Goal: Task Accomplishment & Management: Manage account settings

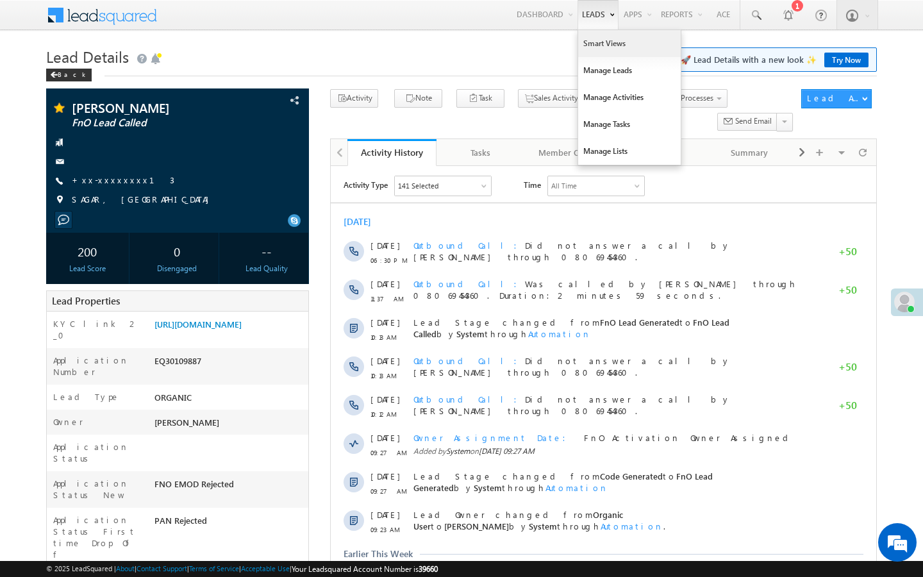
click at [593, 49] on link "Smart Views" at bounding box center [629, 43] width 103 height 27
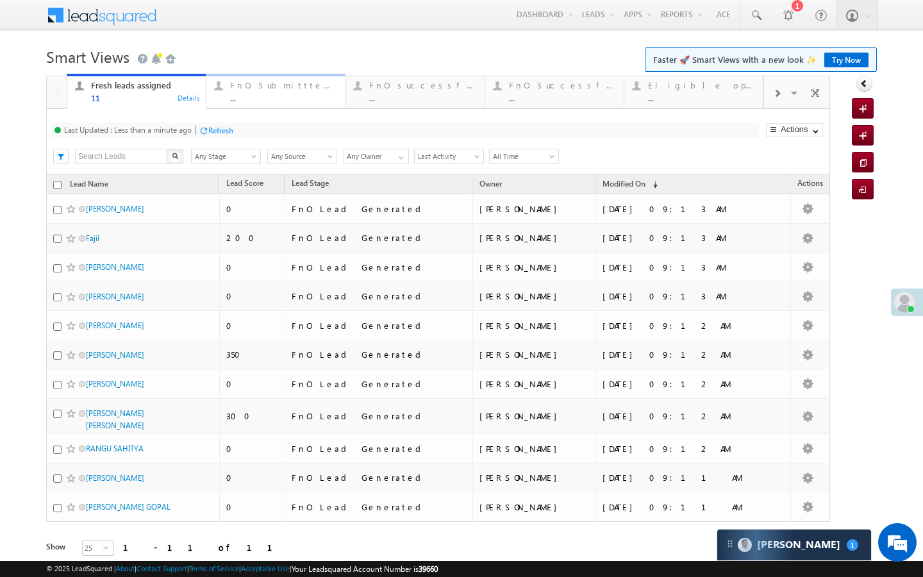
click at [294, 92] on div "FnO Submittted Leads ..." at bounding box center [283, 90] width 107 height 25
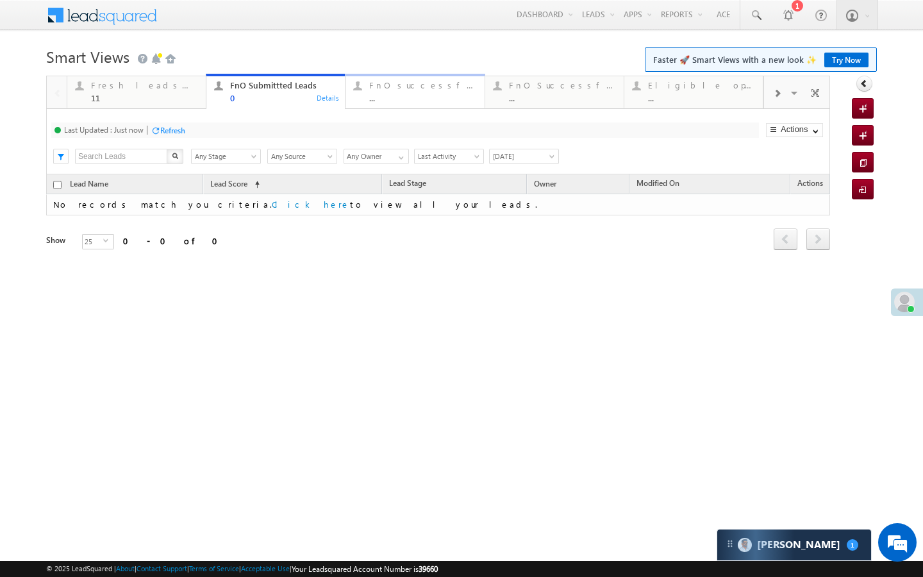
click at [396, 105] on link "FnO successful today Leads ... Details" at bounding box center [415, 91] width 140 height 35
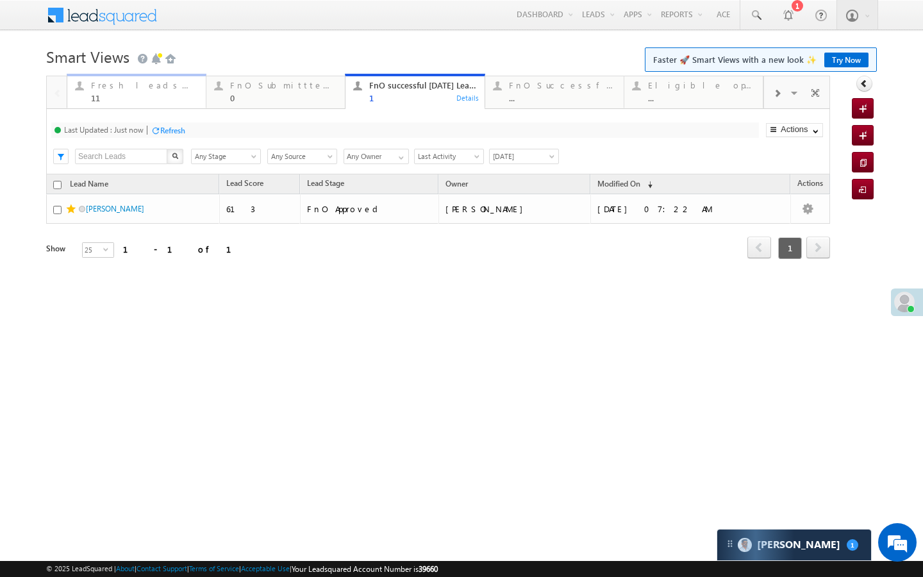
click at [172, 97] on div "11" at bounding box center [144, 98] width 107 height 10
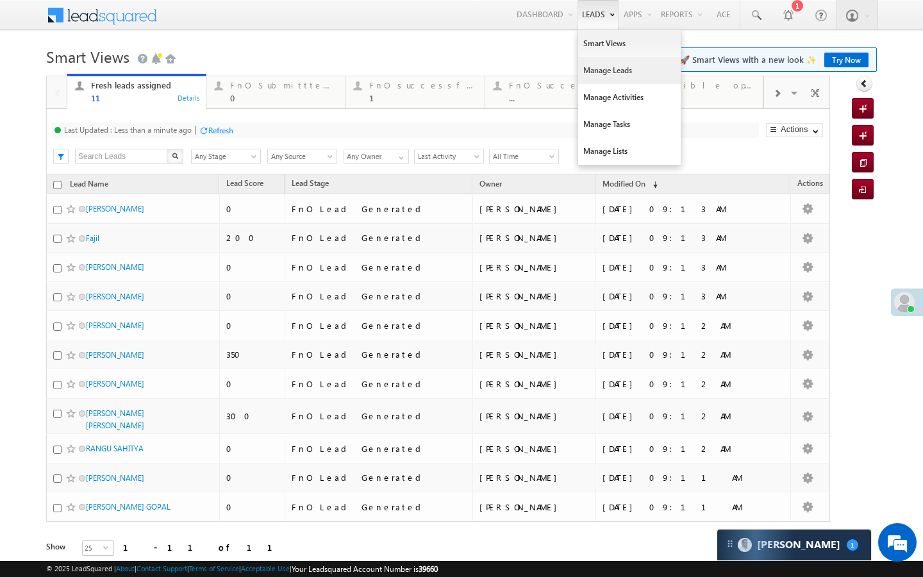
click at [581, 68] on link "Manage Leads" at bounding box center [629, 70] width 103 height 27
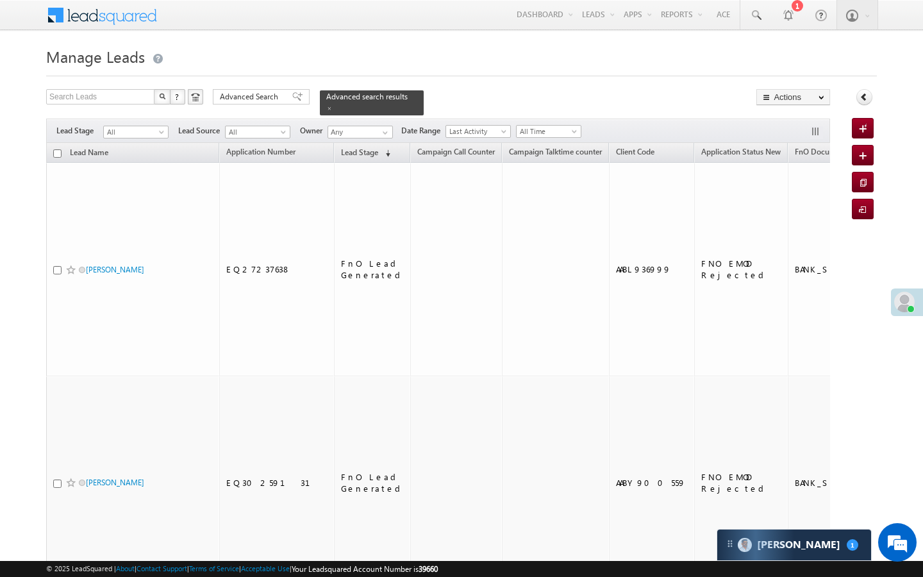
click at [260, 94] on span "Advanced Search" at bounding box center [251, 97] width 62 height 12
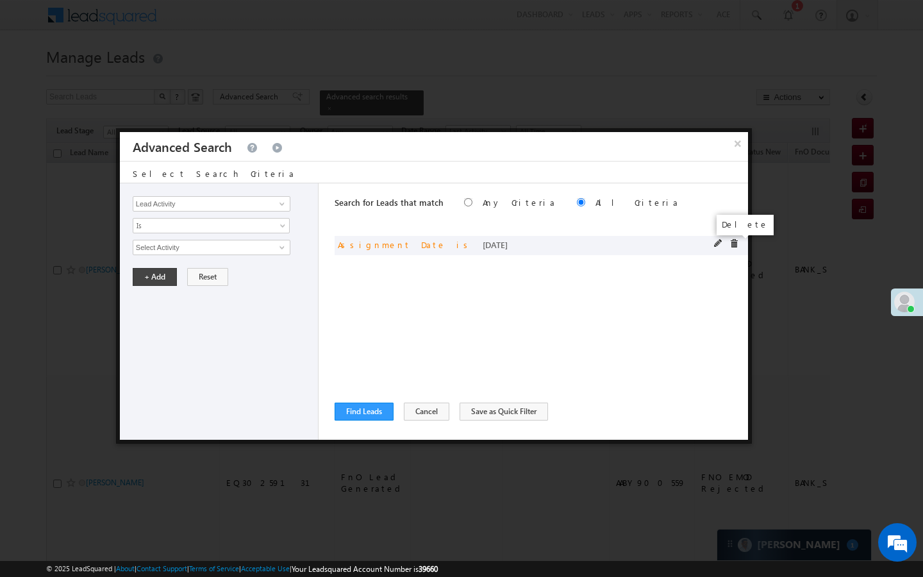
click at [735, 242] on span at bounding box center [733, 243] width 9 height 9
click at [270, 206] on input "Lead Activity" at bounding box center [212, 203] width 158 height 15
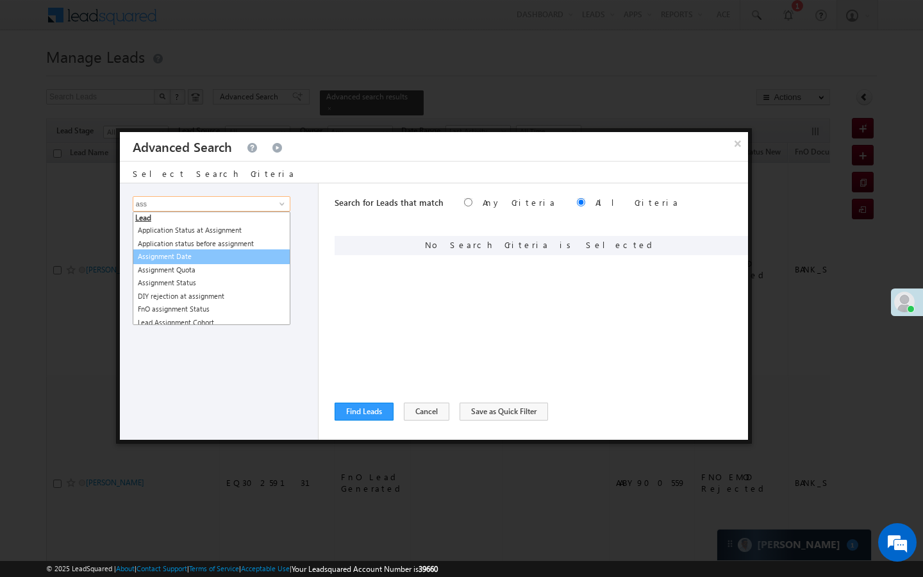
click at [201, 259] on link "Assignment Date" at bounding box center [212, 256] width 158 height 15
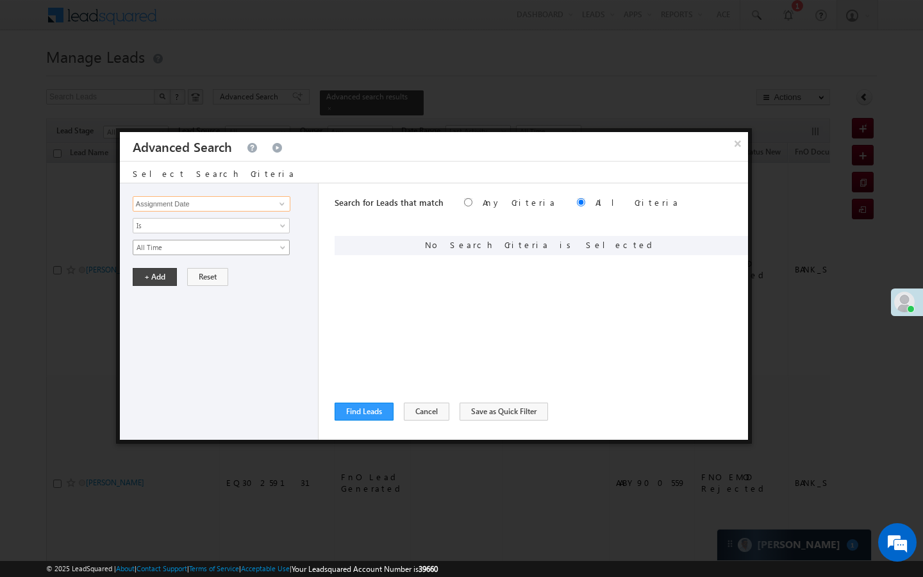
type input "Assignment Date"
click at [201, 254] on link "All Time" at bounding box center [211, 247] width 157 height 15
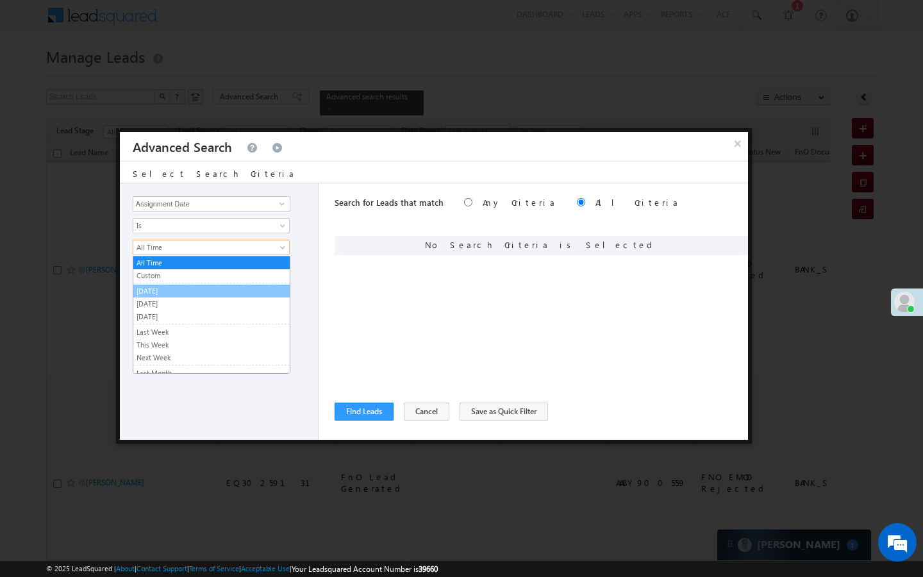
click at [169, 288] on link "[DATE]" at bounding box center [211, 291] width 156 height 12
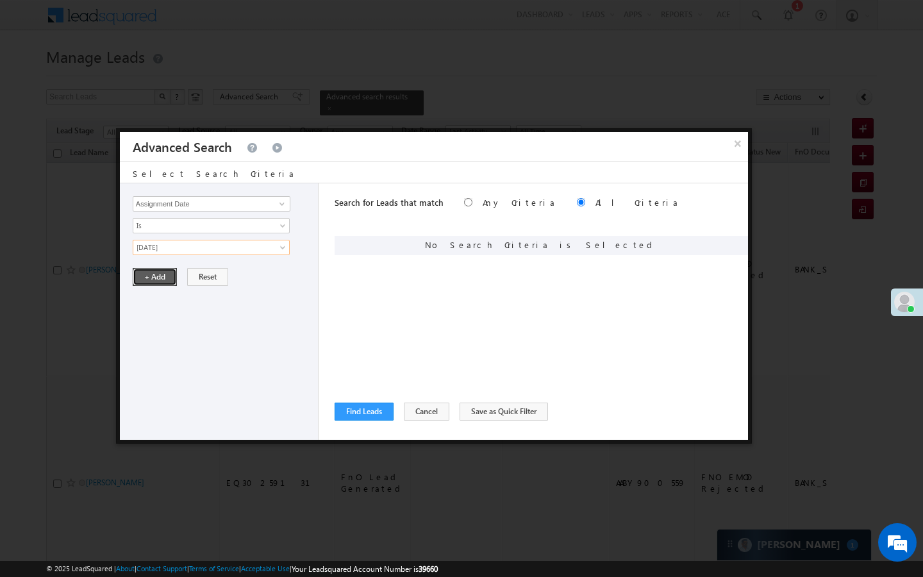
click at [166, 277] on button "+ Add" at bounding box center [155, 277] width 44 height 18
click at [361, 410] on button "Find Leads" at bounding box center [364, 412] width 59 height 18
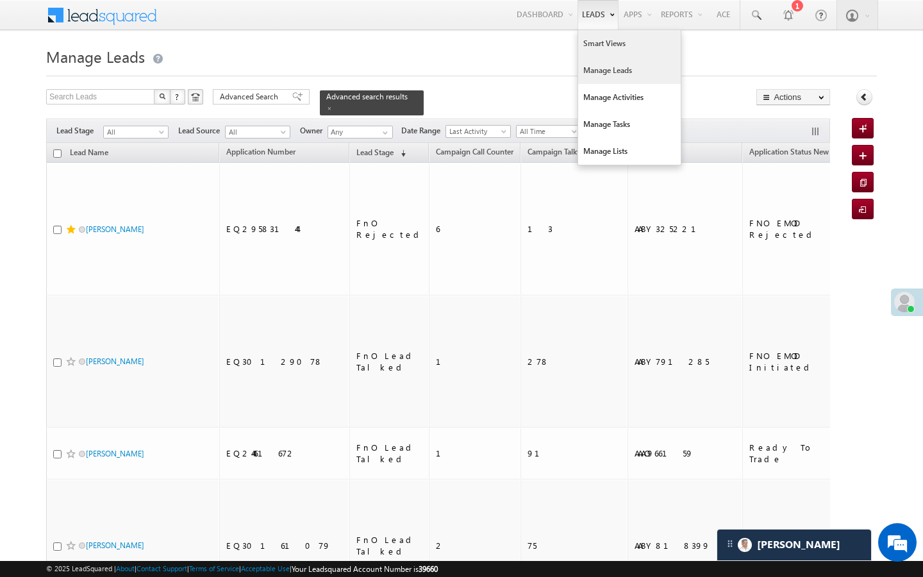
click at [588, 37] on link "Smart Views" at bounding box center [629, 43] width 103 height 27
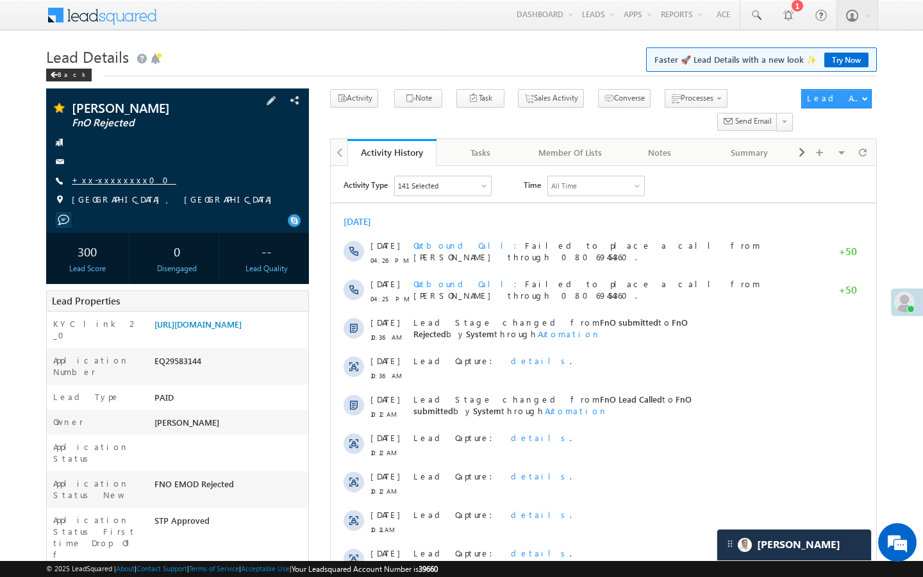
click at [126, 185] on link "+xx-xxxxxxxx00" at bounding box center [124, 179] width 104 height 11
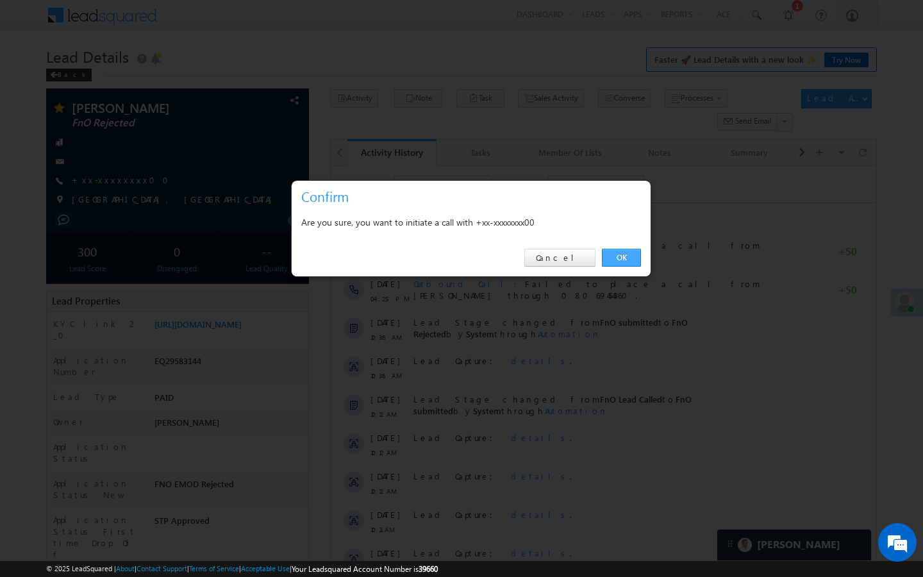
click at [630, 264] on link "OK" at bounding box center [621, 258] width 39 height 18
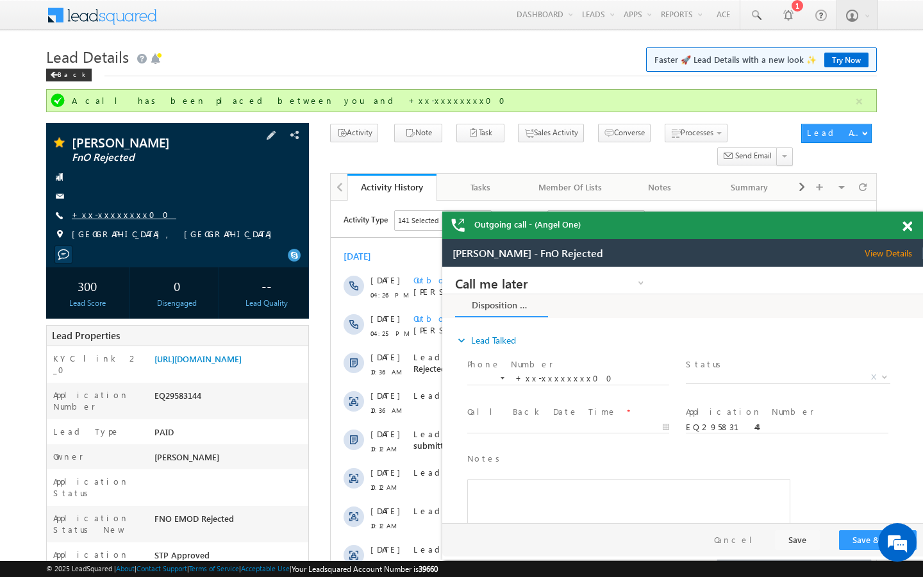
click at [121, 220] on link "+xx-xxxxxxxx00" at bounding box center [124, 214] width 104 height 11
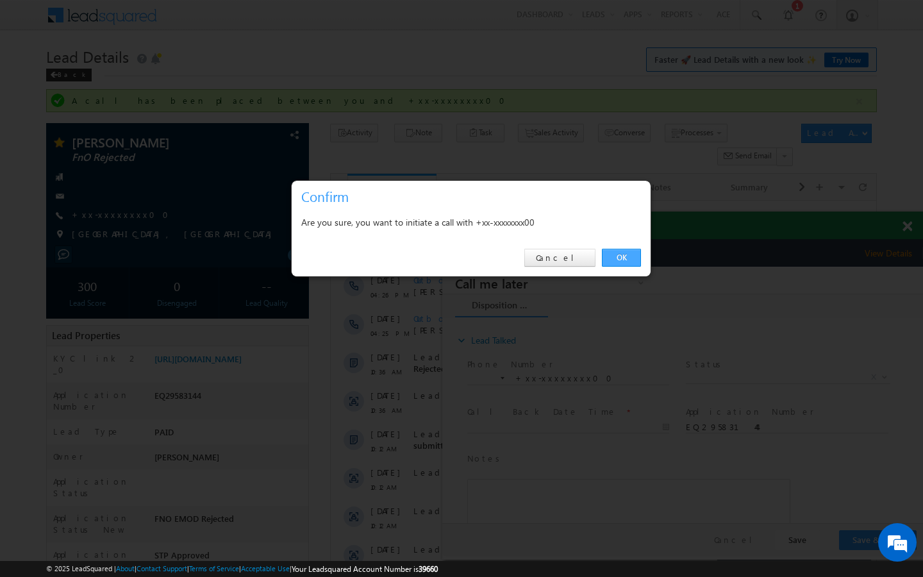
click at [625, 263] on link "OK" at bounding box center [621, 258] width 39 height 18
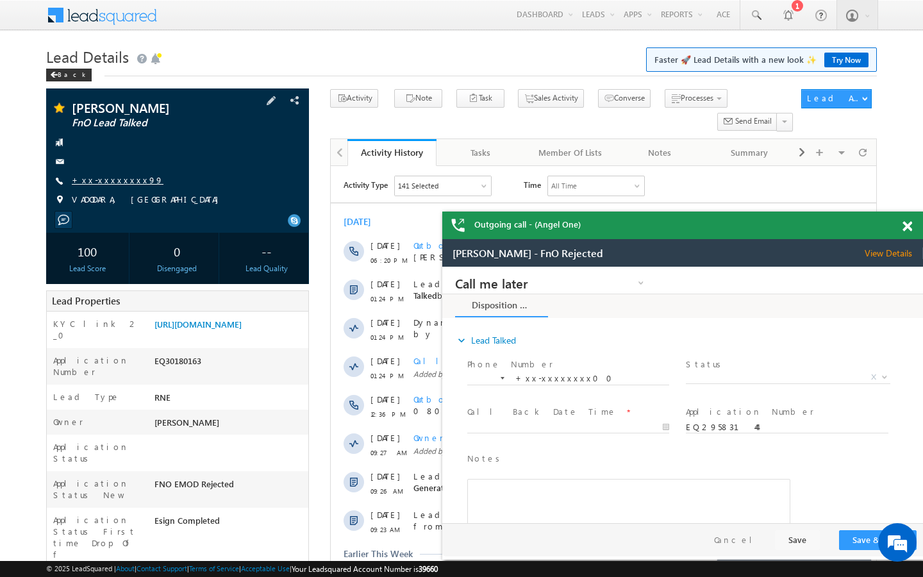
click at [116, 183] on link "+xx-xxxxxxxx99" at bounding box center [118, 179] width 92 height 11
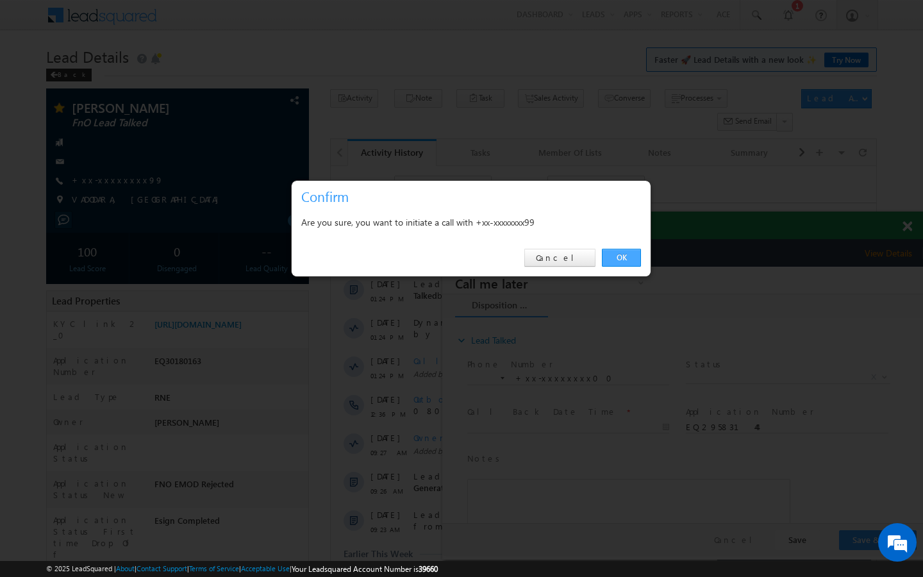
click at [622, 254] on link "OK" at bounding box center [621, 258] width 39 height 18
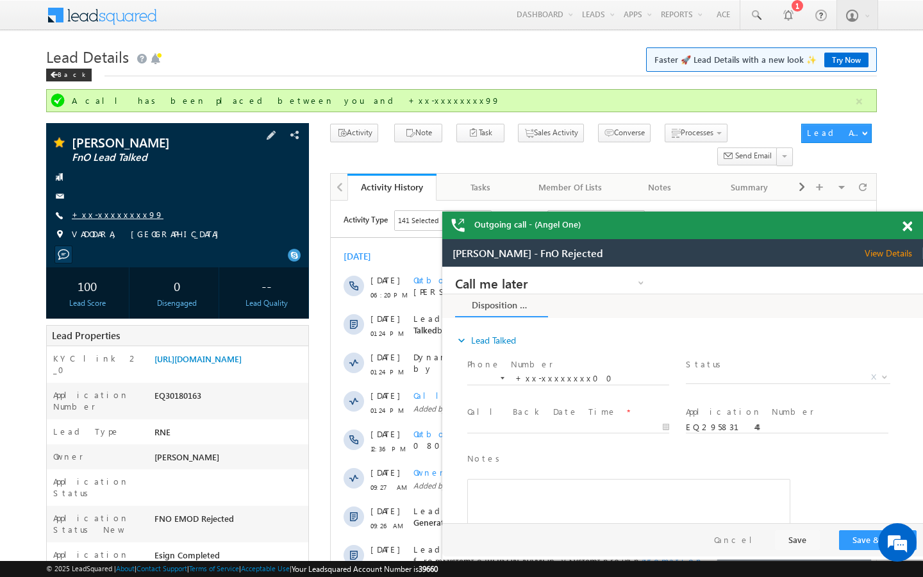
click at [119, 216] on link "+xx-xxxxxxxx99" at bounding box center [118, 214] width 92 height 11
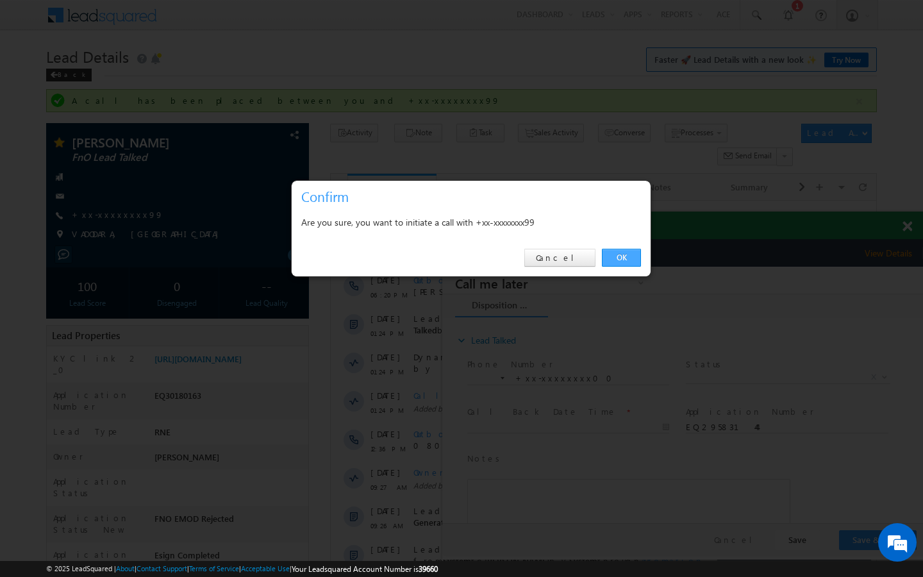
click at [623, 260] on link "OK" at bounding box center [621, 258] width 39 height 18
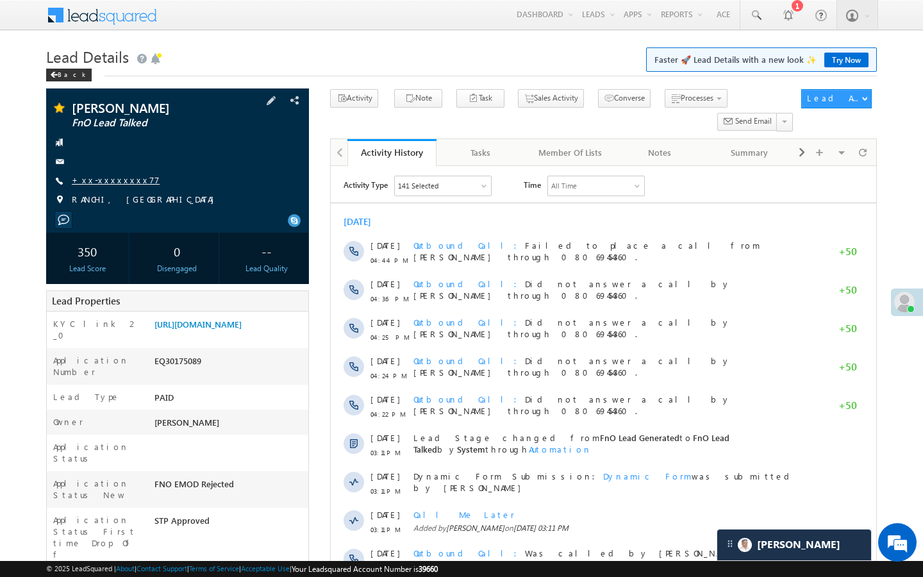
click at [112, 179] on link "+xx-xxxxxxxx77" at bounding box center [116, 179] width 88 height 11
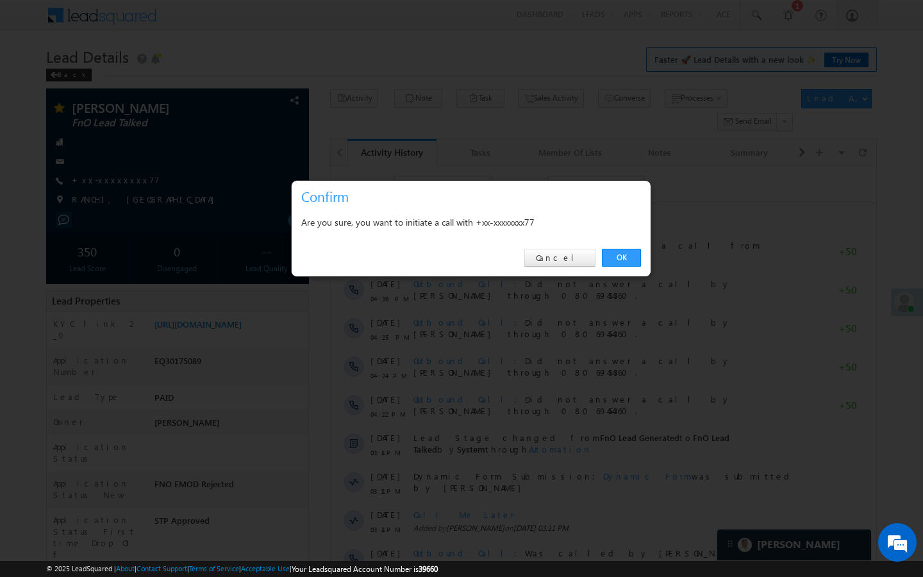
click at [608, 267] on div "OK Cancel" at bounding box center [471, 258] width 359 height 37
click at [619, 257] on link "OK" at bounding box center [621, 258] width 39 height 18
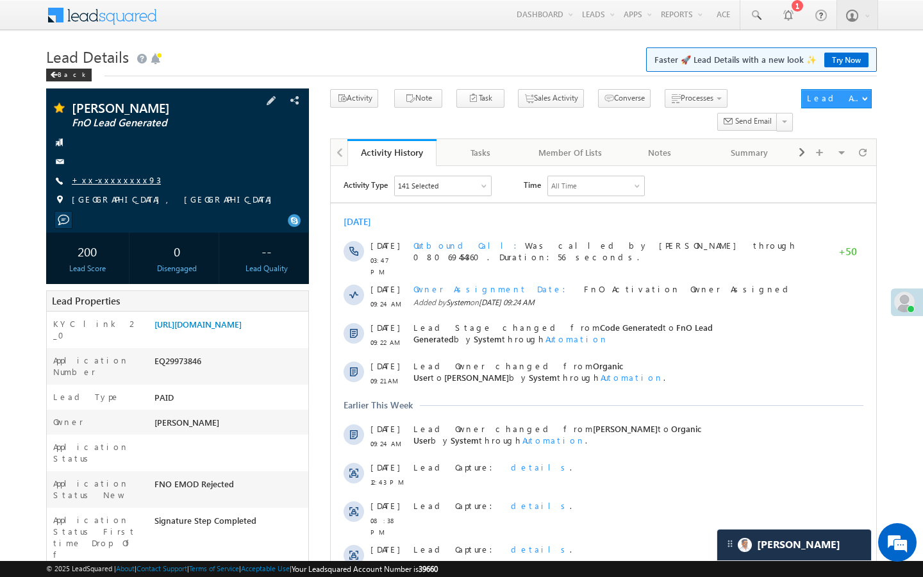
click at [109, 185] on link "+xx-xxxxxxxx93" at bounding box center [116, 179] width 89 height 11
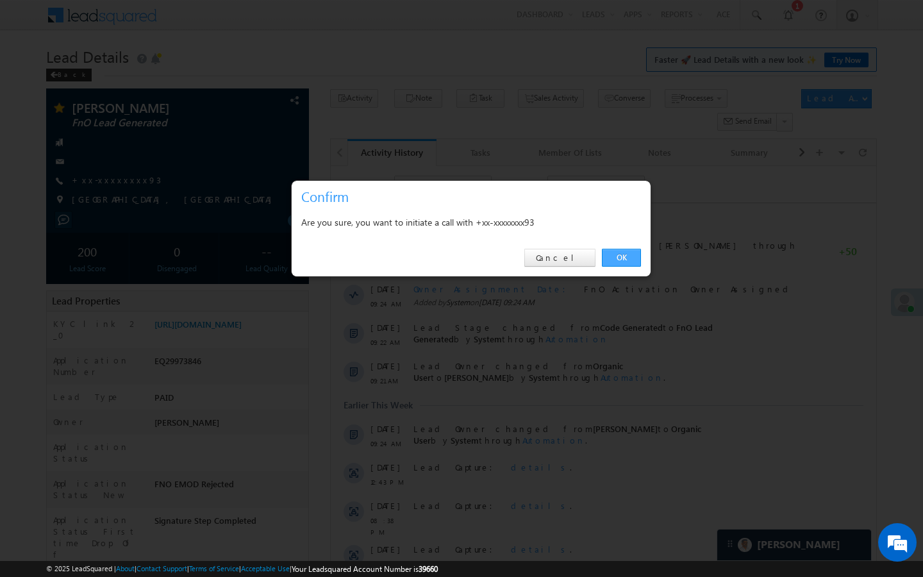
click at [628, 263] on link "OK" at bounding box center [621, 258] width 39 height 18
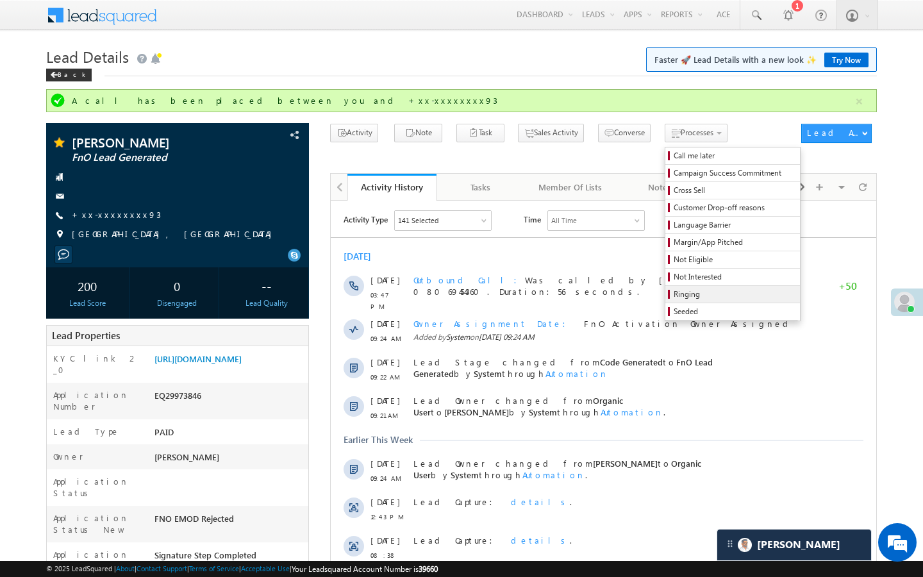
click at [674, 291] on span "Ringing" at bounding box center [735, 294] width 122 height 12
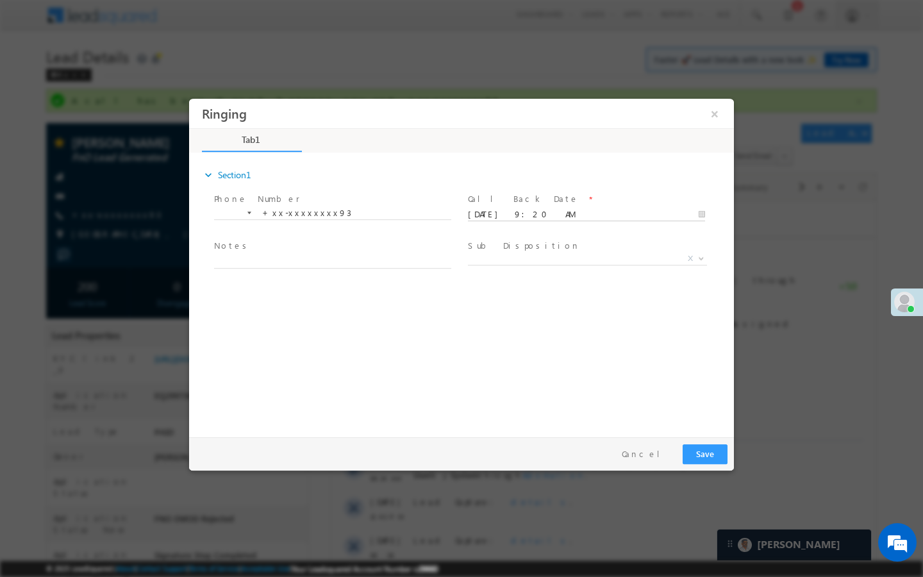
click at [604, 211] on input "10/11/25 9:20 AM" at bounding box center [586, 214] width 237 height 13
type input "10/12/25 9:20 AM"
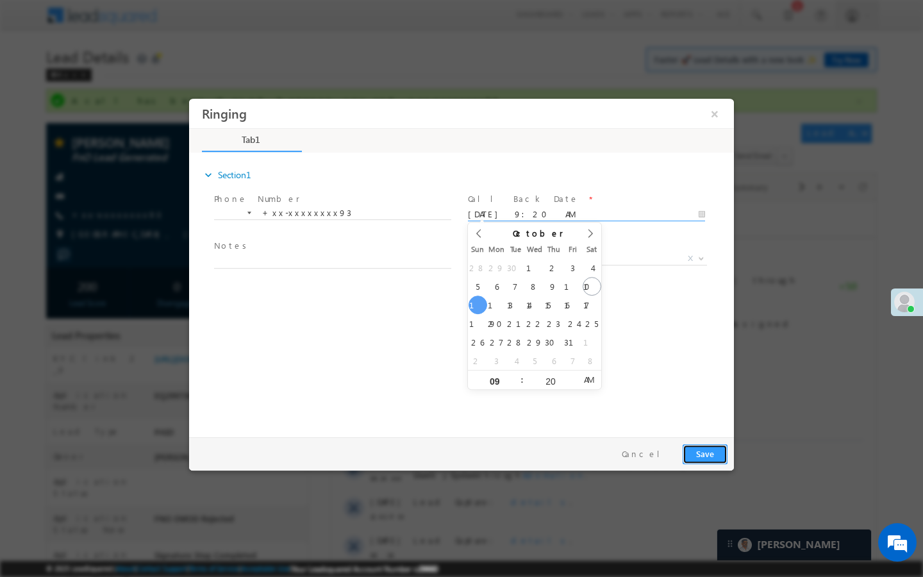
click at [696, 456] on button "Save" at bounding box center [705, 454] width 45 height 20
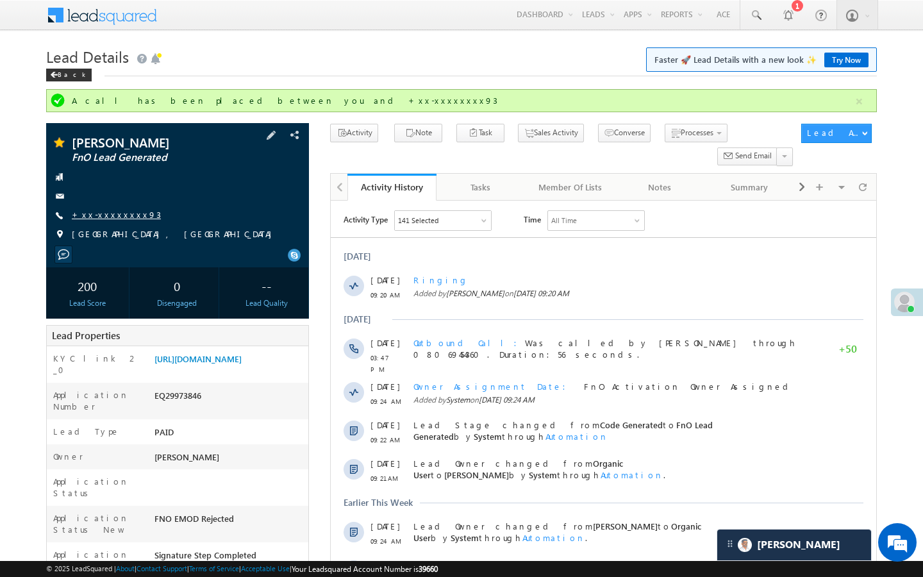
click at [122, 217] on link "+xx-xxxxxxxx93" at bounding box center [116, 214] width 89 height 11
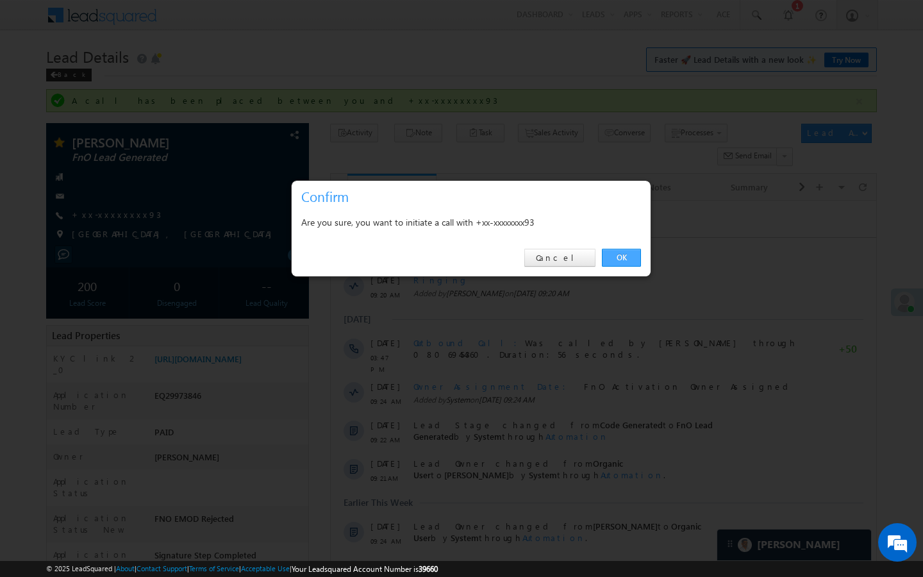
click at [615, 261] on link "OK" at bounding box center [621, 258] width 39 height 18
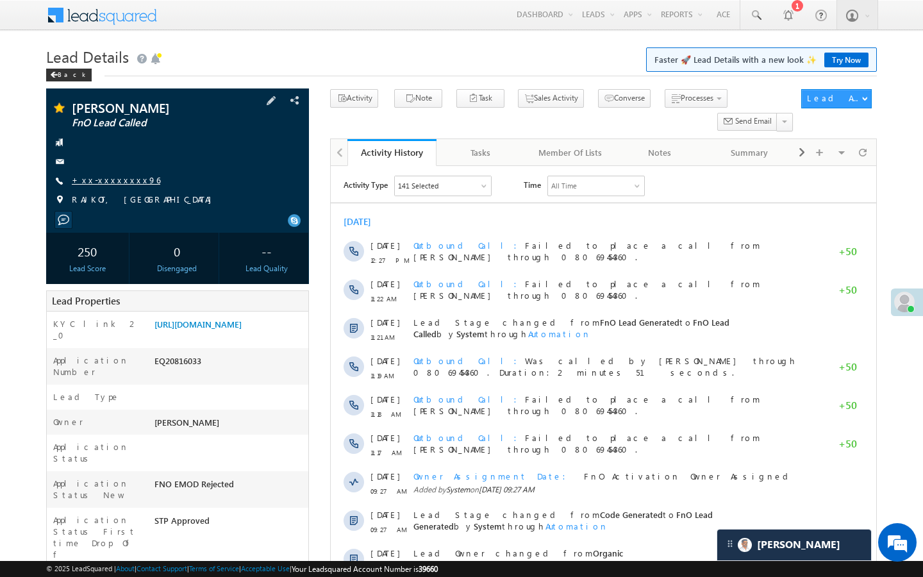
click at [115, 179] on link "+xx-xxxxxxxx96" at bounding box center [116, 179] width 88 height 11
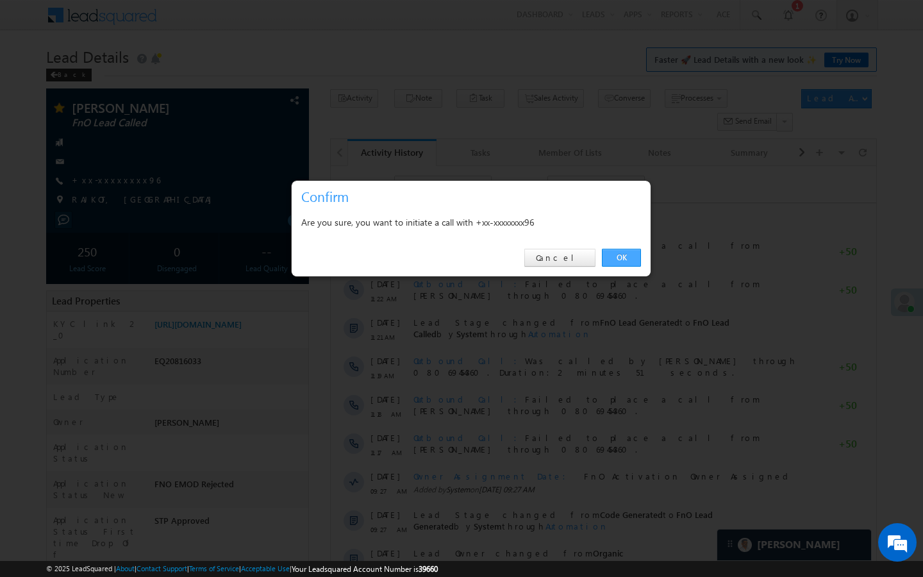
click at [620, 259] on link "OK" at bounding box center [621, 258] width 39 height 18
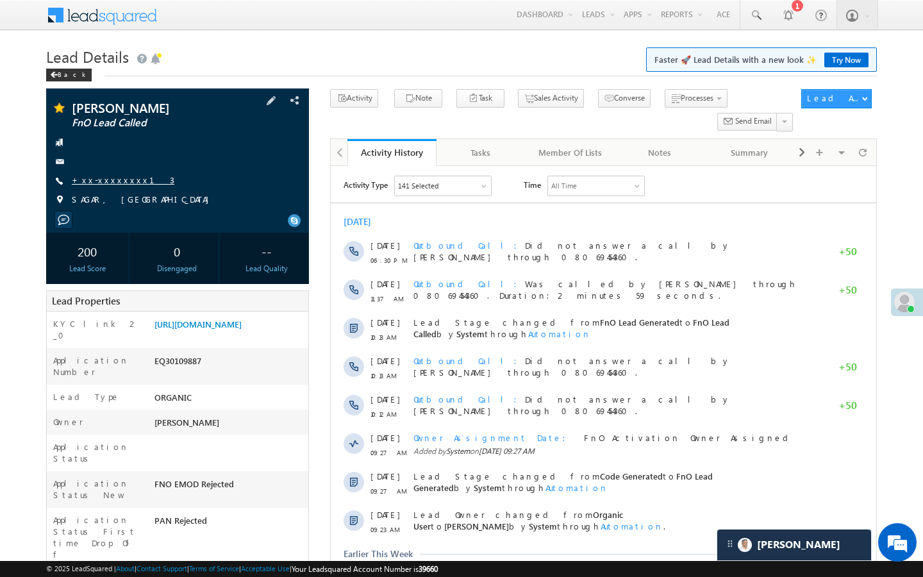
click at [113, 181] on link "+xx-xxxxxxxx13" at bounding box center [123, 179] width 103 height 11
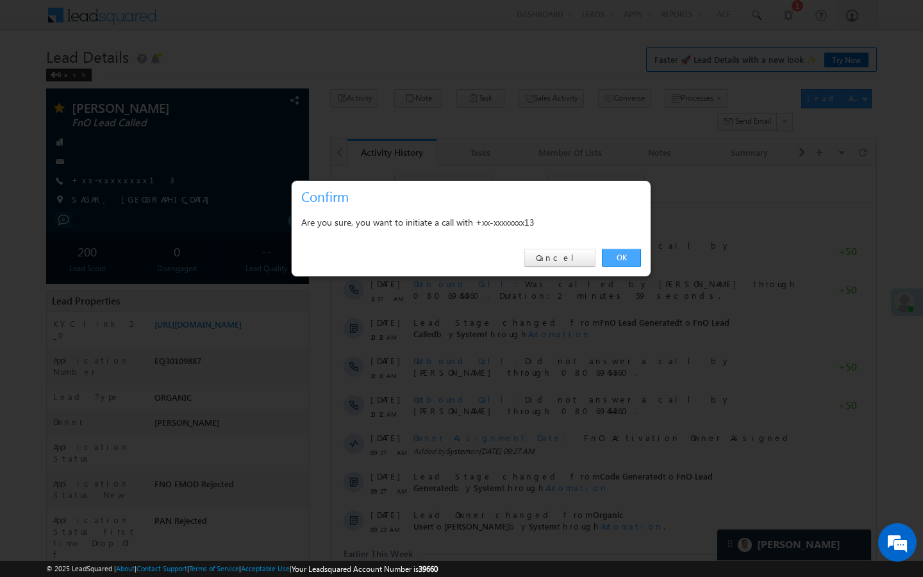
click at [615, 253] on link "OK" at bounding box center [621, 258] width 39 height 18
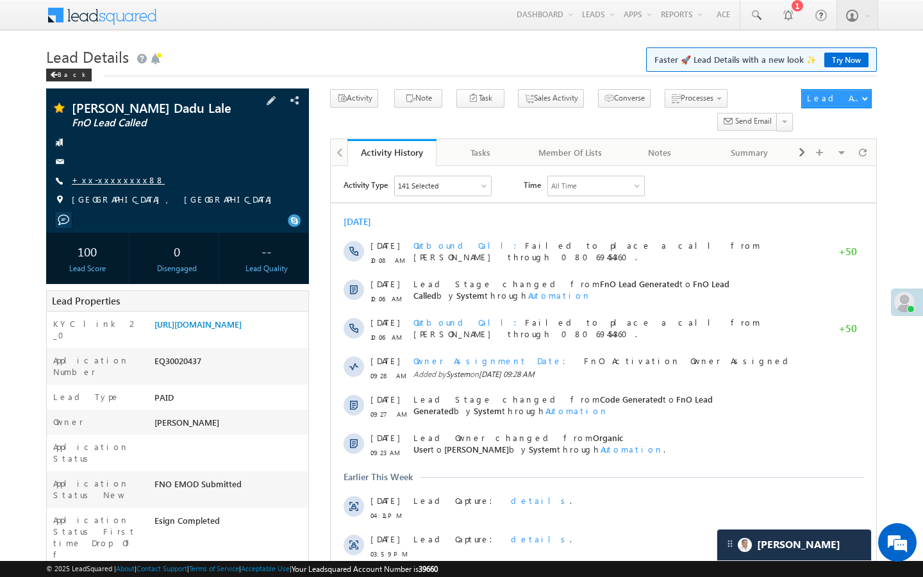
click at [110, 176] on link "+xx-xxxxxxxx88" at bounding box center [118, 179] width 93 height 11
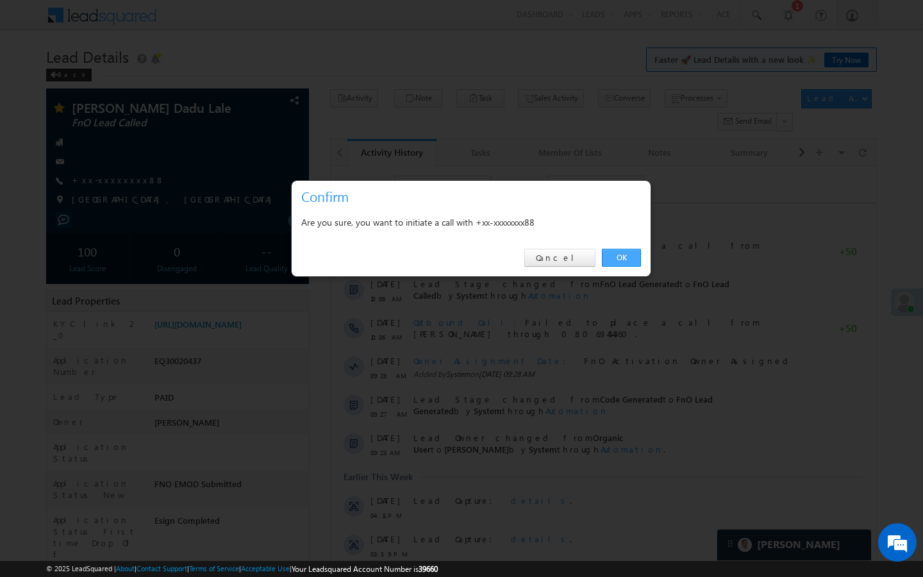
click at [616, 258] on link "OK" at bounding box center [621, 258] width 39 height 18
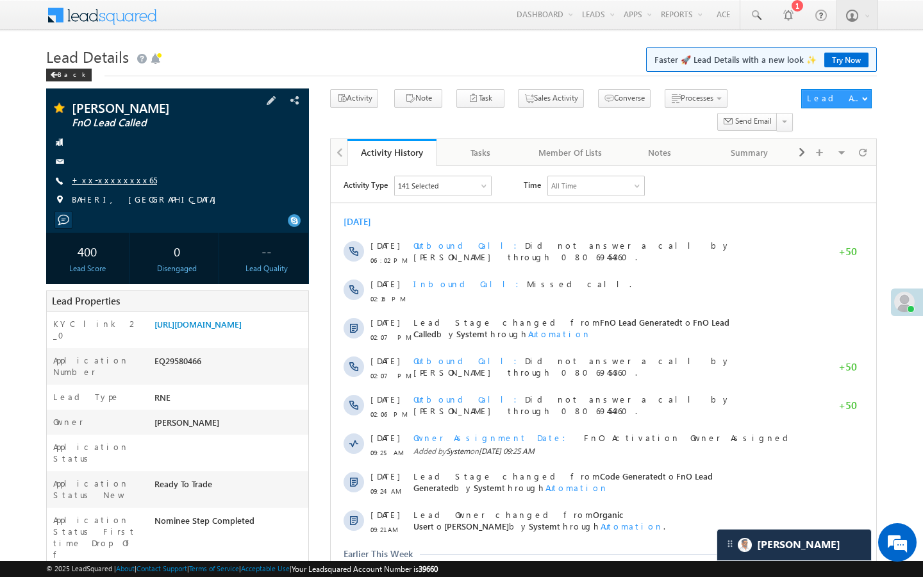
click at [117, 177] on link "+xx-xxxxxxxx65" at bounding box center [114, 179] width 85 height 11
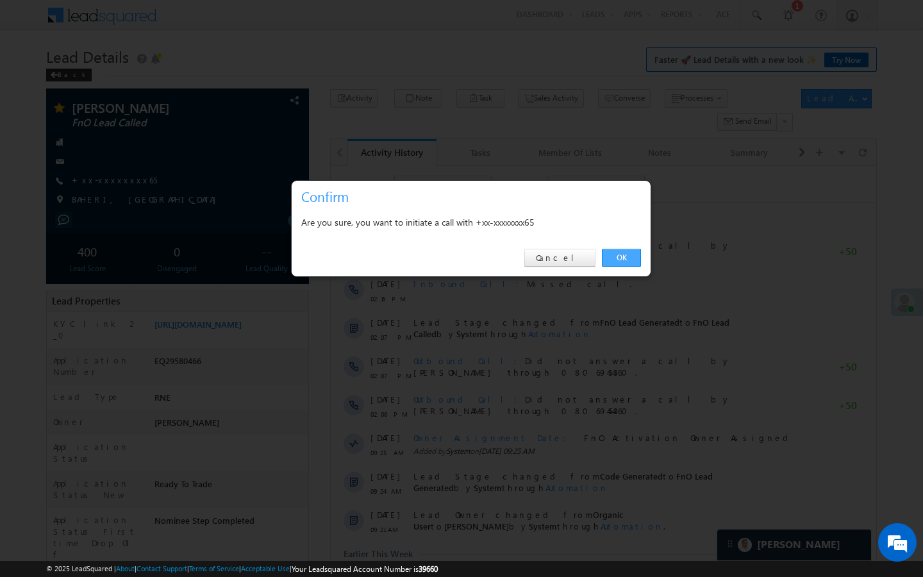
click at [626, 256] on link "OK" at bounding box center [621, 258] width 39 height 18
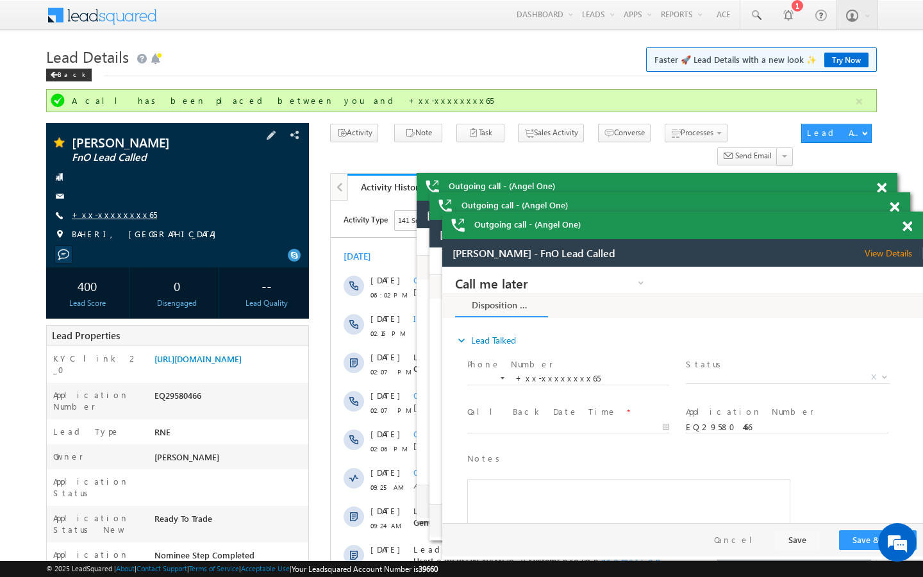
click at [112, 216] on link "+xx-xxxxxxxx65" at bounding box center [114, 214] width 85 height 11
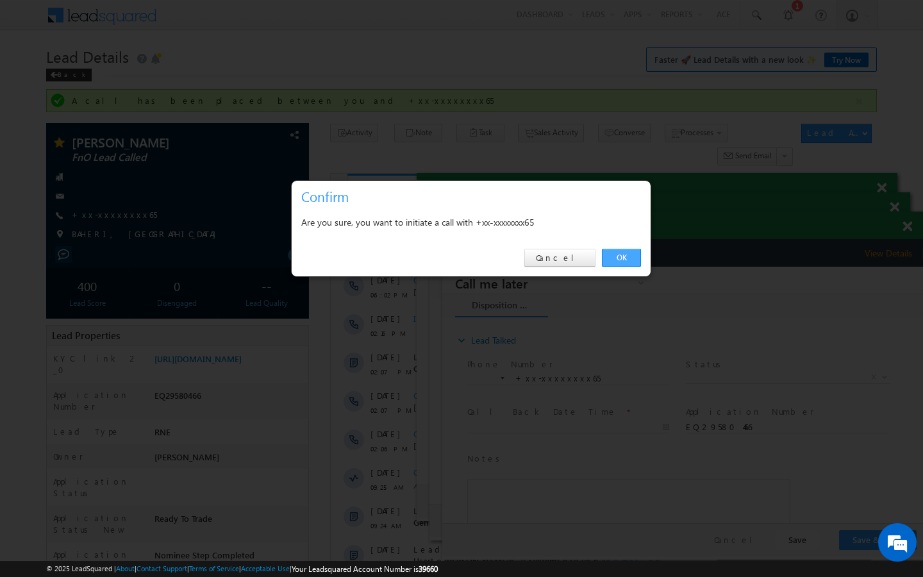
click at [613, 258] on link "OK" at bounding box center [621, 258] width 39 height 18
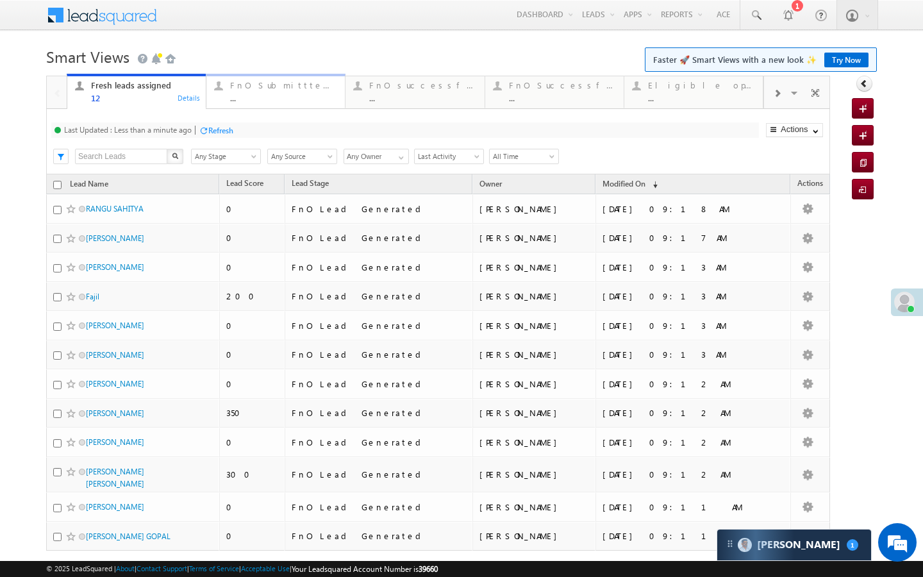
click at [253, 79] on div "FnO Submittted Leads ..." at bounding box center [283, 90] width 107 height 25
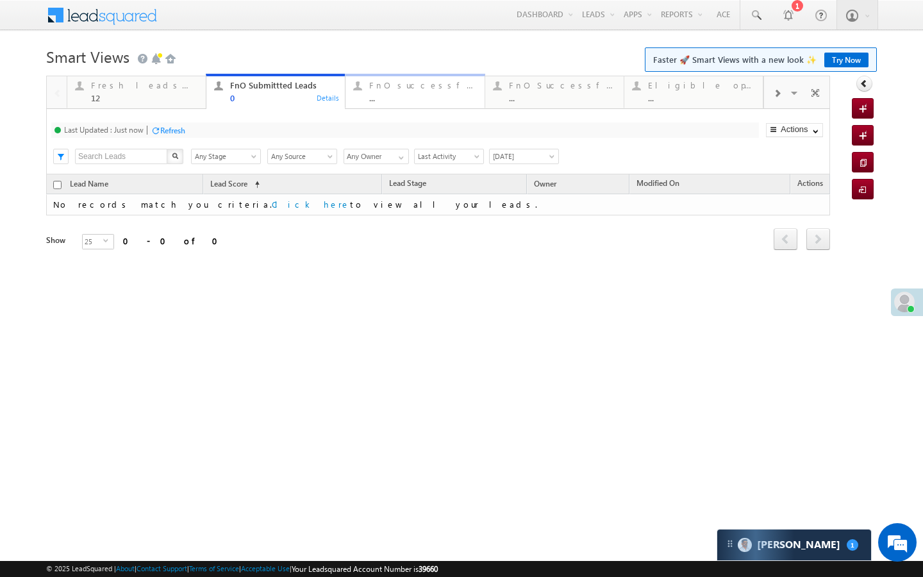
click at [409, 85] on div "FnO successful today Leads" at bounding box center [422, 85] width 107 height 10
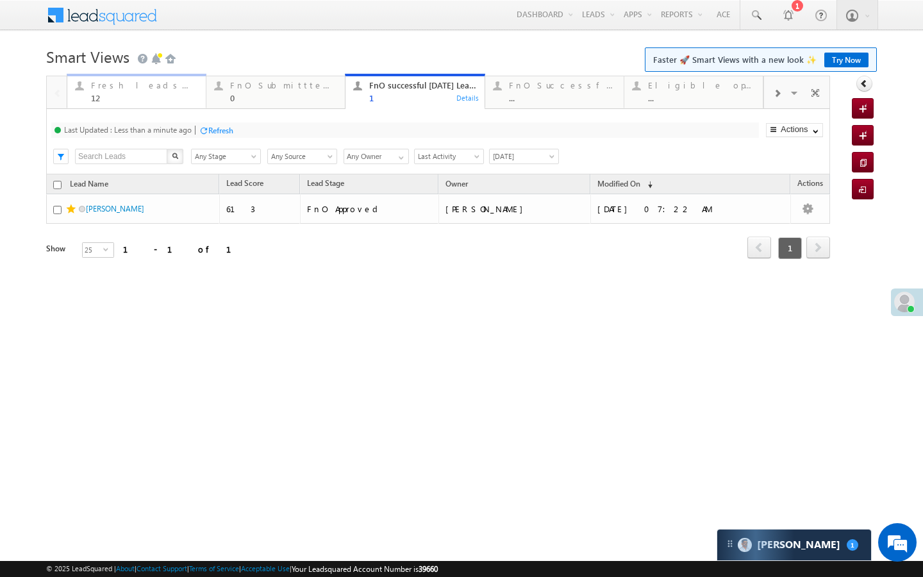
click at [176, 96] on div "12" at bounding box center [144, 98] width 107 height 10
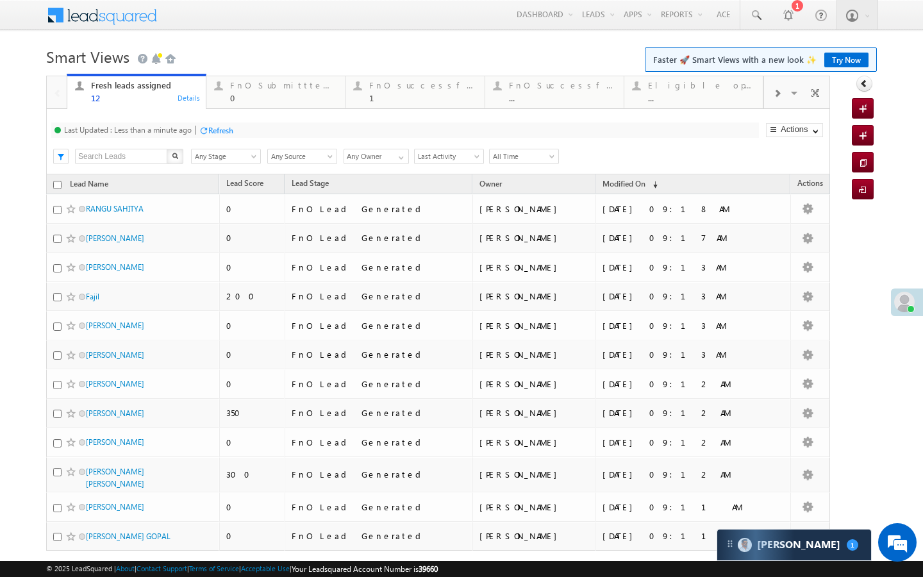
click at [218, 136] on div "Refresh" at bounding box center [216, 130] width 35 height 12
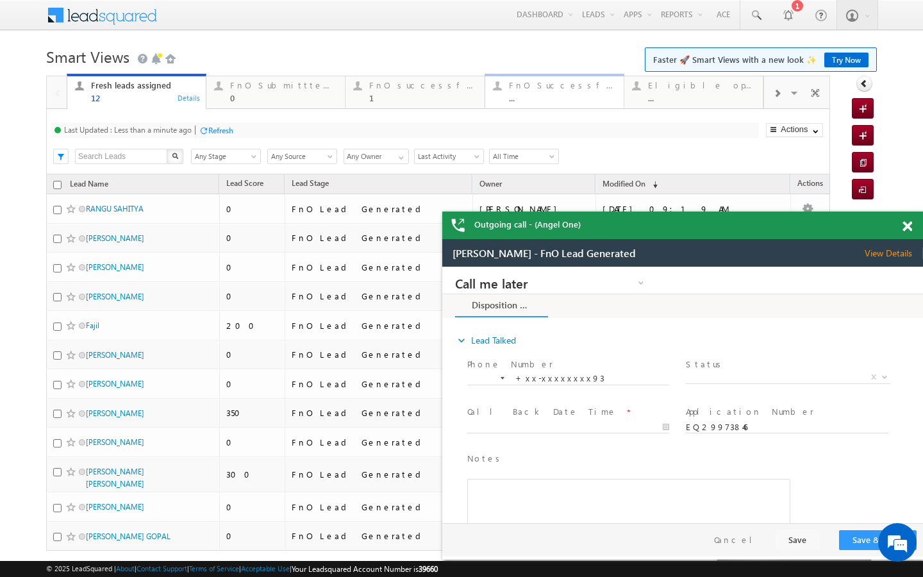
click at [541, 99] on div "..." at bounding box center [562, 98] width 107 height 10
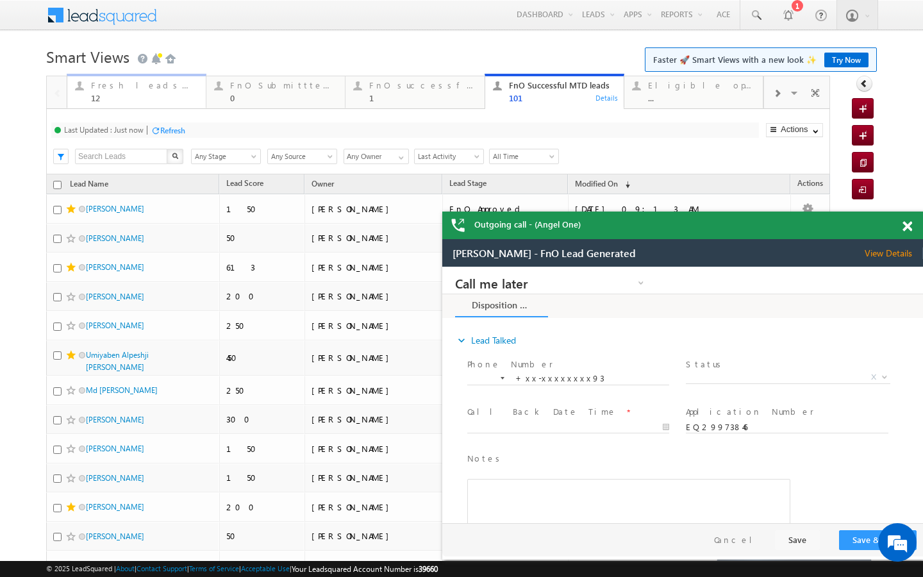
click at [170, 101] on div "12" at bounding box center [144, 98] width 107 height 10
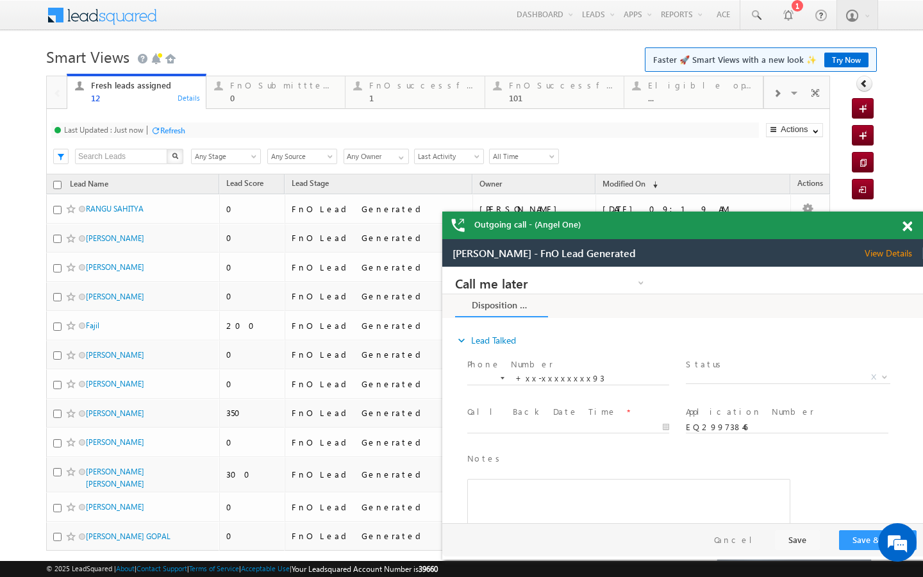
click at [184, 136] on div "Refresh" at bounding box center [168, 130] width 35 height 12
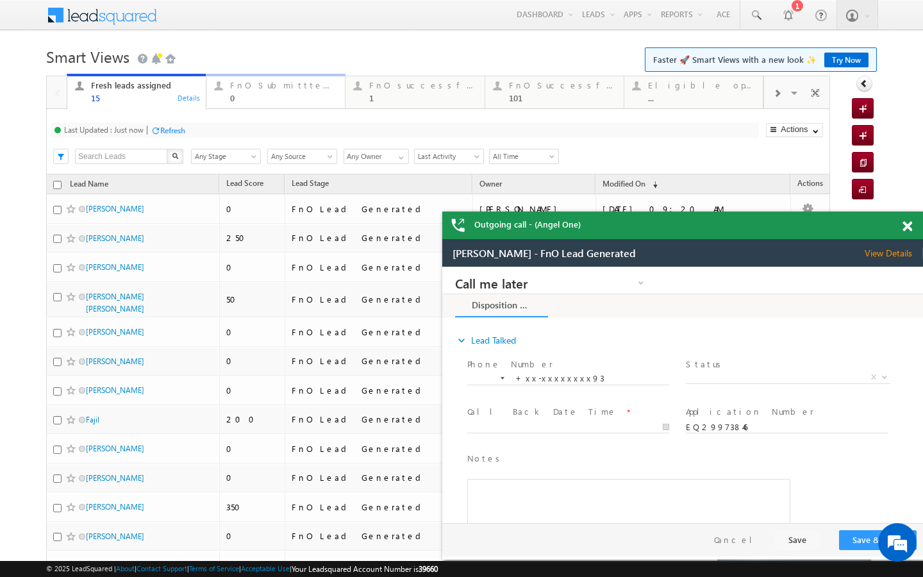
click at [233, 86] on div "FnO Submittted Leads" at bounding box center [283, 85] width 107 height 10
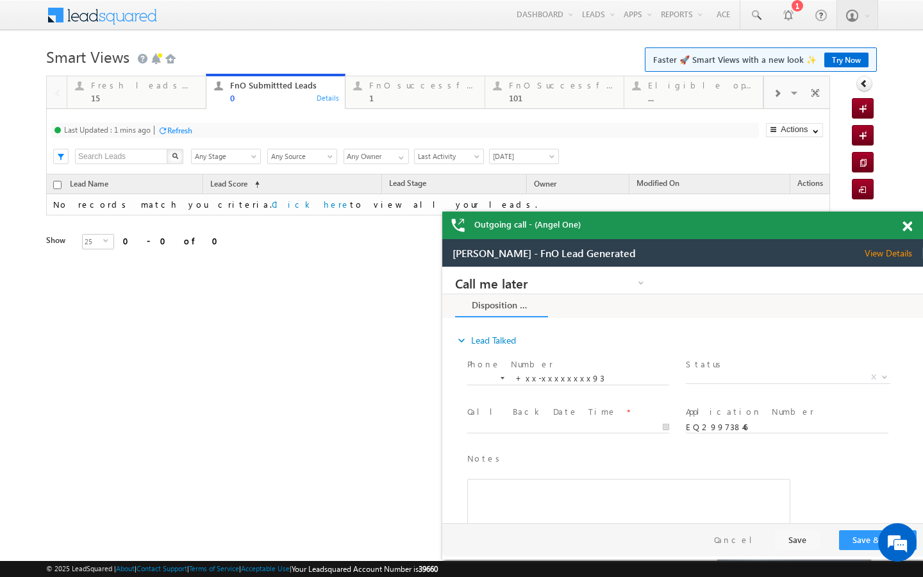
click at [191, 126] on div "Refresh" at bounding box center [179, 131] width 25 height 10
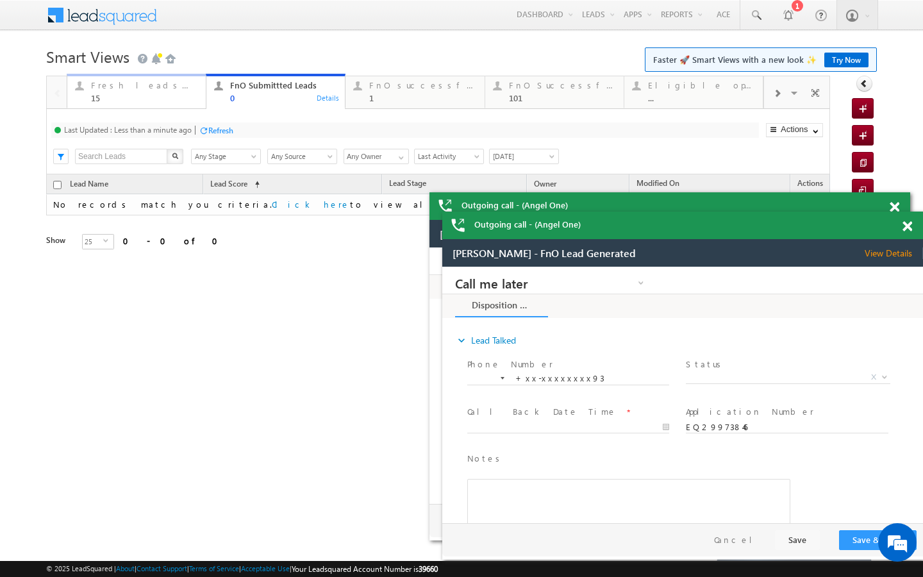
click at [180, 96] on div "15" at bounding box center [144, 98] width 107 height 10
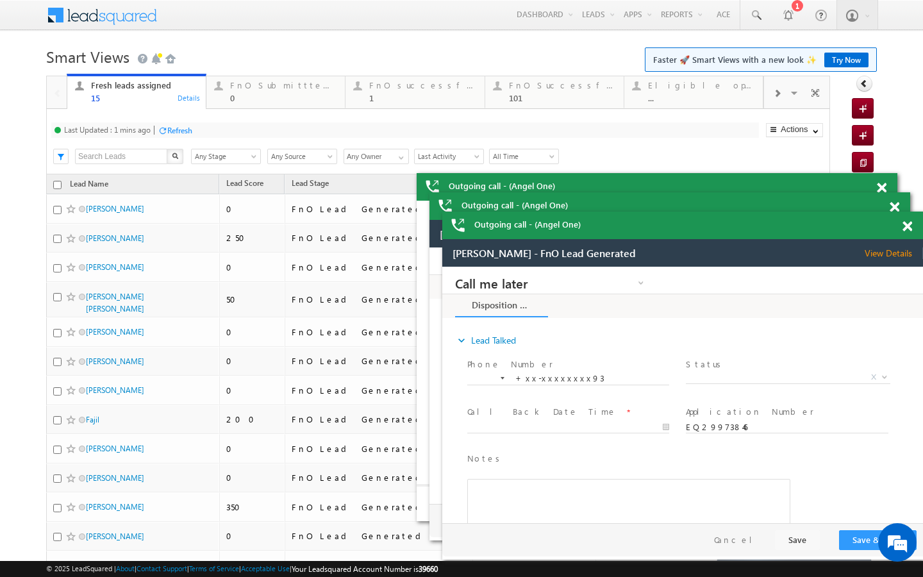
click at [191, 134] on div "Refresh" at bounding box center [179, 131] width 25 height 10
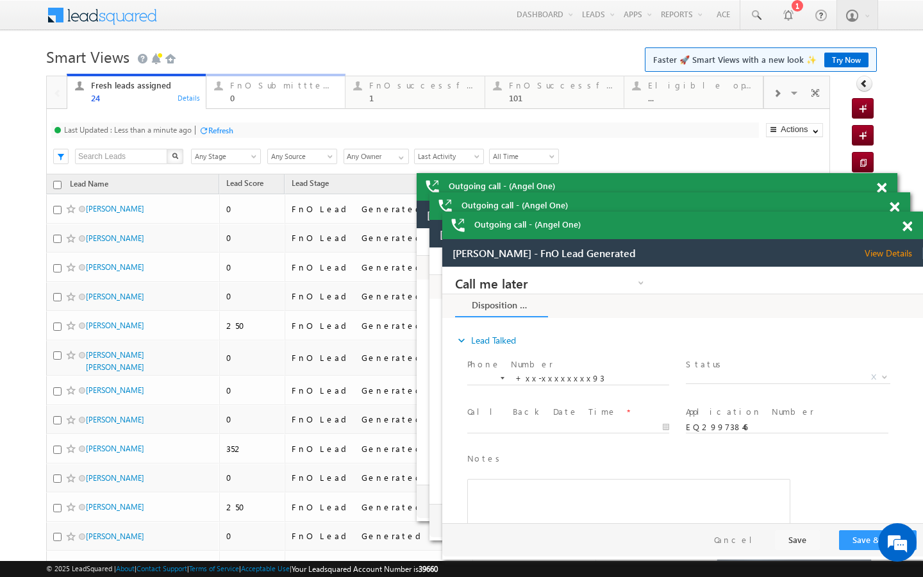
click at [283, 104] on link "FnO Submittted Leads 0 Details" at bounding box center [276, 91] width 140 height 35
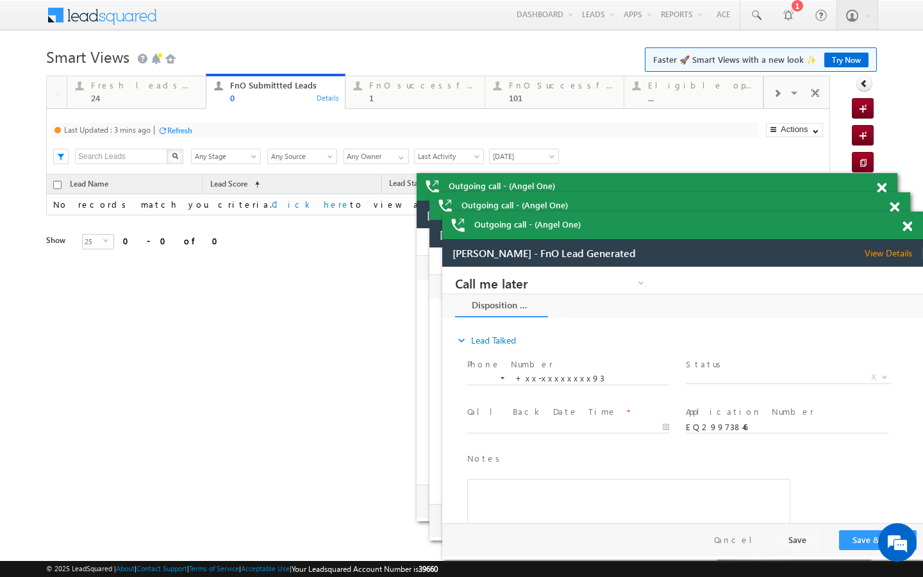
click at [184, 127] on div "Refresh" at bounding box center [179, 131] width 25 height 10
click at [169, 103] on link "Fresh leads assigned 24 Details" at bounding box center [137, 91] width 140 height 35
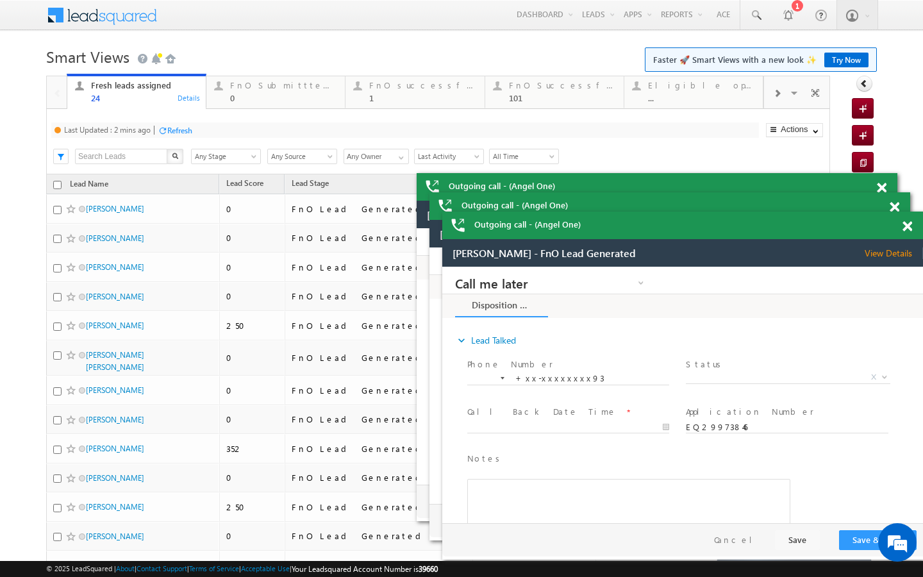
click at [181, 128] on div "Refresh" at bounding box center [179, 131] width 25 height 10
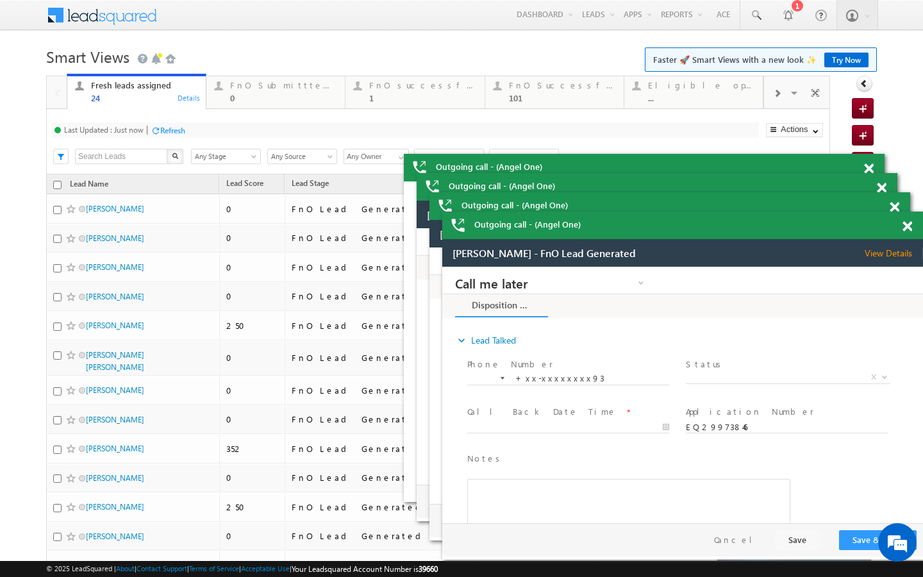
click at [175, 137] on div "Last Updated : Just now Refresh Refreshing..." at bounding box center [405, 129] width 708 height 15
click at [175, 128] on div "Refresh" at bounding box center [172, 131] width 25 height 10
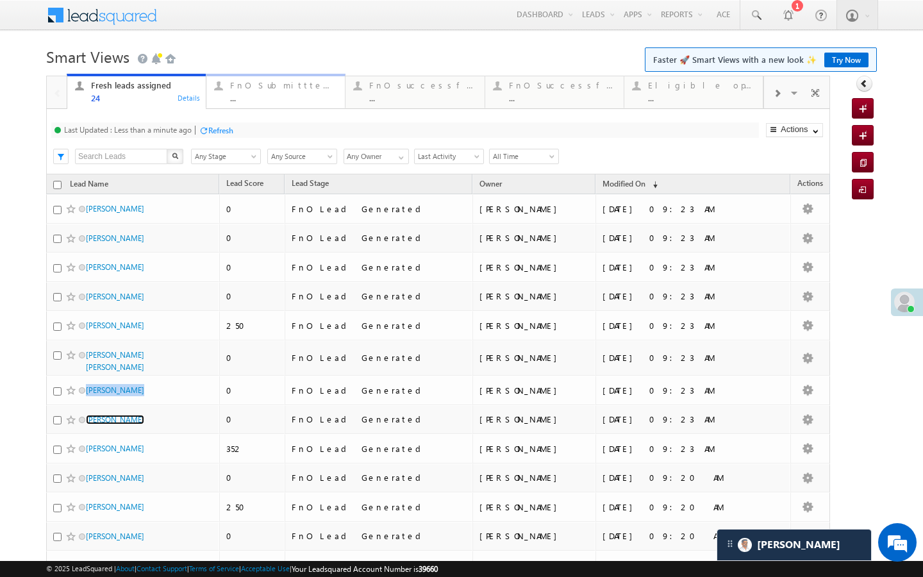
click at [243, 91] on div "FnO Submittted Leads ..." at bounding box center [283, 90] width 107 height 25
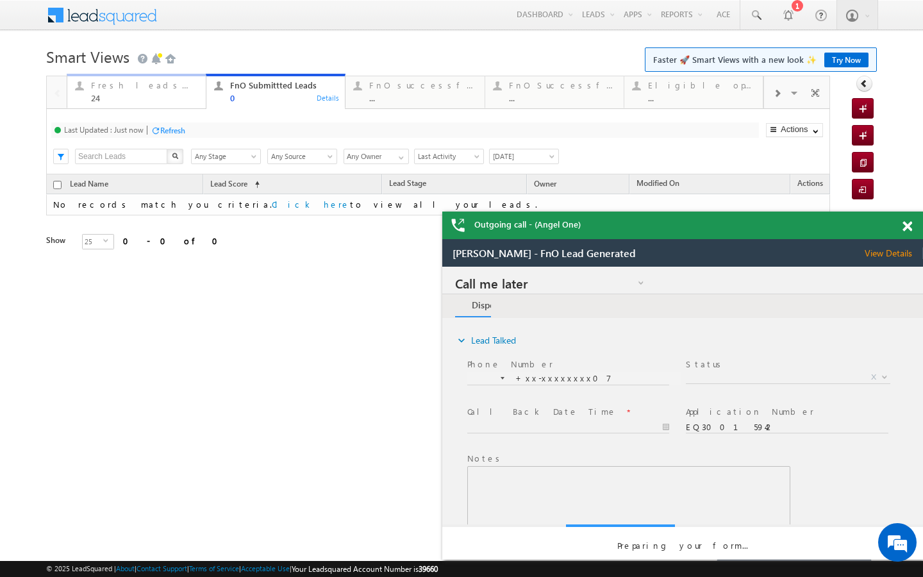
click at [170, 99] on div "24" at bounding box center [144, 98] width 107 height 10
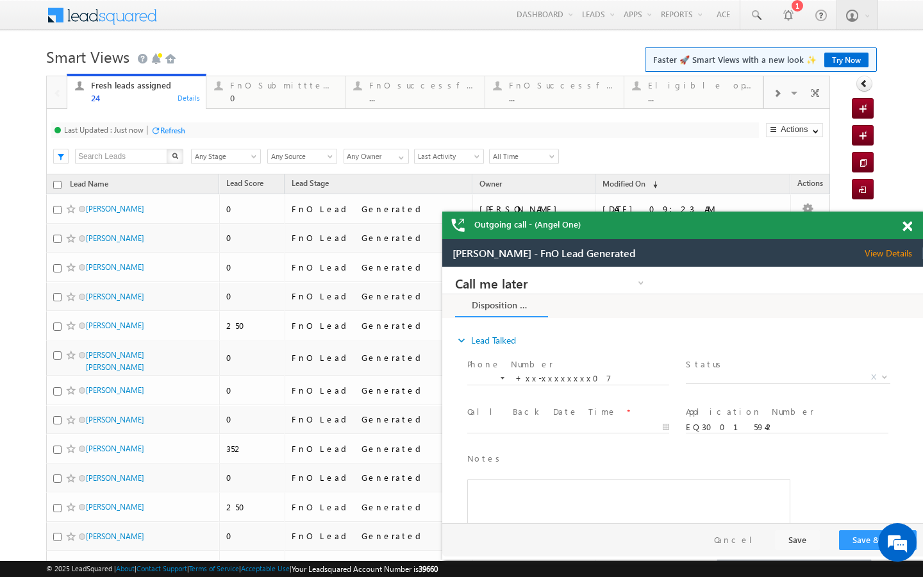
click at [183, 130] on div "Refresh" at bounding box center [172, 131] width 25 height 10
drag, startPoint x: 251, startPoint y: 92, endPoint x: 206, endPoint y: 127, distance: 57.2
click at [251, 92] on div "FnO Submittted Leads 0" at bounding box center [283, 90] width 107 height 25
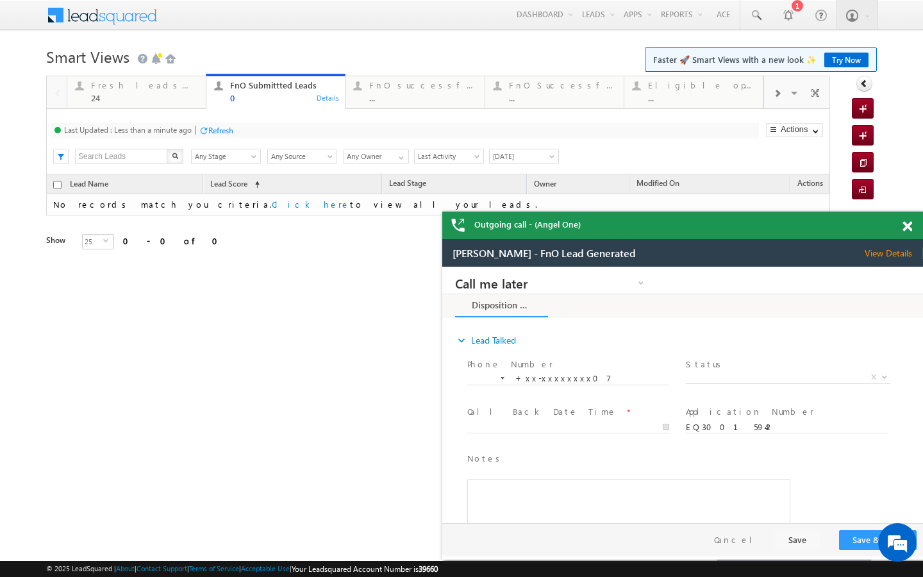
click at [206, 128] on div at bounding box center [204, 131] width 10 height 10
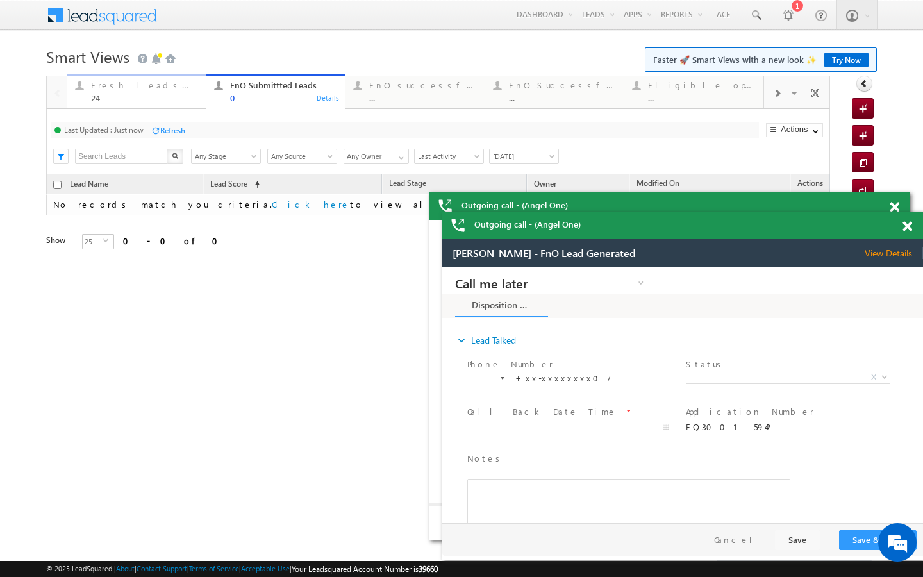
drag, startPoint x: 194, startPoint y: 104, endPoint x: 189, endPoint y: 133, distance: 29.9
click at [194, 104] on link "Fresh leads assigned 24 Details" at bounding box center [137, 91] width 140 height 35
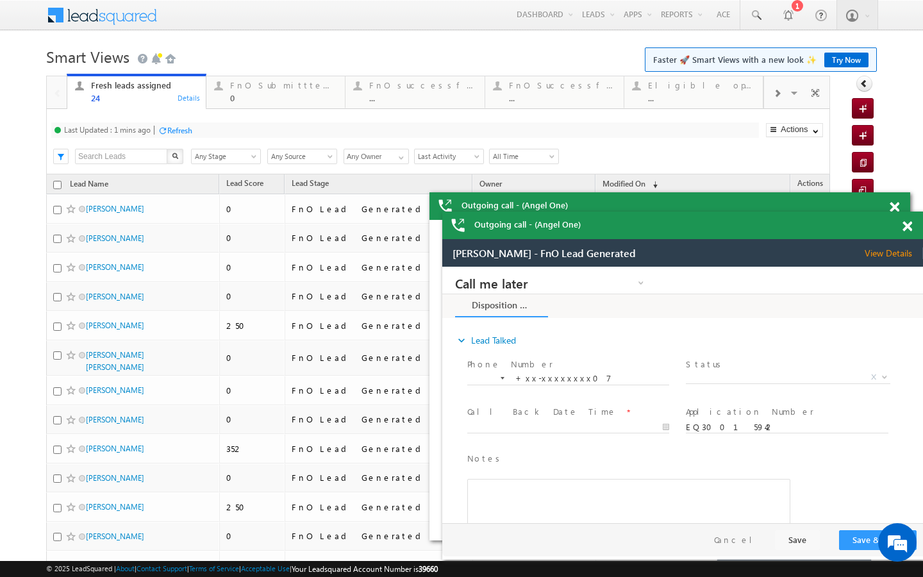
click at [191, 135] on div "Refresh" at bounding box center [179, 131] width 25 height 10
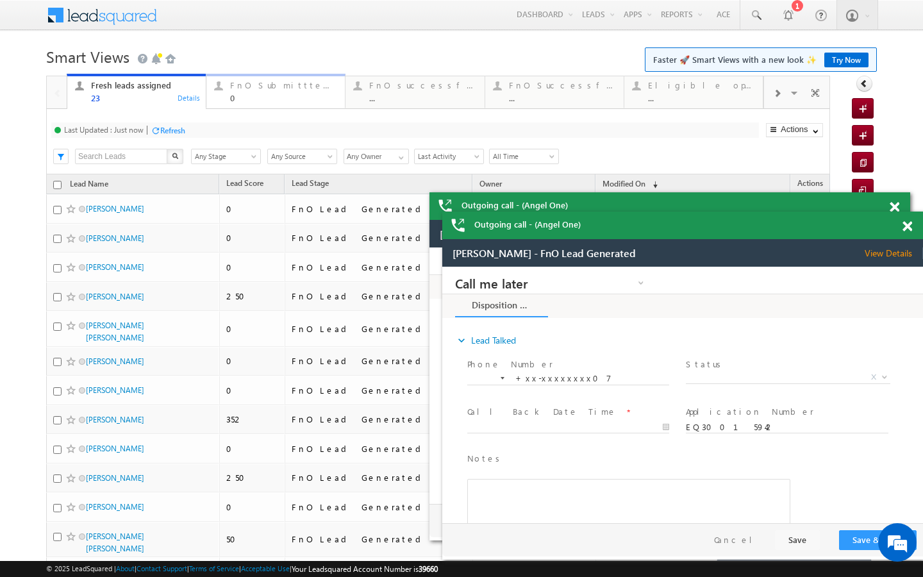
drag, startPoint x: 297, startPoint y: 93, endPoint x: 263, endPoint y: 116, distance: 40.5
click at [297, 93] on div "0" at bounding box center [283, 98] width 107 height 10
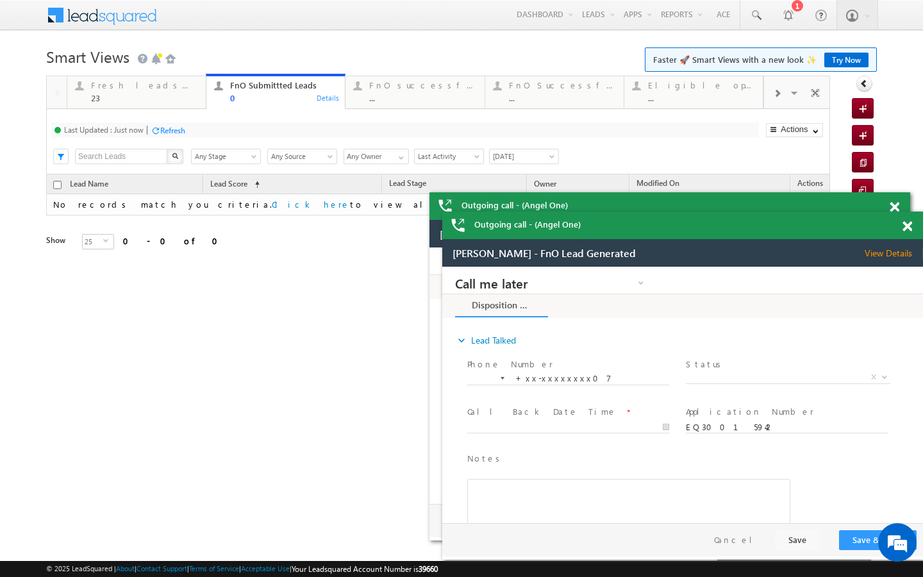
click at [178, 126] on div "Refresh" at bounding box center [172, 131] width 25 height 10
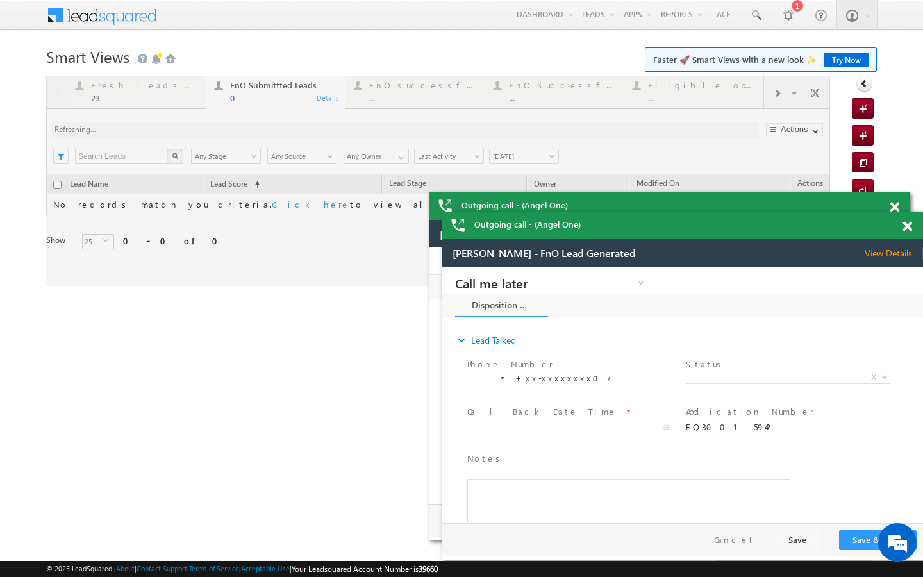
click at [409, 104] on div at bounding box center [438, 181] width 784 height 210
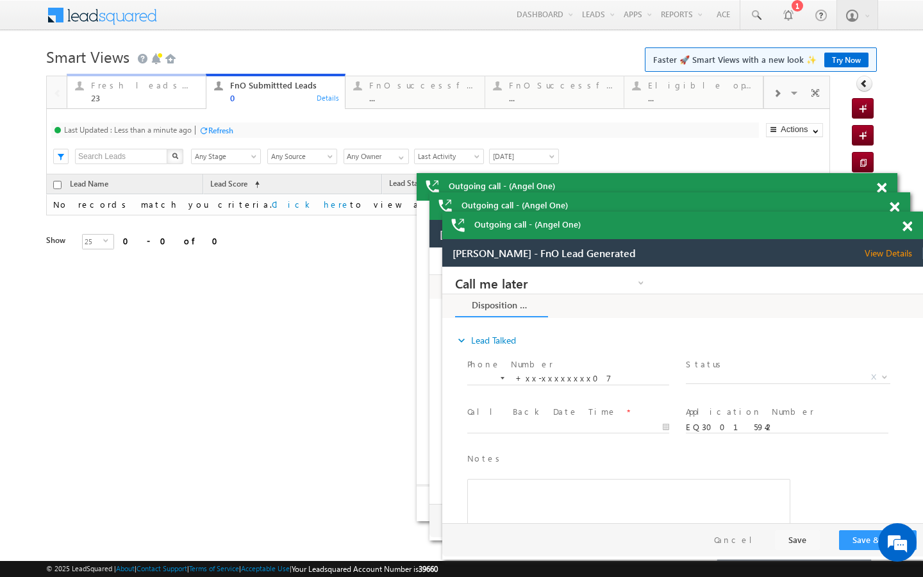
click at [187, 101] on div "23" at bounding box center [144, 98] width 107 height 10
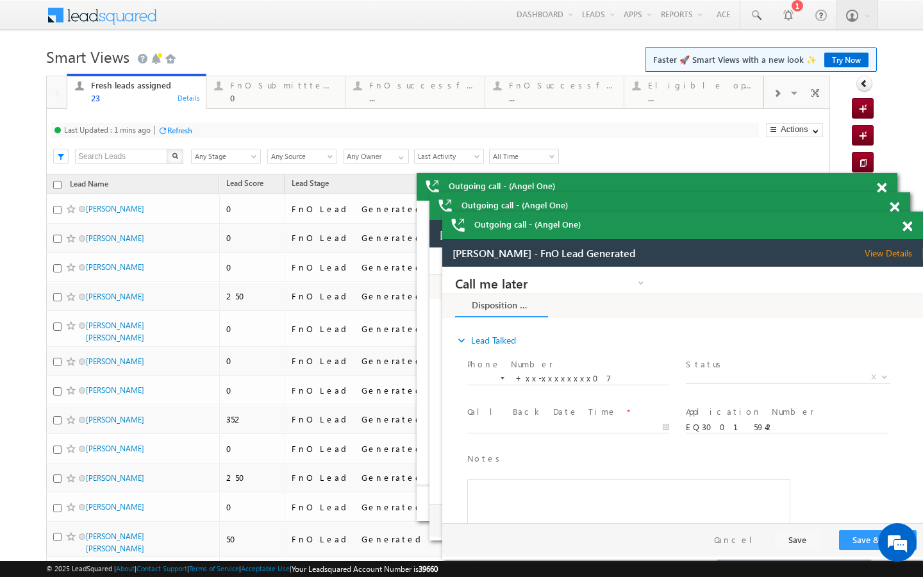
click at [187, 131] on div "Refresh" at bounding box center [179, 131] width 25 height 10
click at [255, 88] on div "FnO Submittted Leads" at bounding box center [283, 85] width 107 height 10
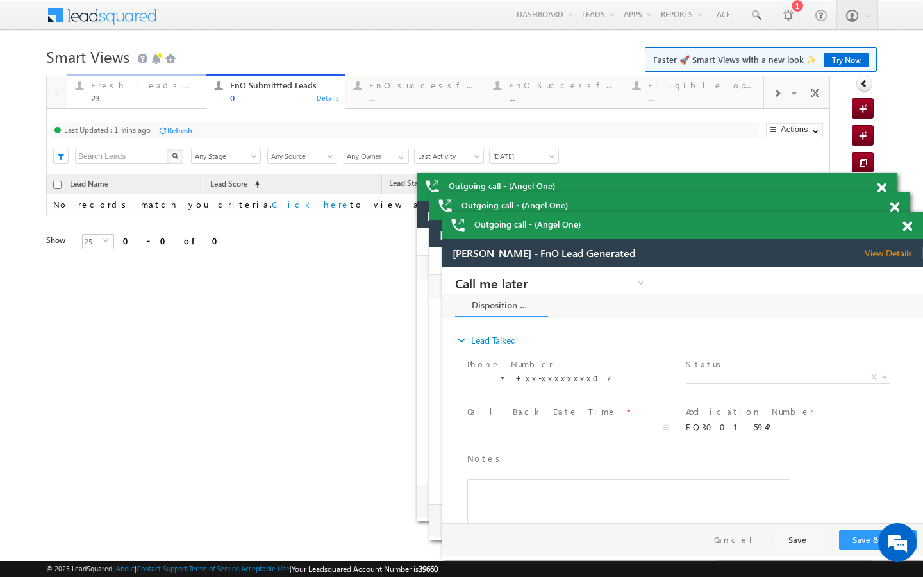
click at [152, 101] on div "23" at bounding box center [144, 98] width 107 height 10
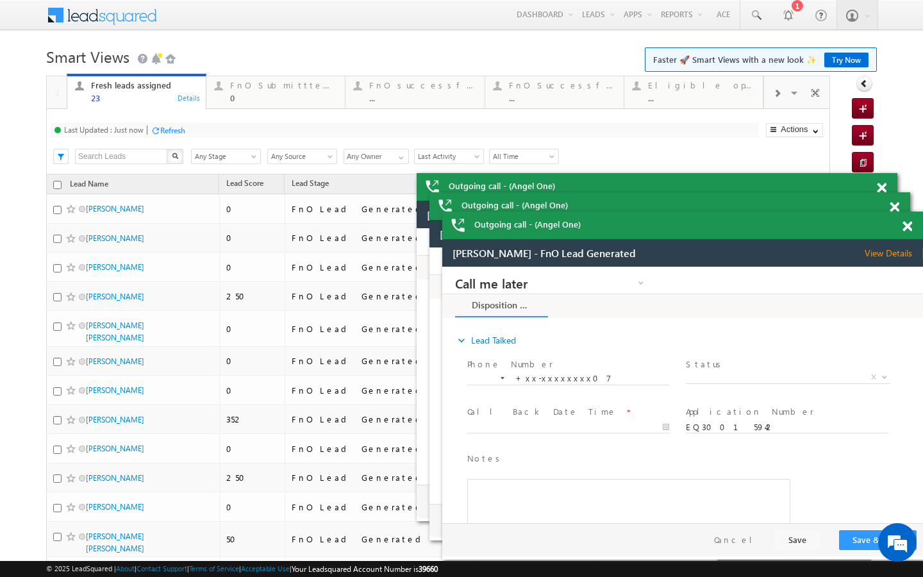
click at [178, 132] on div "Refresh" at bounding box center [172, 131] width 25 height 10
click at [227, 84] on div "FnO Submittted Leads 0 Details" at bounding box center [276, 90] width 136 height 25
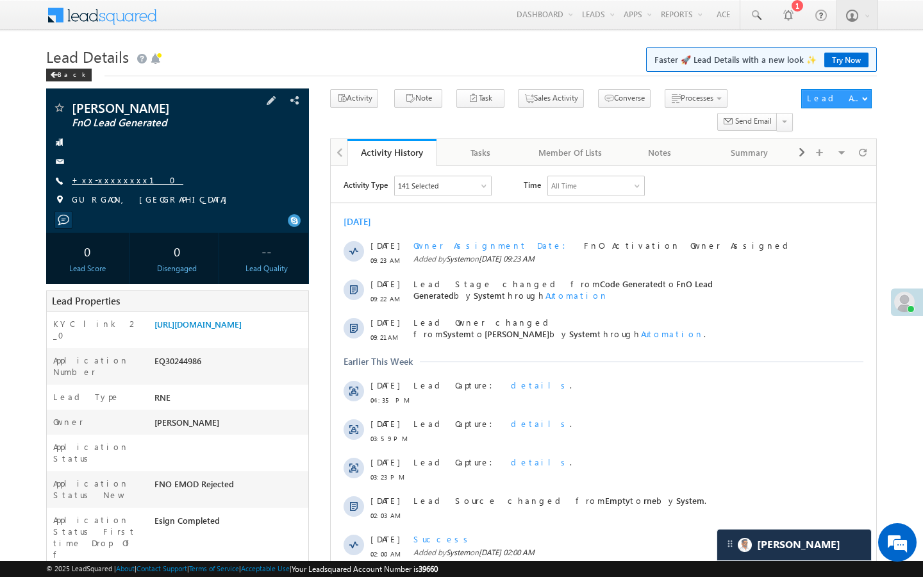
click at [120, 180] on link "+xx-xxxxxxxx10" at bounding box center [128, 179] width 112 height 11
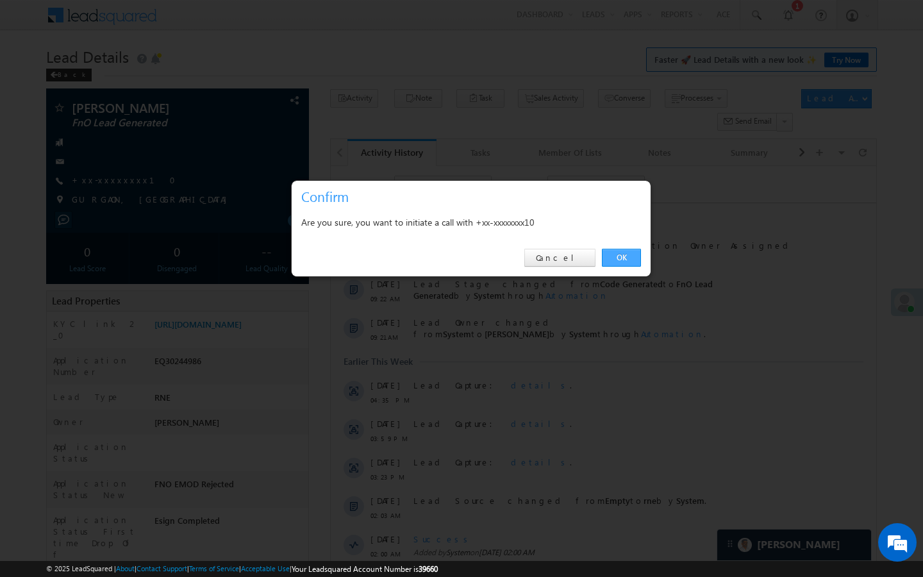
click at [621, 260] on link "OK" at bounding box center [621, 258] width 39 height 18
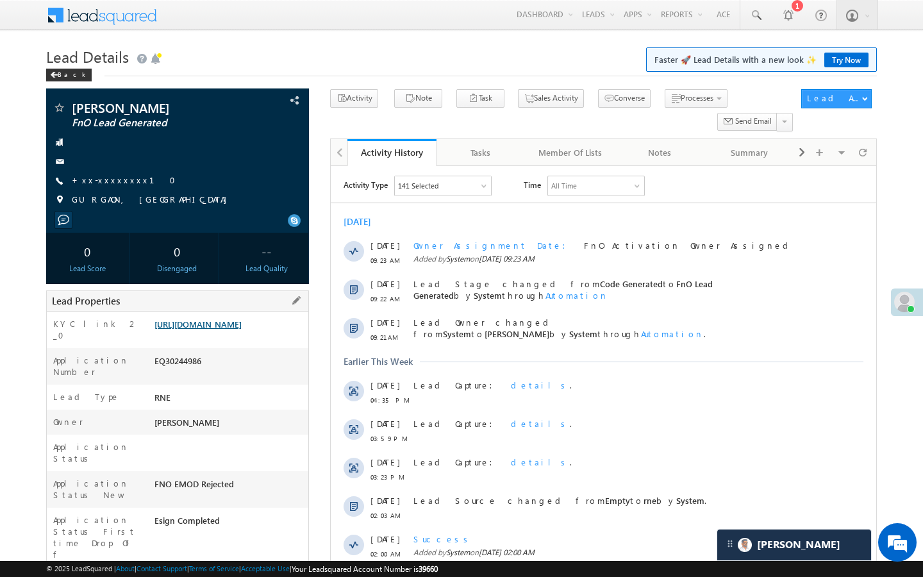
click at [196, 329] on link "https://angelbroking1-pk3em7sa.customui-test.leadsquared.com?leadId=62461ff5-e6…" at bounding box center [197, 324] width 87 height 11
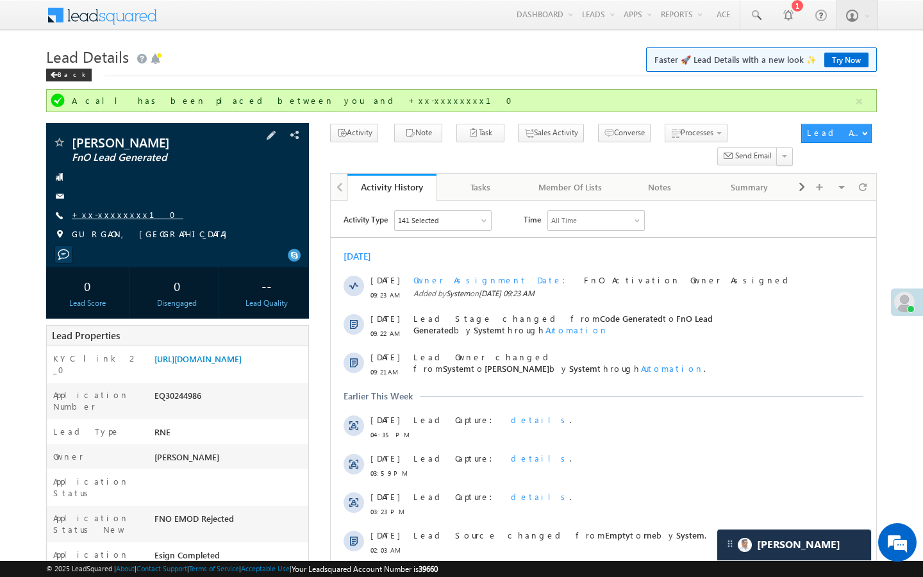
click at [114, 219] on link "+xx-xxxxxxxx10" at bounding box center [128, 214] width 112 height 11
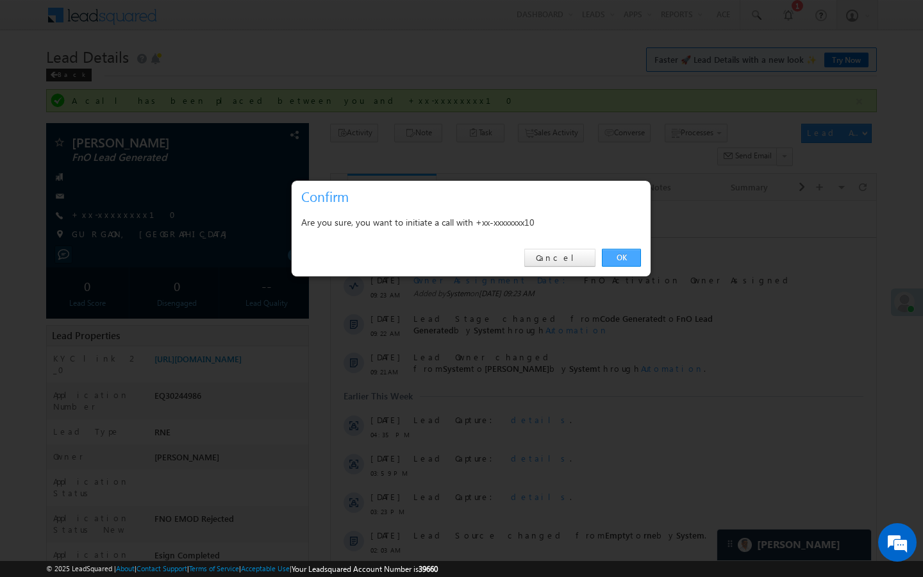
click at [622, 258] on link "OK" at bounding box center [621, 258] width 39 height 18
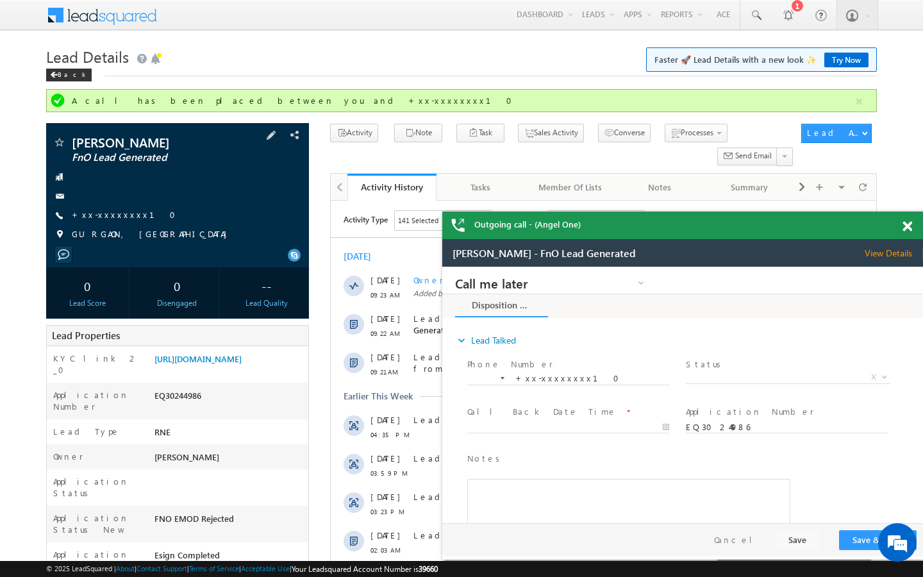
click at [113, 208] on div "Shibu Kumar FnO Lead Generated +xx-xxxxxxxx10" at bounding box center [178, 192] width 250 height 112
click at [113, 210] on link "+xx-xxxxxxxx10" at bounding box center [128, 214] width 112 height 11
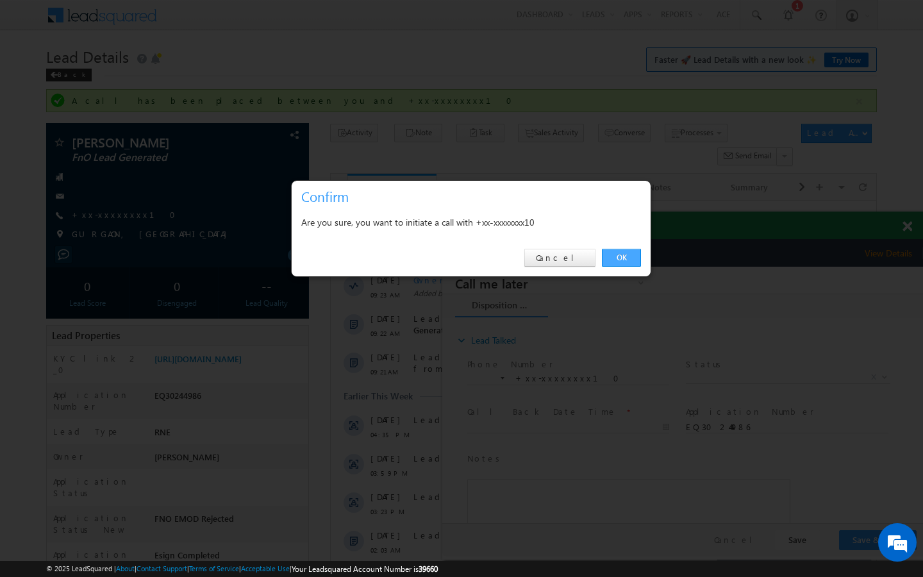
click at [631, 256] on link "OK" at bounding box center [621, 258] width 39 height 18
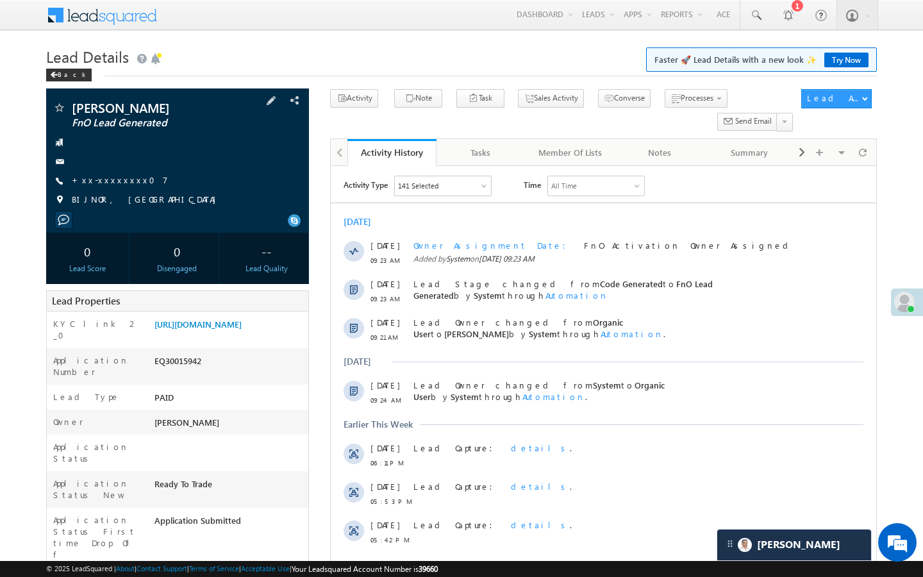
click at [111, 187] on div "[PERSON_NAME] FnO Lead Generated +xx-xxxxxxxx07" at bounding box center [178, 157] width 250 height 112
click at [111, 180] on link "+xx-xxxxxxxx07" at bounding box center [120, 179] width 96 height 11
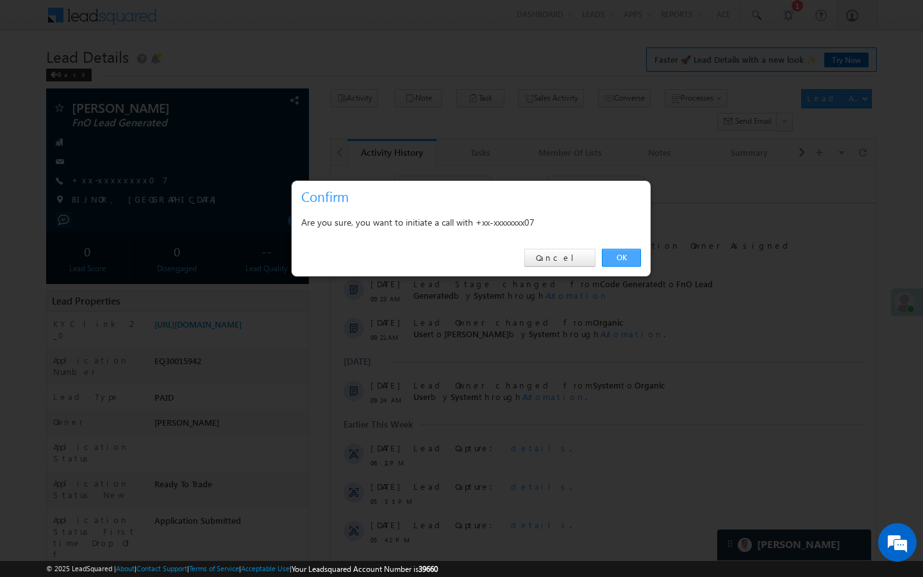
click at [624, 258] on link "OK" at bounding box center [621, 258] width 39 height 18
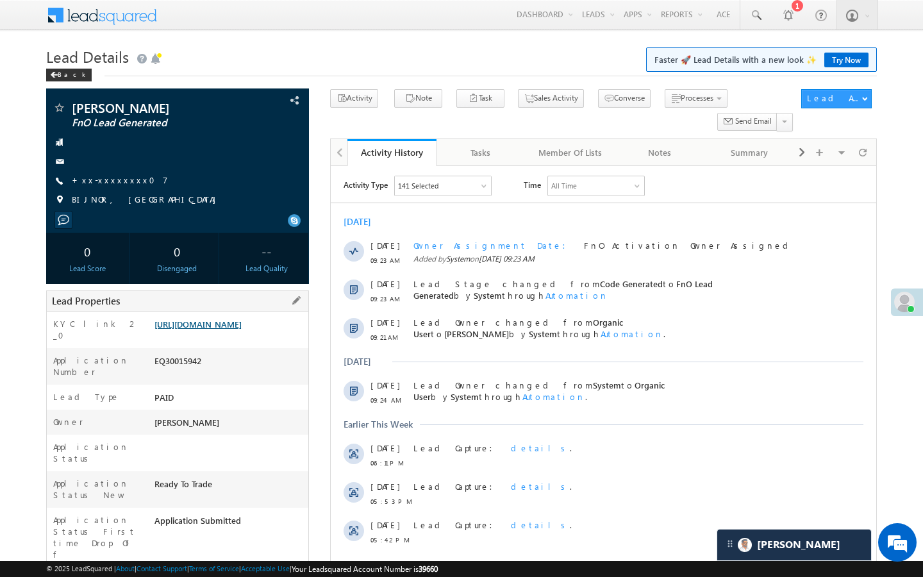
click at [242, 322] on link "[URL][DOMAIN_NAME]" at bounding box center [197, 324] width 87 height 11
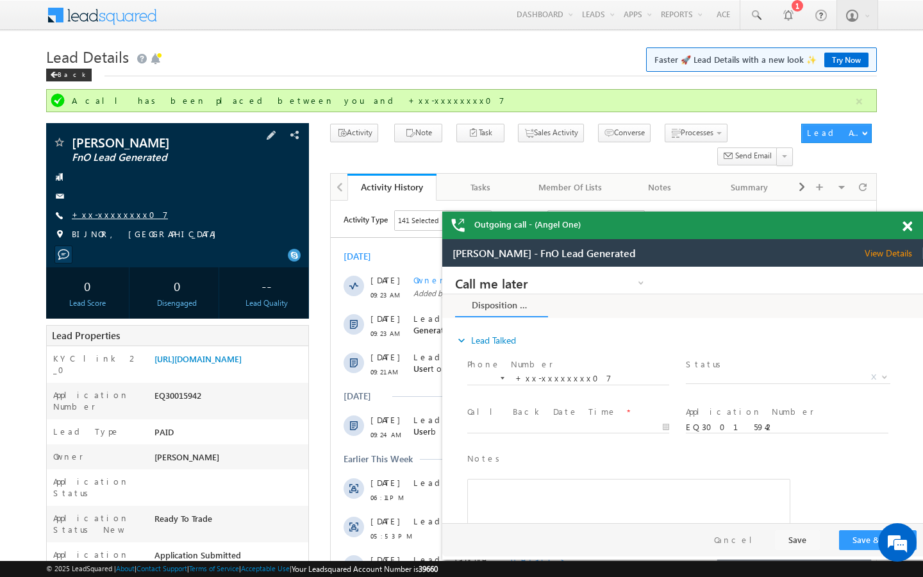
click at [95, 217] on link "+xx-xxxxxxxx07" at bounding box center [120, 214] width 96 height 11
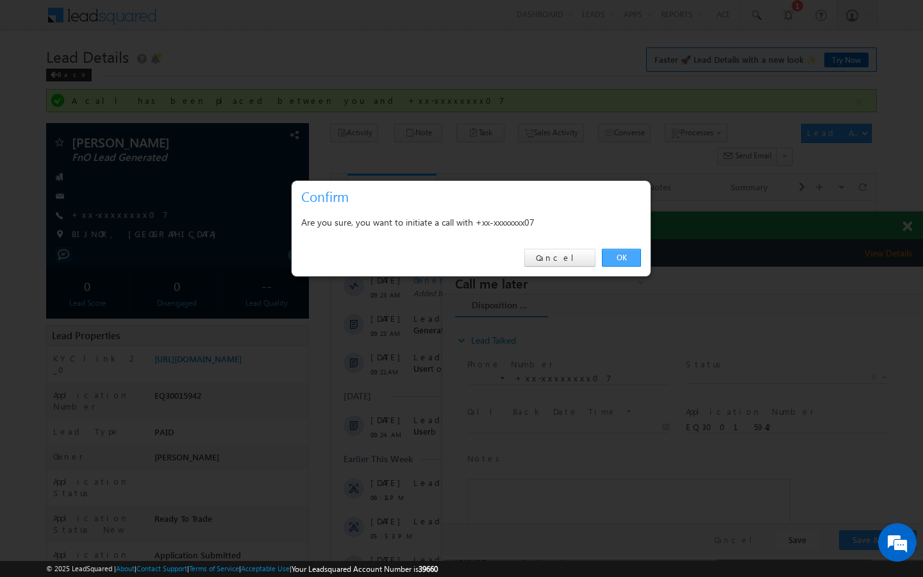
click at [602, 258] on link "OK" at bounding box center [621, 258] width 39 height 18
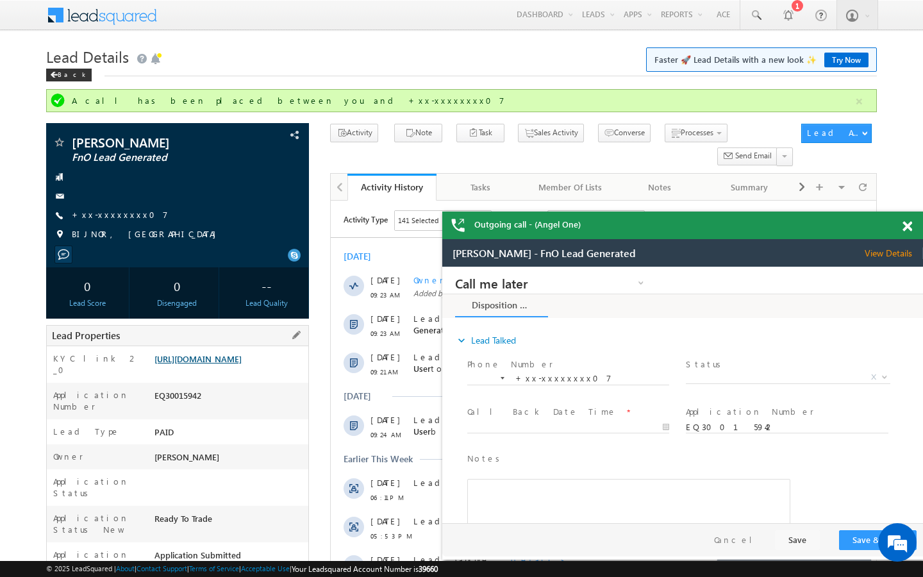
click at [242, 364] on link "https://angelbroking1-pk3em7sa.customui-test.leadsquared.com?leadId=bafa3204-f5…" at bounding box center [197, 358] width 87 height 11
click at [116, 212] on link "+xx-xxxxxxxx07" at bounding box center [120, 214] width 96 height 11
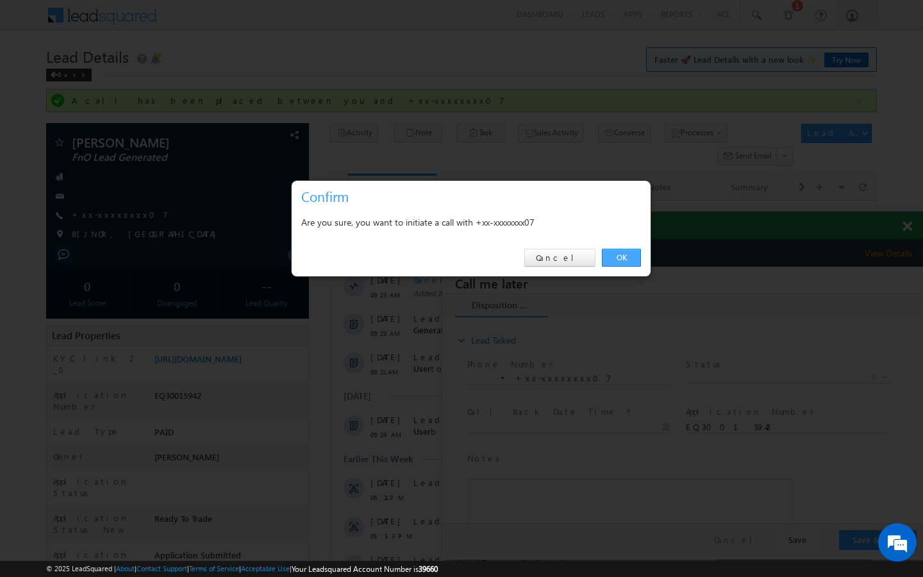
click at [607, 254] on link "OK" at bounding box center [621, 258] width 39 height 18
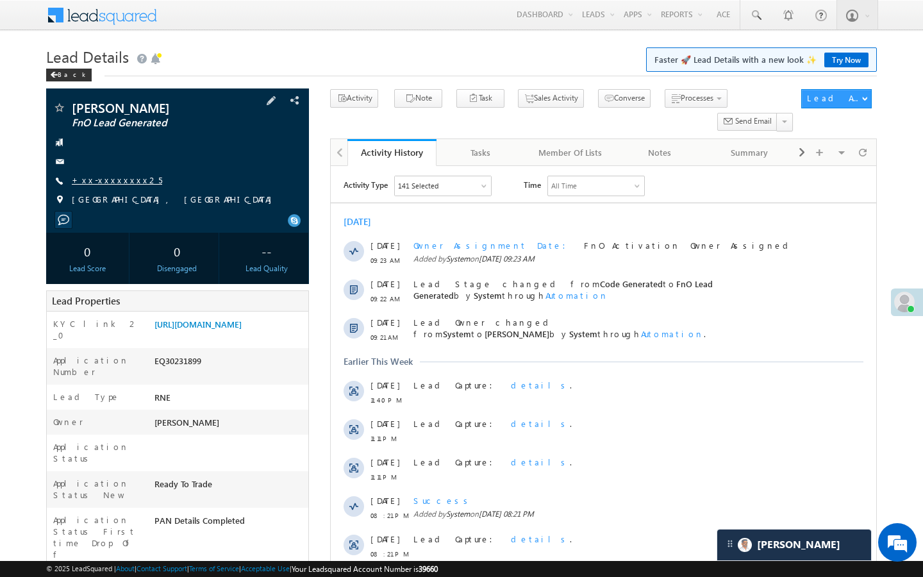
click at [103, 184] on link "+xx-xxxxxxxx25" at bounding box center [117, 179] width 90 height 11
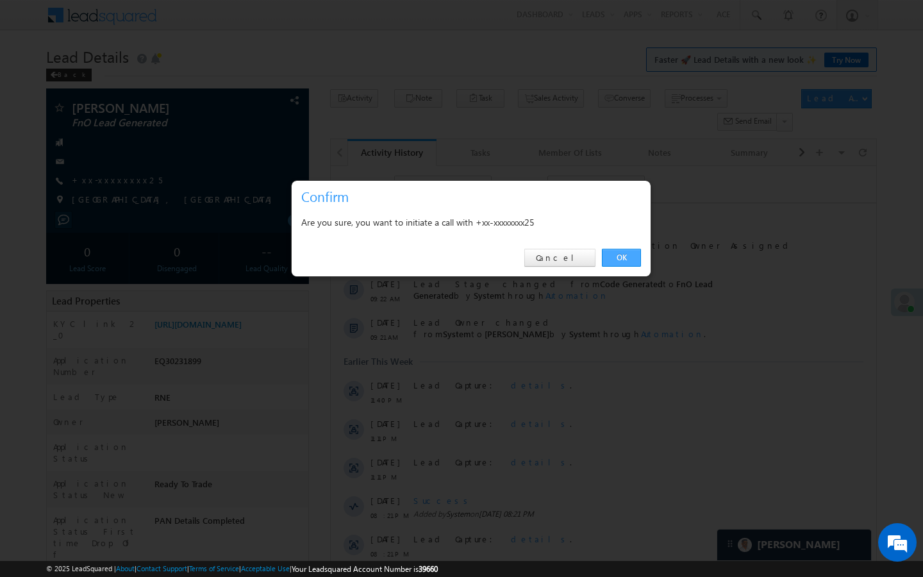
click at [629, 249] on link "OK" at bounding box center [621, 258] width 39 height 18
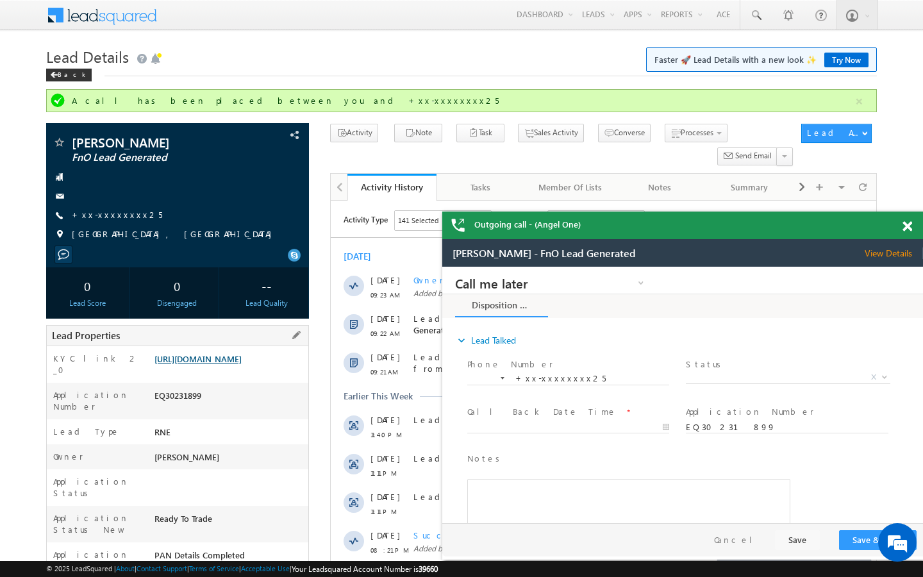
click at [242, 360] on link "[URL][DOMAIN_NAME]" at bounding box center [197, 358] width 87 height 11
click at [112, 219] on link "+xx-xxxxxxxx25" at bounding box center [117, 214] width 90 height 11
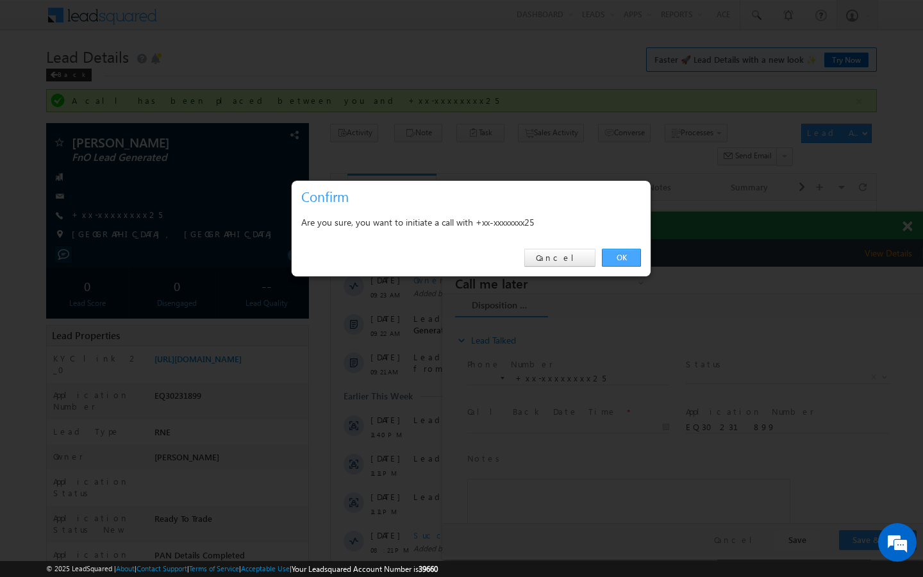
click at [628, 259] on link "OK" at bounding box center [621, 258] width 39 height 18
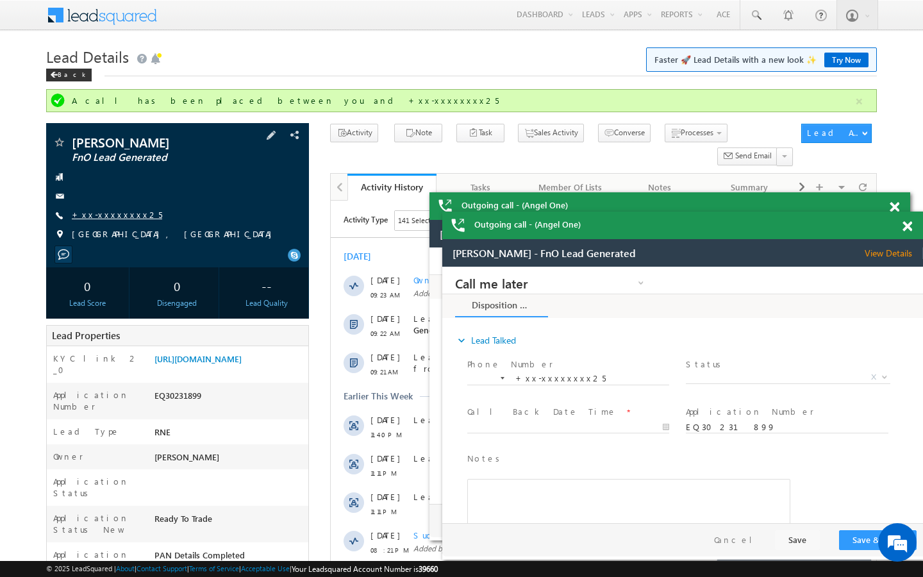
click at [119, 216] on link "+xx-xxxxxxxx25" at bounding box center [117, 214] width 90 height 11
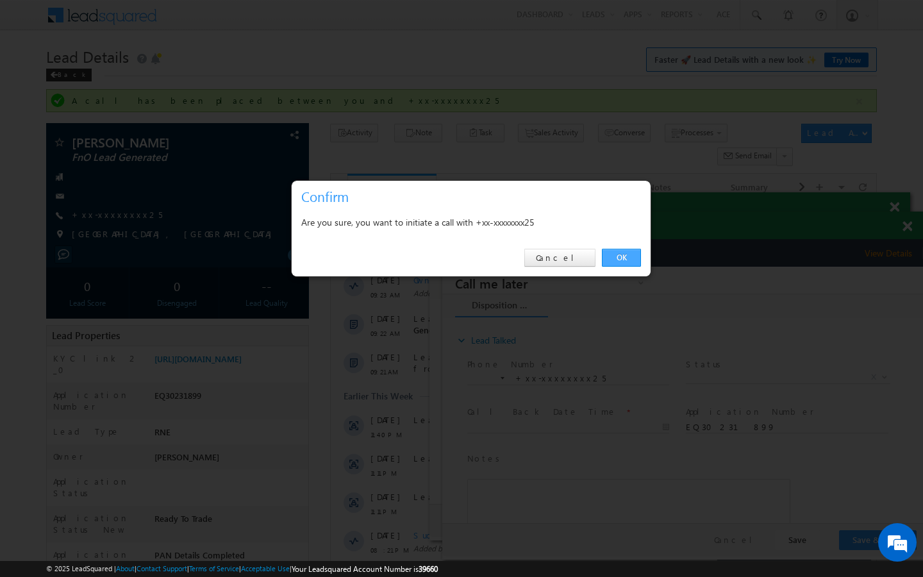
click at [635, 265] on link "OK" at bounding box center [621, 258] width 39 height 18
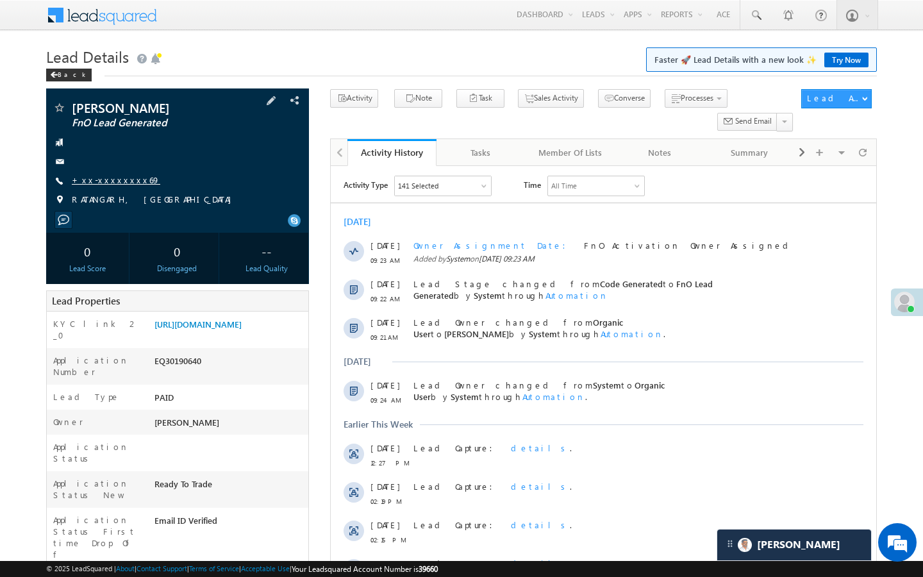
click at [126, 178] on link "+xx-xxxxxxxx69" at bounding box center [116, 179] width 88 height 11
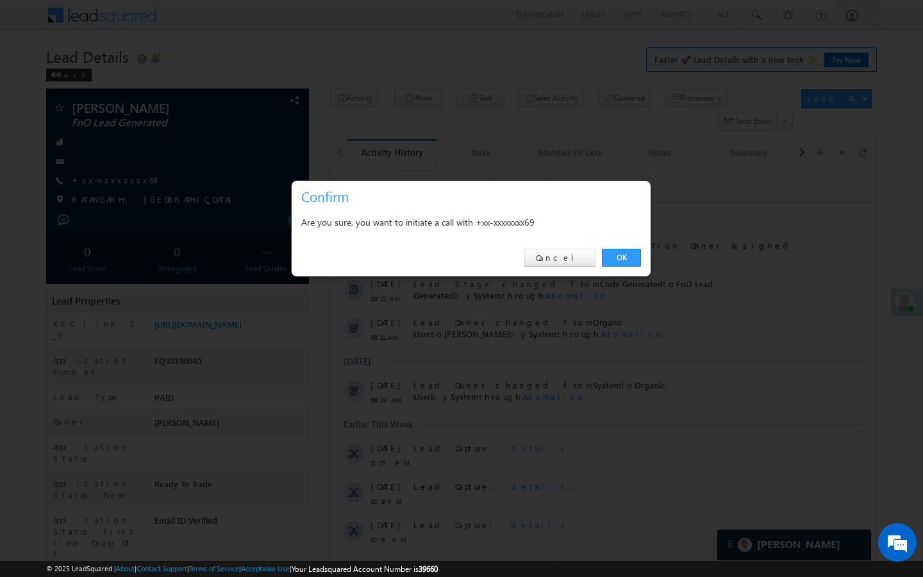
drag, startPoint x: 617, startPoint y: 261, endPoint x: 6, endPoint y: 267, distance: 610.9
click at [617, 261] on link "OK" at bounding box center [621, 258] width 39 height 18
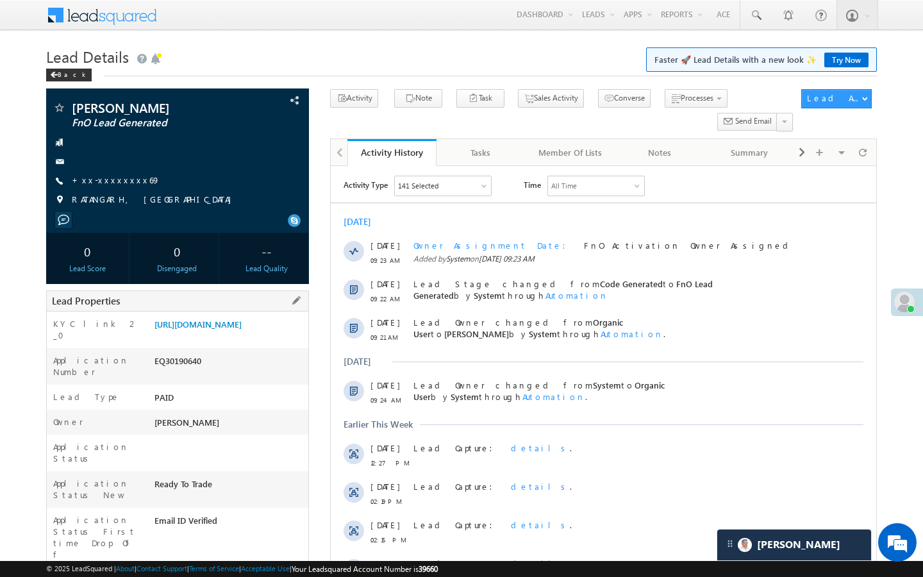
click at [290, 359] on div "Application Number EQ30190640" at bounding box center [178, 366] width 262 height 37
click at [242, 329] on link "[URL][DOMAIN_NAME]" at bounding box center [197, 324] width 87 height 11
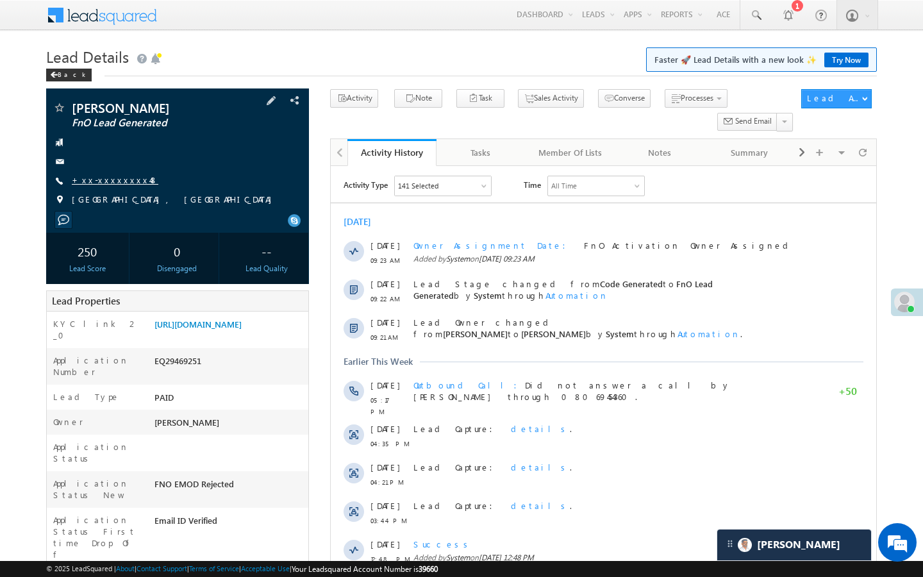
click at [112, 178] on link "+xx-xxxxxxxx48" at bounding box center [115, 179] width 87 height 11
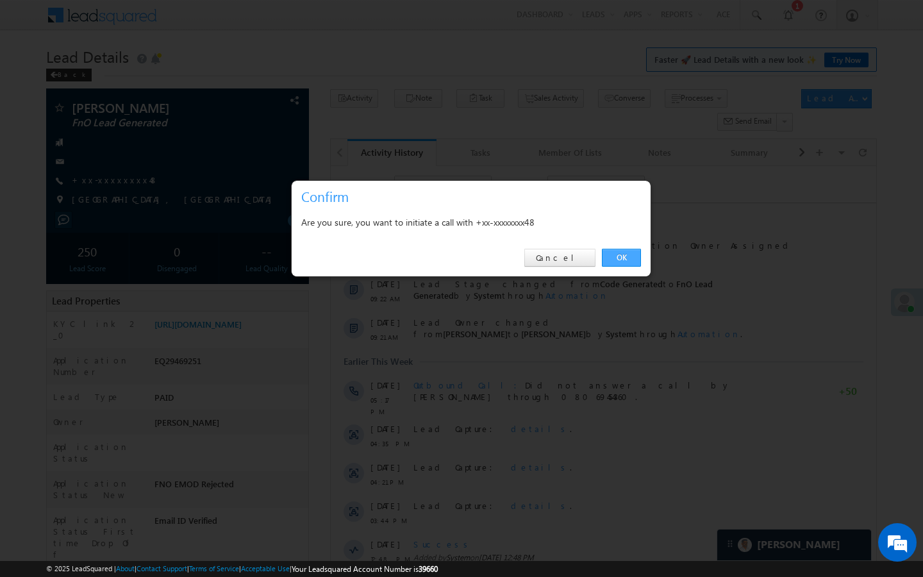
drag, startPoint x: 629, startPoint y: 258, endPoint x: 29, endPoint y: 172, distance: 606.1
click at [629, 258] on link "OK" at bounding box center [621, 258] width 39 height 18
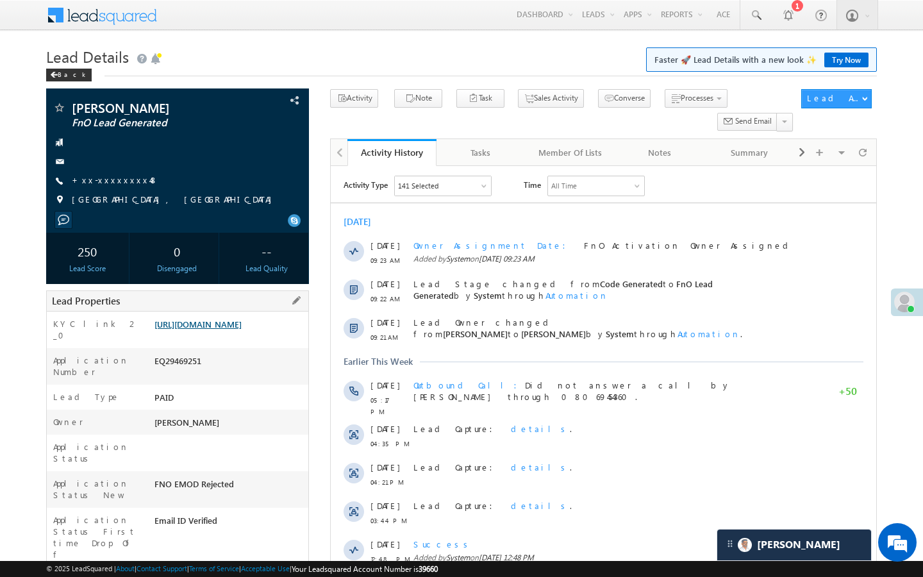
click at [242, 329] on link "[URL][DOMAIN_NAME]" at bounding box center [197, 324] width 87 height 11
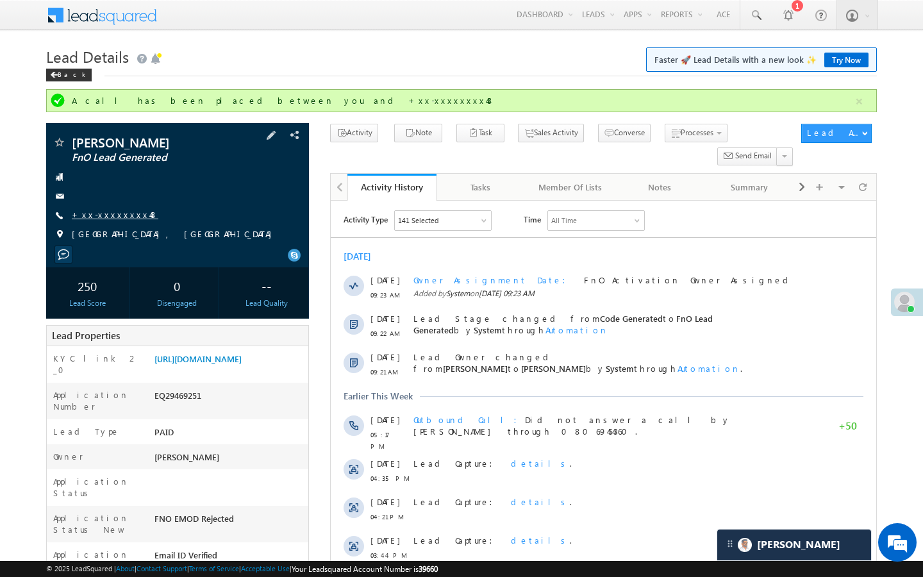
click at [117, 217] on link "+xx-xxxxxxxx48" at bounding box center [115, 214] width 87 height 11
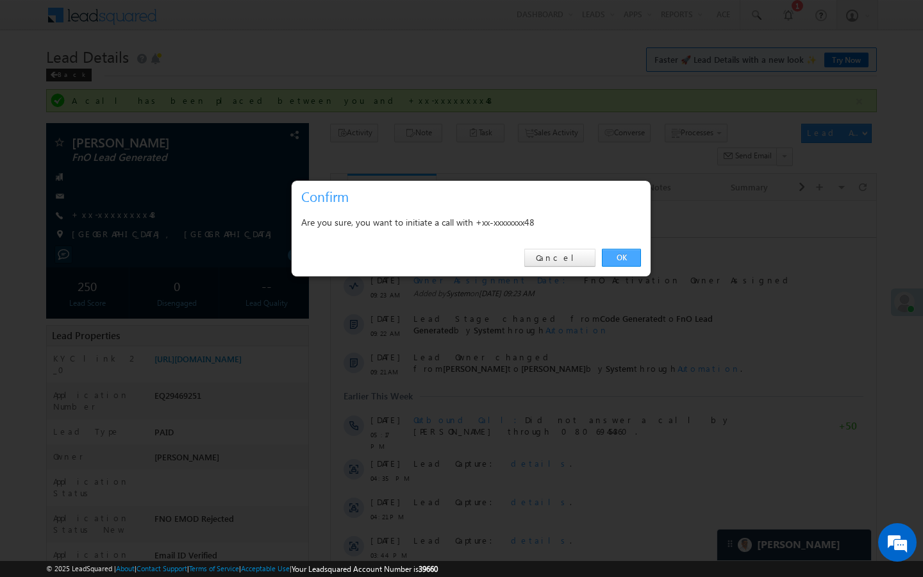
click at [616, 256] on link "OK" at bounding box center [621, 258] width 39 height 18
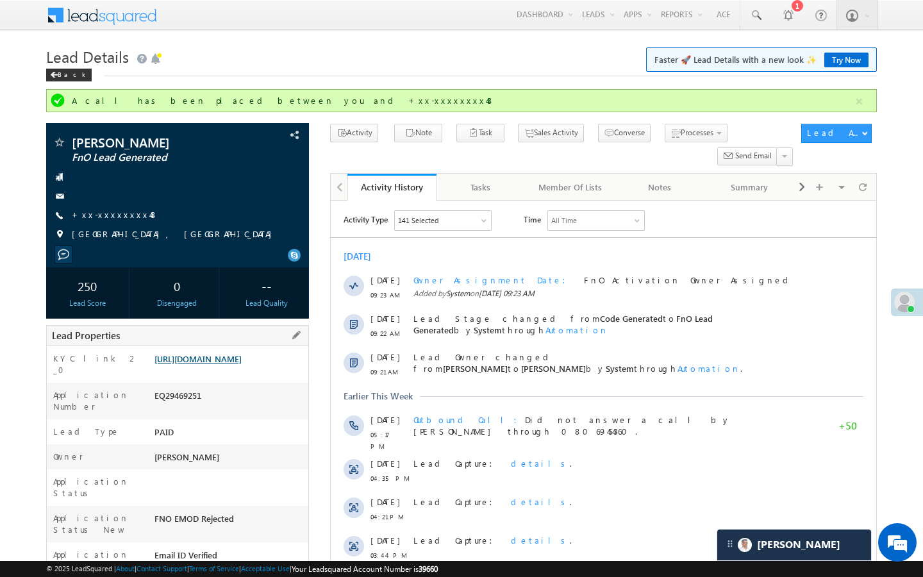
click at [242, 364] on link "[URL][DOMAIN_NAME]" at bounding box center [197, 358] width 87 height 11
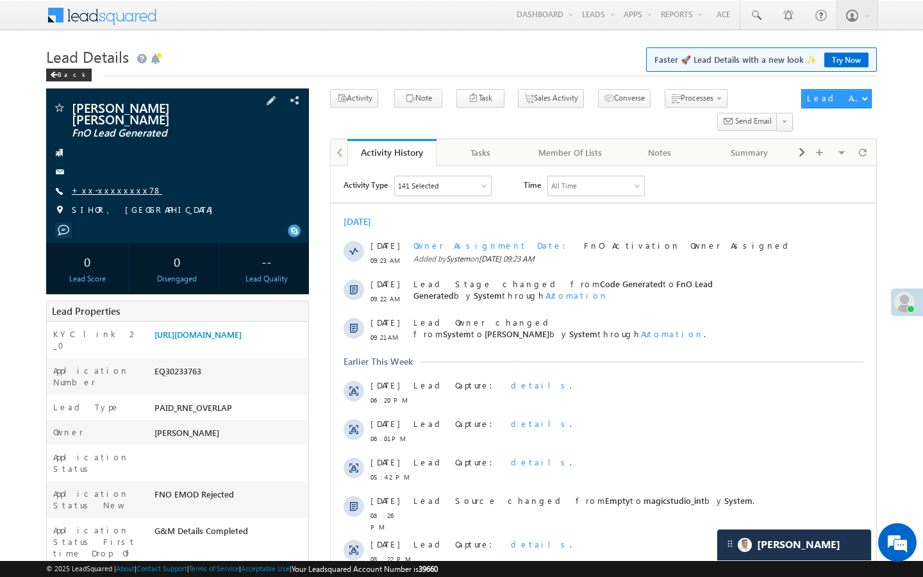
click at [116, 185] on link "+xx-xxxxxxxx78" at bounding box center [117, 190] width 90 height 11
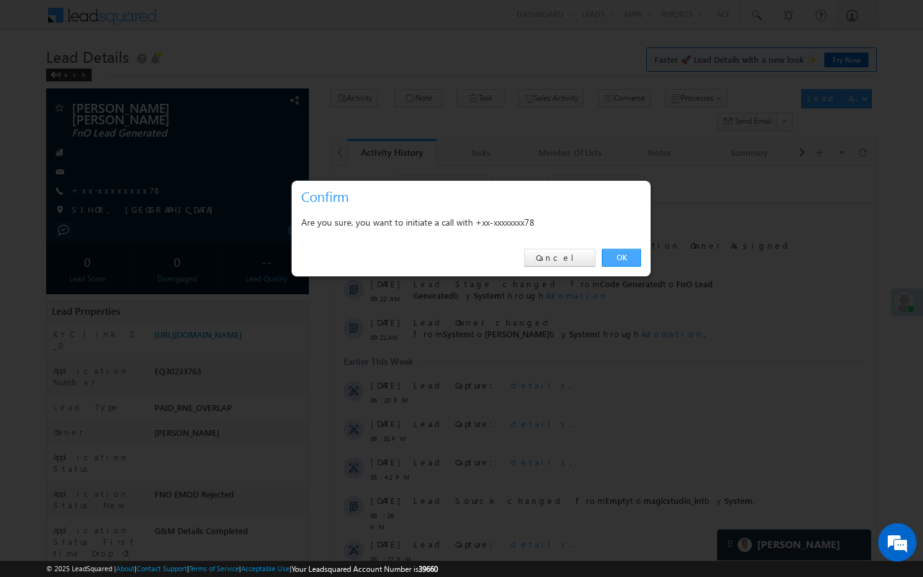
drag, startPoint x: 620, startPoint y: 254, endPoint x: 208, endPoint y: 135, distance: 429.2
click at [620, 254] on link "OK" at bounding box center [621, 258] width 39 height 18
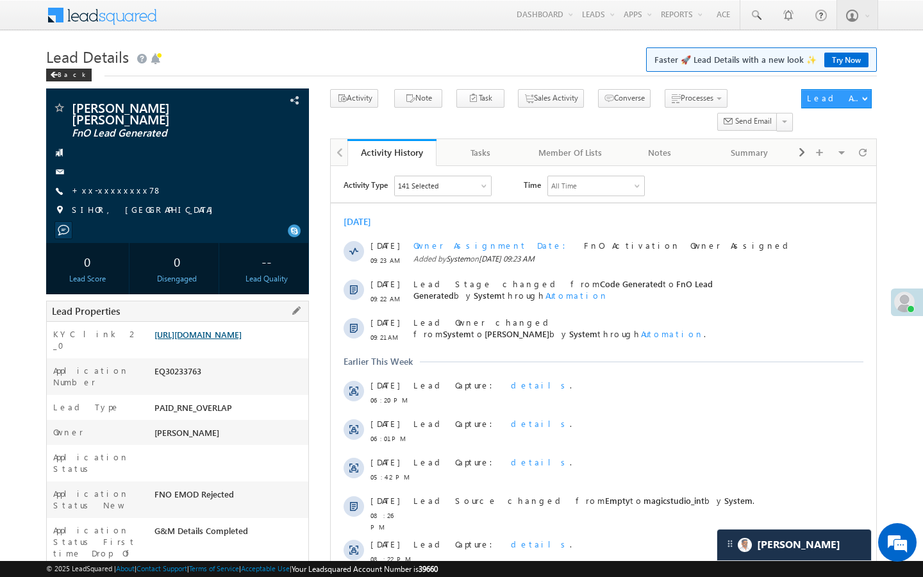
click at [242, 340] on link "https://angelbroking1-pk3em7sa.customui-test.leadsquared.com?leadId=7dd1ef74-00…" at bounding box center [197, 334] width 87 height 11
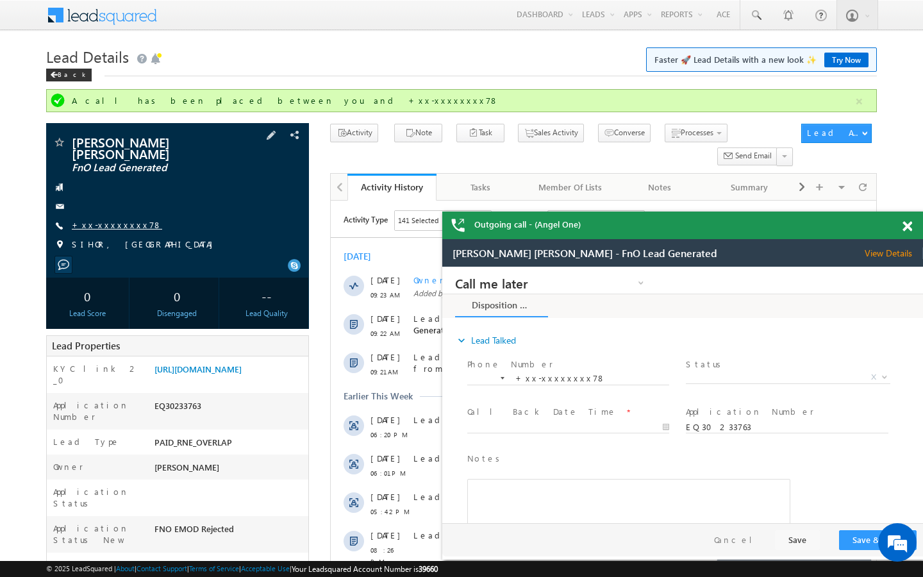
click at [112, 219] on link "+xx-xxxxxxxx78" at bounding box center [117, 224] width 90 height 11
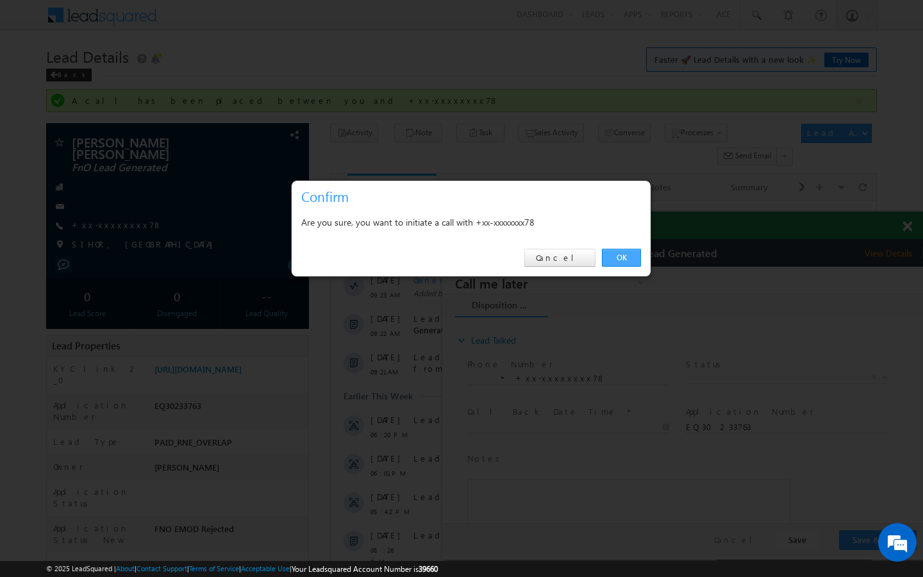
click at [629, 258] on link "OK" at bounding box center [621, 258] width 39 height 18
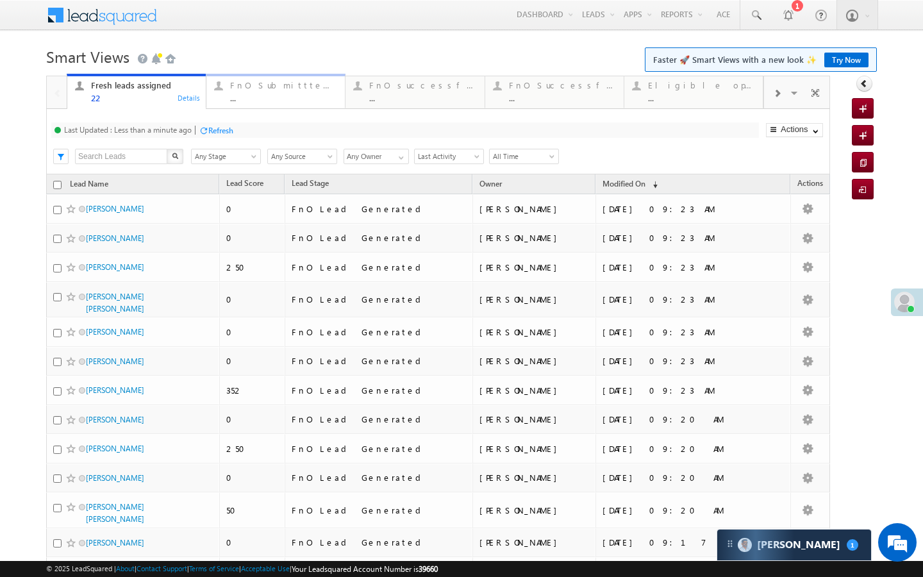
click at [232, 101] on div "..." at bounding box center [283, 98] width 107 height 10
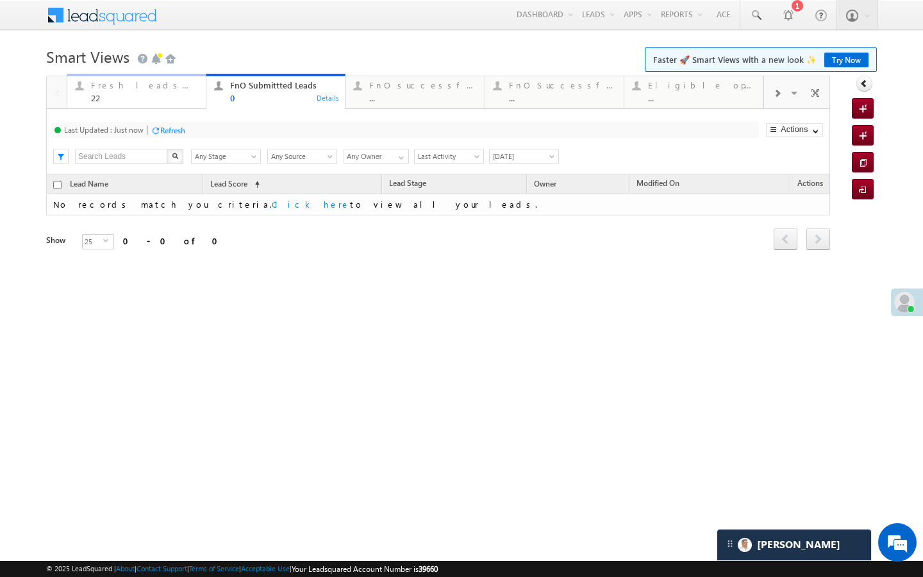
click at [200, 104] on link "Fresh leads assigned 22 Details" at bounding box center [137, 91] width 140 height 35
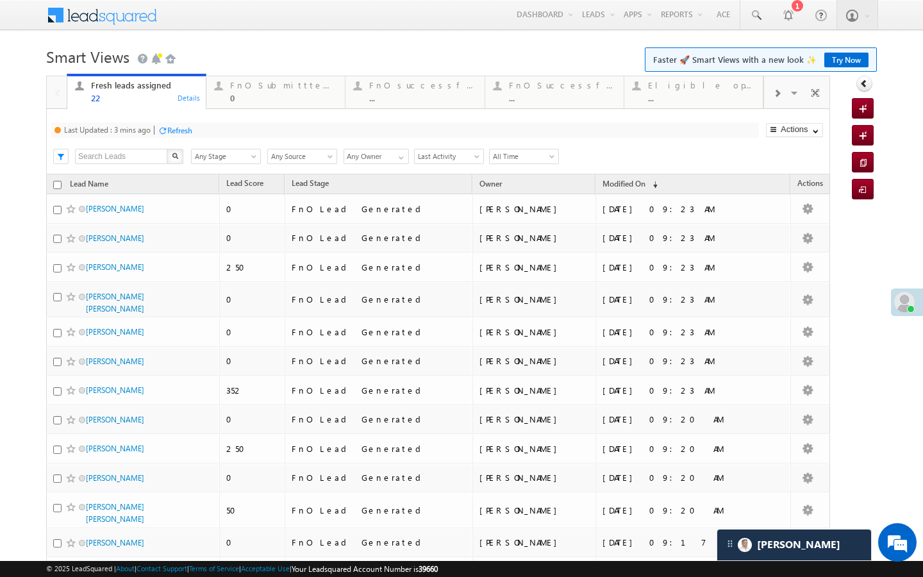
click at [184, 134] on div "Refresh" at bounding box center [179, 131] width 25 height 10
drag, startPoint x: 249, startPoint y: 94, endPoint x: 247, endPoint y: 101, distance: 6.7
click at [249, 94] on div "0" at bounding box center [283, 98] width 107 height 10
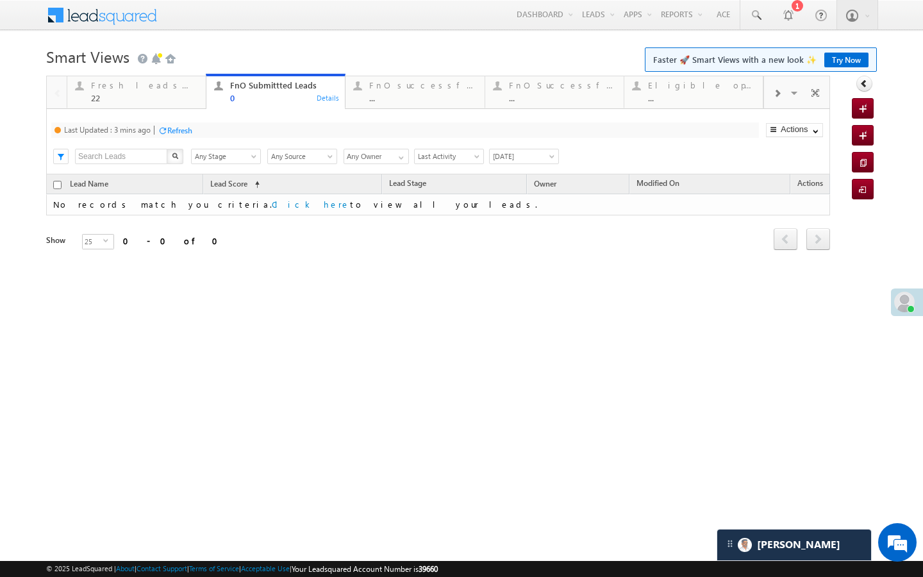
click at [247, 102] on div "0" at bounding box center [283, 98] width 107 height 10
click at [187, 129] on div "Refresh" at bounding box center [179, 131] width 25 height 10
click at [759, 17] on span at bounding box center [755, 15] width 13 height 13
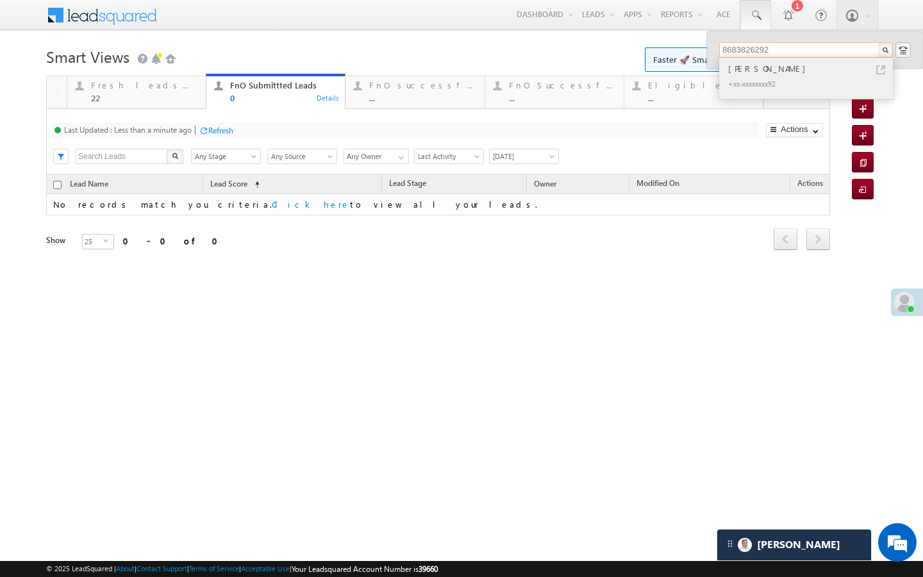
type input "8683826292"
click at [876, 67] on link at bounding box center [880, 69] width 9 height 9
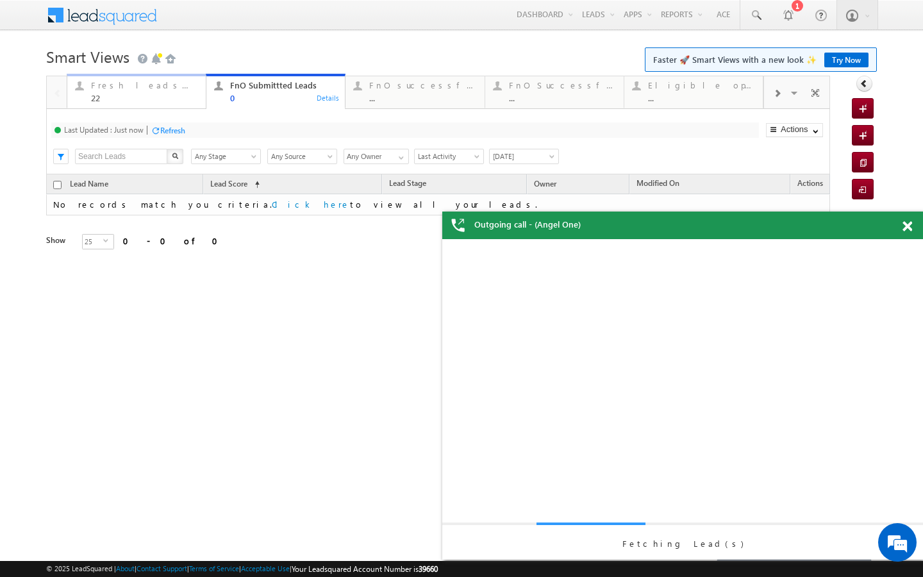
click at [183, 100] on div "22" at bounding box center [144, 98] width 107 height 10
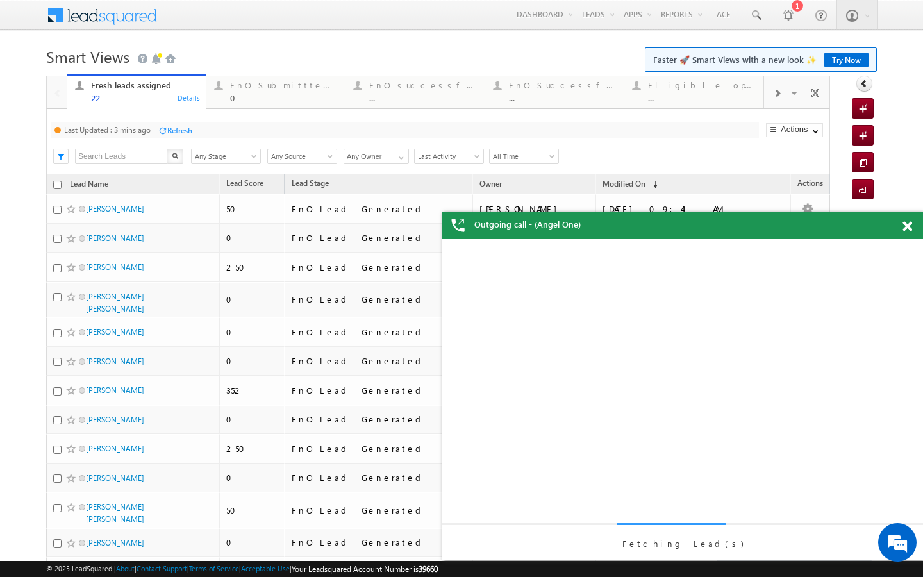
click at [187, 129] on div "Refresh" at bounding box center [179, 131] width 25 height 10
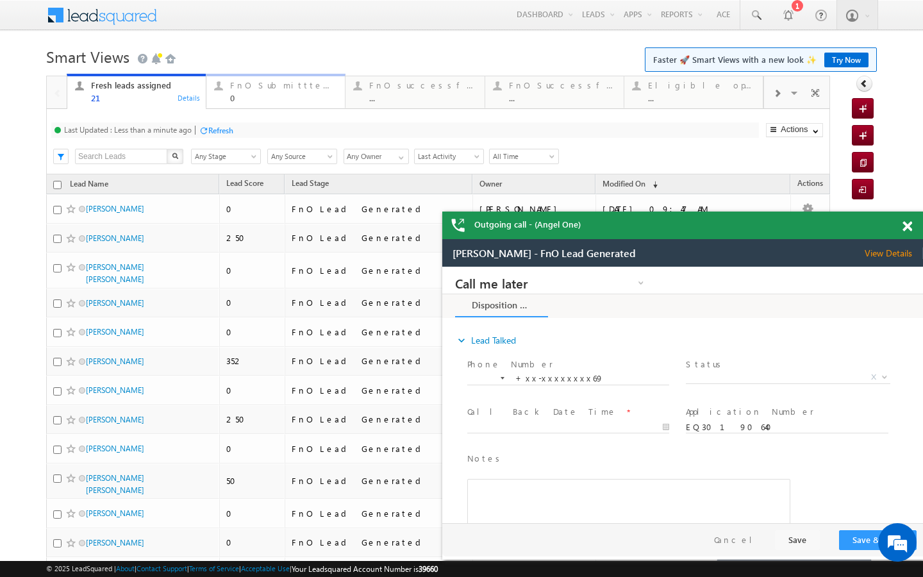
click at [219, 101] on div "FnO Submittted Leads 0 Details" at bounding box center [276, 90] width 136 height 25
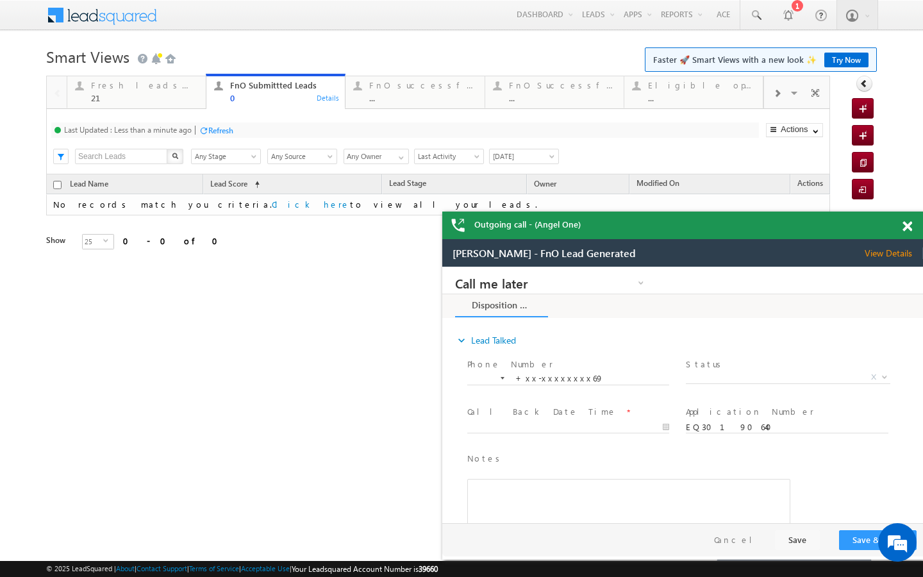
click at [206, 134] on div at bounding box center [204, 131] width 10 height 10
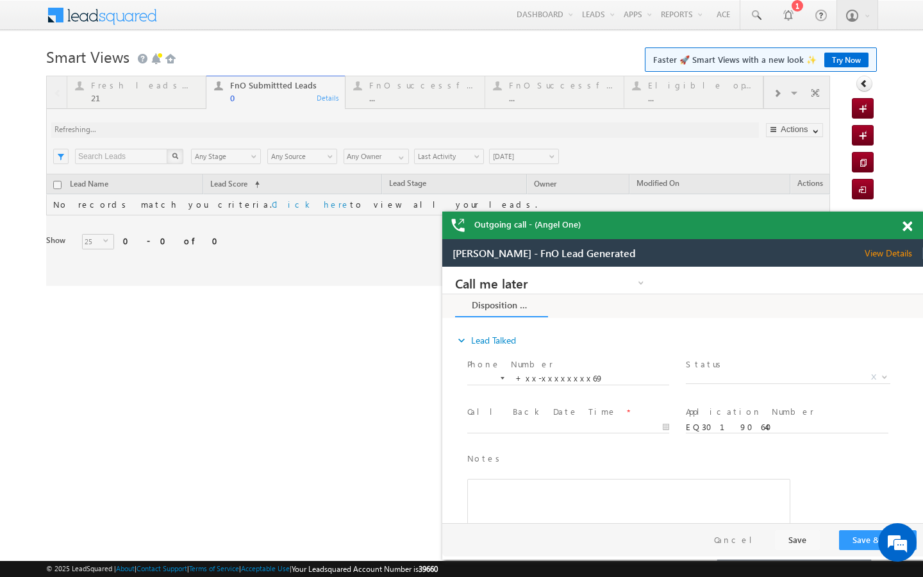
click at [180, 96] on div at bounding box center [438, 181] width 784 height 210
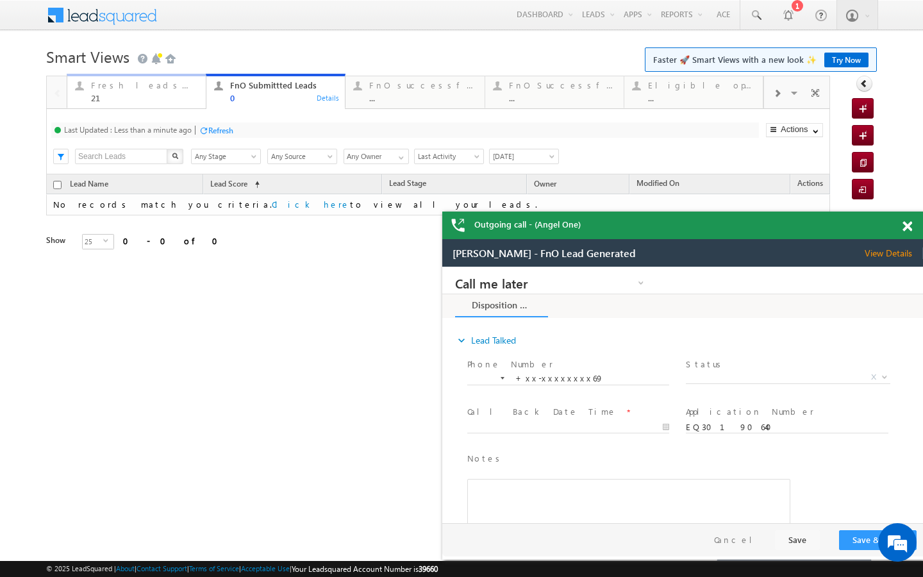
drag, startPoint x: 191, startPoint y: 102, endPoint x: 195, endPoint y: 140, distance: 38.1
click at [191, 102] on div "21" at bounding box center [144, 98] width 107 height 10
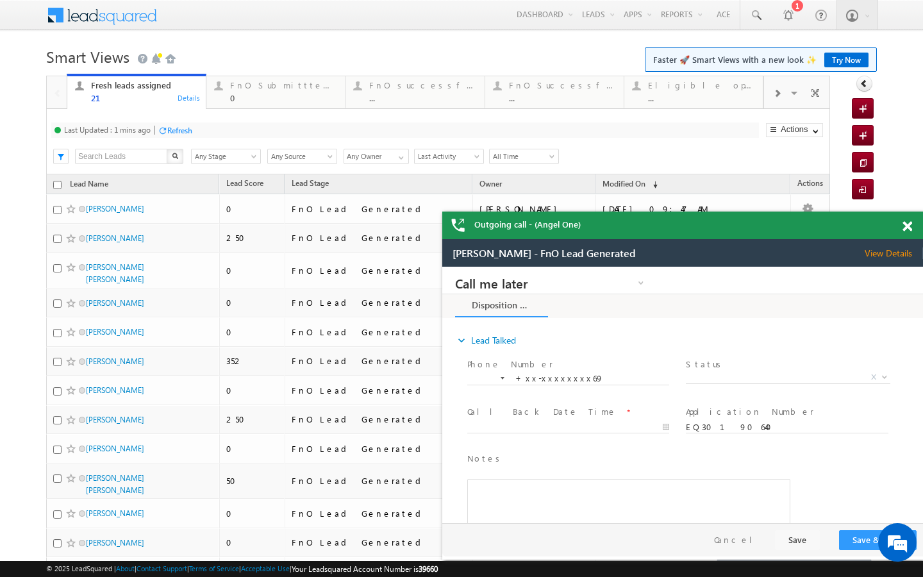
click at [187, 130] on div "Refresh" at bounding box center [179, 131] width 25 height 10
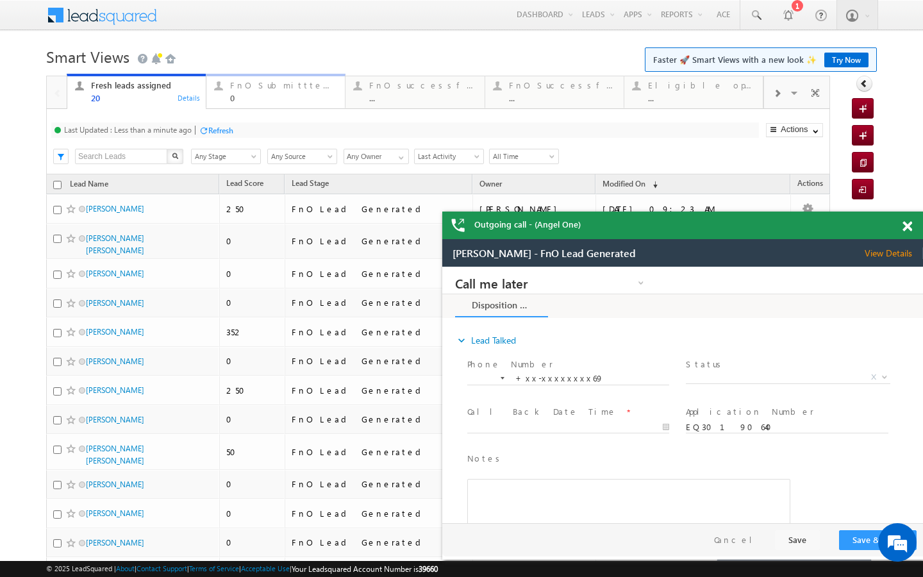
click at [236, 97] on div "0" at bounding box center [283, 98] width 107 height 10
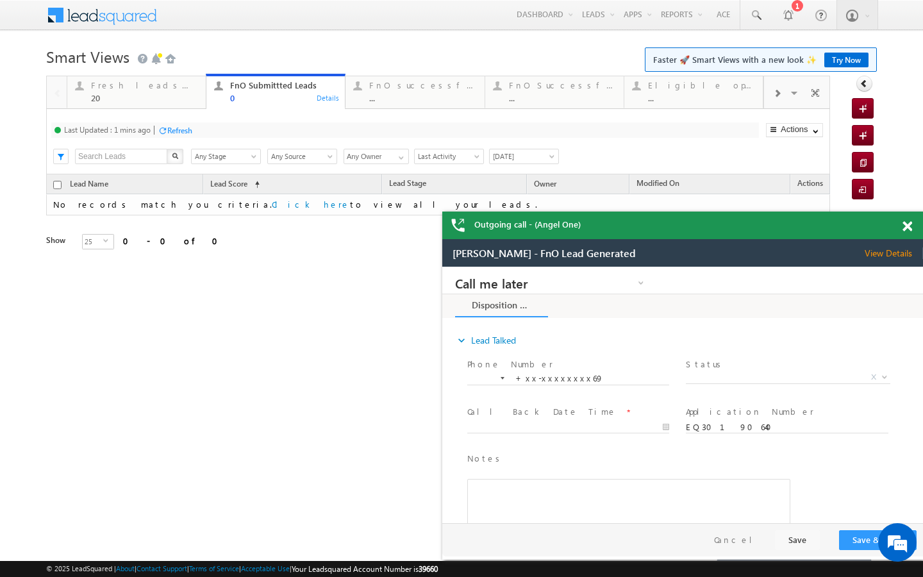
click at [181, 133] on div "Refresh" at bounding box center [179, 131] width 25 height 10
click at [163, 100] on div "20" at bounding box center [144, 98] width 107 height 10
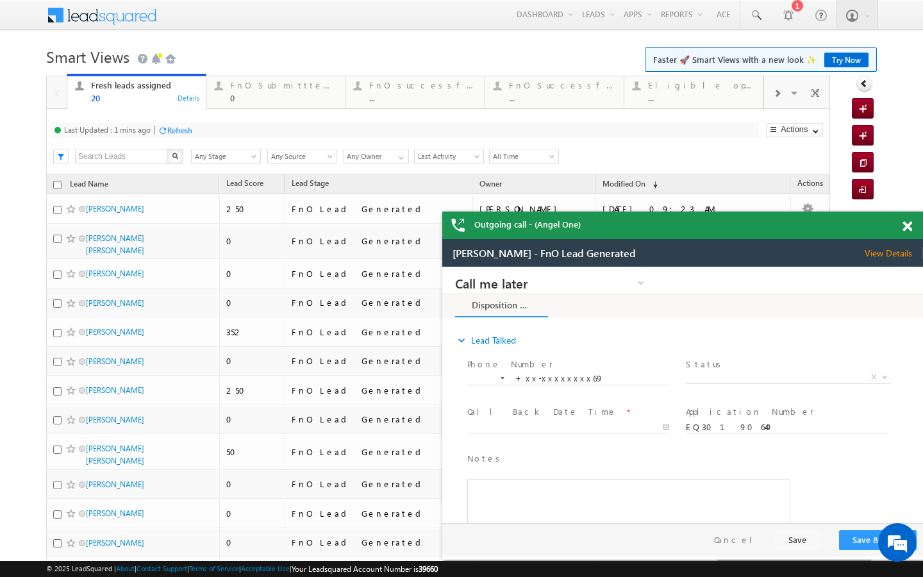
click at [184, 129] on div "Refresh" at bounding box center [179, 131] width 25 height 10
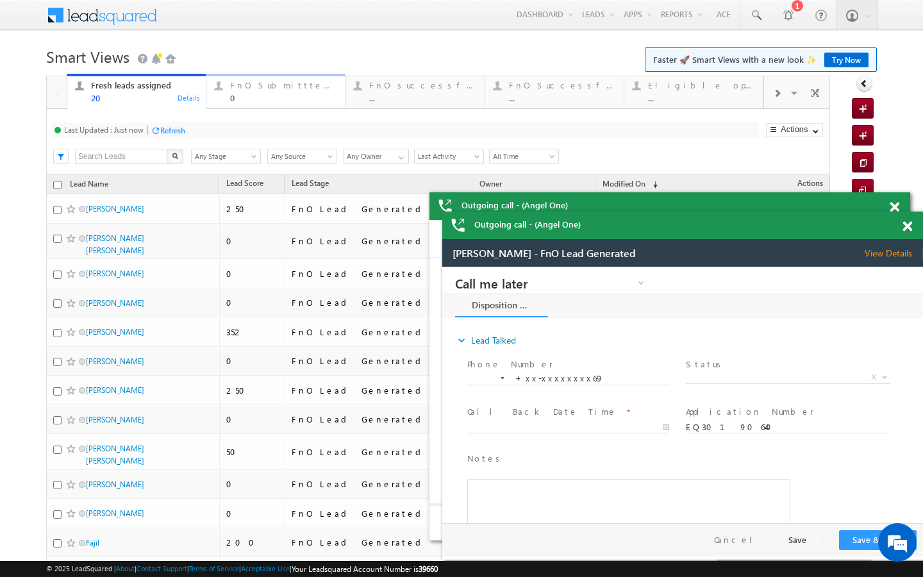
click at [267, 87] on div "FnO Submittted Leads" at bounding box center [283, 85] width 107 height 10
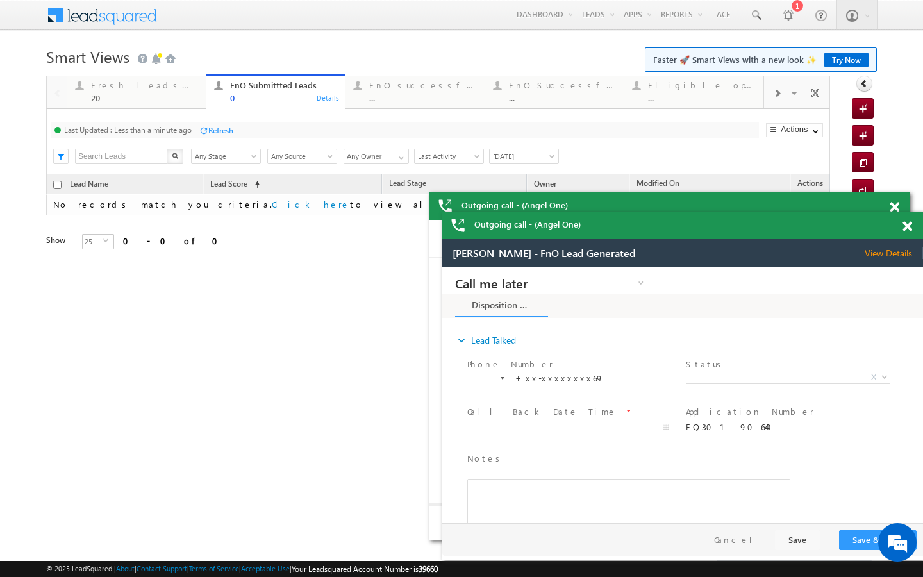
click at [205, 128] on div at bounding box center [204, 131] width 10 height 10
click at [159, 97] on div "20" at bounding box center [144, 98] width 107 height 10
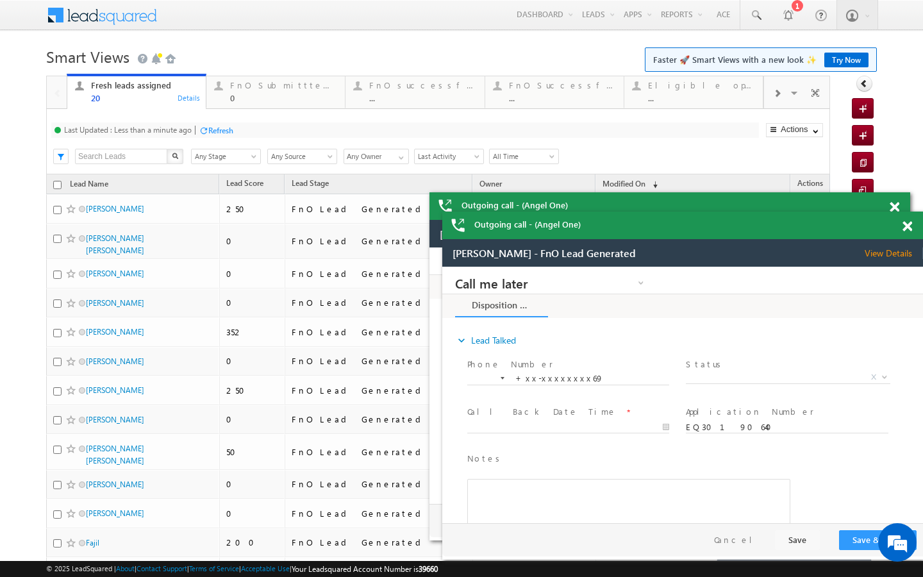
click at [225, 129] on div "Refresh" at bounding box center [220, 131] width 25 height 10
click at [287, 101] on div "0" at bounding box center [283, 98] width 107 height 10
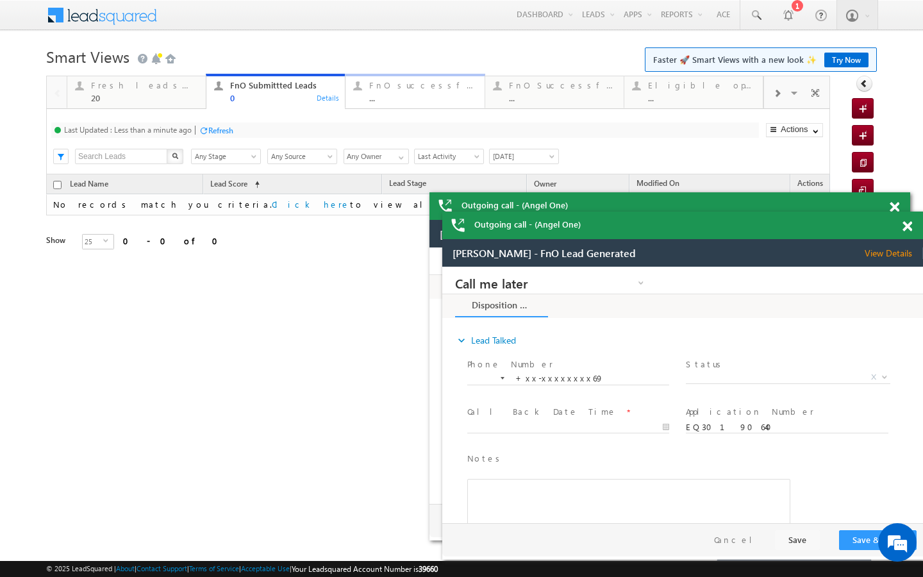
click at [379, 101] on div "..." at bounding box center [422, 98] width 107 height 10
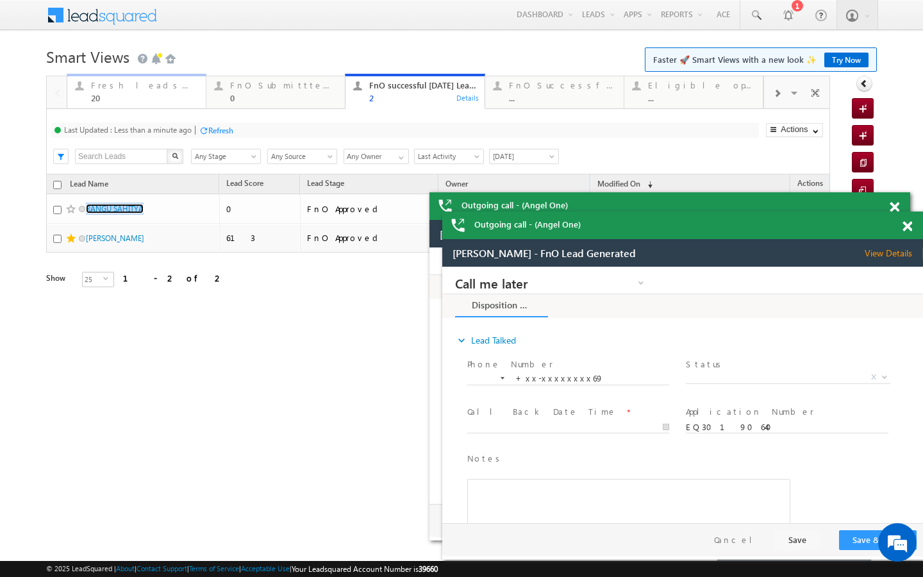
click at [187, 83] on div "Fresh leads assigned" at bounding box center [144, 85] width 107 height 10
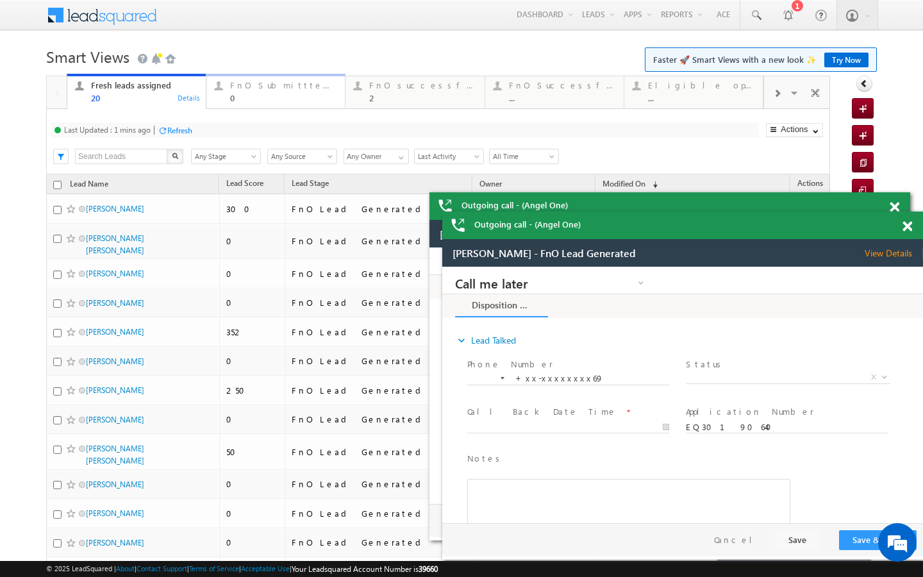
click at [254, 92] on div "FnO Submittted Leads 0" at bounding box center [283, 90] width 107 height 25
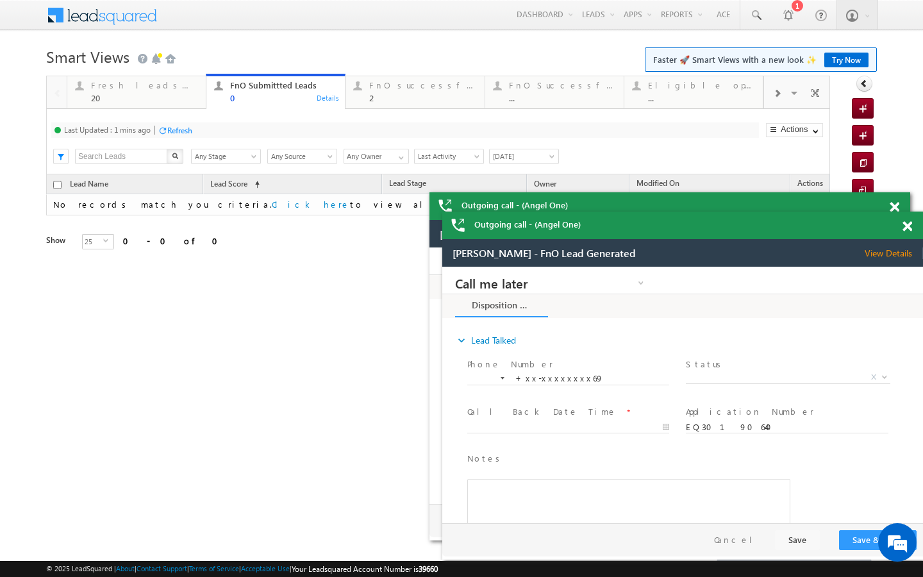
click at [197, 123] on div "Last Updated : 1 mins ago Refresh Refreshing..." at bounding box center [405, 129] width 708 height 15
click at [193, 123] on div "Last Updated : 1 mins ago Refresh Refreshing..." at bounding box center [405, 129] width 708 height 15
click at [188, 127] on div "Refresh" at bounding box center [179, 131] width 25 height 10
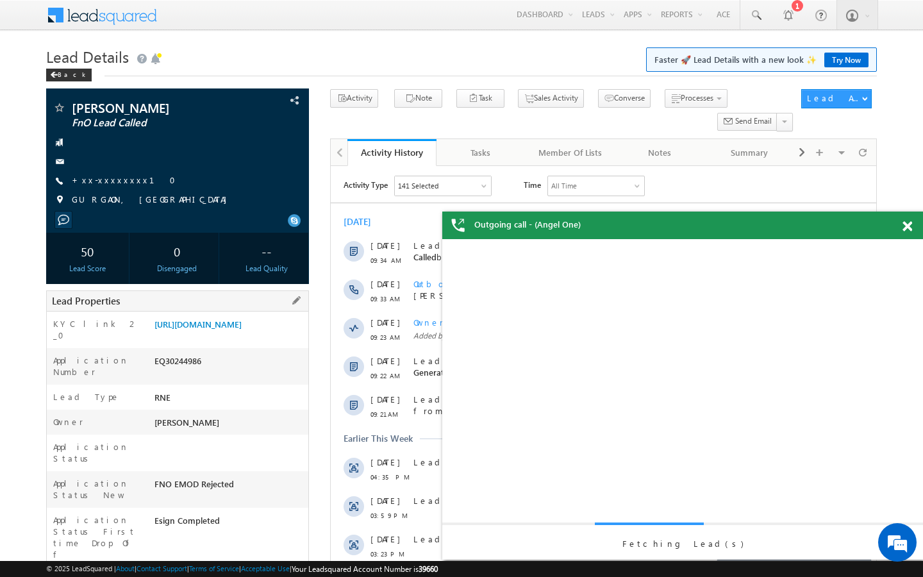
drag, startPoint x: 153, startPoint y: 544, endPoint x: 241, endPoint y: 544, distance: 87.8
click at [241, 574] on div "AABY888753" at bounding box center [229, 583] width 157 height 18
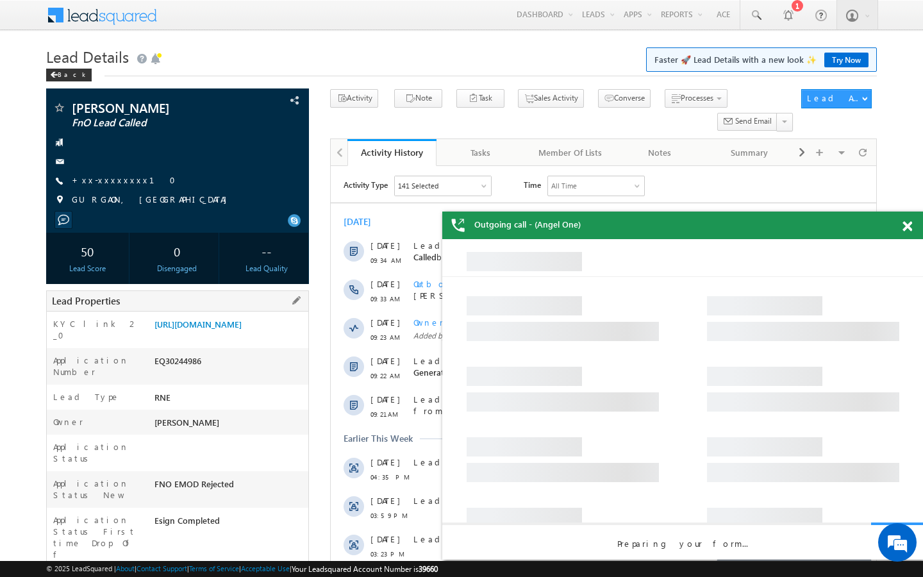
copy div "AABY888753"
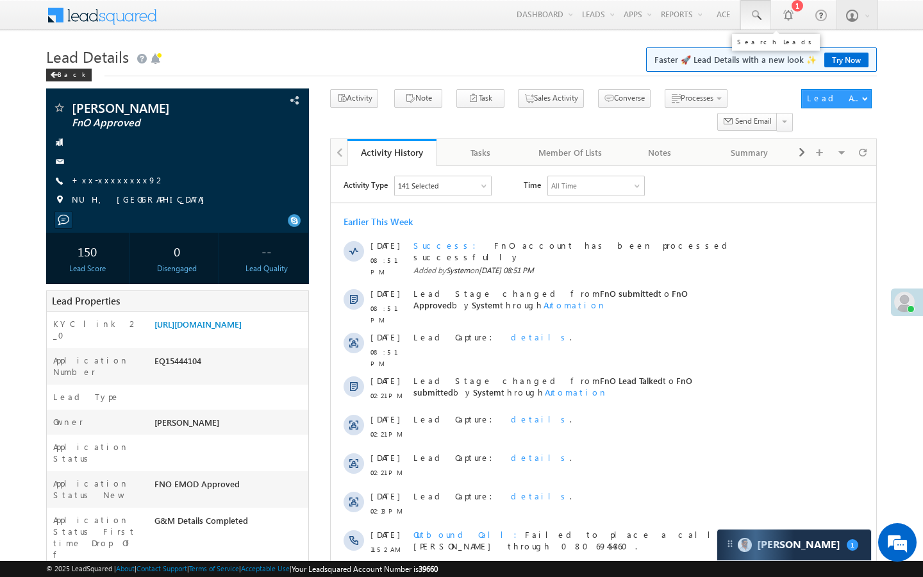
click at [753, 15] on span at bounding box center [755, 15] width 13 height 13
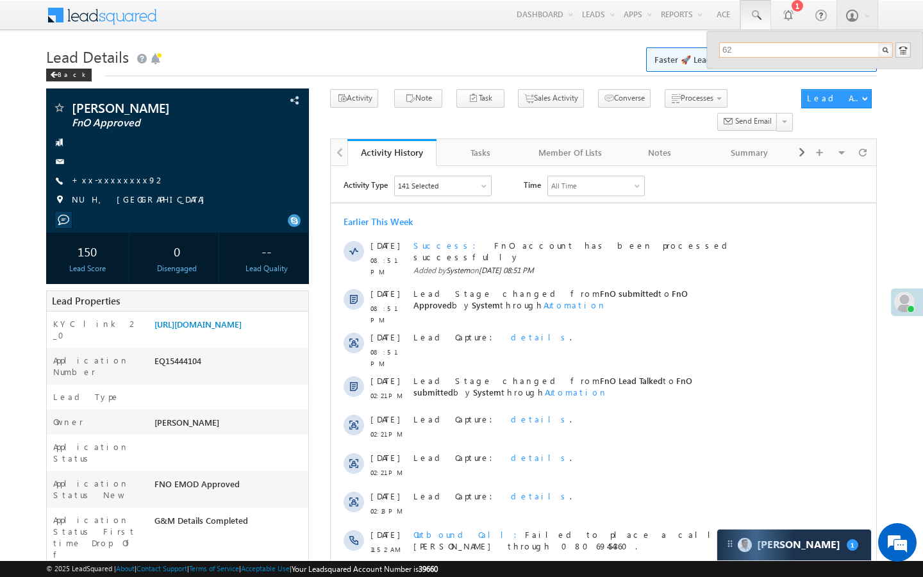
type input "6"
type input "9898294099"
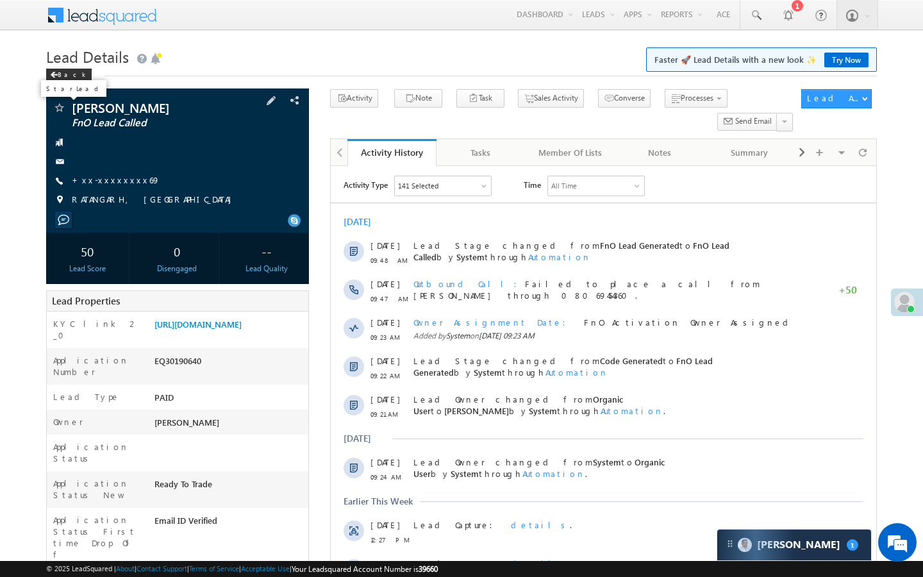
click at [63, 111] on span at bounding box center [59, 109] width 13 height 13
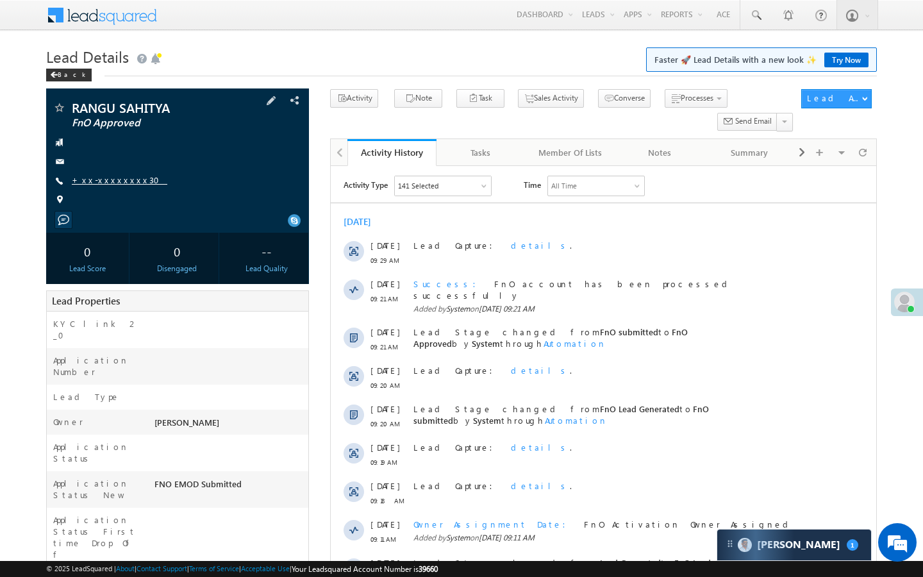
click at [108, 178] on link "+xx-xxxxxxxx30" at bounding box center [120, 179] width 96 height 11
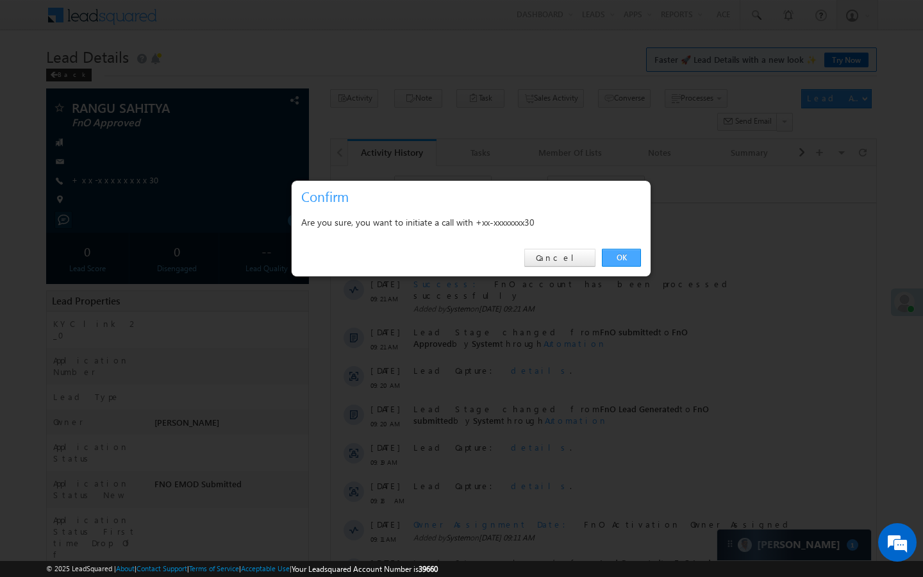
click at [617, 250] on link "OK" at bounding box center [621, 258] width 39 height 18
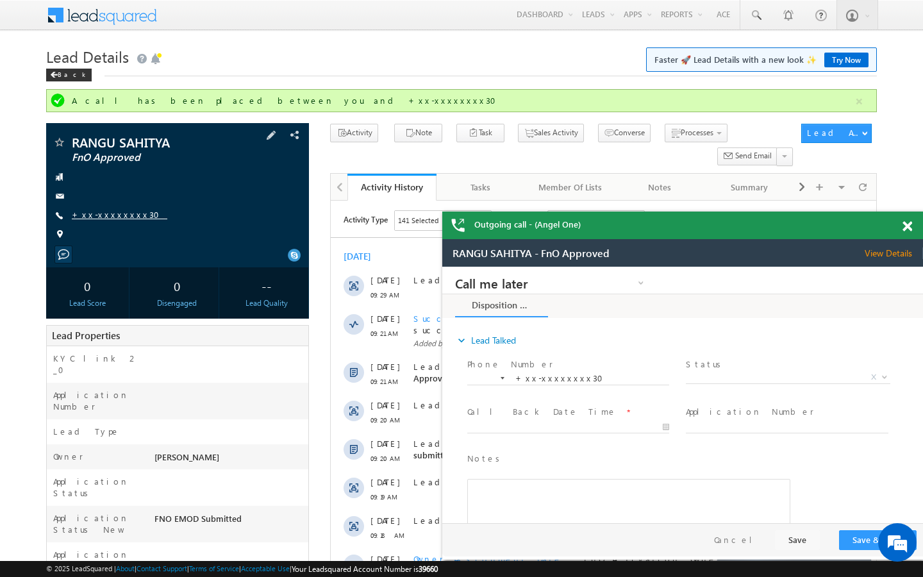
click at [124, 218] on link "+xx-xxxxxxxx30" at bounding box center [120, 214] width 96 height 11
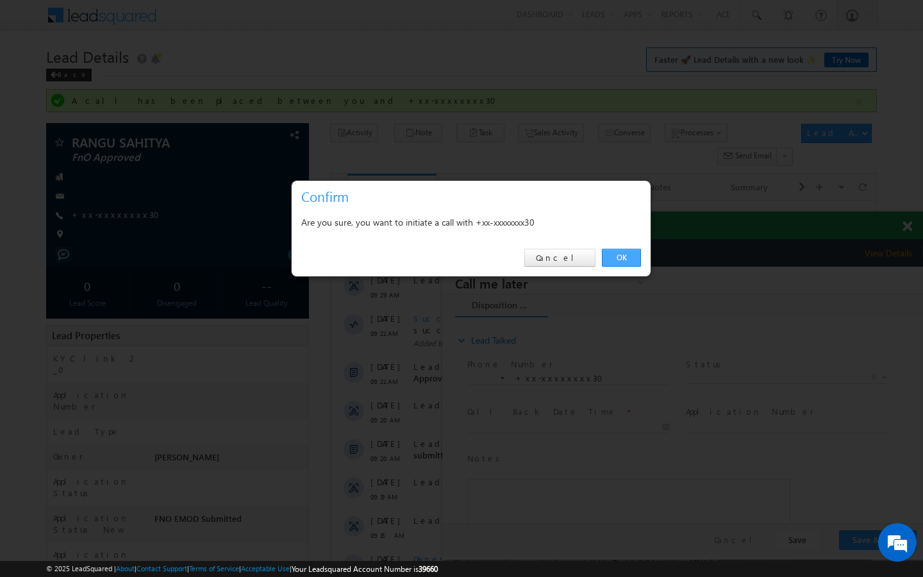
click at [620, 258] on link "OK" at bounding box center [621, 258] width 39 height 18
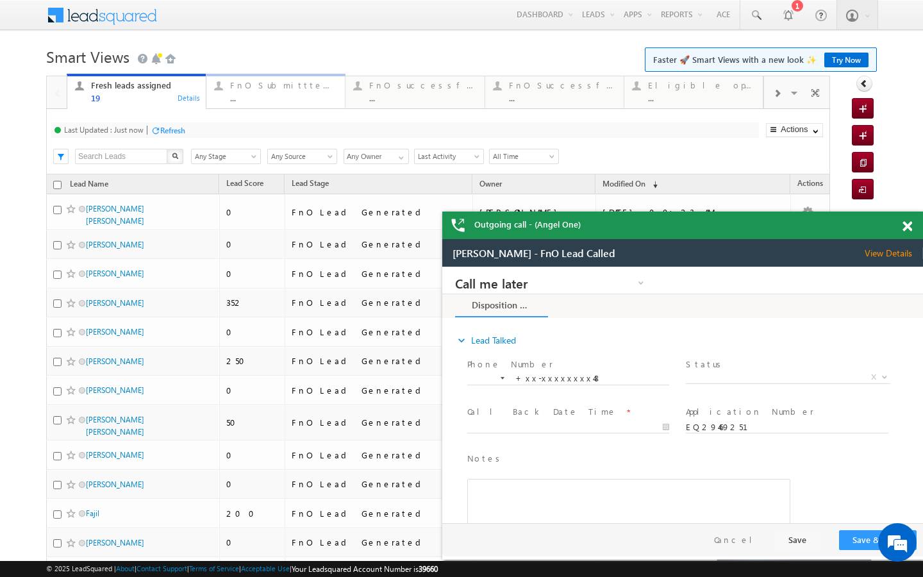
click at [245, 103] on link "FnO Submittted Leads ... Details" at bounding box center [276, 91] width 140 height 35
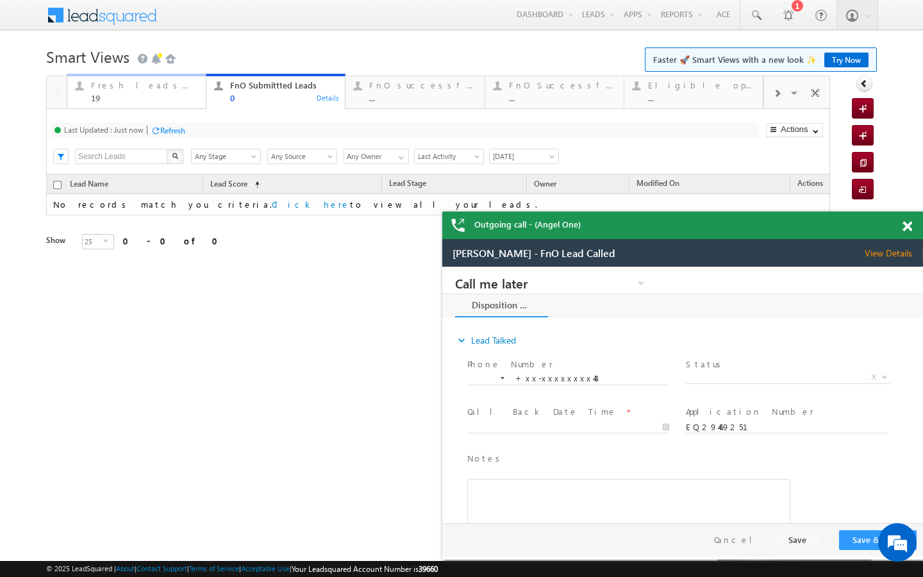
click at [159, 92] on div "Fresh leads assigned 19" at bounding box center [144, 90] width 107 height 25
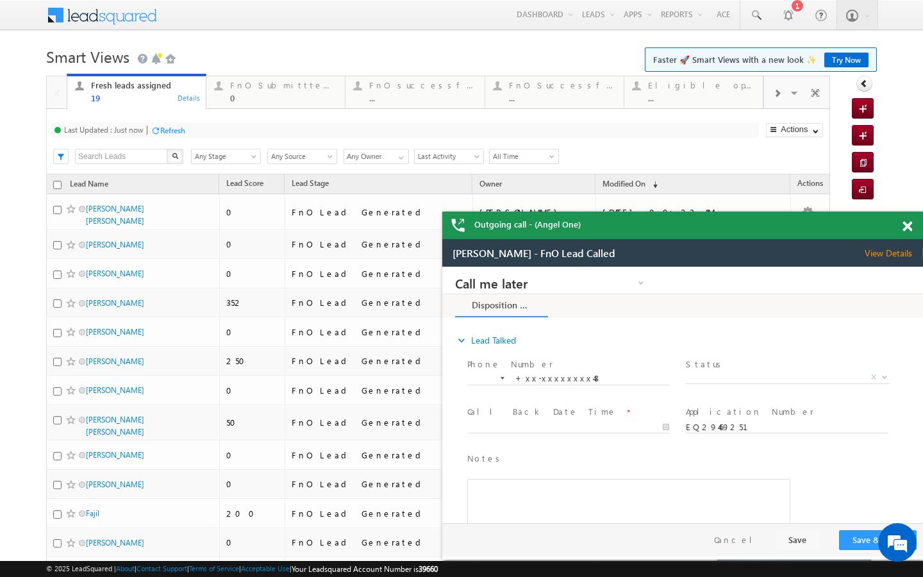
click at [185, 126] on div "Refresh" at bounding box center [172, 131] width 25 height 10
click at [261, 99] on div "0" at bounding box center [283, 98] width 107 height 10
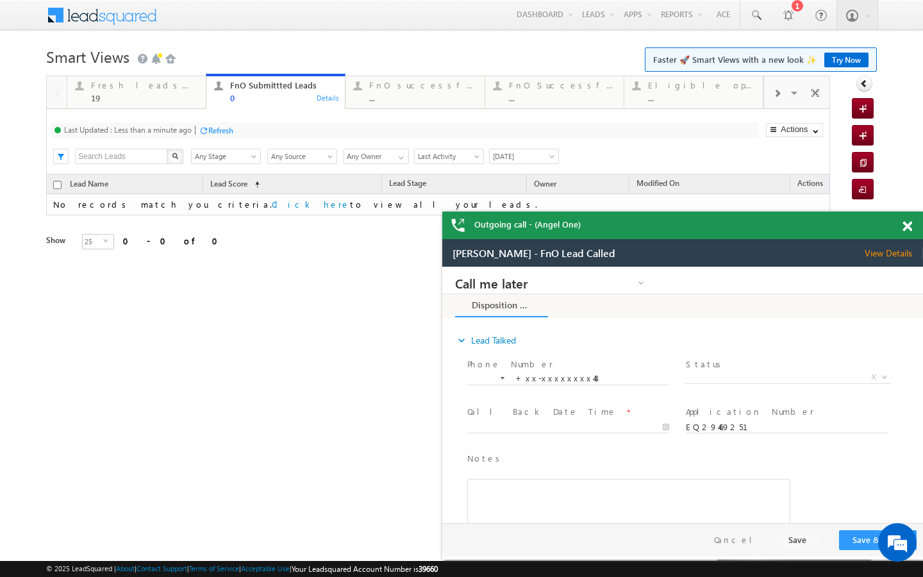
click at [204, 131] on div at bounding box center [204, 131] width 10 height 10
click at [196, 87] on div "Fresh leads assigned" at bounding box center [144, 85] width 107 height 10
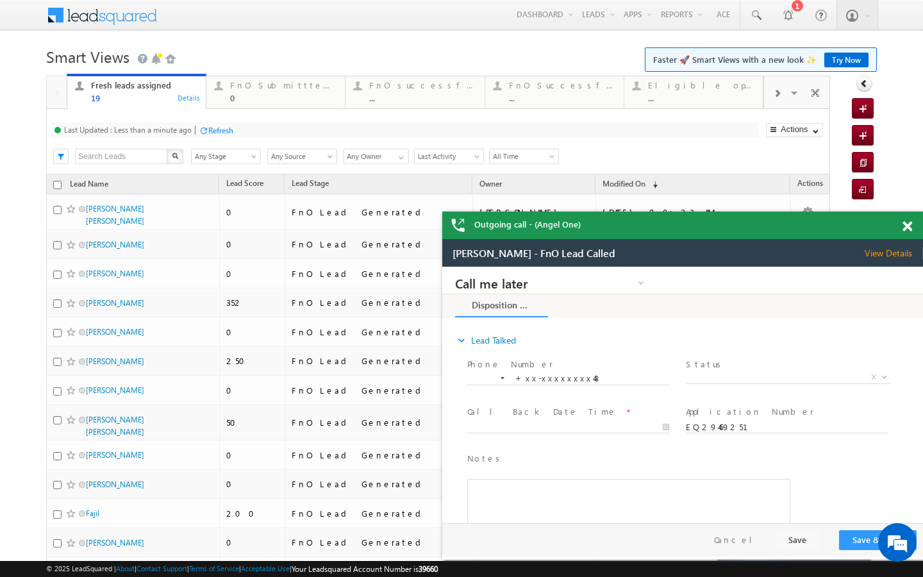
click at [212, 131] on div "Refresh" at bounding box center [220, 131] width 25 height 10
drag, startPoint x: 262, startPoint y: 99, endPoint x: 201, endPoint y: 135, distance: 70.1
click at [262, 99] on div "0" at bounding box center [283, 98] width 107 height 10
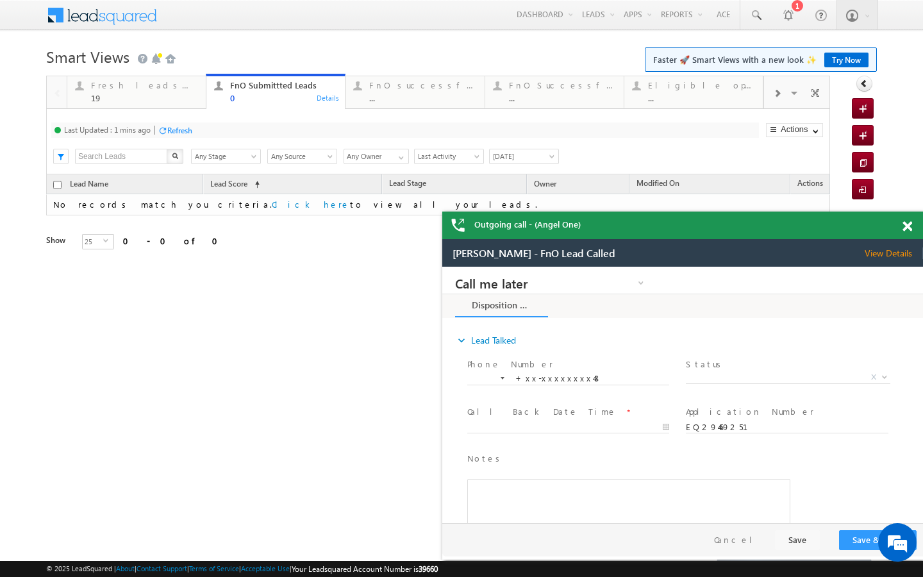
click at [187, 126] on div "Refresh" at bounding box center [179, 131] width 25 height 10
click at [408, 99] on div "..." at bounding box center [422, 98] width 107 height 10
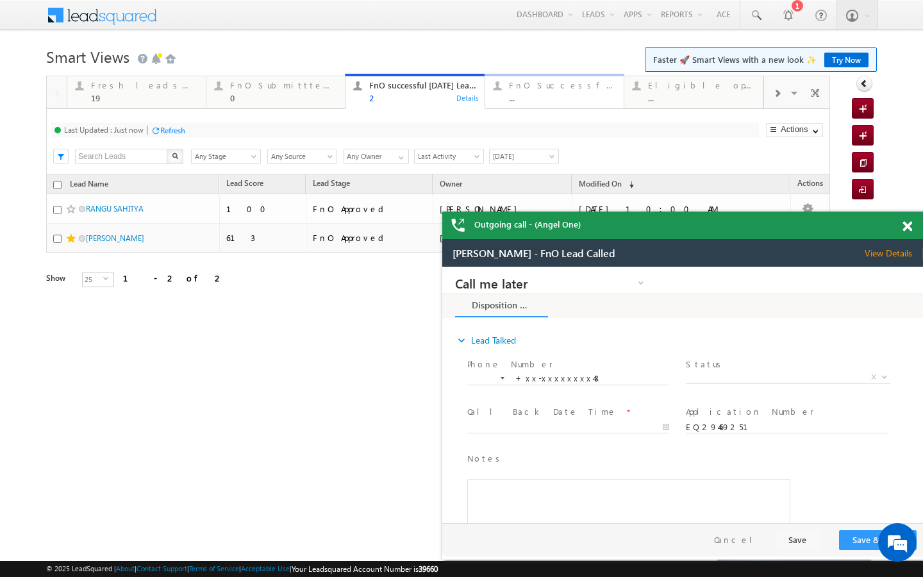
click at [513, 104] on link "FnO Successful MTD leads ... Details" at bounding box center [555, 91] width 140 height 35
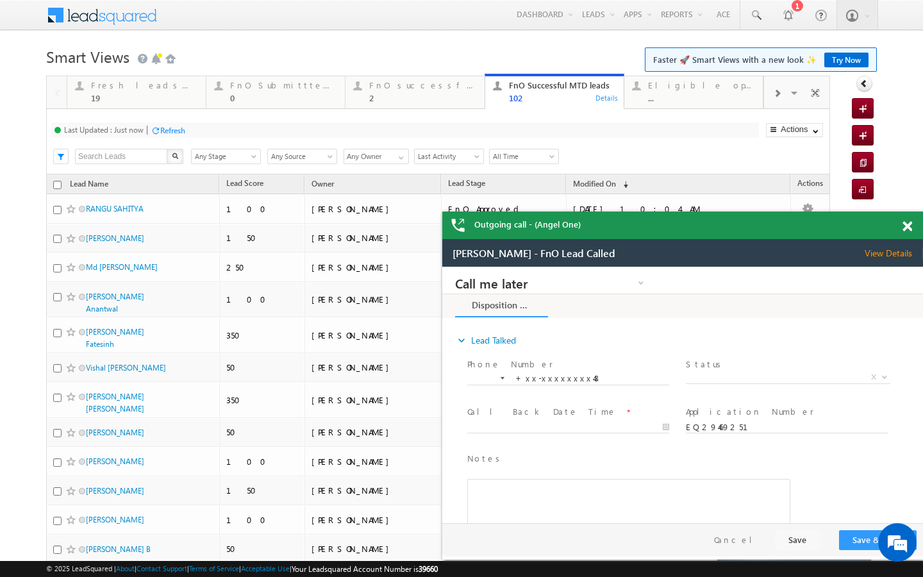
click at [908, 225] on span at bounding box center [907, 226] width 10 height 11
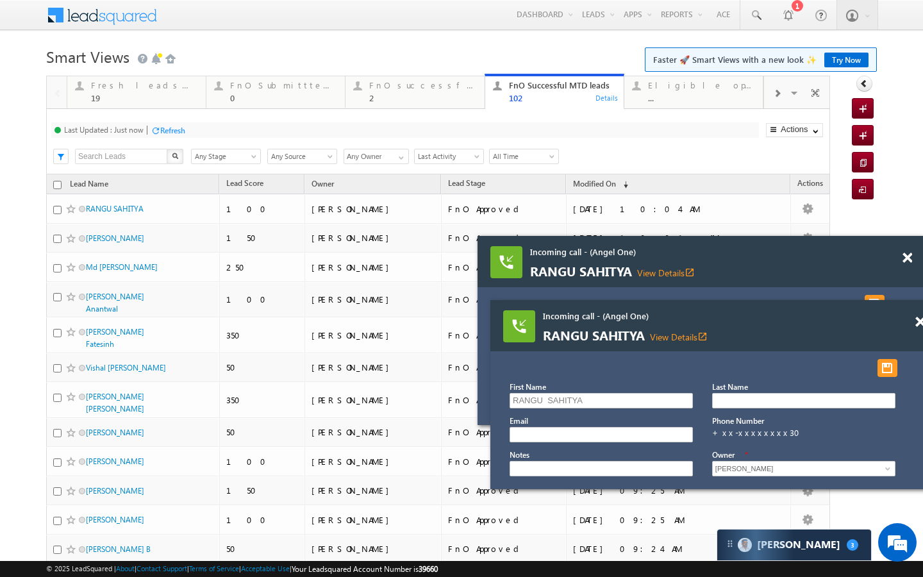
drag, startPoint x: 688, startPoint y: 297, endPoint x: 695, endPoint y: 253, distance: 45.5
click at [695, 253] on span "Incoming call - (Angel One)" at bounding box center [684, 252] width 308 height 12
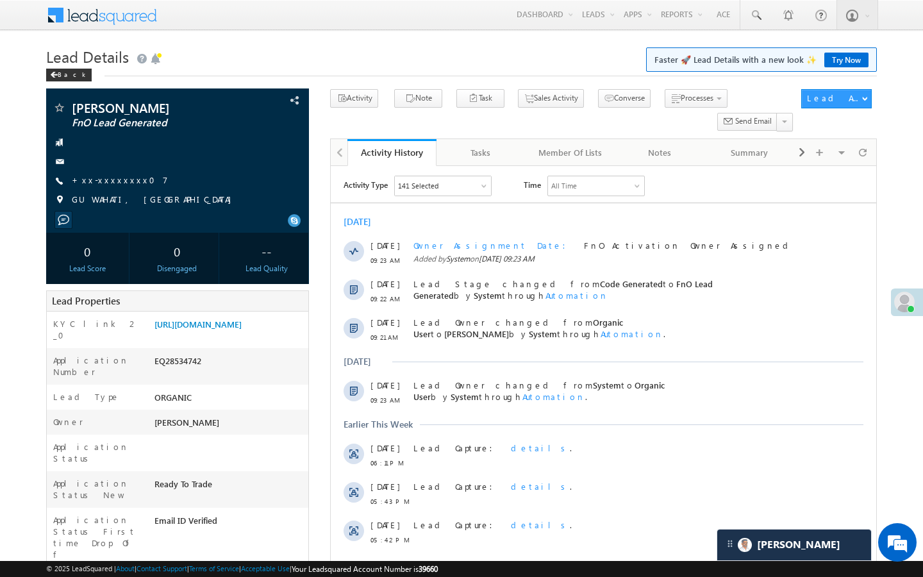
scroll to position [5940, 0]
click at [122, 183] on link "+xx-xxxxxxxx07" at bounding box center [120, 179] width 96 height 11
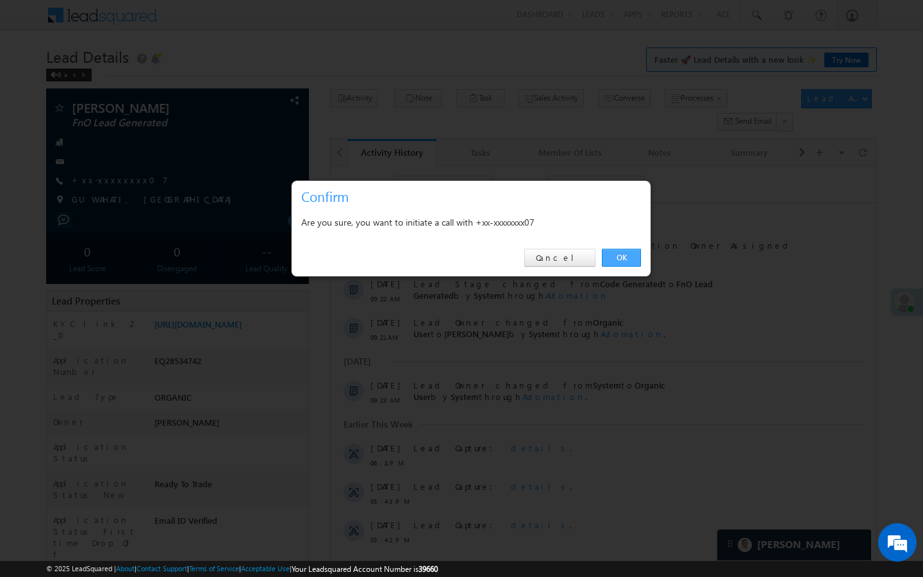
drag, startPoint x: 631, startPoint y: 259, endPoint x: 210, endPoint y: 136, distance: 438.7
click at [631, 259] on link "OK" at bounding box center [621, 258] width 39 height 18
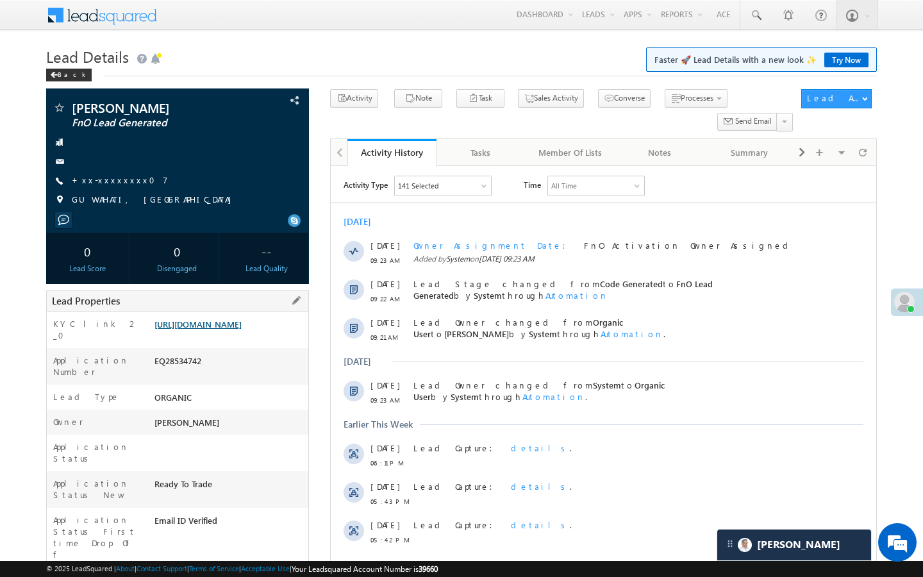
click at [242, 329] on link "[URL][DOMAIN_NAME]" at bounding box center [197, 324] width 87 height 11
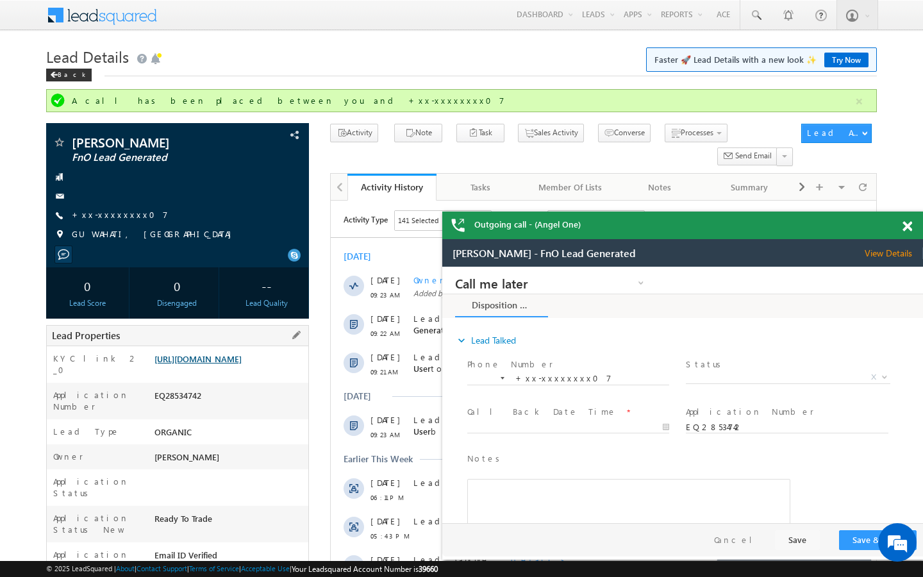
scroll to position [0, 0]
drag, startPoint x: 113, startPoint y: 217, endPoint x: 4, endPoint y: 12, distance: 232.6
click at [113, 217] on link "+xx-xxxxxxxx07" at bounding box center [120, 214] width 96 height 11
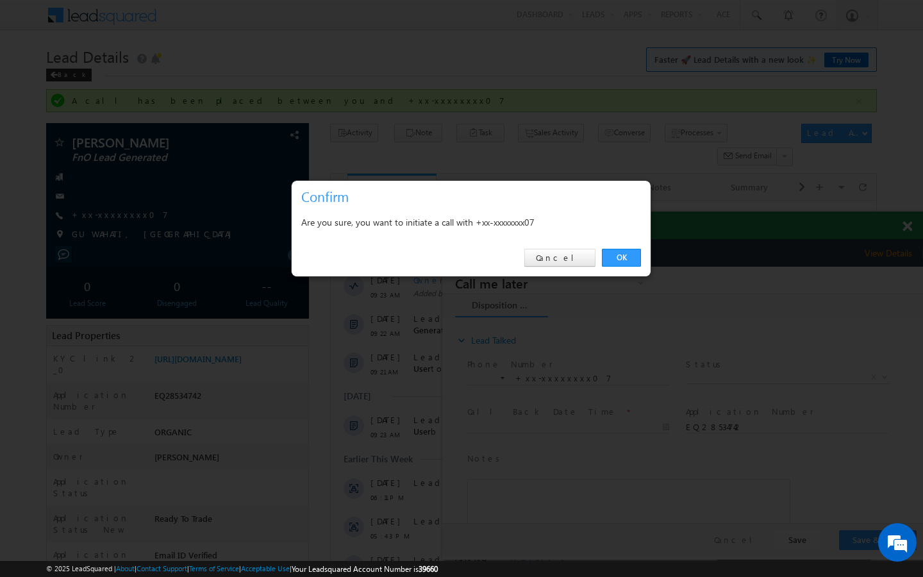
click at [614, 259] on link "OK" at bounding box center [621, 258] width 39 height 18
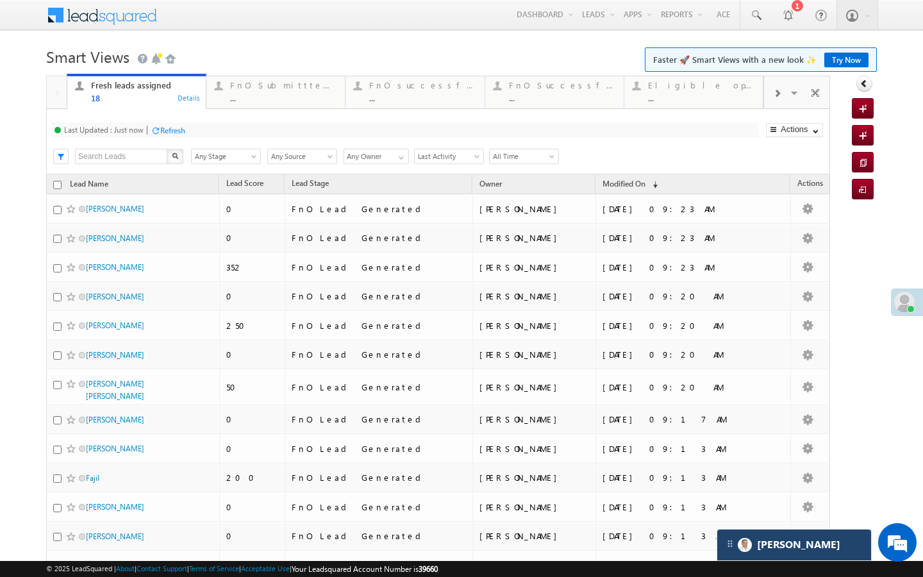
click at [806, 558] on div "Carter" at bounding box center [794, 544] width 154 height 31
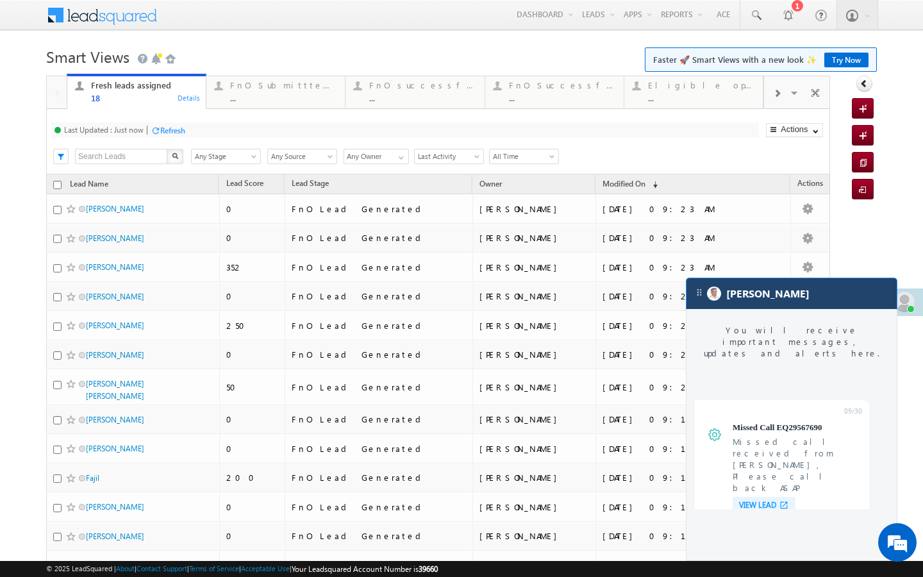
scroll to position [4944, 0]
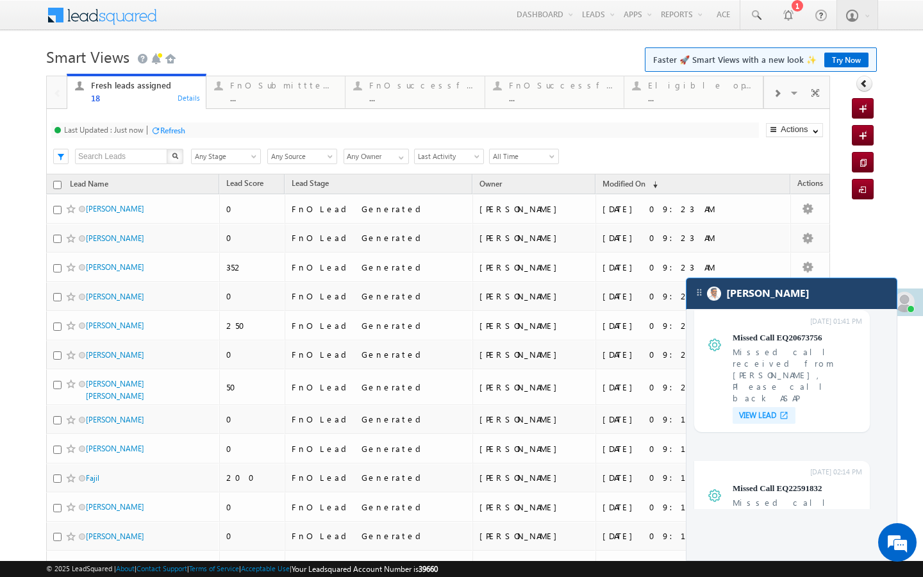
click at [847, 304] on div "[PERSON_NAME]" at bounding box center [791, 293] width 210 height 31
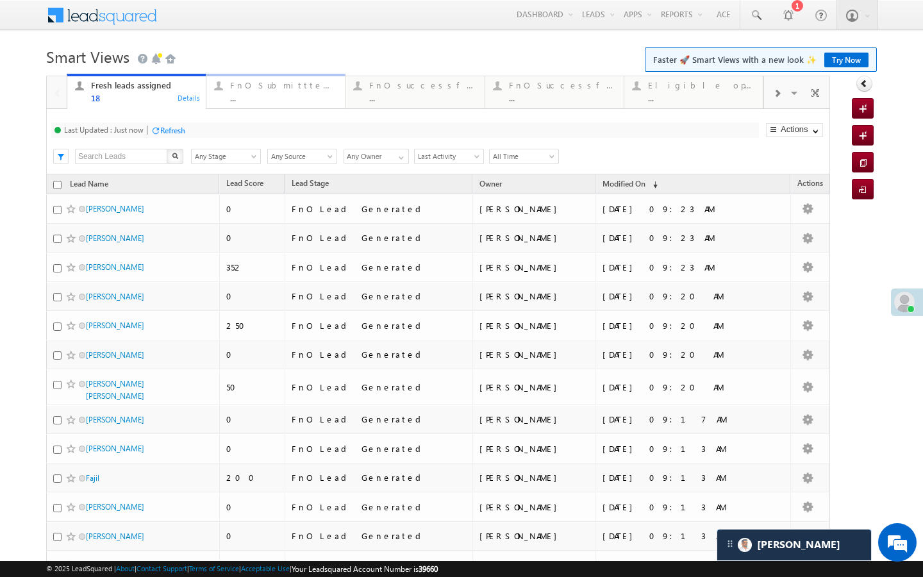
scroll to position [0, 0]
click at [383, 93] on div "..." at bounding box center [422, 98] width 107 height 10
click at [273, 88] on div "FnO Submittted Leads" at bounding box center [283, 85] width 107 height 10
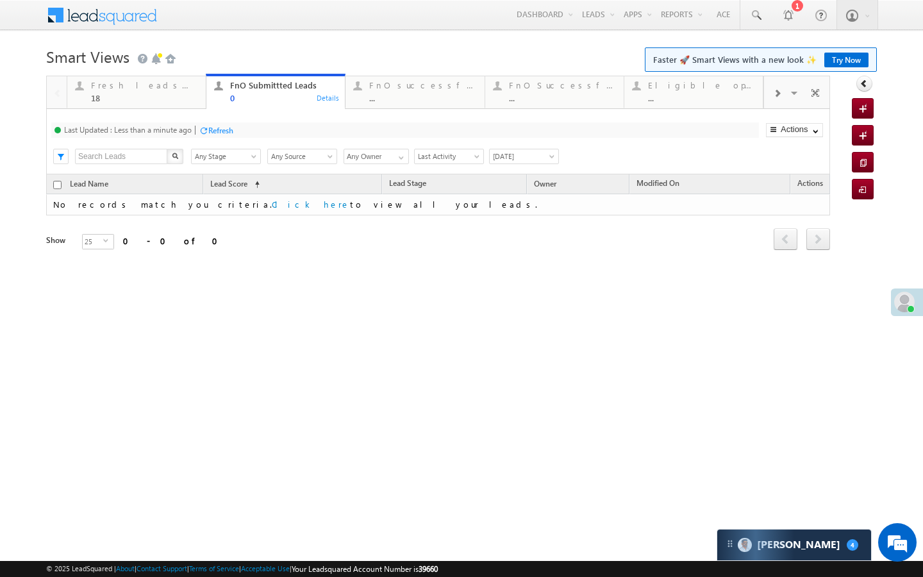
scroll to position [0, 0]
click at [197, 106] on link "Fresh leads assigned 18 Details" at bounding box center [137, 91] width 140 height 35
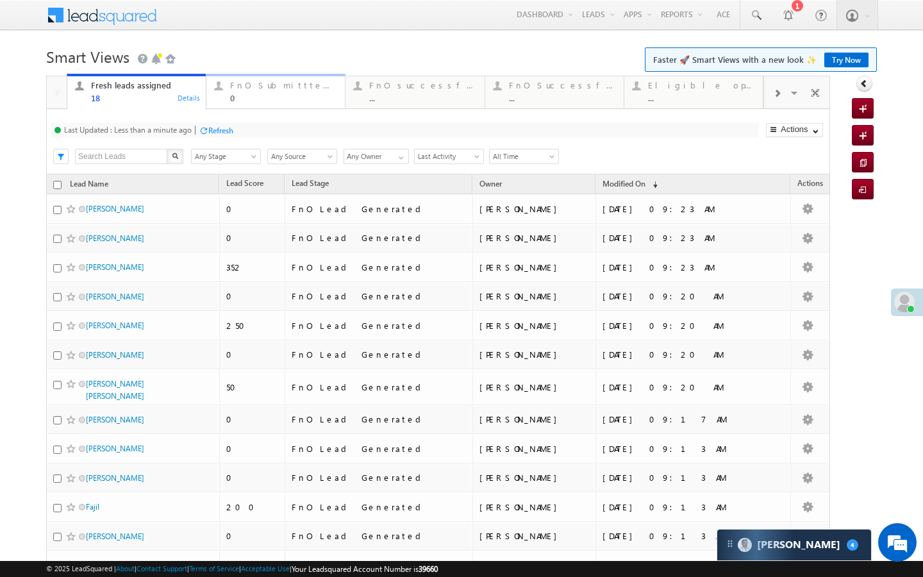
click at [287, 86] on div "FnO Submittted Leads" at bounding box center [283, 85] width 107 height 10
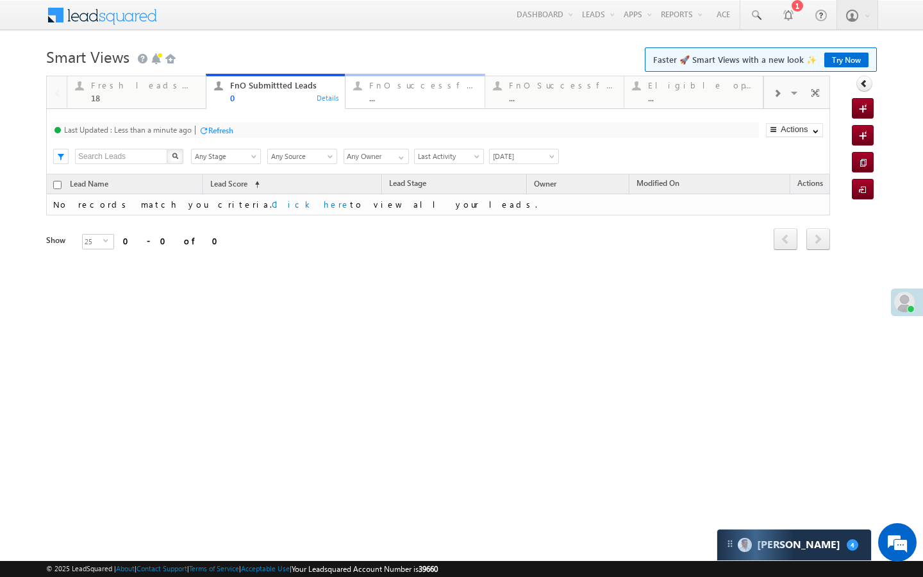
click at [399, 96] on div "..." at bounding box center [422, 98] width 107 height 10
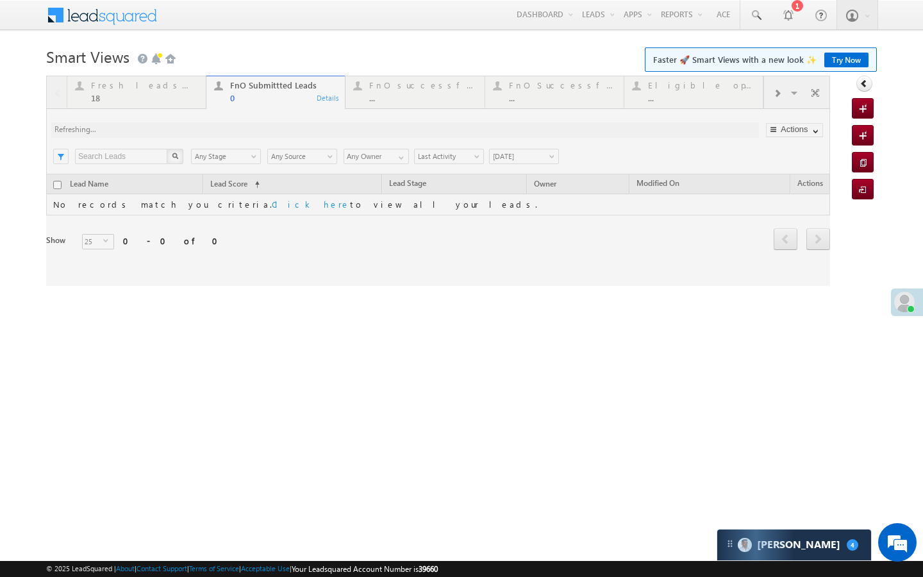
click at [161, 110] on div at bounding box center [438, 181] width 784 height 210
click at [181, 103] on div at bounding box center [438, 181] width 784 height 210
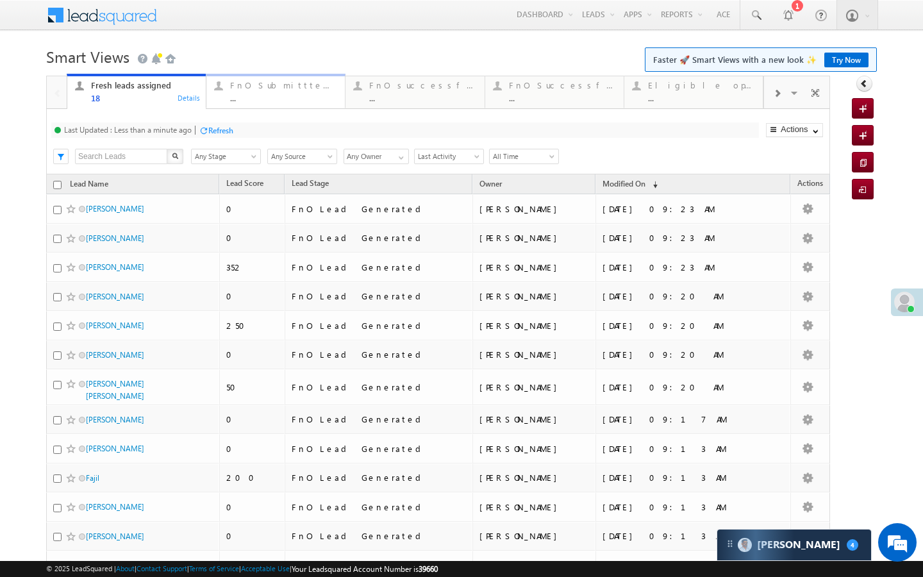
click at [240, 102] on div "..." at bounding box center [283, 98] width 107 height 10
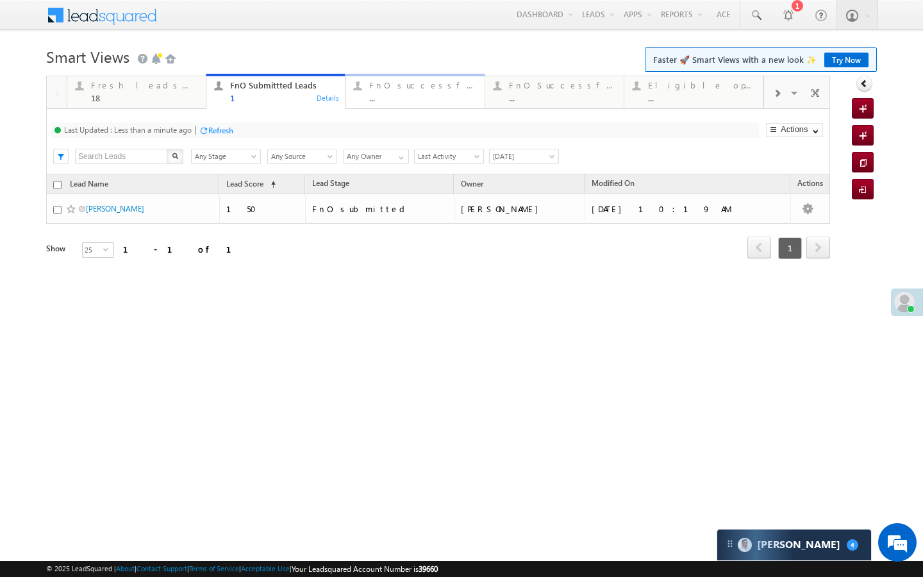
click at [476, 94] on div "FnO successful today Leads ... Details" at bounding box center [415, 90] width 136 height 25
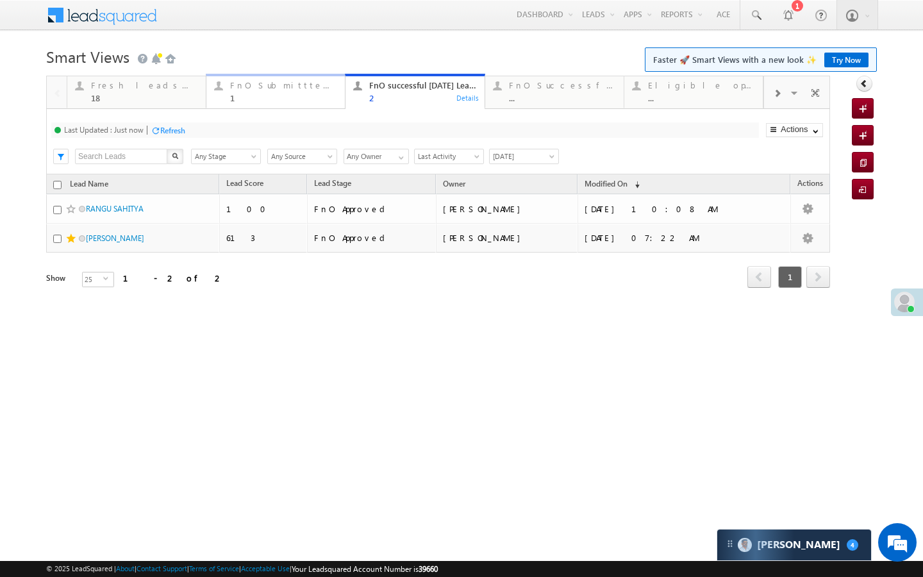
click at [253, 99] on div "1" at bounding box center [283, 98] width 107 height 10
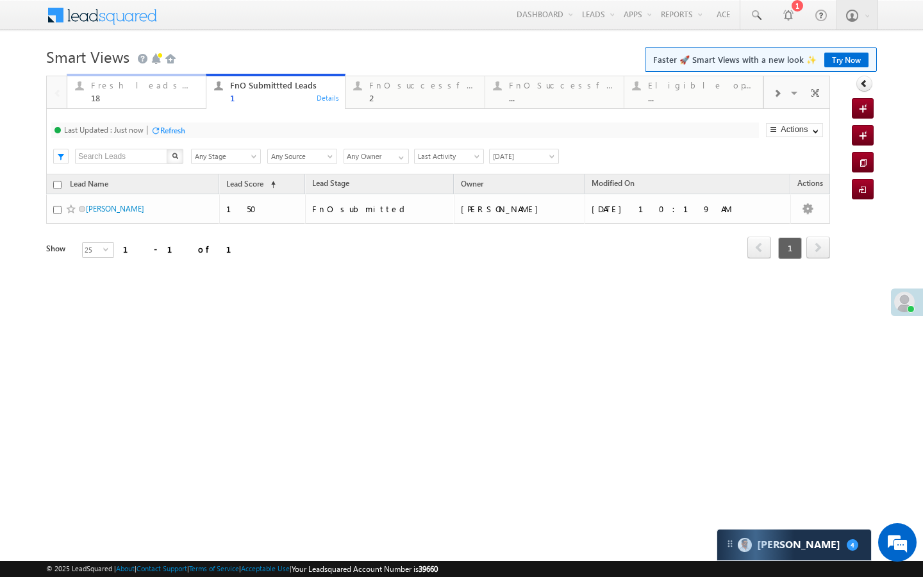
click at [136, 99] on div "18" at bounding box center [144, 98] width 107 height 10
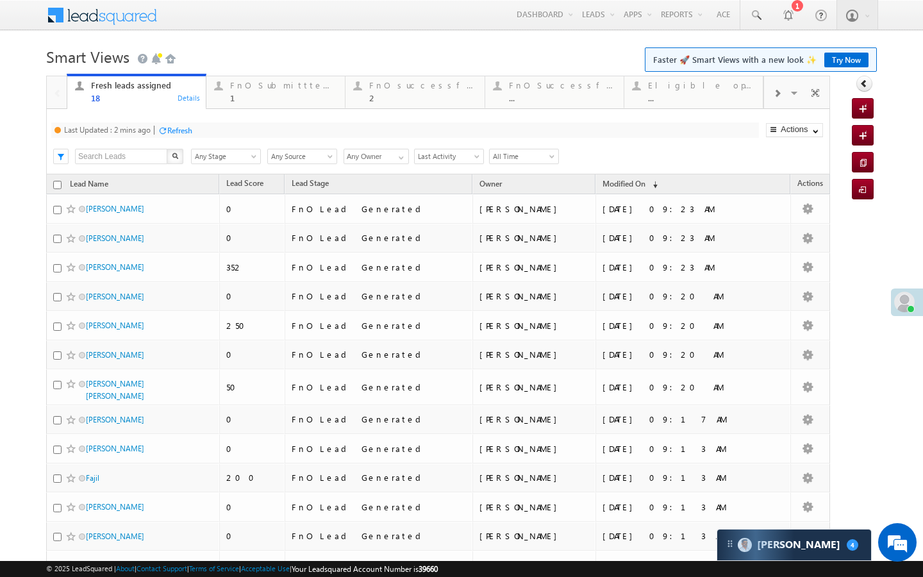
click at [187, 131] on div "Refresh" at bounding box center [179, 131] width 25 height 10
click at [276, 91] on div "FnO Submittted Leads 1" at bounding box center [283, 90] width 107 height 25
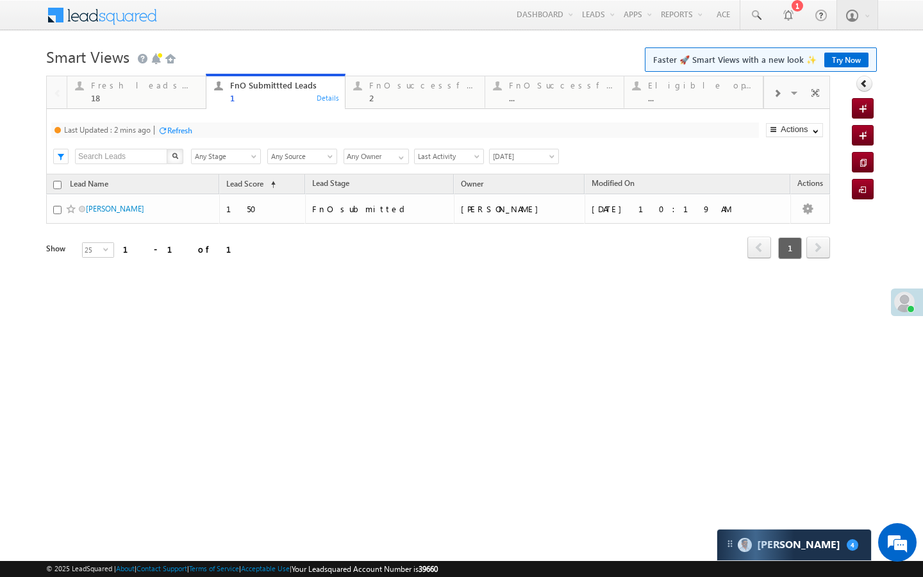
click at [185, 131] on div "Refresh" at bounding box center [179, 131] width 25 height 10
click at [169, 109] on div "Last Updated : Less than a minute ago Refresh Refreshing... Search X Lead Stage…" at bounding box center [438, 141] width 784 height 65
click at [185, 103] on link "Fresh leads assigned 18 Details" at bounding box center [137, 91] width 140 height 35
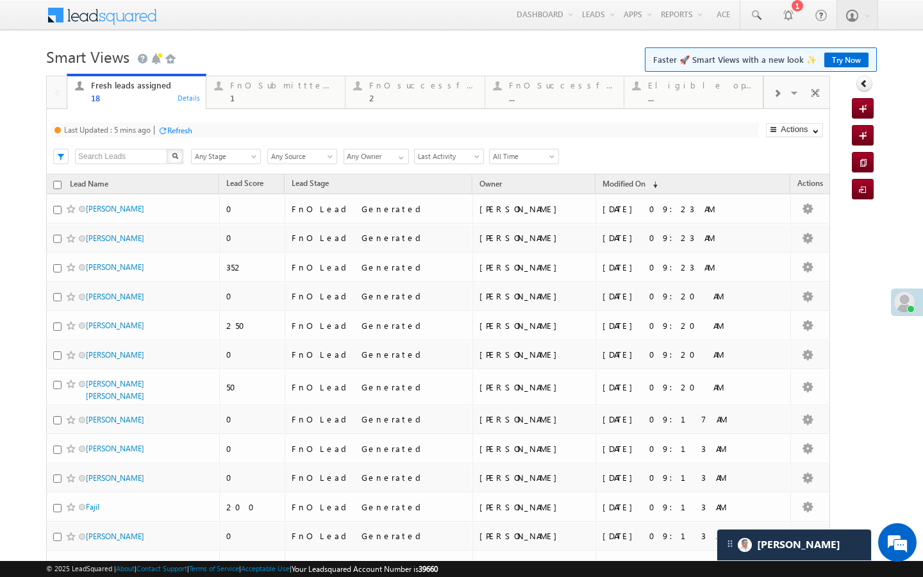
click at [190, 132] on div "Refresh" at bounding box center [179, 131] width 25 height 10
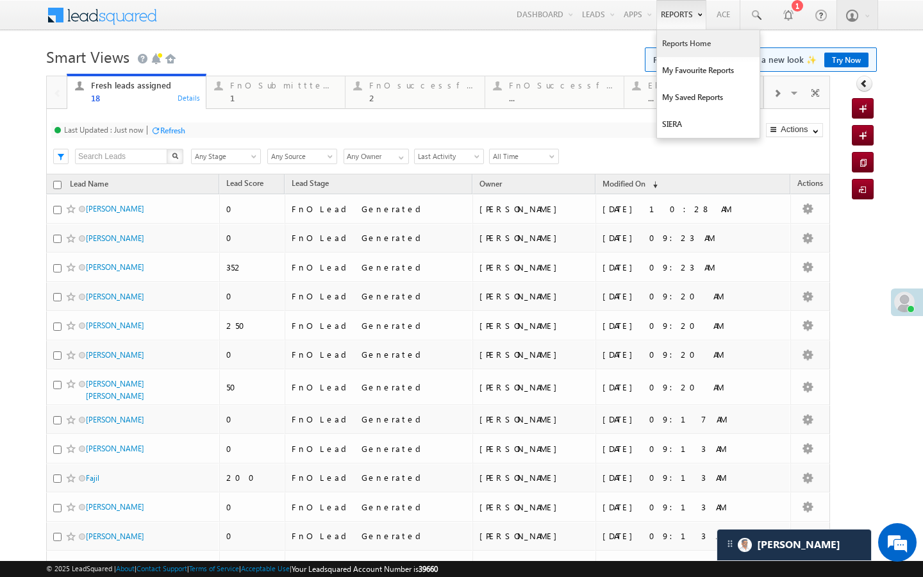
click at [676, 46] on link "Reports Home" at bounding box center [708, 43] width 103 height 27
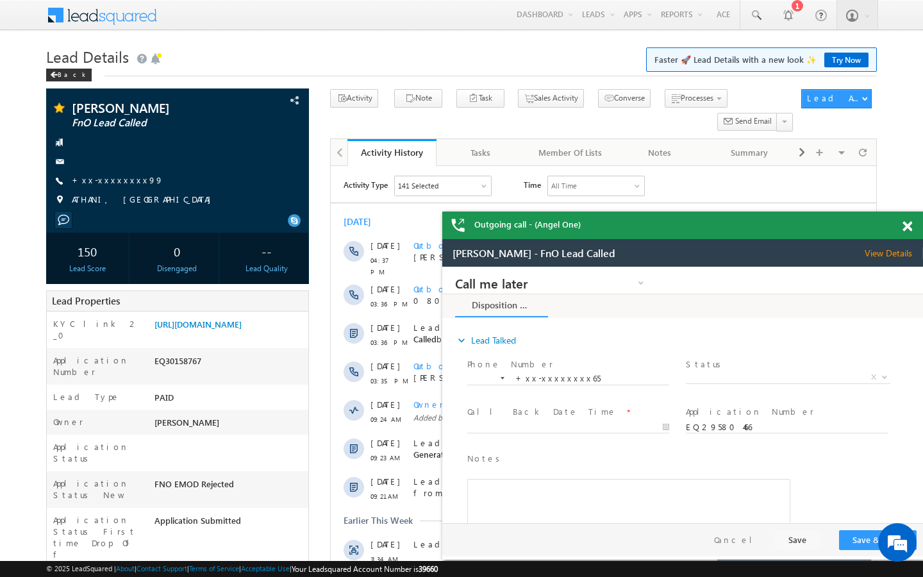
scroll to position [5940, 0]
click at [109, 179] on link "+xx-xxxxxxxx99" at bounding box center [118, 179] width 92 height 11
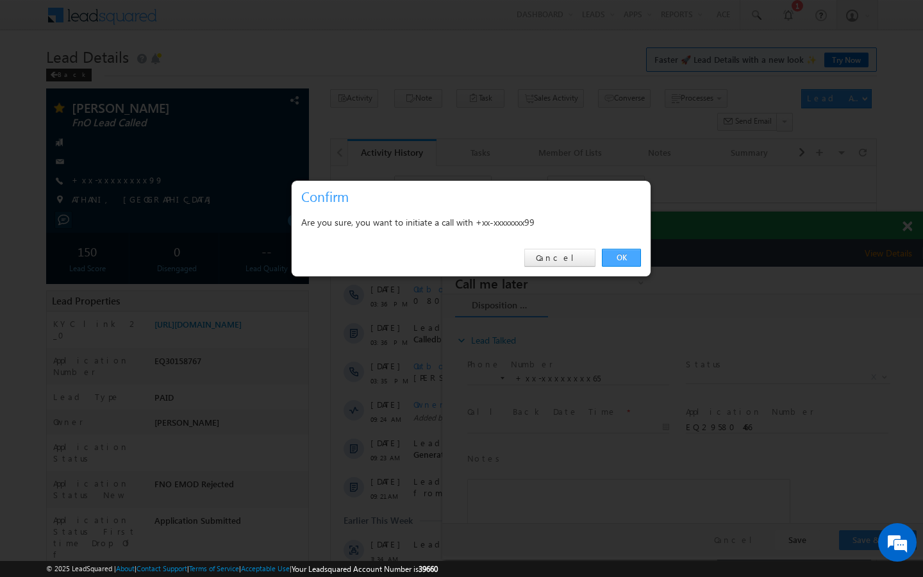
click at [613, 257] on link "OK" at bounding box center [621, 258] width 39 height 18
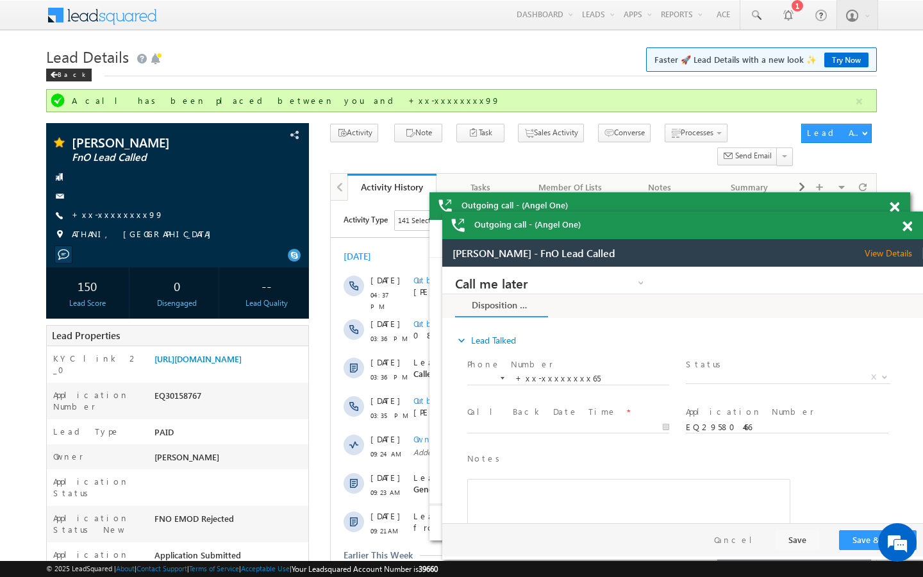
scroll to position [0, 0]
click at [117, 210] on link "+xx-xxxxxxxx99" at bounding box center [118, 214] width 92 height 11
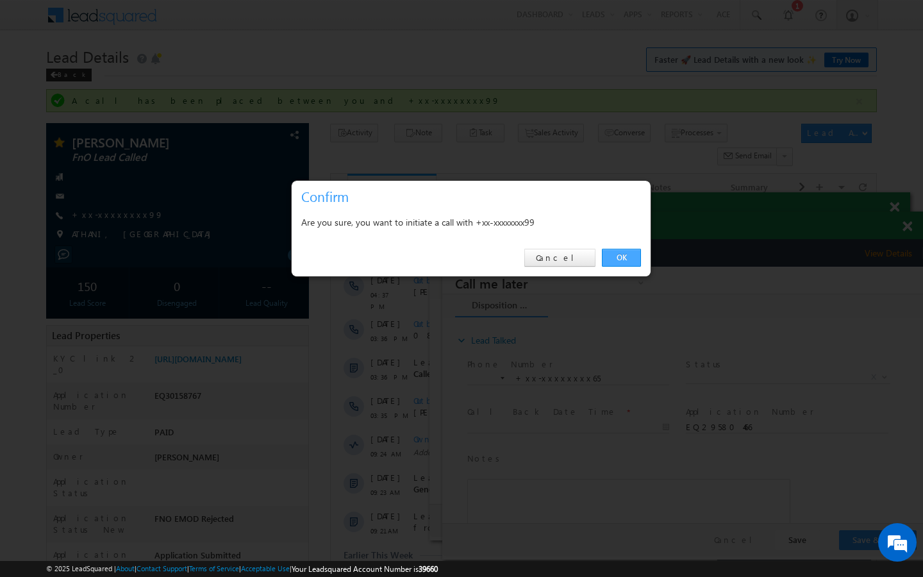
click at [626, 258] on link "OK" at bounding box center [621, 258] width 39 height 18
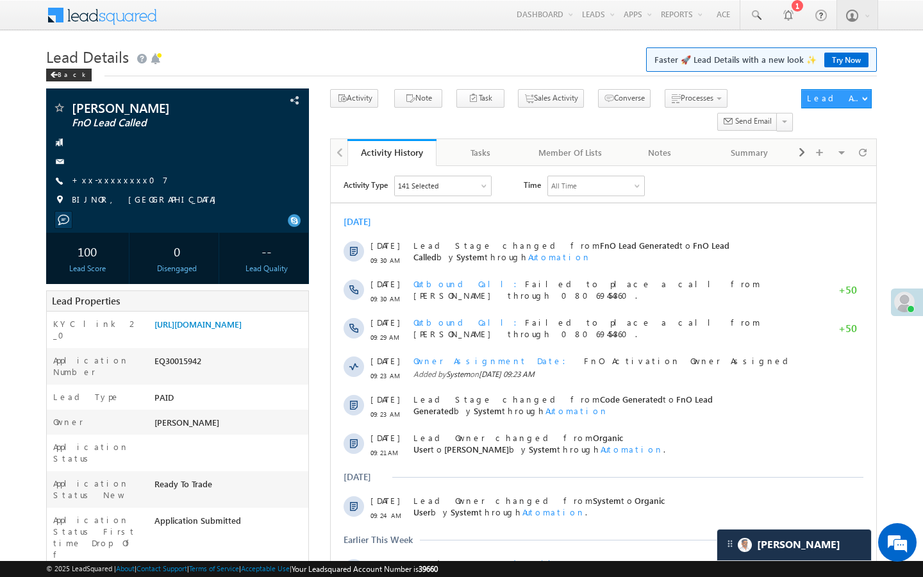
scroll to position [5940, 0]
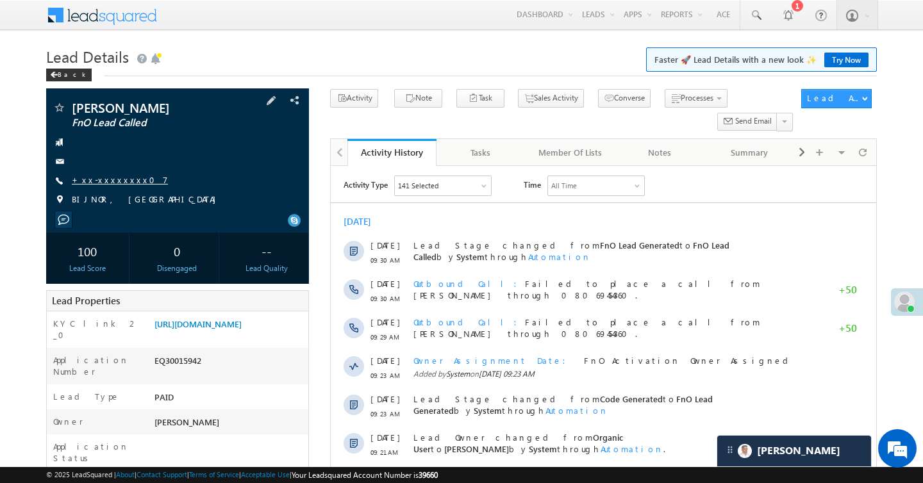
click at [105, 179] on link "+xx-xxxxxxxx07" at bounding box center [120, 179] width 96 height 11
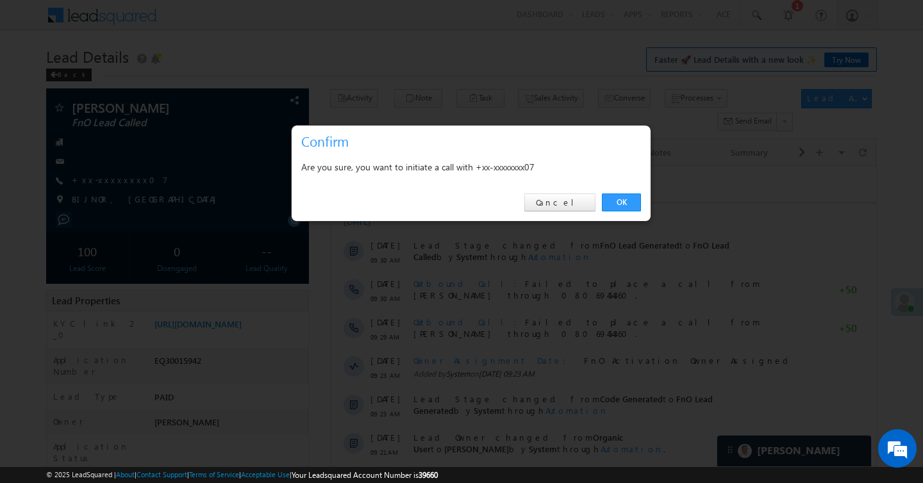
click at [619, 211] on link "OK" at bounding box center [621, 203] width 39 height 18
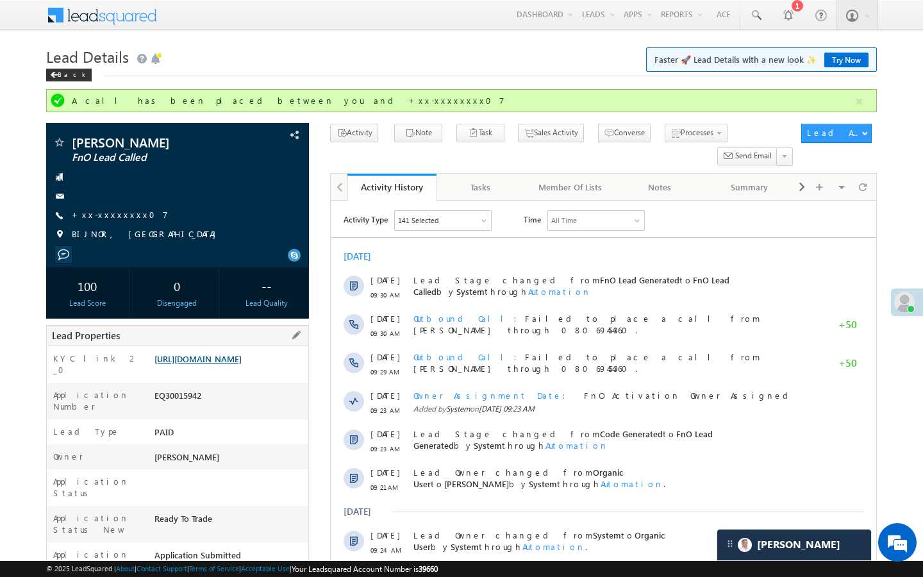
click at [242, 364] on link "[URL][DOMAIN_NAME]" at bounding box center [197, 358] width 87 height 11
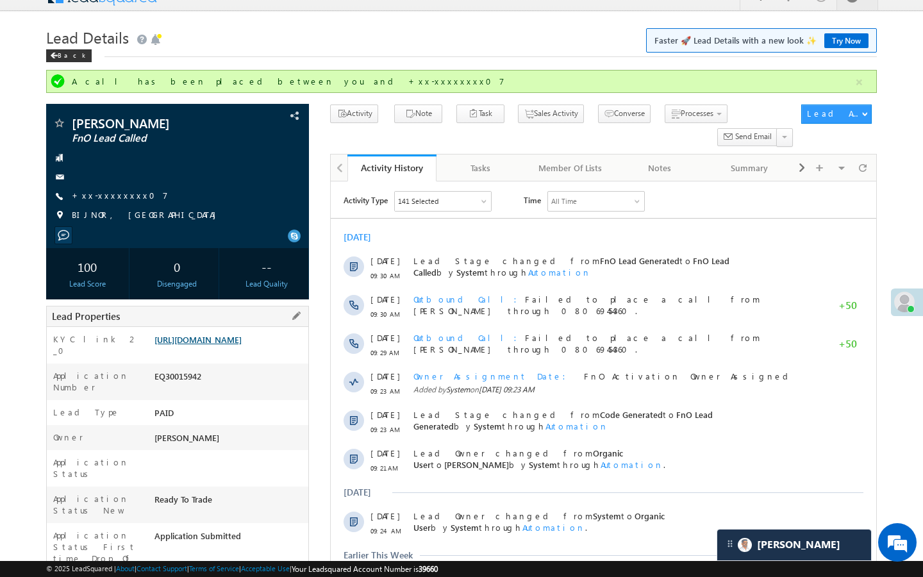
scroll to position [0, 0]
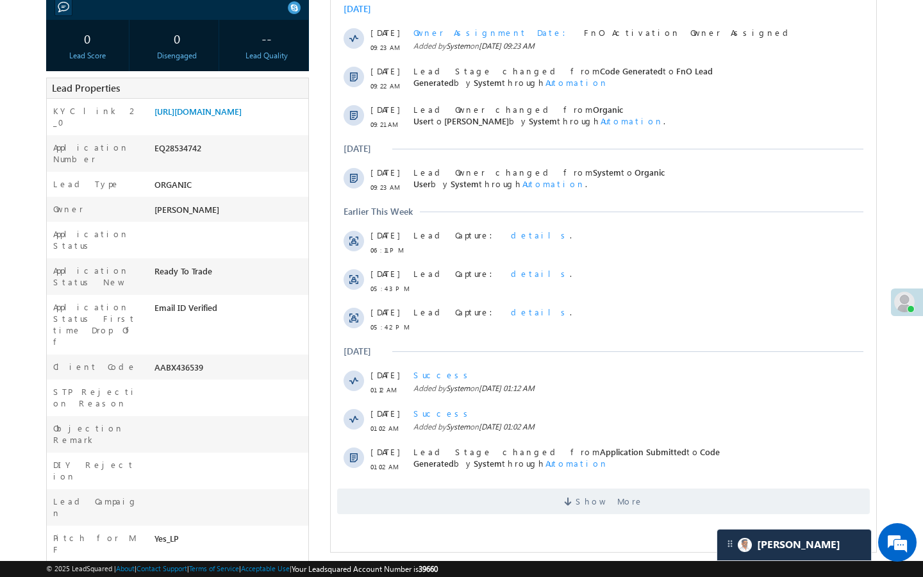
scroll to position [231, 0]
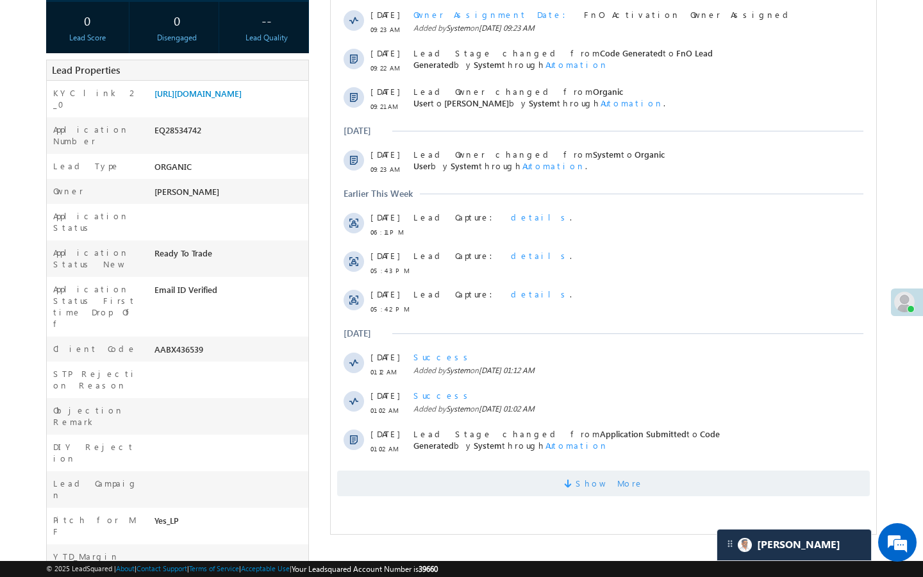
click at [595, 481] on span "Show More" at bounding box center [610, 483] width 68 height 26
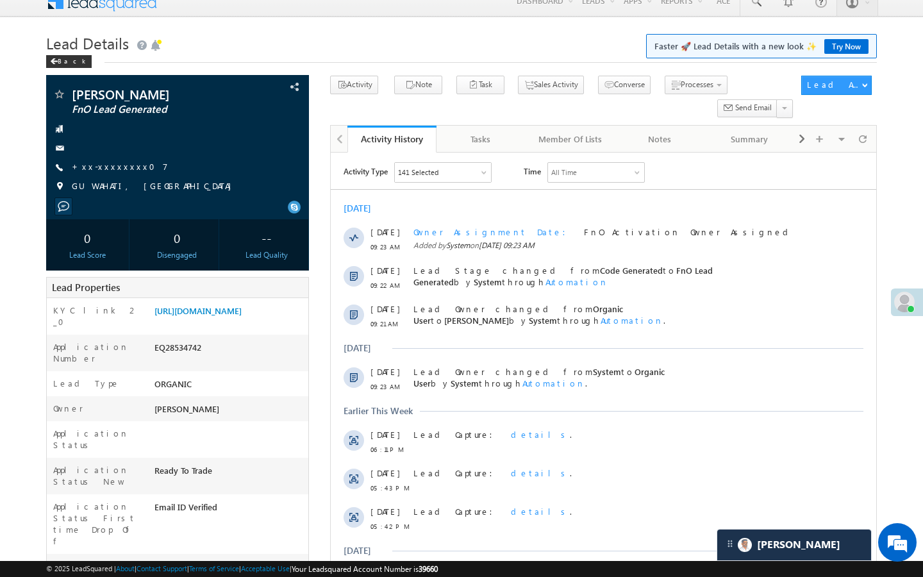
scroll to position [0, 0]
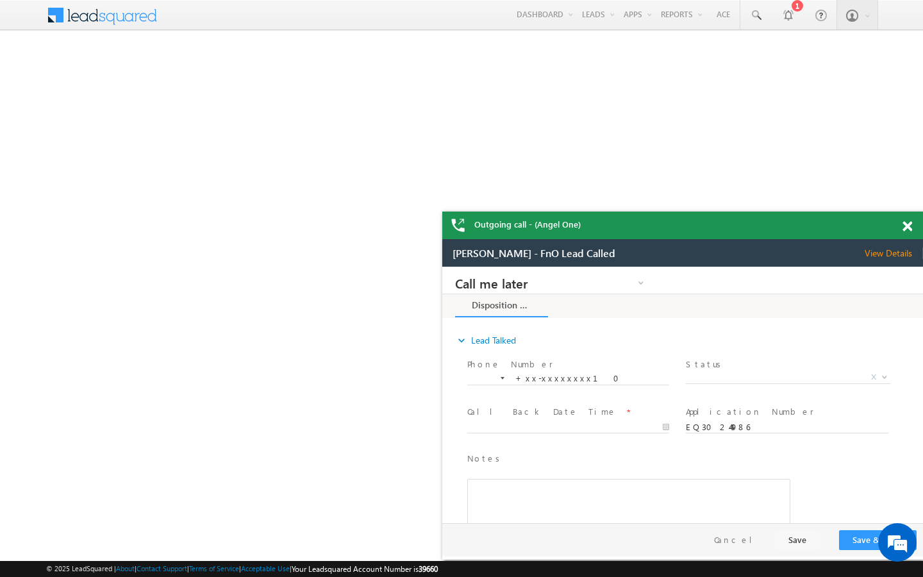
click at [910, 226] on span at bounding box center [907, 226] width 10 height 11
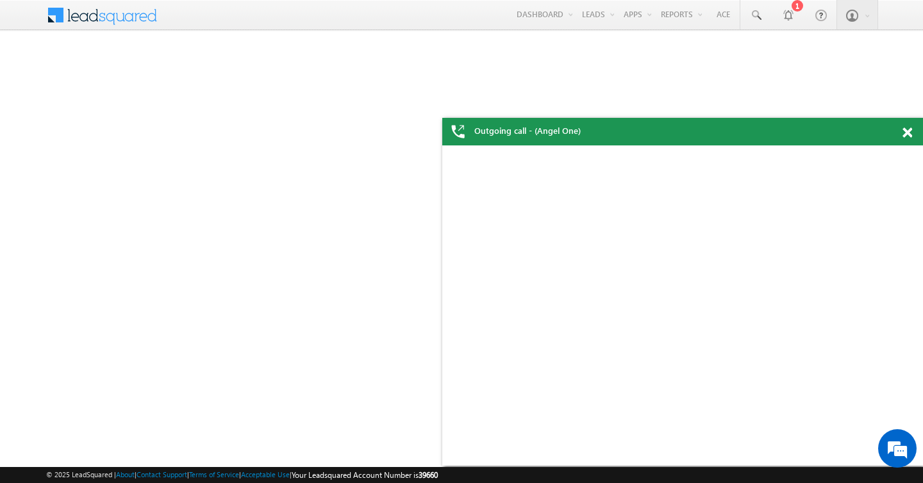
click at [910, 131] on span at bounding box center [907, 133] width 10 height 11
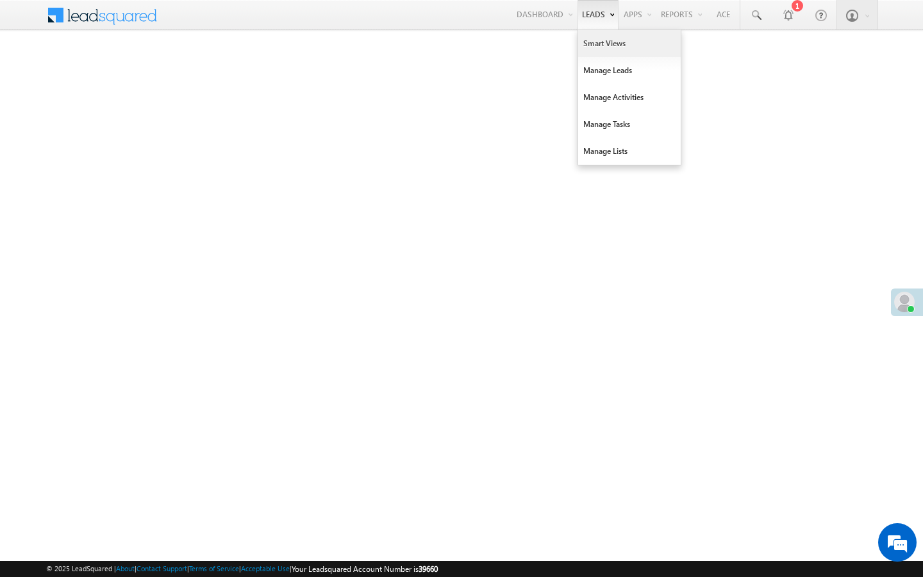
click at [588, 45] on link "Smart Views" at bounding box center [629, 43] width 103 height 27
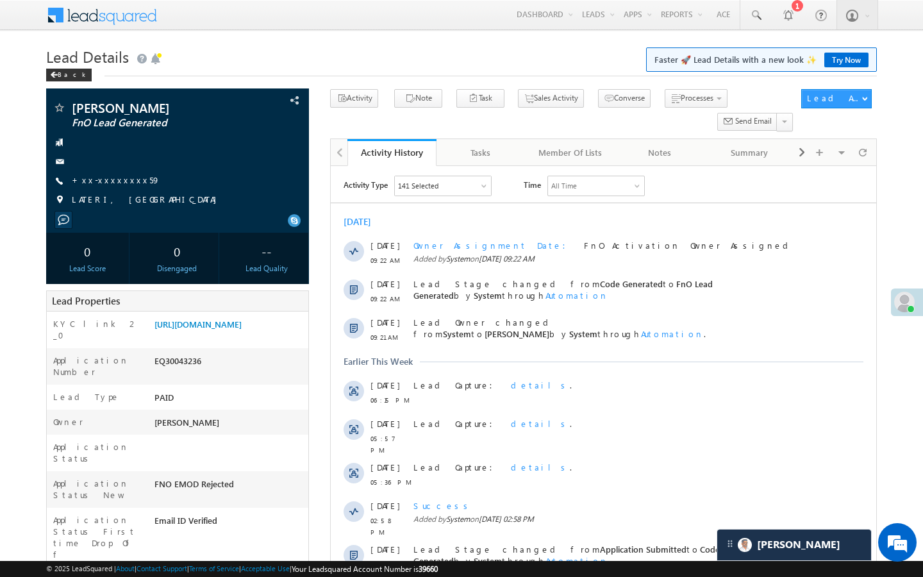
scroll to position [5940, 0]
click at [114, 188] on div "[PERSON_NAME] FnO Lead Generated +xx-xxxxxxxx59" at bounding box center [178, 157] width 250 height 112
click at [119, 173] on div "[PERSON_NAME] FnO Lead Generated +xx-xxxxxxxx59" at bounding box center [178, 157] width 250 height 112
click at [122, 184] on link "+xx-xxxxxxxx59" at bounding box center [116, 179] width 88 height 11
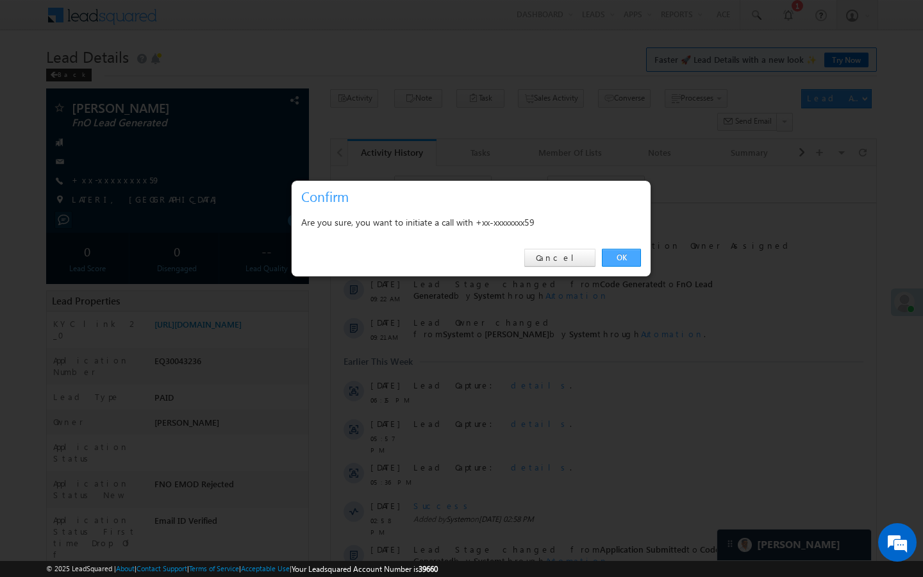
click at [623, 259] on link "OK" at bounding box center [621, 258] width 39 height 18
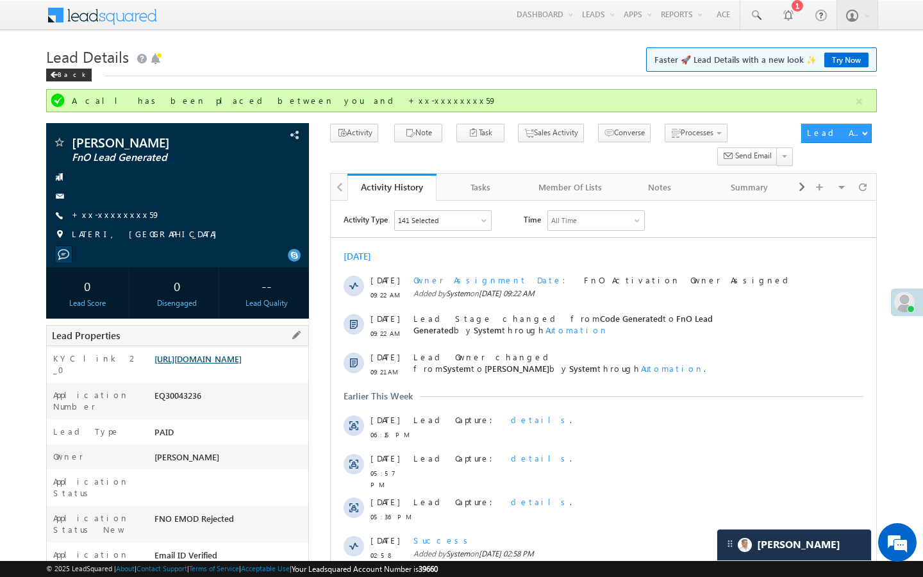
click at [226, 364] on link "[URL][DOMAIN_NAME]" at bounding box center [197, 358] width 87 height 11
click at [103, 217] on link "+xx-xxxxxxxx59" at bounding box center [116, 214] width 88 height 11
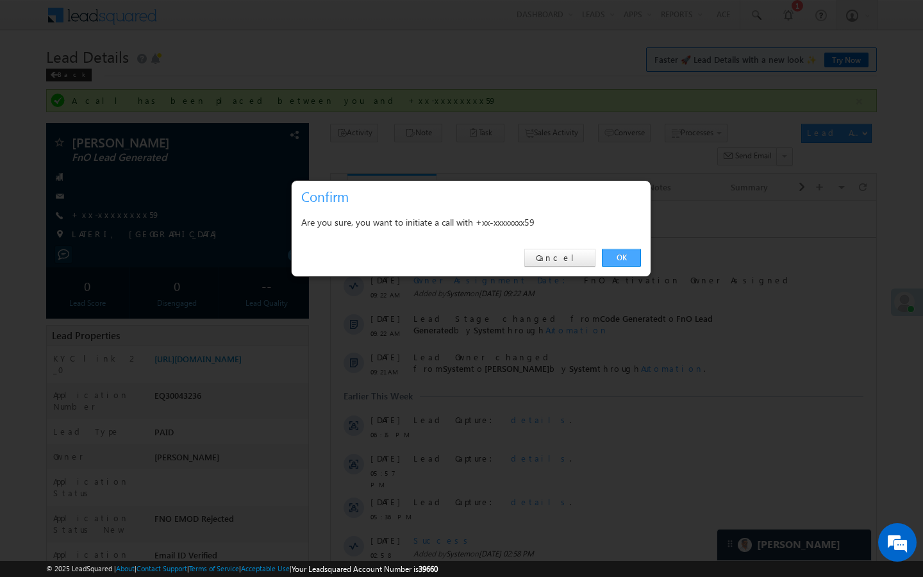
click at [626, 262] on link "OK" at bounding box center [621, 258] width 39 height 18
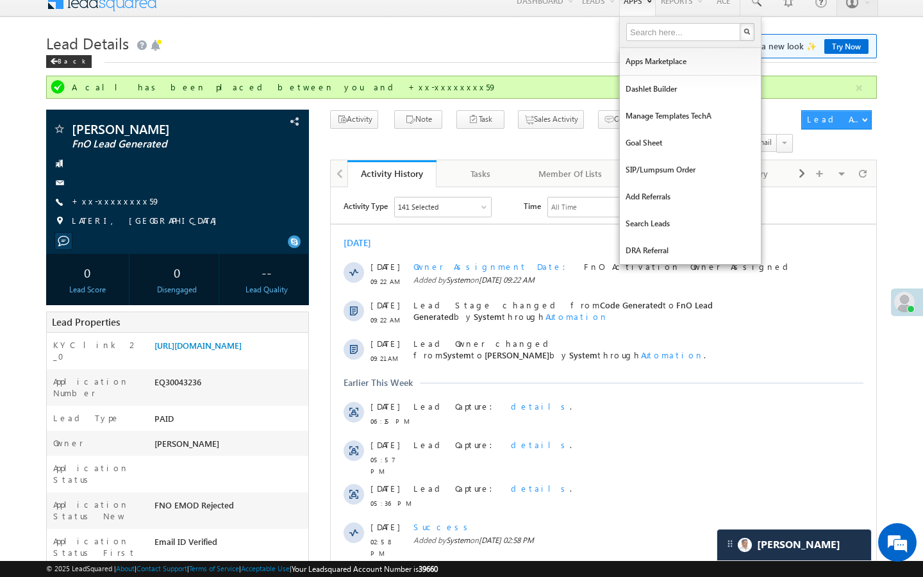
scroll to position [0, 0]
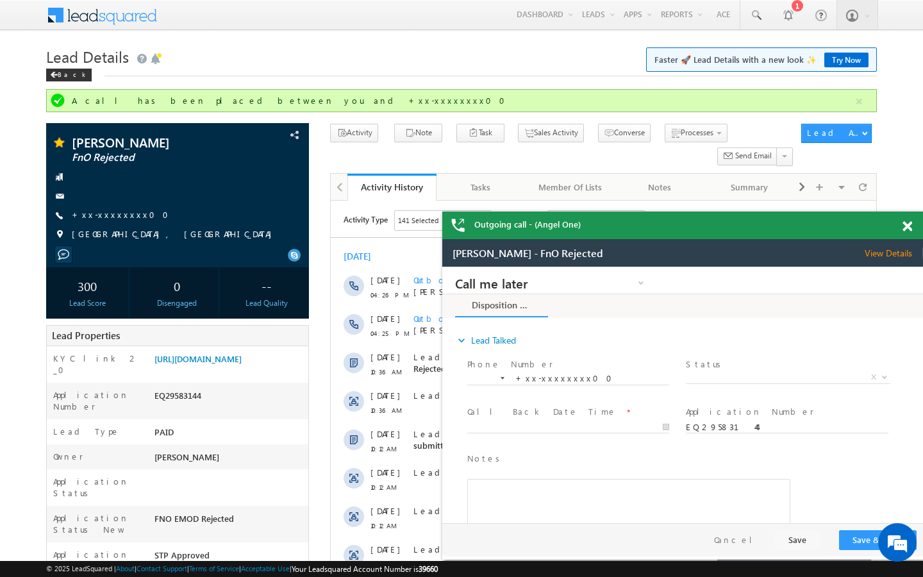
scroll to position [5940, 0]
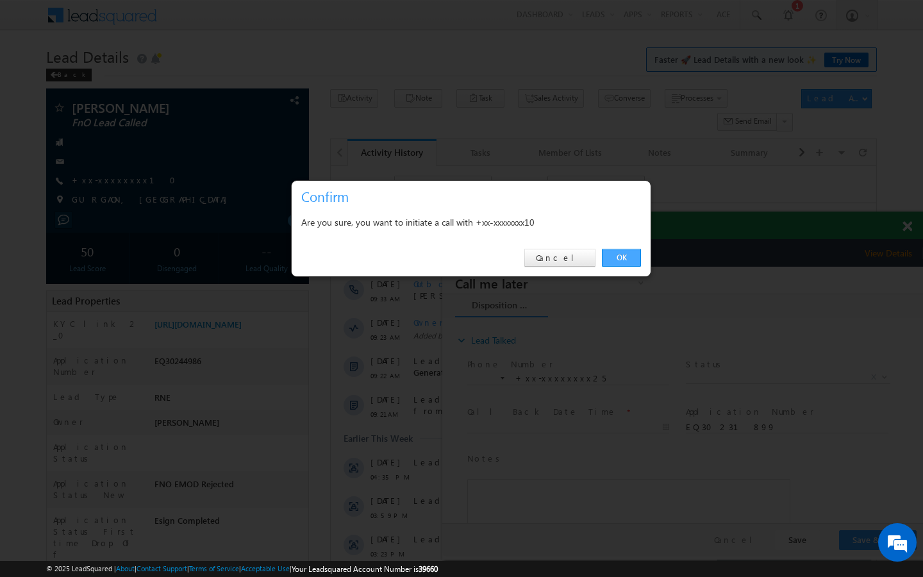
click at [620, 256] on link "OK" at bounding box center [621, 258] width 39 height 18
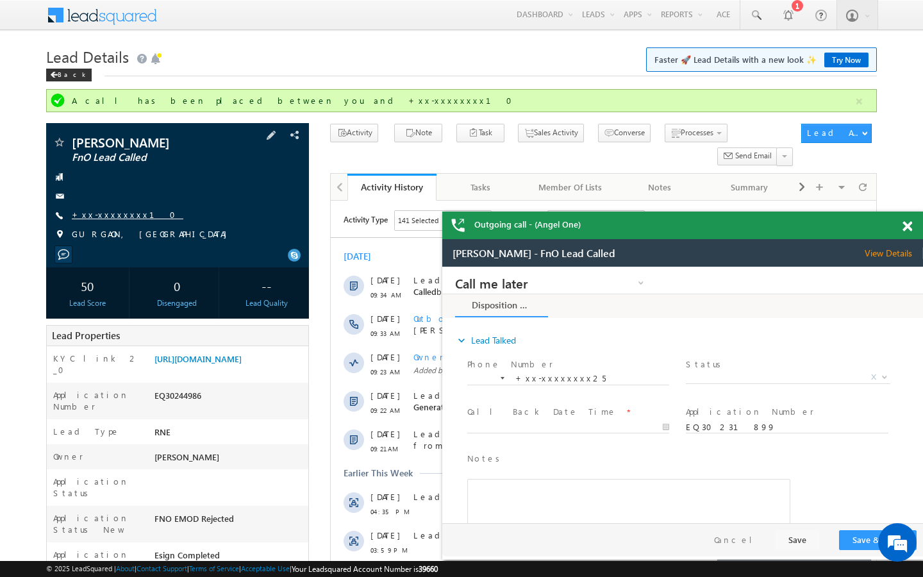
click at [118, 212] on link "+xx-xxxxxxxx10" at bounding box center [128, 214] width 112 height 11
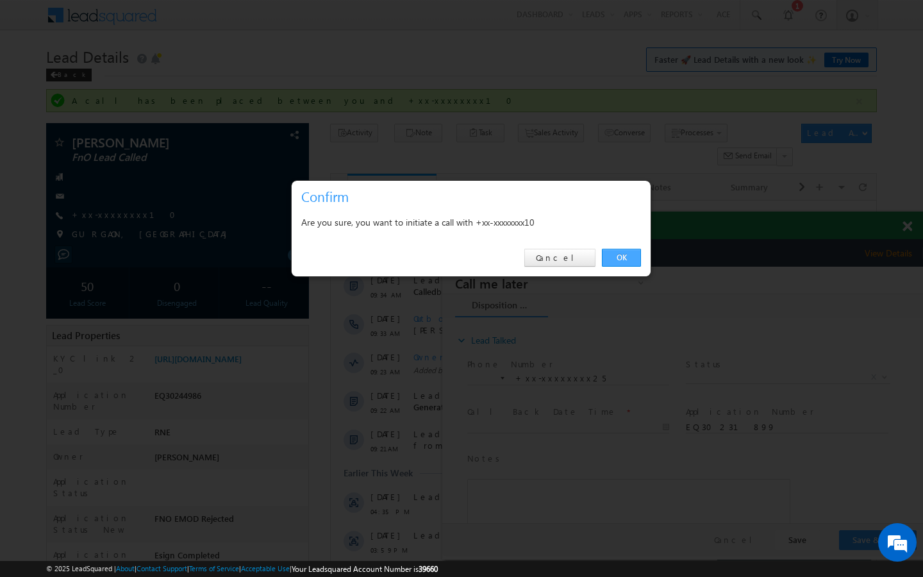
click at [625, 256] on link "OK" at bounding box center [621, 258] width 39 height 18
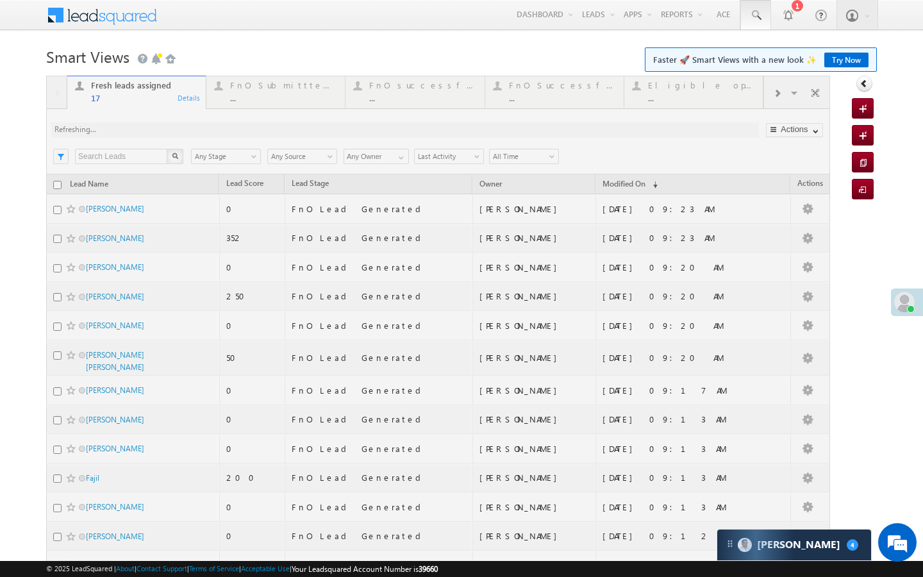
scroll to position [5909, 0]
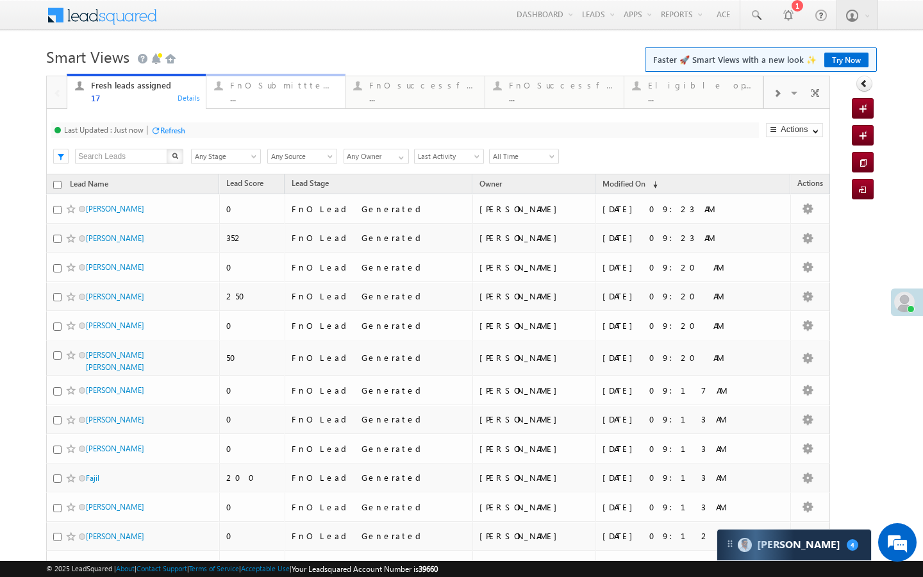
click at [251, 94] on div "..." at bounding box center [283, 98] width 107 height 10
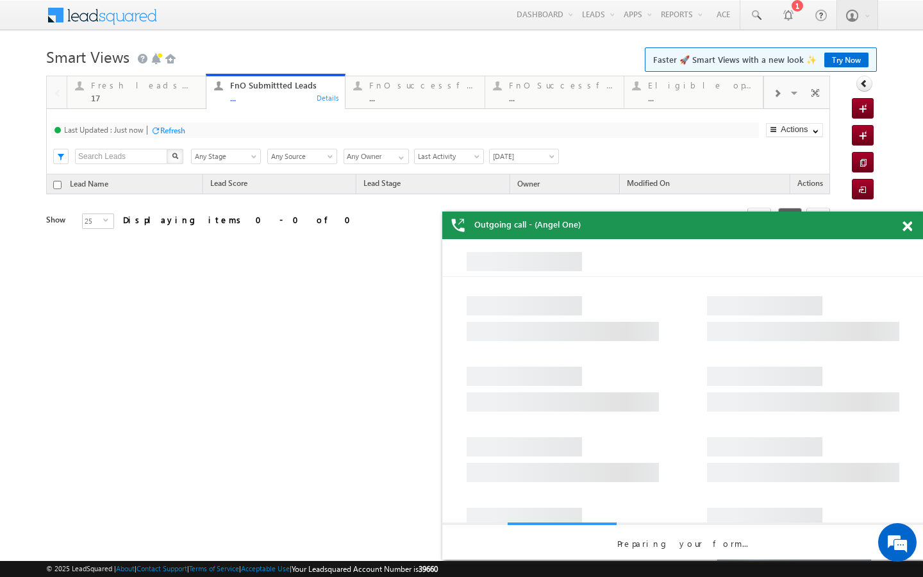
scroll to position [0, 0]
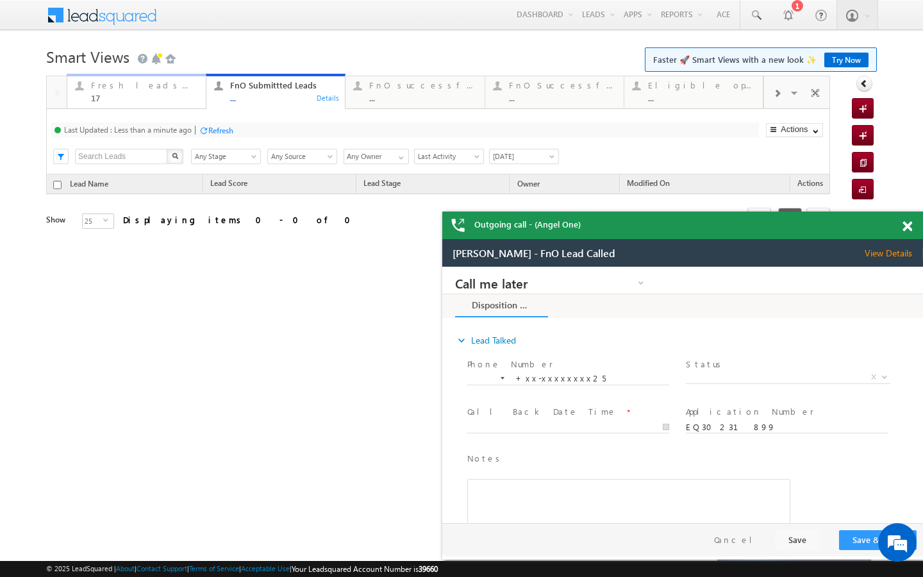
click at [170, 79] on div "Fresh leads assigned 17" at bounding box center [144, 90] width 107 height 25
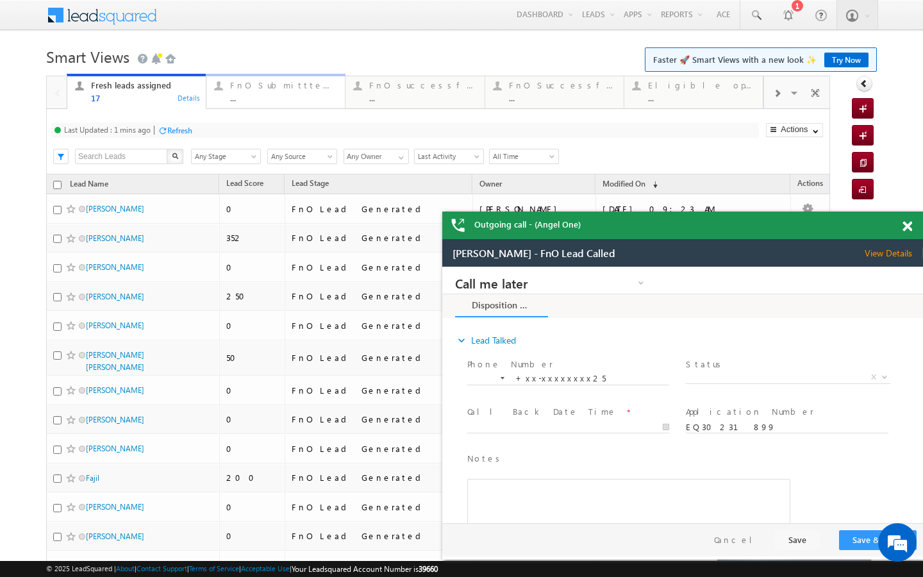
click at [237, 103] on div "..." at bounding box center [283, 98] width 107 height 10
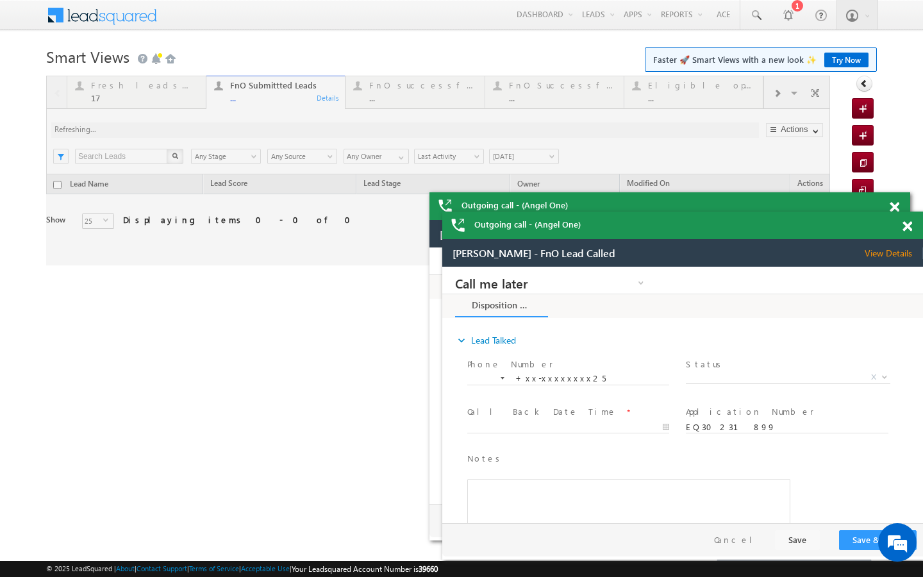
click at [177, 95] on div at bounding box center [438, 171] width 784 height 190
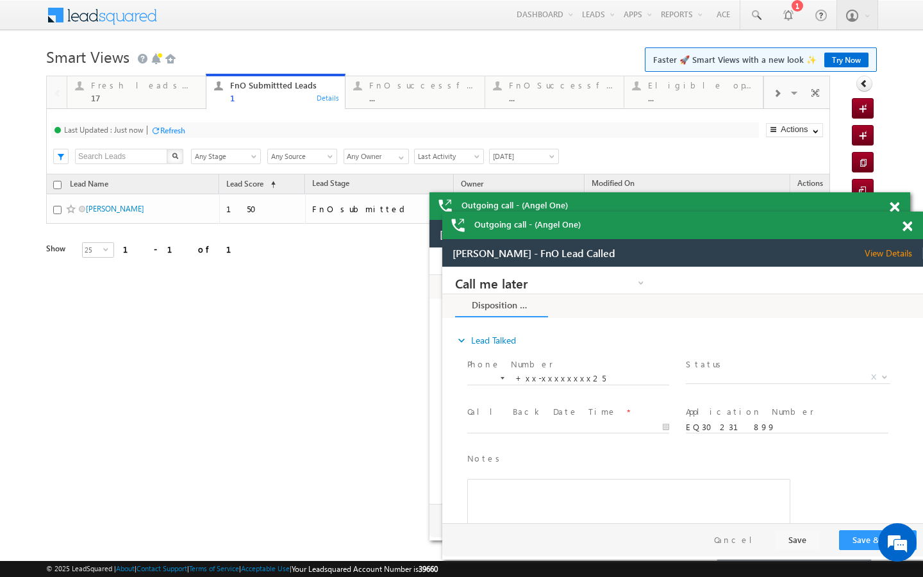
click at [358, 108] on div "Fresh leads assigned 17 Details FnO Submittted Leads 1 Details FnO successful t…" at bounding box center [415, 91] width 697 height 36
click at [365, 101] on div "FnO successful today Leads ... Details" at bounding box center [415, 90] width 136 height 25
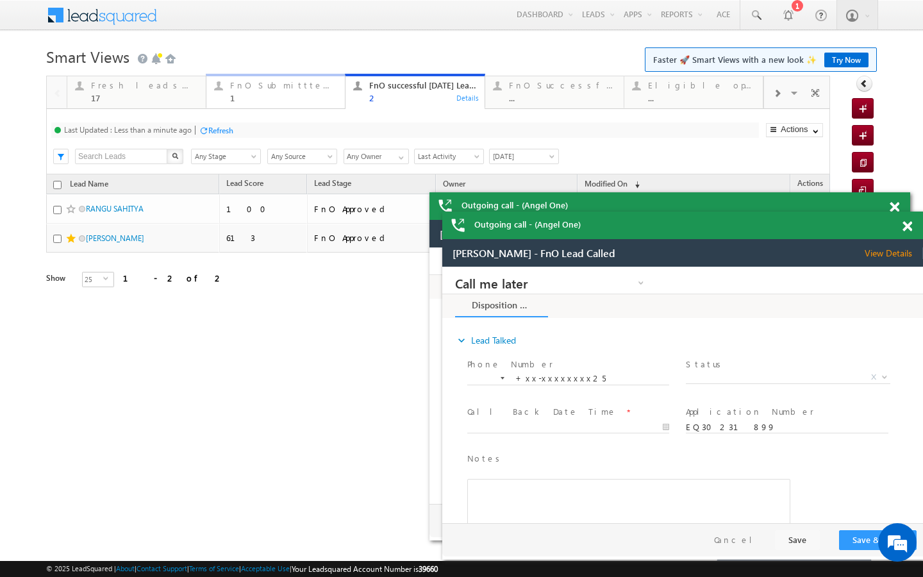
click at [281, 99] on div "1" at bounding box center [283, 98] width 107 height 10
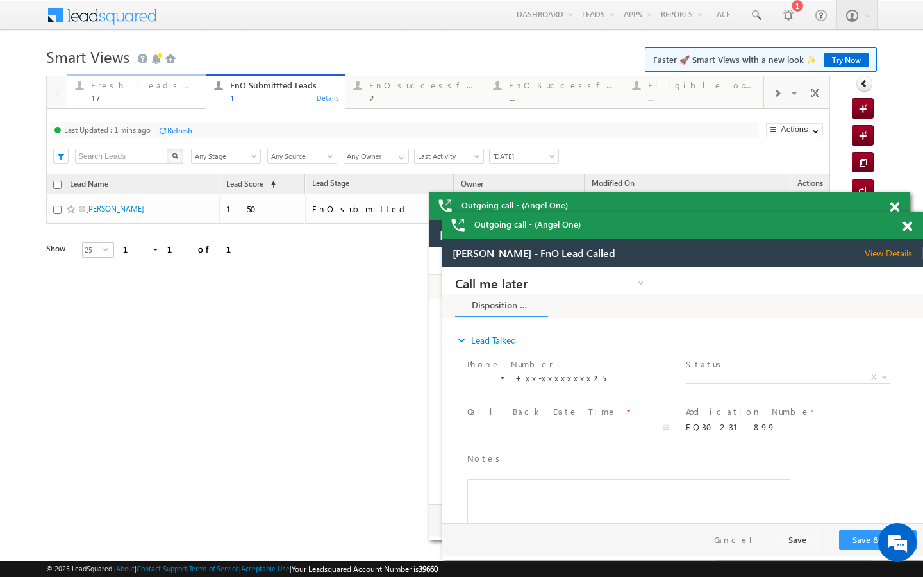
click at [158, 103] on link "Fresh leads assigned 17 Details" at bounding box center [137, 91] width 140 height 35
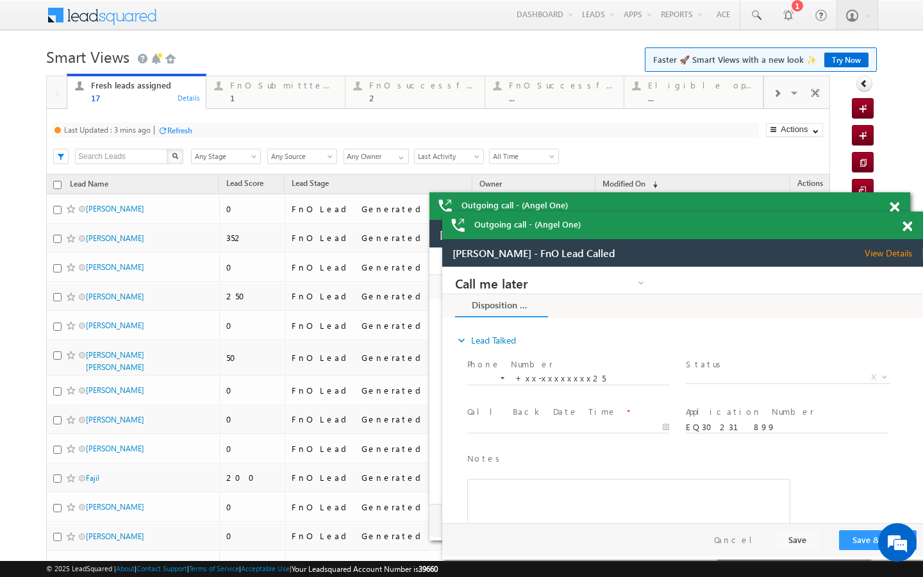
click at [184, 132] on div "Refresh" at bounding box center [179, 131] width 25 height 10
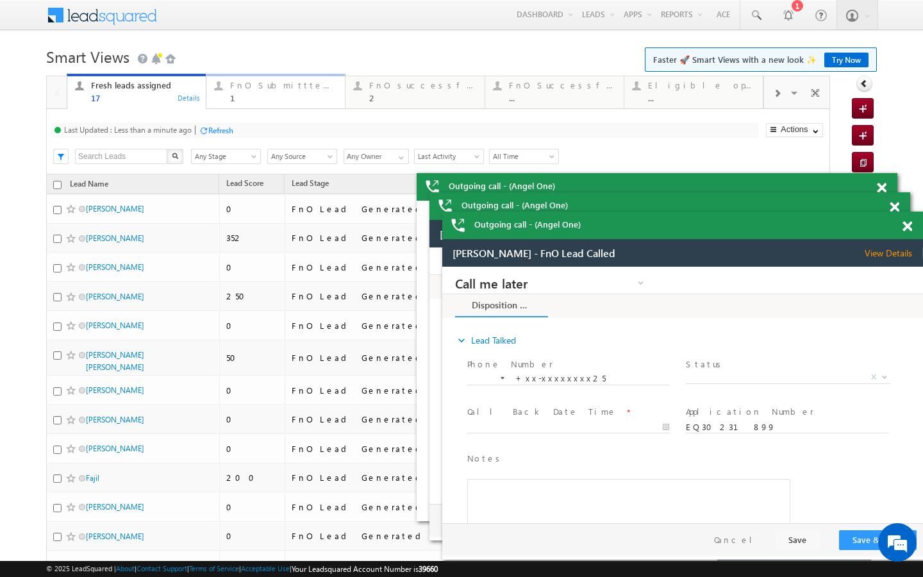
click at [244, 85] on div "FnO Submittted Leads" at bounding box center [283, 85] width 107 height 10
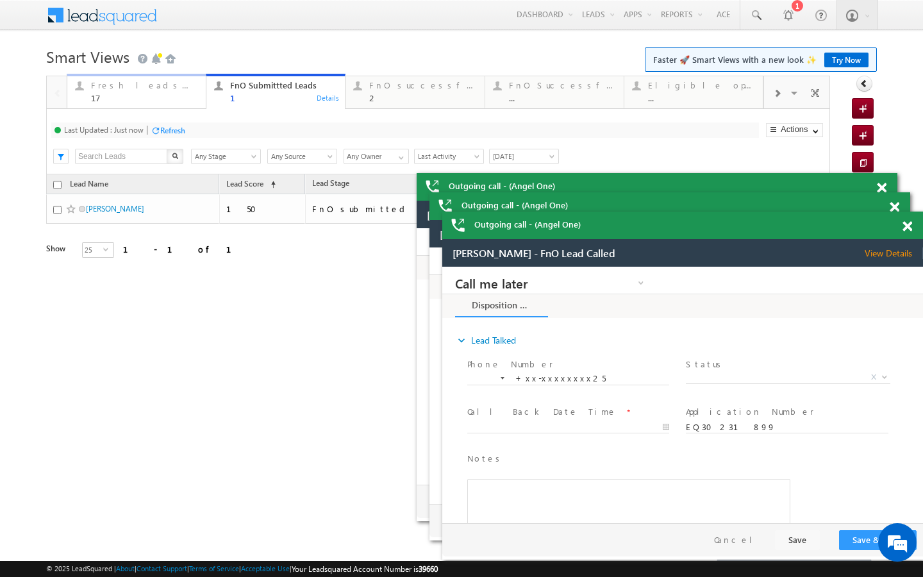
click at [197, 92] on div "Fresh leads assigned 17" at bounding box center [144, 90] width 107 height 25
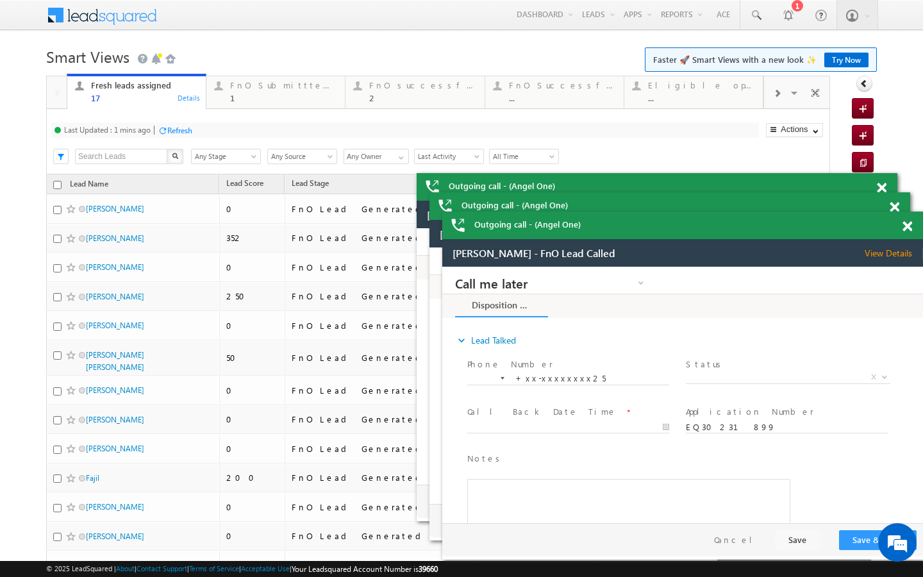
click at [187, 129] on div "Refresh" at bounding box center [179, 131] width 25 height 10
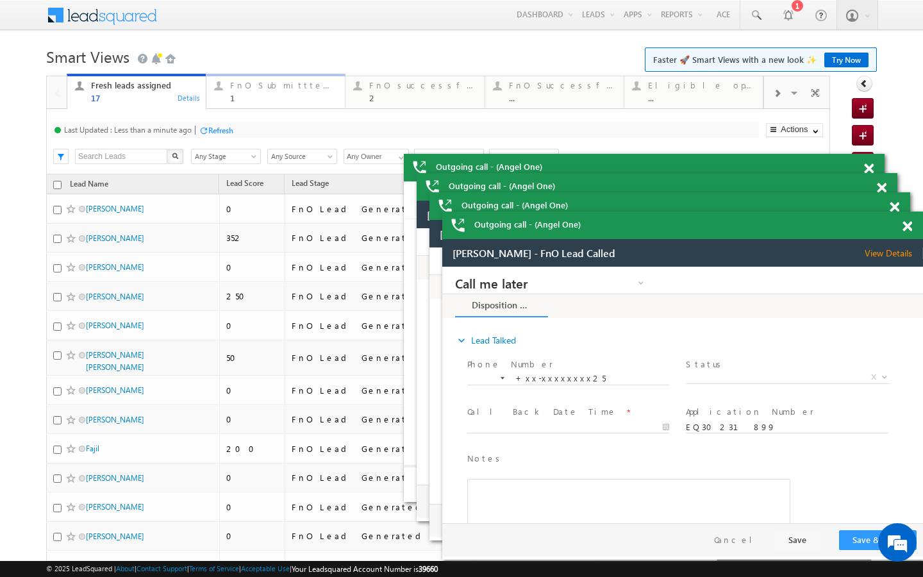
click at [254, 96] on div "1" at bounding box center [283, 98] width 107 height 10
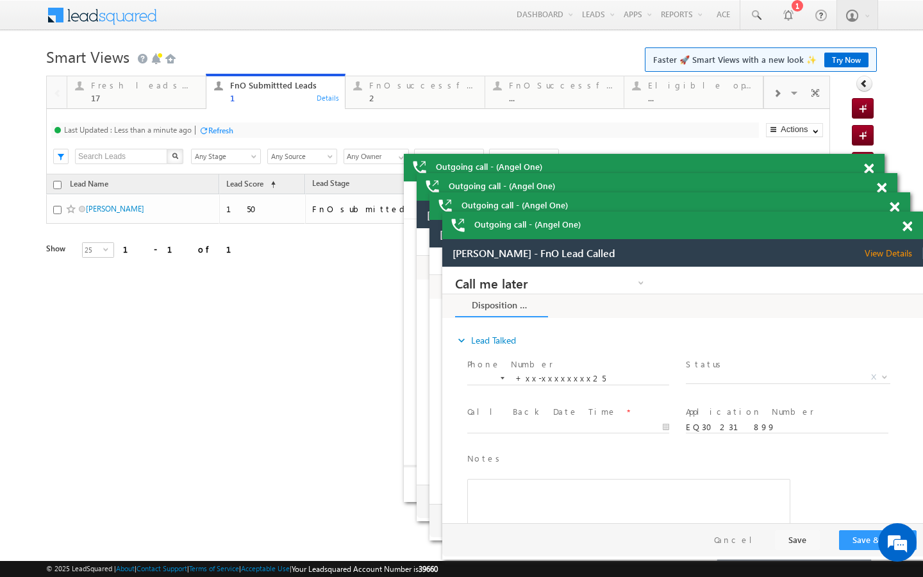
click at [204, 127] on div at bounding box center [204, 131] width 10 height 10
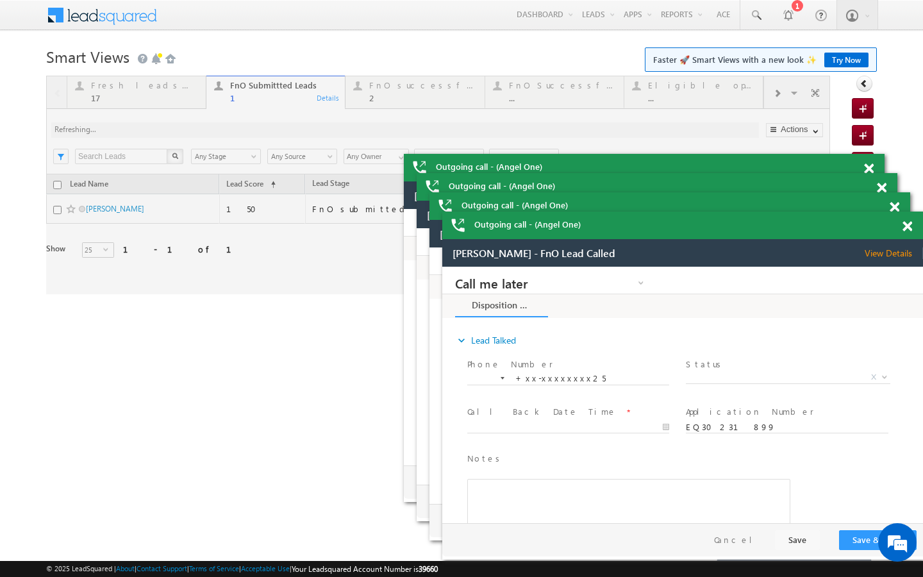
click at [189, 114] on div at bounding box center [438, 185] width 784 height 219
click at [191, 88] on div at bounding box center [438, 185] width 784 height 219
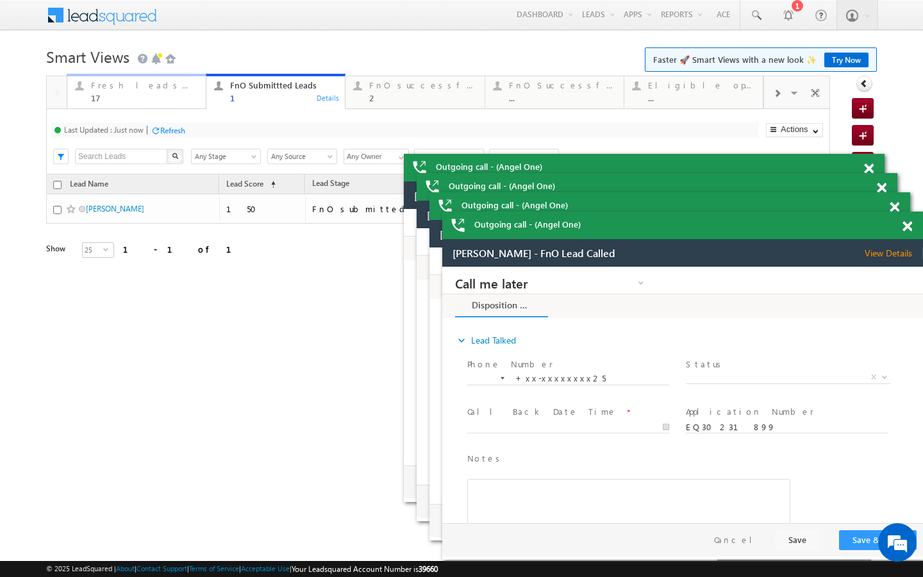
click at [167, 101] on div "17" at bounding box center [144, 98] width 107 height 10
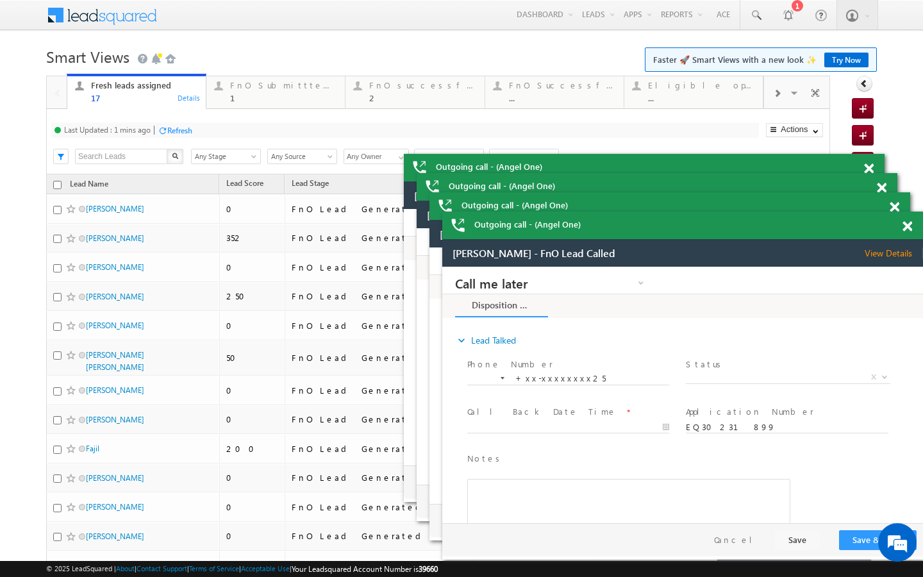
click at [176, 127] on div "Refresh" at bounding box center [179, 131] width 25 height 10
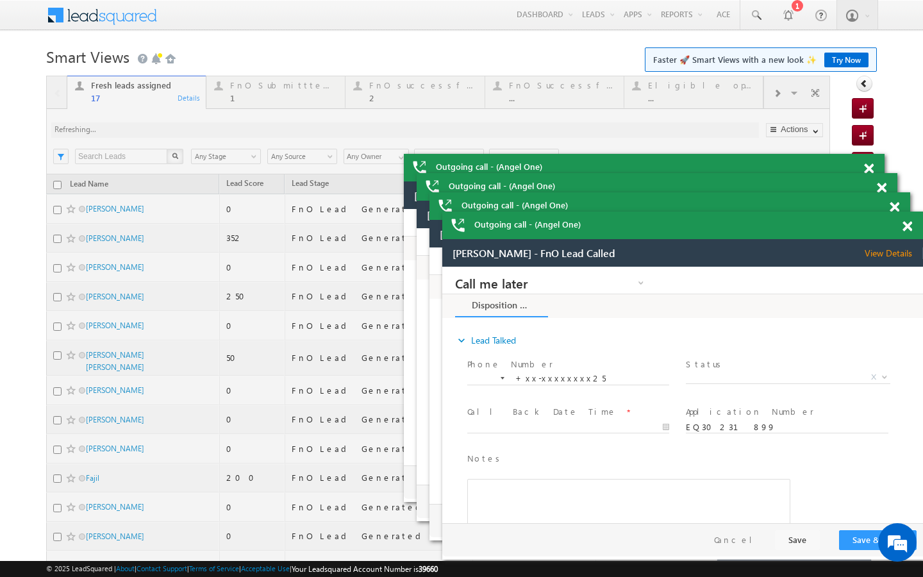
click at [253, 92] on div at bounding box center [438, 425] width 784 height 698
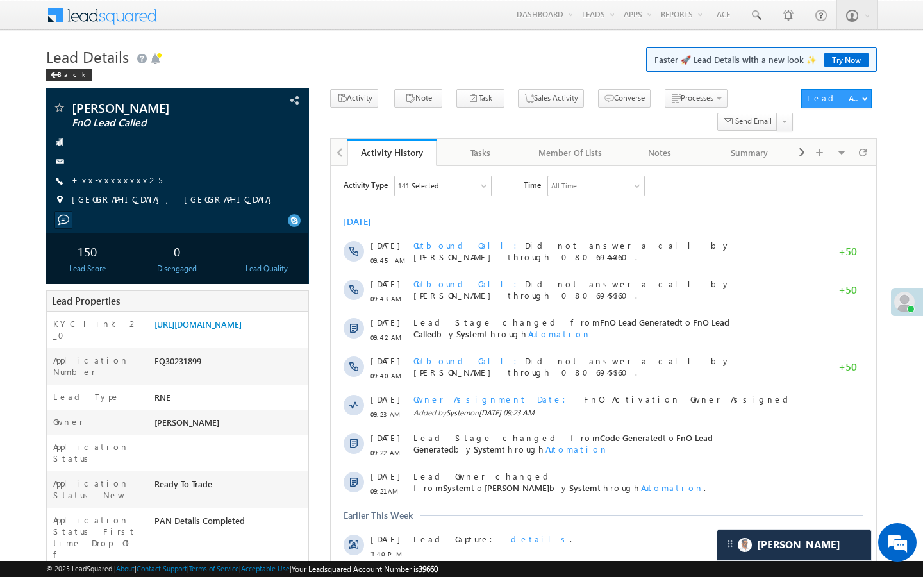
scroll to position [5940, 0]
click at [95, 175] on link "+xx-xxxxxxxx25" at bounding box center [117, 179] width 90 height 11
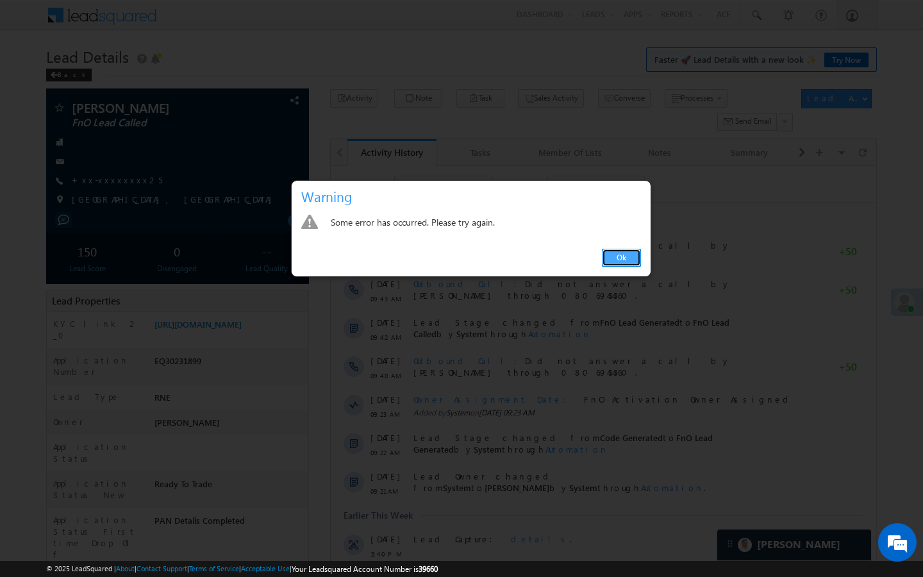
click at [633, 256] on link "Ok" at bounding box center [621, 258] width 39 height 18
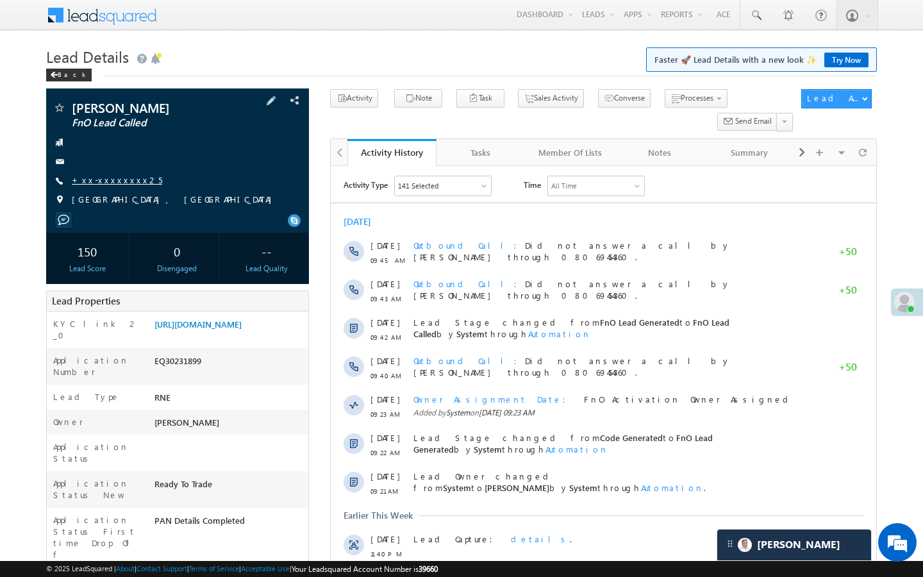
click at [118, 181] on link "+xx-xxxxxxxx25" at bounding box center [117, 179] width 90 height 11
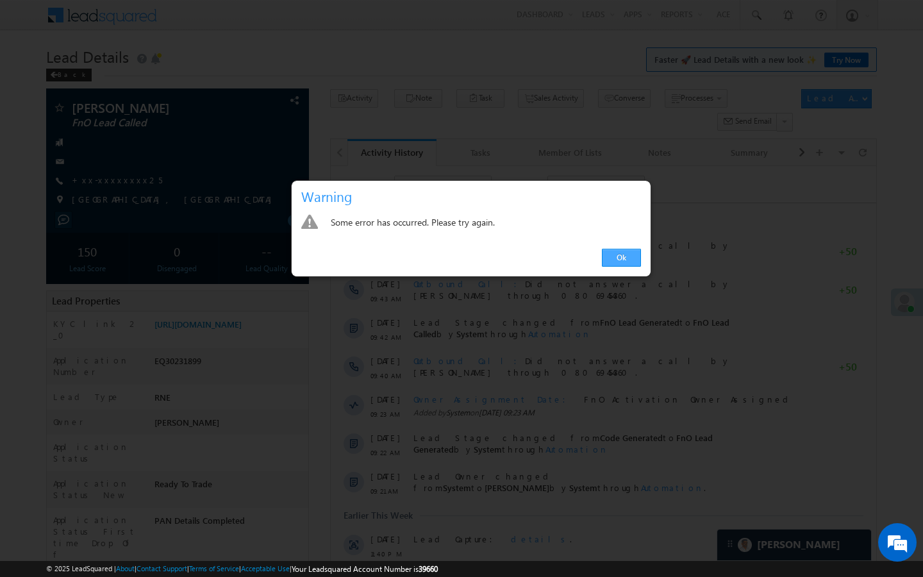
click at [635, 261] on link "Ok" at bounding box center [621, 258] width 39 height 18
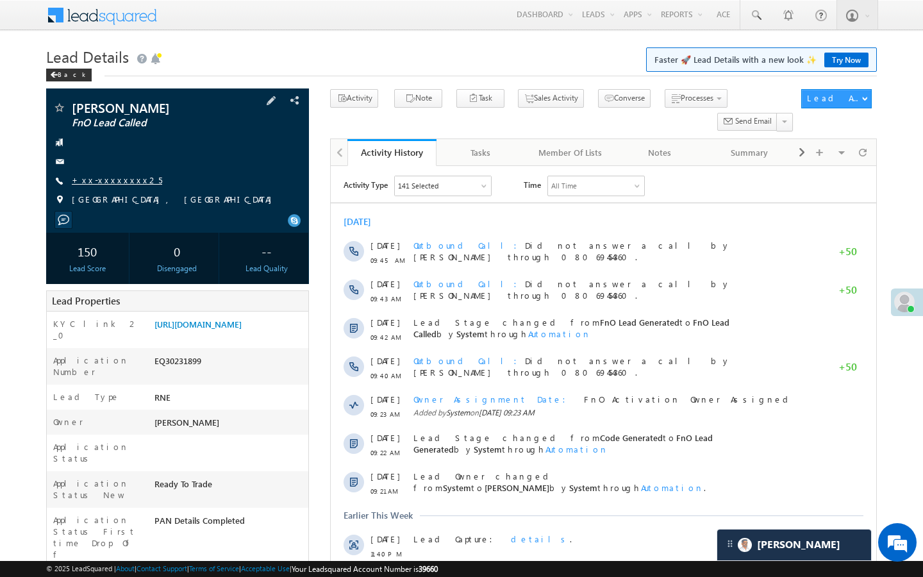
click at [120, 174] on link "+xx-xxxxxxxx25" at bounding box center [117, 179] width 90 height 11
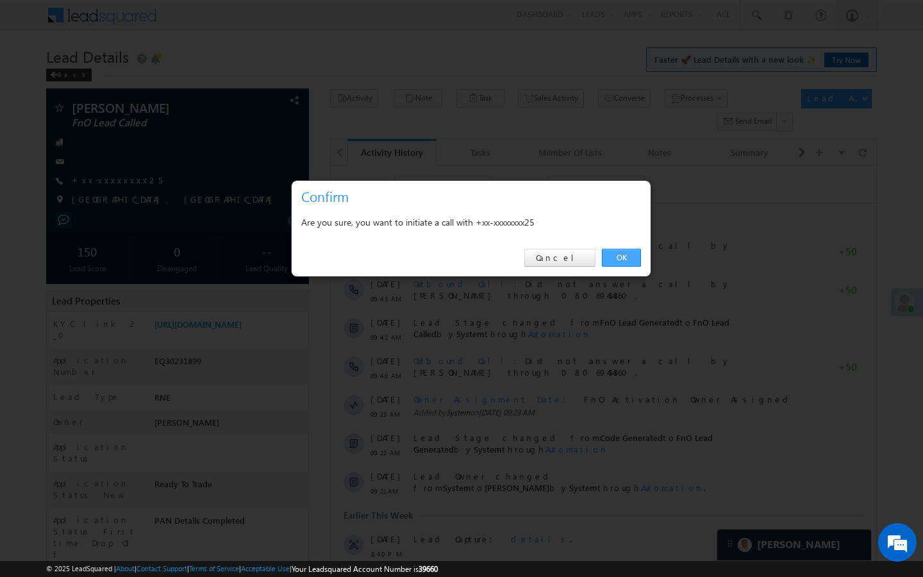
click at [615, 254] on link "OK" at bounding box center [621, 258] width 39 height 18
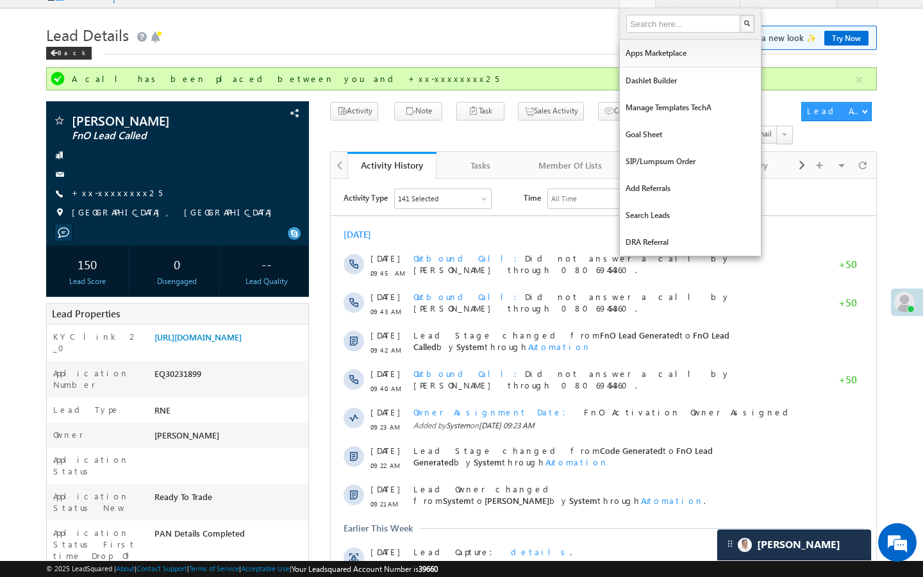
scroll to position [0, 0]
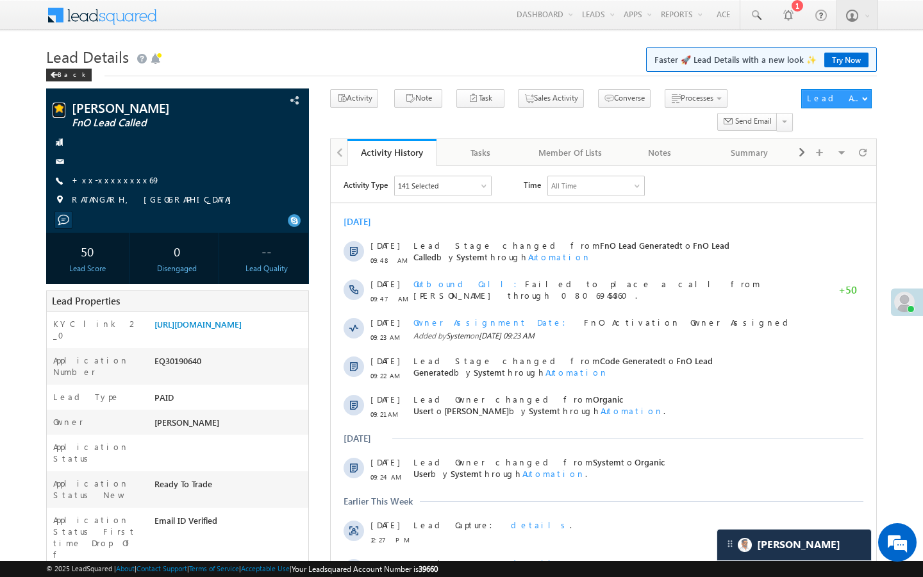
scroll to position [5940, 0]
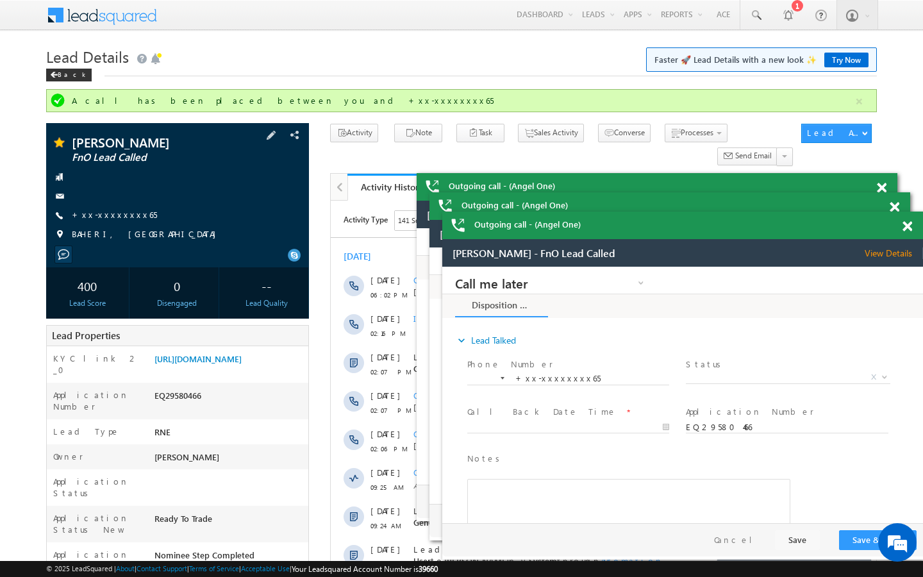
scroll to position [5940, 0]
click at [108, 203] on div at bounding box center [178, 196] width 250 height 13
click at [108, 210] on link "+xx-xxxxxxxx65" at bounding box center [114, 214] width 85 height 11
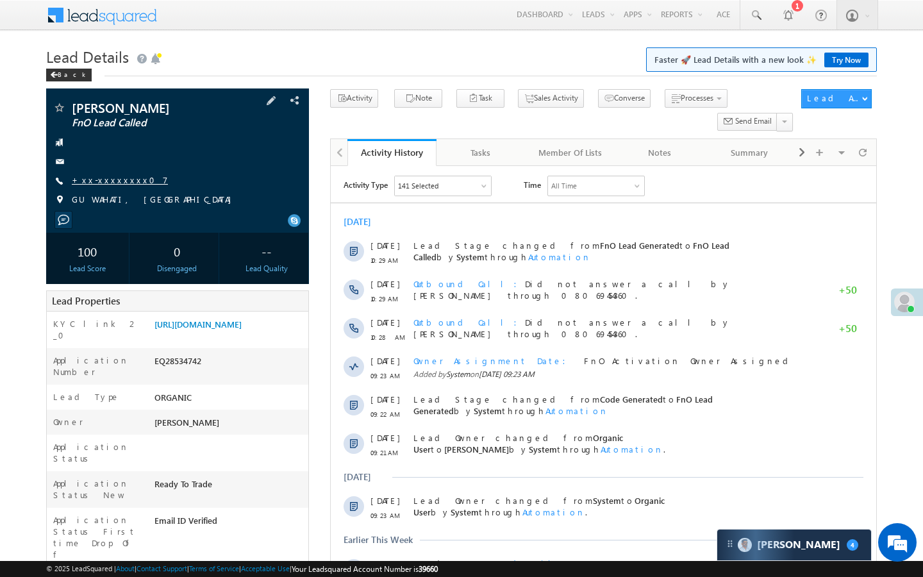
click at [113, 178] on link "+xx-xxxxxxxx07" at bounding box center [120, 179] width 96 height 11
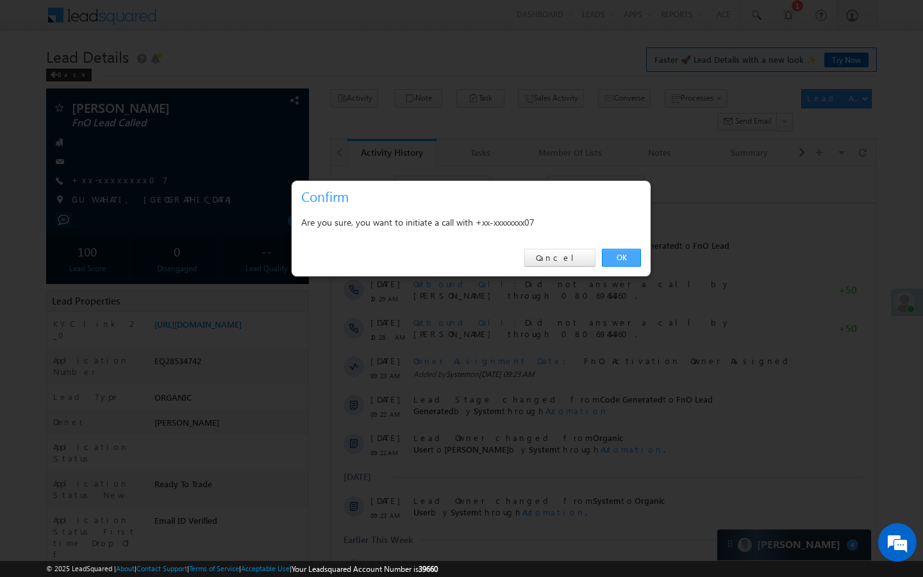
click at [616, 260] on link "OK" at bounding box center [621, 258] width 39 height 18
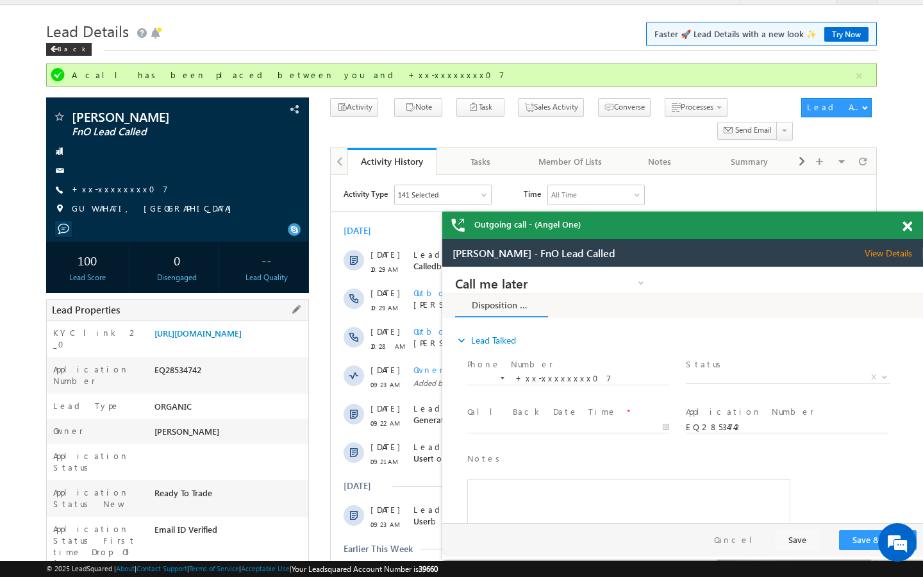
scroll to position [5909, 0]
click at [119, 190] on link "+xx-xxxxxxxx07" at bounding box center [120, 188] width 96 height 11
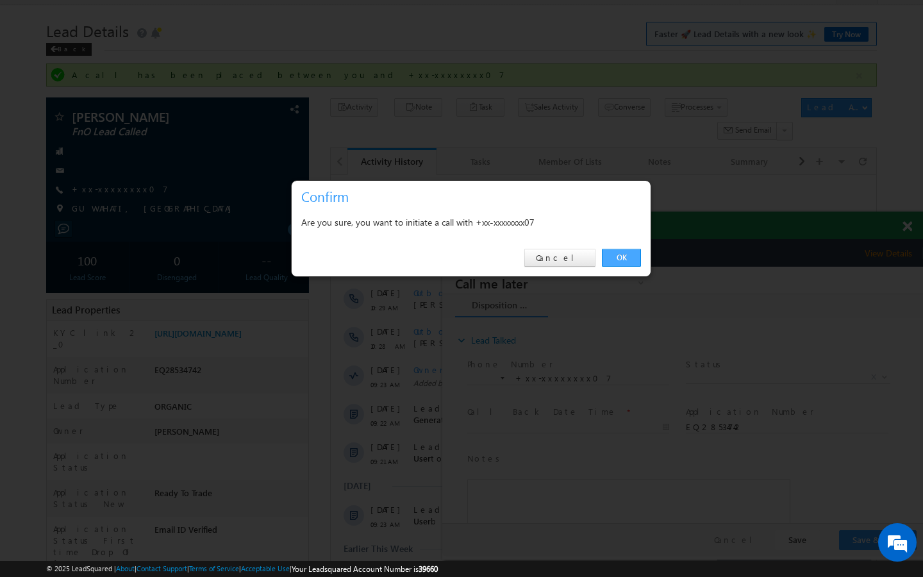
click at [611, 256] on link "OK" at bounding box center [621, 258] width 39 height 18
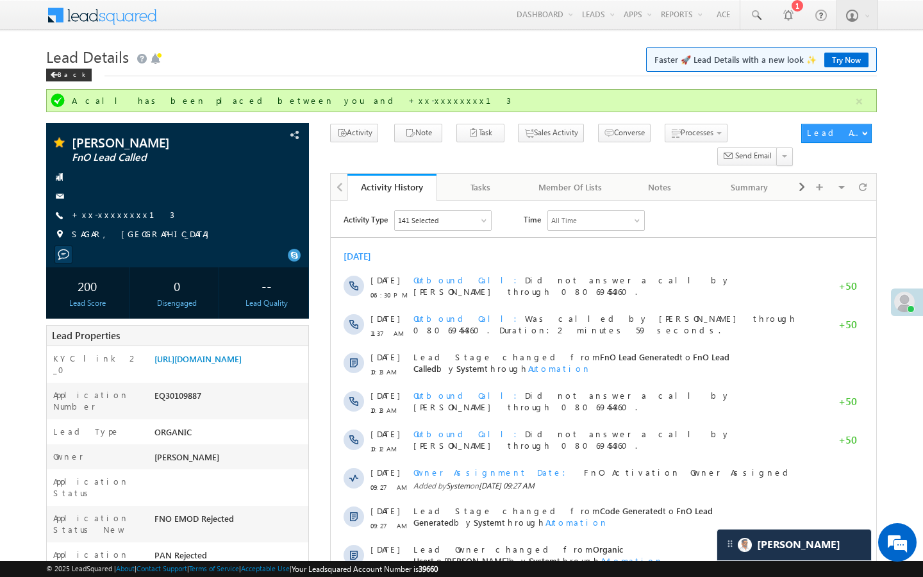
scroll to position [5940, 0]
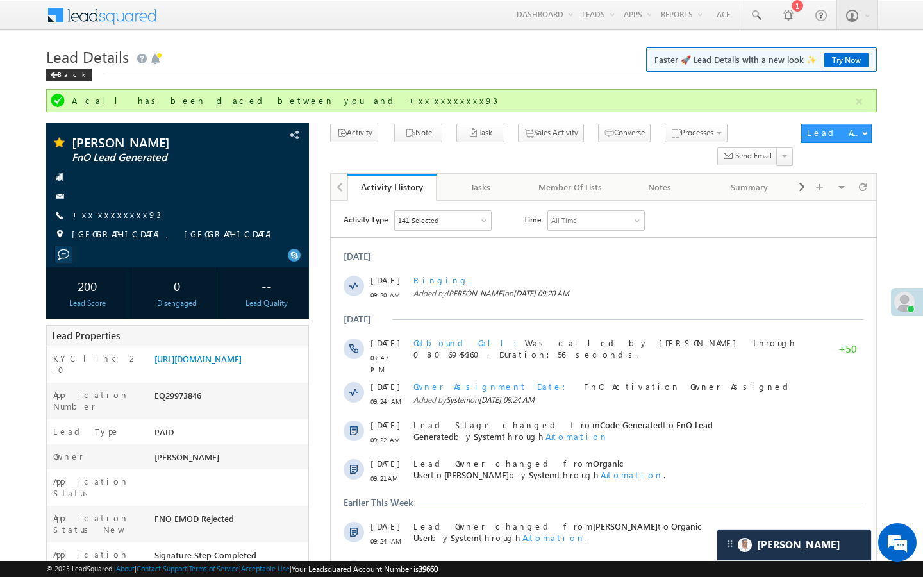
scroll to position [5940, 0]
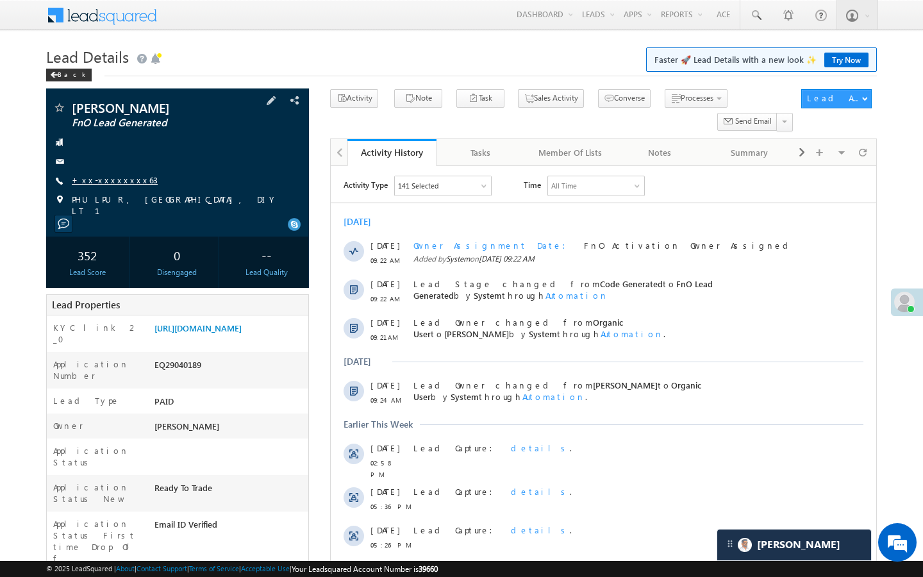
click at [112, 176] on link "+xx-xxxxxxxx63" at bounding box center [115, 179] width 86 height 11
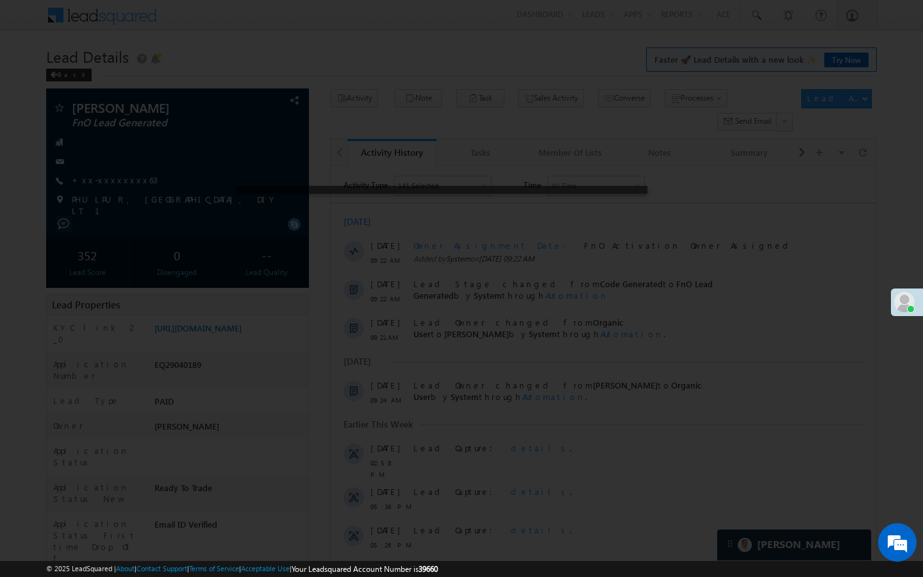
click at [601, 267] on div at bounding box center [461, 288] width 923 height 577
click at [255, 198] on div at bounding box center [461, 288] width 923 height 577
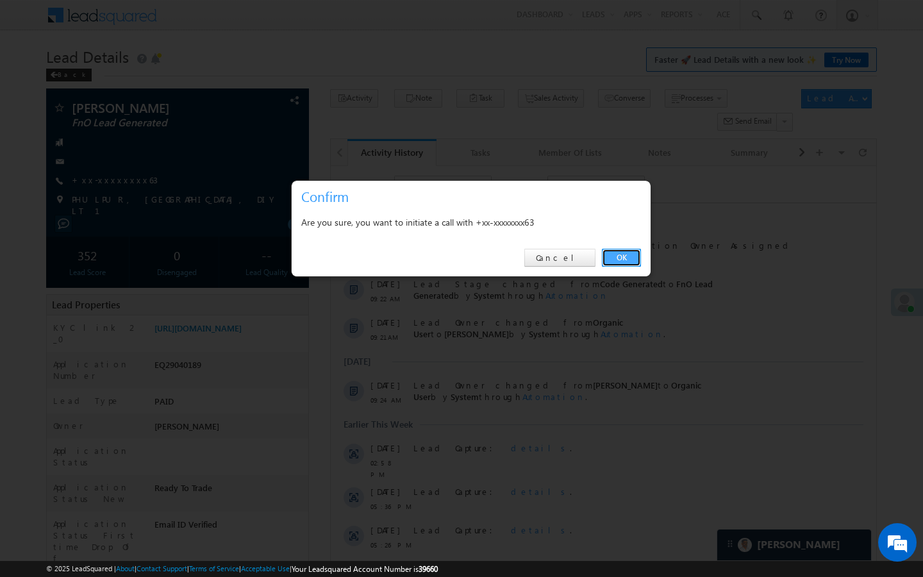
drag, startPoint x: 629, startPoint y: 251, endPoint x: 4, endPoint y: 180, distance: 628.9
click at [629, 251] on link "OK" at bounding box center [621, 258] width 39 height 18
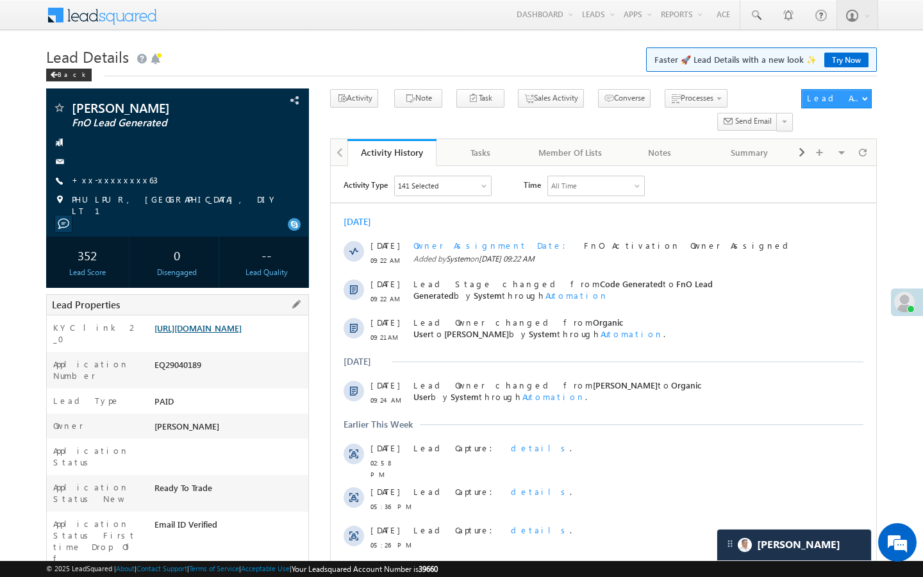
click at [242, 333] on link "https://angelbroking1-pk3em7sa.customui-test.leadsquared.com?leadId=08a702f5-0e…" at bounding box center [197, 327] width 87 height 11
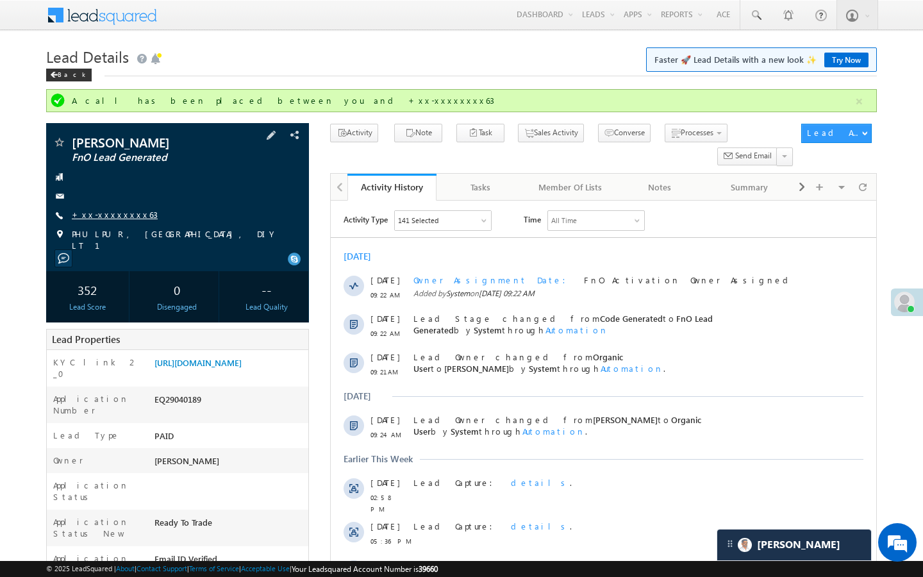
click at [113, 219] on link "+xx-xxxxxxxx63" at bounding box center [115, 214] width 86 height 11
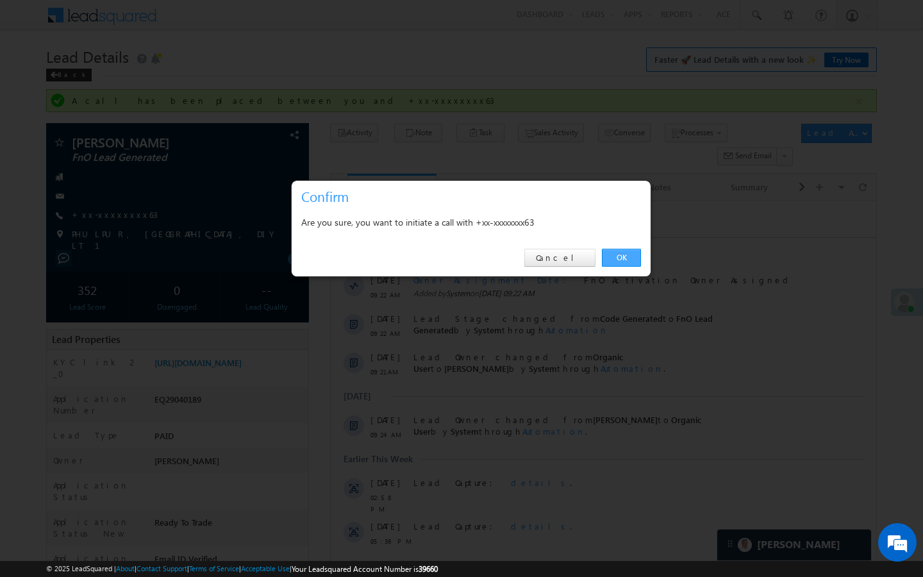
click at [608, 260] on link "OK" at bounding box center [621, 258] width 39 height 18
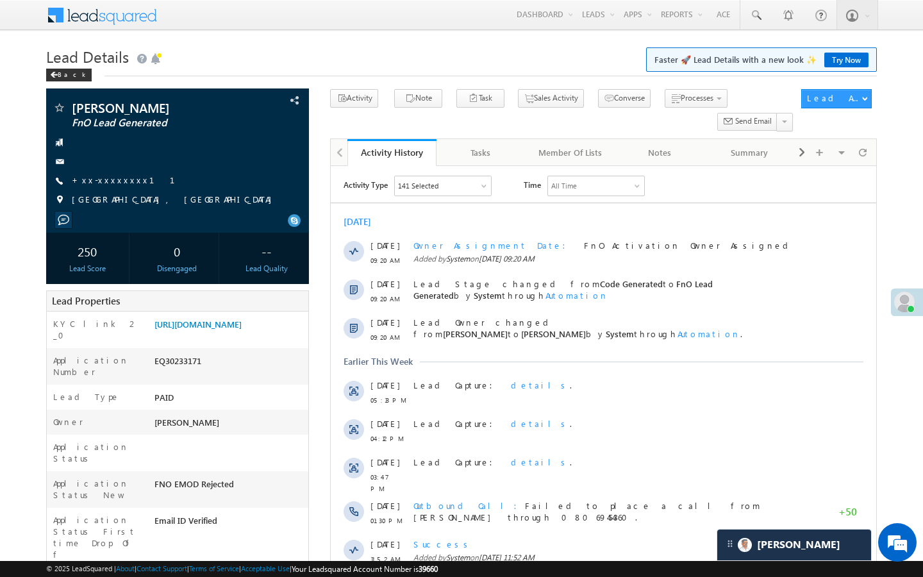
scroll to position [5909, 0]
click at [231, 329] on link "https://angelbroking1-pk3em7sa.customui-test.leadsquared.com?leadId=d938ba10-c0…" at bounding box center [197, 324] width 87 height 11
click at [103, 182] on link "+xx-xxxxxxxx11" at bounding box center [131, 179] width 119 height 11
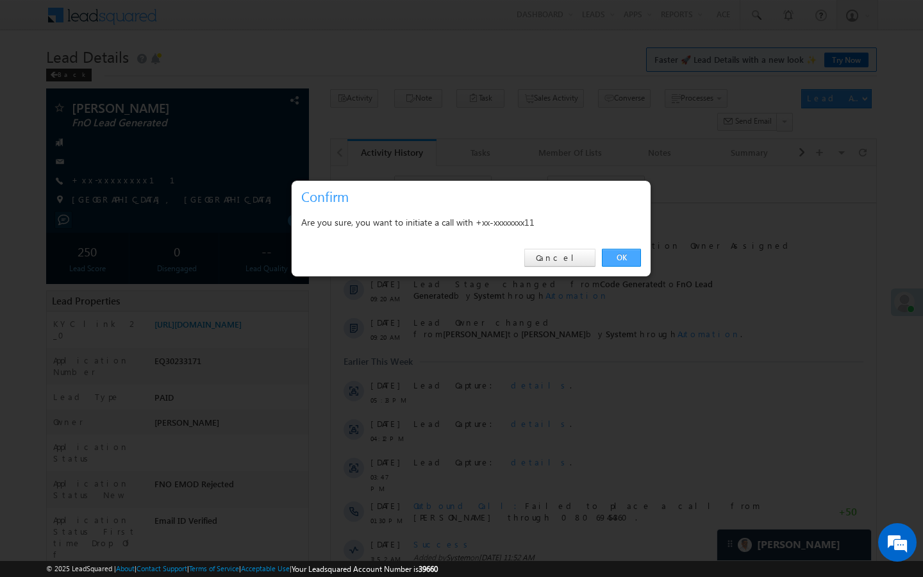
click at [618, 258] on link "OK" at bounding box center [621, 258] width 39 height 18
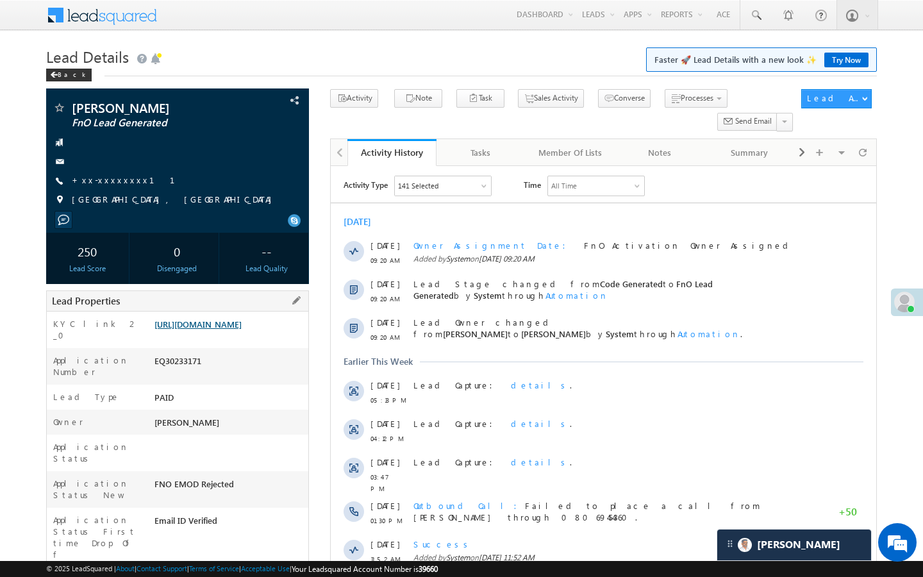
click at [229, 329] on link "https://angelbroking1-pk3em7sa.customui-test.leadsquared.com?leadId=d938ba10-c0…" at bounding box center [197, 324] width 87 height 11
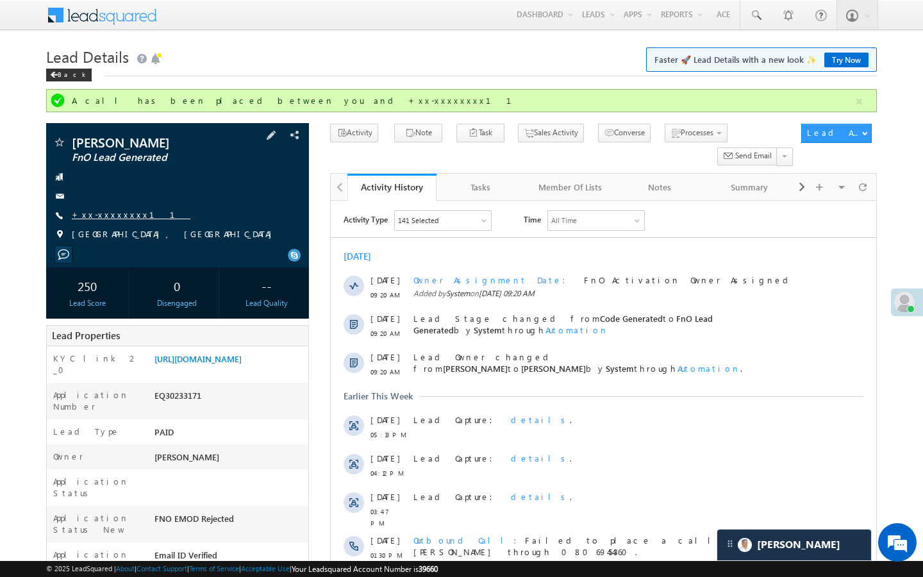
click at [115, 217] on link "+xx-xxxxxxxx11" at bounding box center [131, 214] width 119 height 11
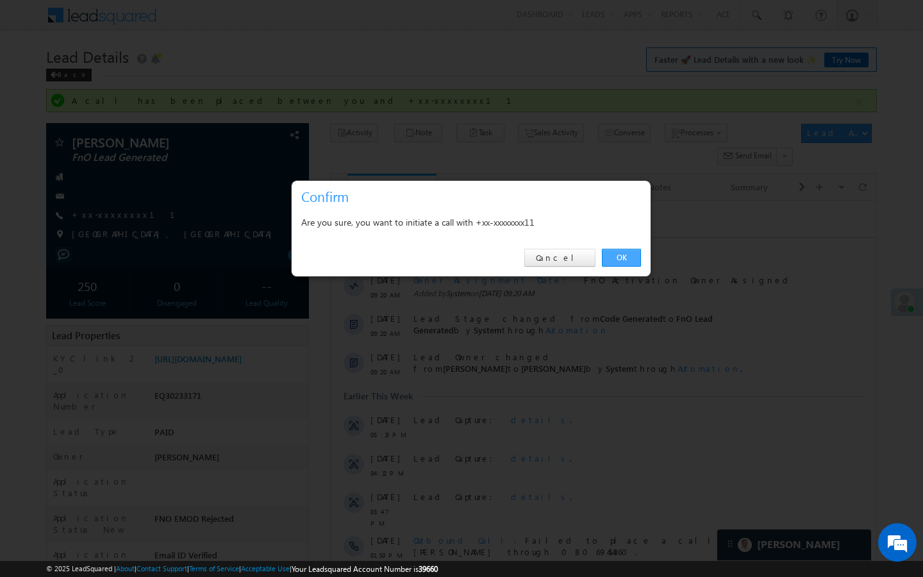
click at [613, 253] on link "OK" at bounding box center [621, 258] width 39 height 18
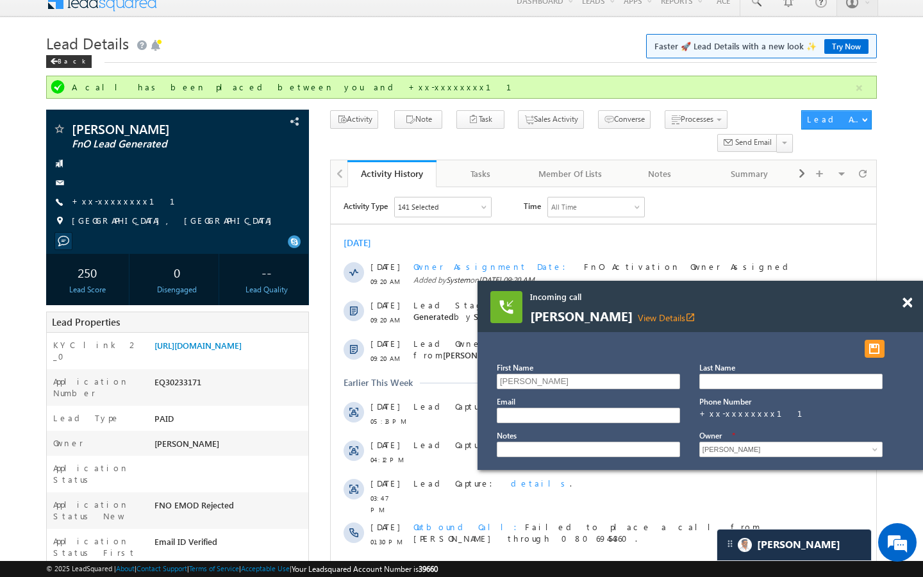
scroll to position [0, 0]
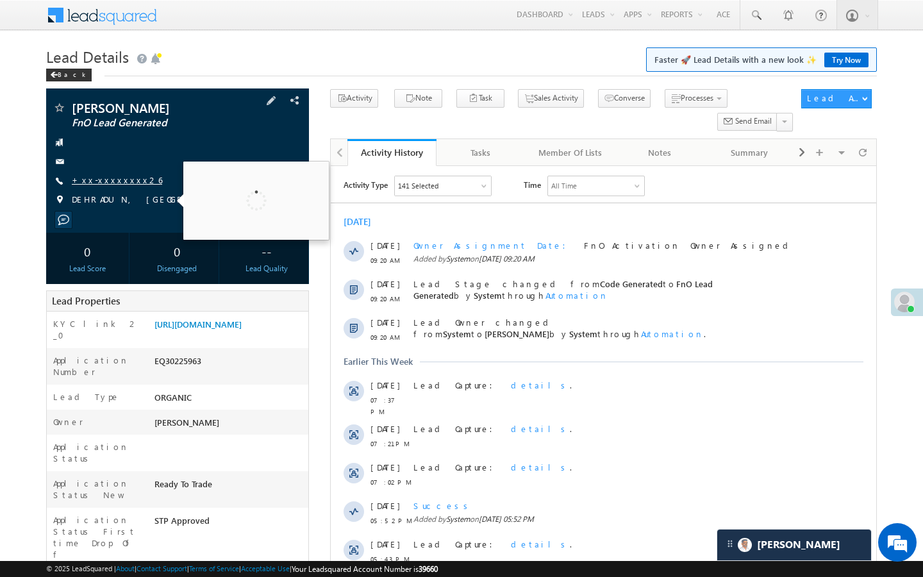
click at [118, 182] on link "+xx-xxxxxxxx26" at bounding box center [117, 179] width 90 height 11
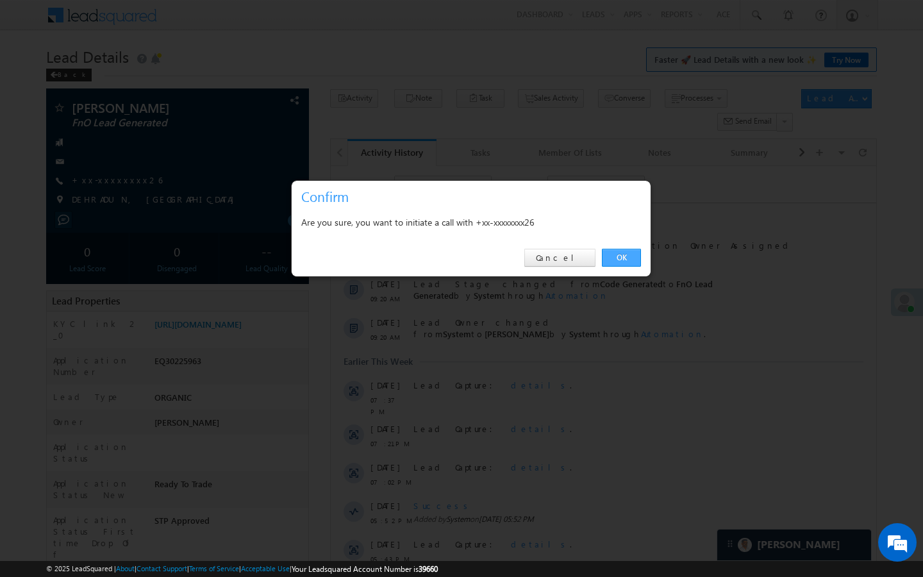
click at [617, 263] on link "OK" at bounding box center [621, 258] width 39 height 18
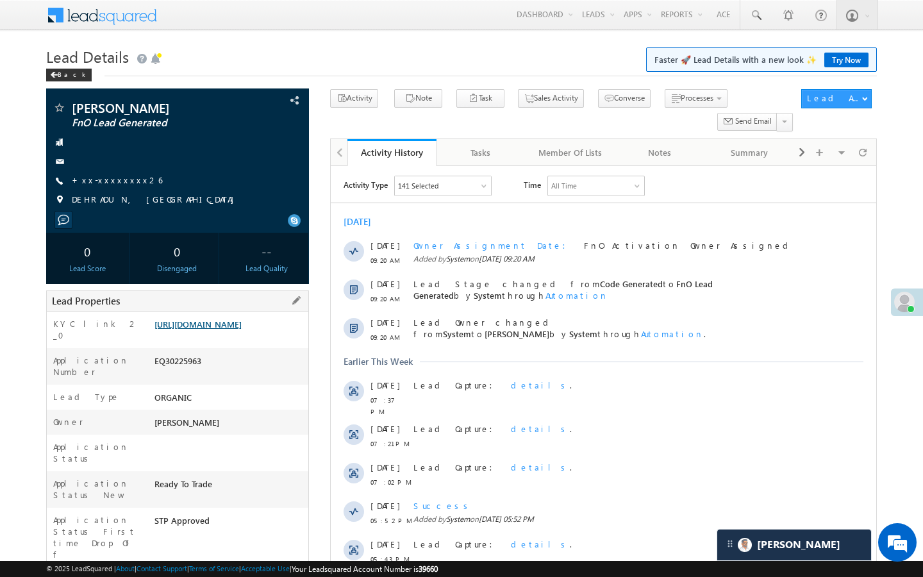
click at [232, 329] on link "[URL][DOMAIN_NAME]" at bounding box center [197, 324] width 87 height 11
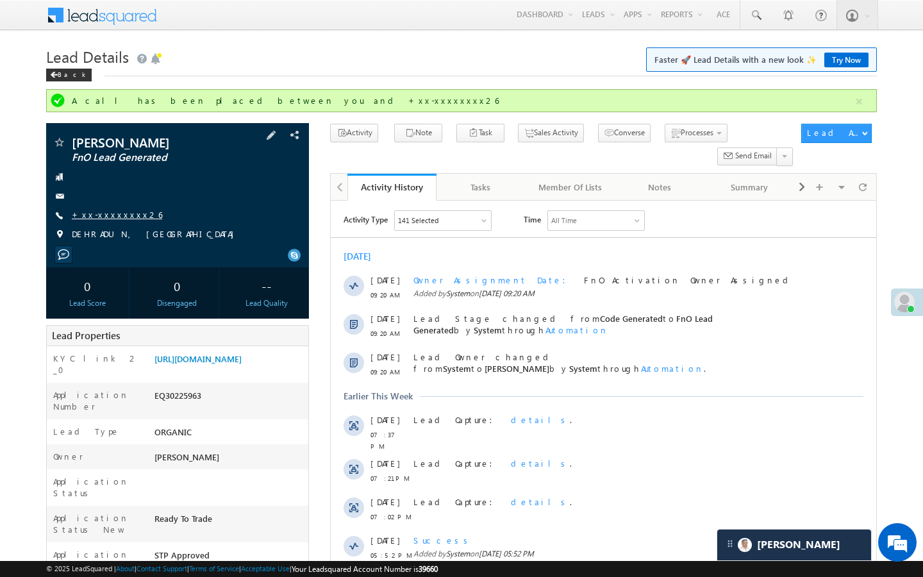
click at [116, 215] on link "+xx-xxxxxxxx26" at bounding box center [117, 214] width 90 height 11
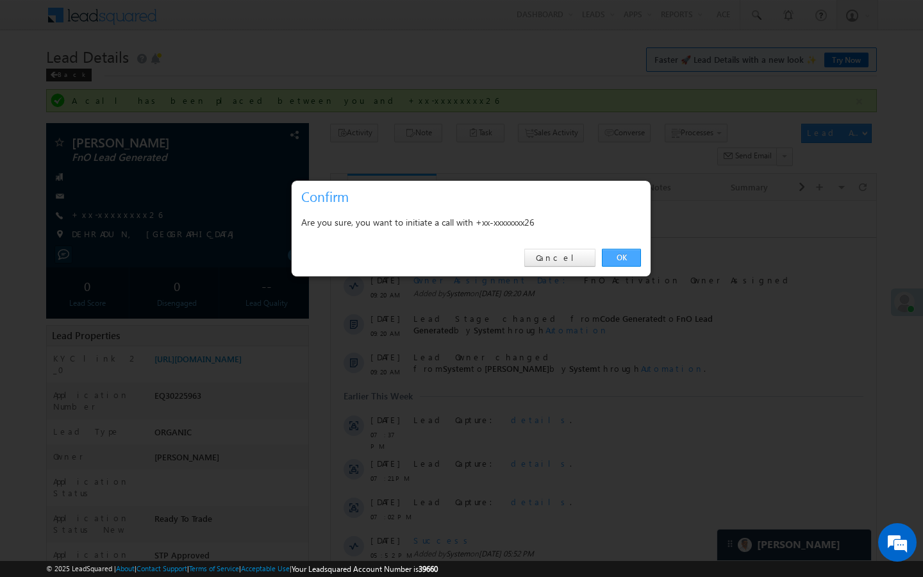
click at [620, 255] on link "OK" at bounding box center [621, 258] width 39 height 18
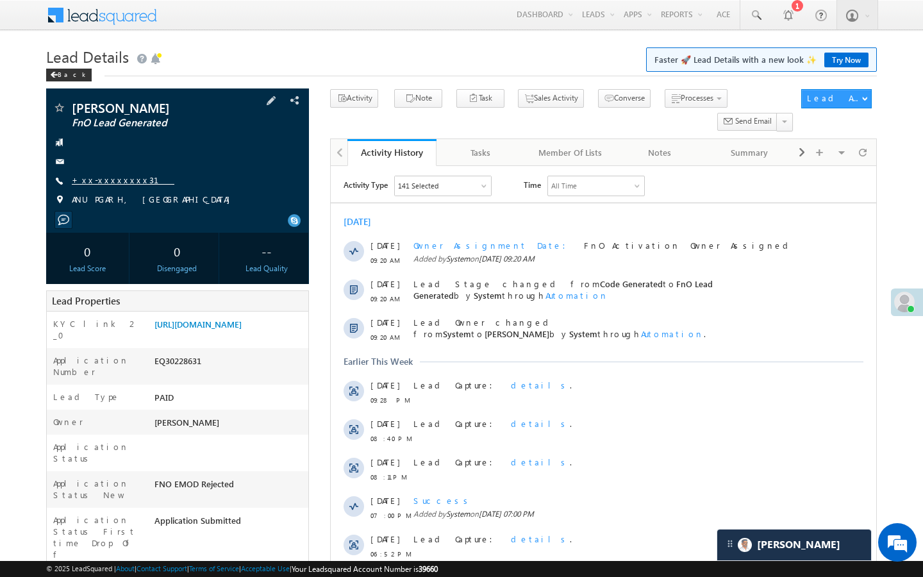
click at [101, 179] on link "+xx-xxxxxxxx31" at bounding box center [123, 179] width 103 height 11
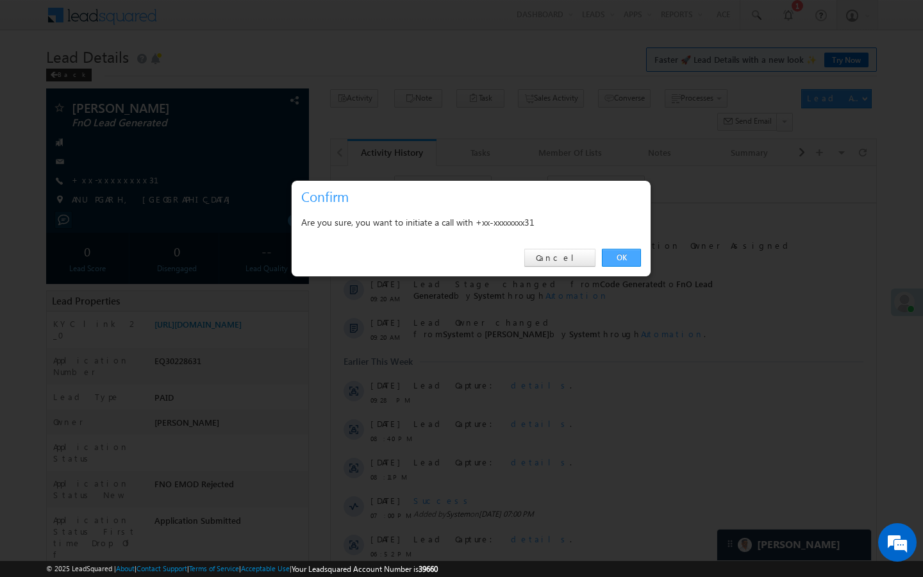
drag, startPoint x: 628, startPoint y: 263, endPoint x: 291, endPoint y: 119, distance: 365.9
click at [628, 263] on link "OK" at bounding box center [621, 258] width 39 height 18
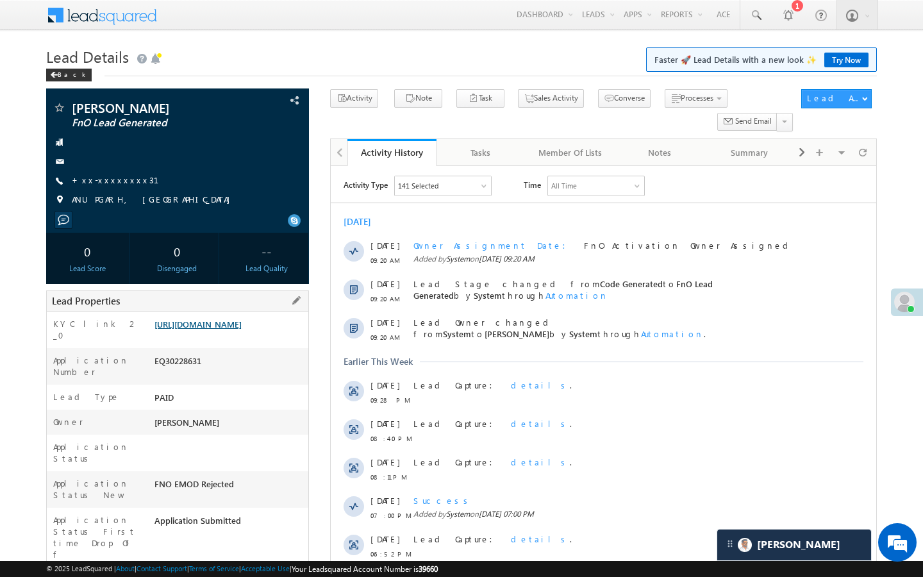
click at [242, 323] on link "https://angelbroking1-pk3em7sa.customui-test.leadsquared.com?leadId=9379aac7-d2…" at bounding box center [197, 324] width 87 height 11
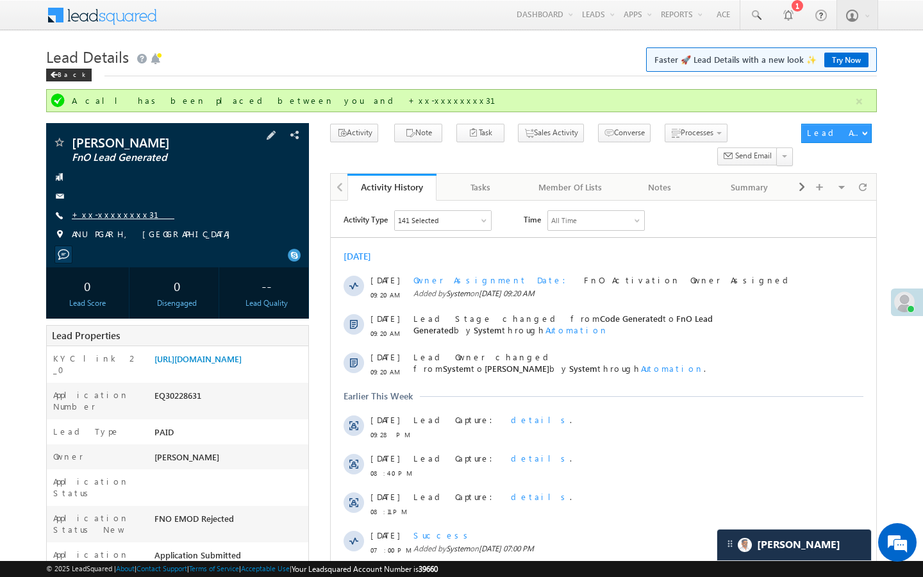
click at [101, 216] on link "+xx-xxxxxxxx31" at bounding box center [123, 214] width 103 height 11
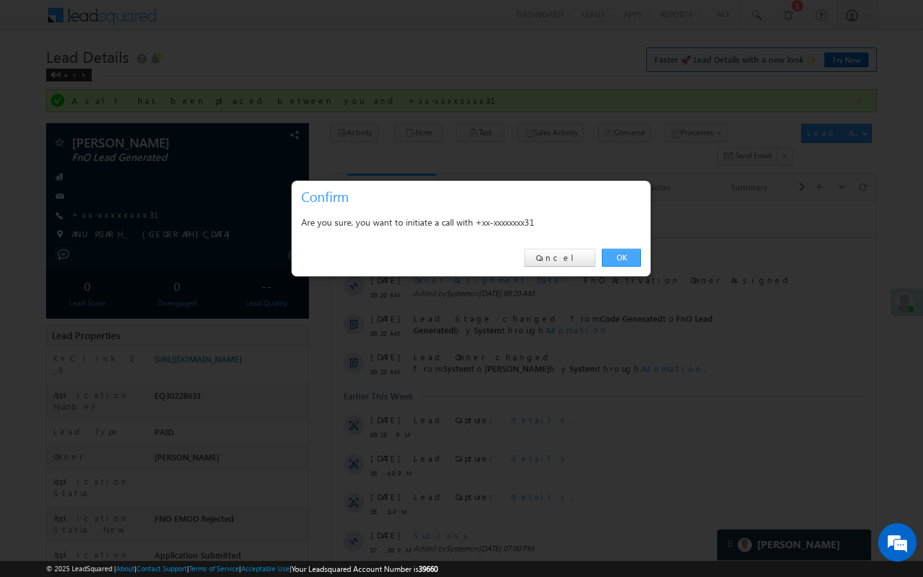
click at [620, 260] on link "OK" at bounding box center [621, 258] width 39 height 18
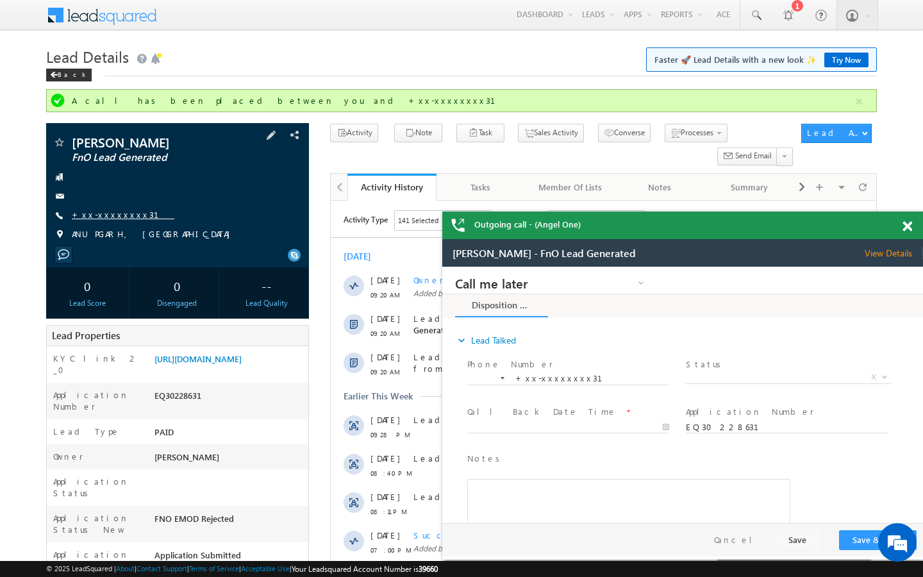
click at [108, 219] on link "+xx-xxxxxxxx31" at bounding box center [123, 214] width 103 height 11
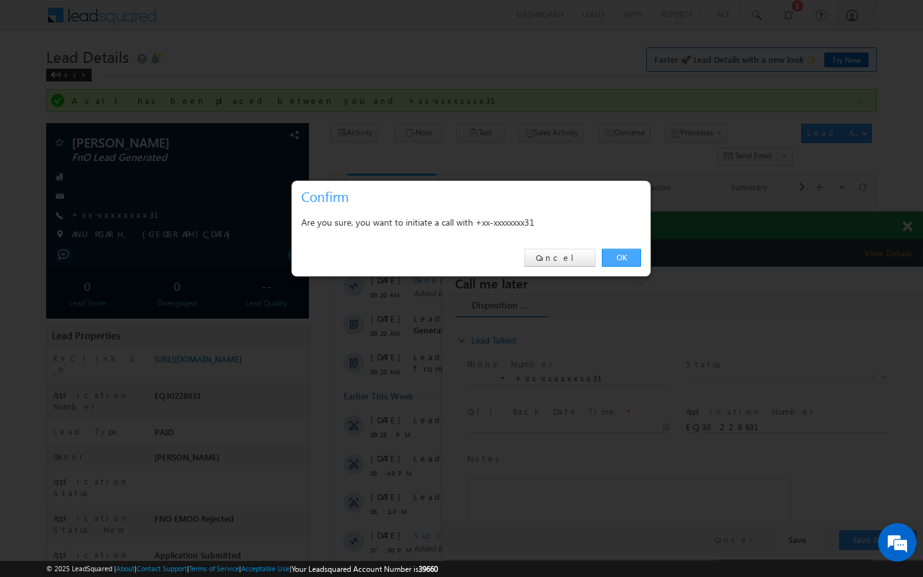
drag, startPoint x: 628, startPoint y: 260, endPoint x: 186, endPoint y: 21, distance: 502.2
click at [628, 260] on link "OK" at bounding box center [621, 258] width 39 height 18
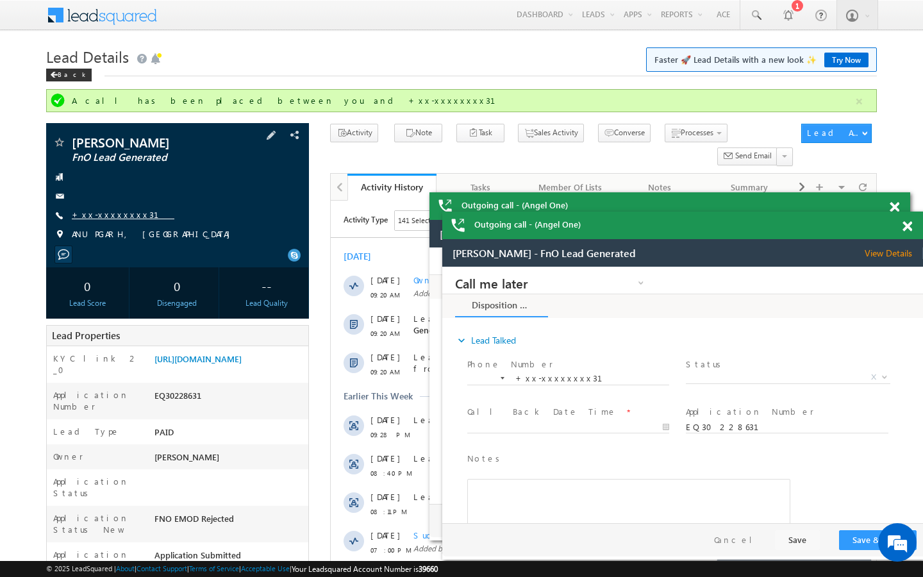
click at [116, 212] on link "+xx-xxxxxxxx31" at bounding box center [123, 214] width 103 height 11
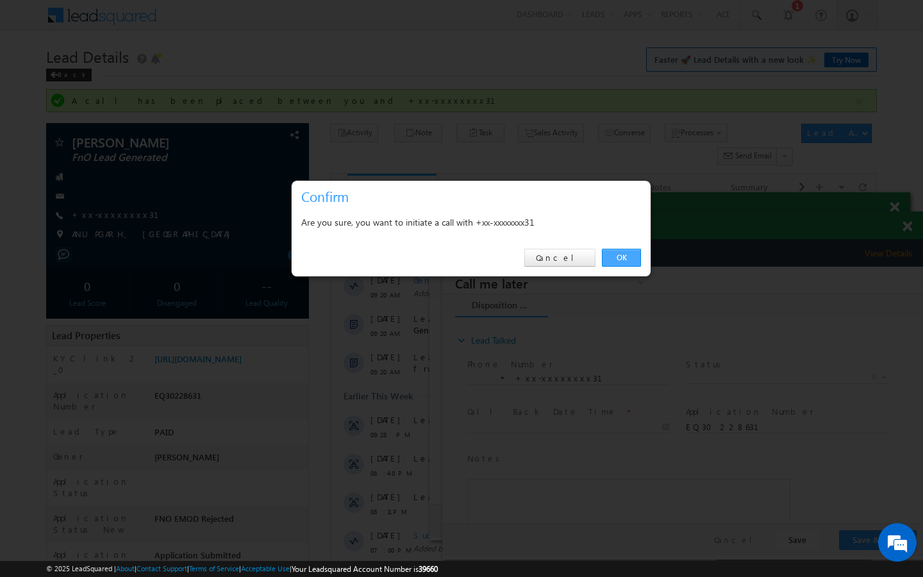
click at [614, 255] on link "OK" at bounding box center [621, 258] width 39 height 18
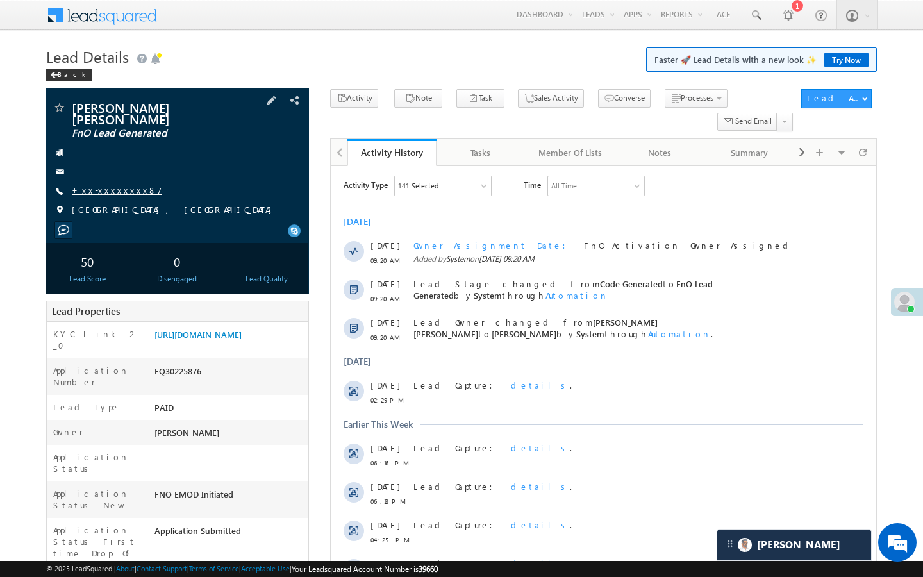
click at [111, 185] on link "+xx-xxxxxxxx87" at bounding box center [117, 190] width 90 height 11
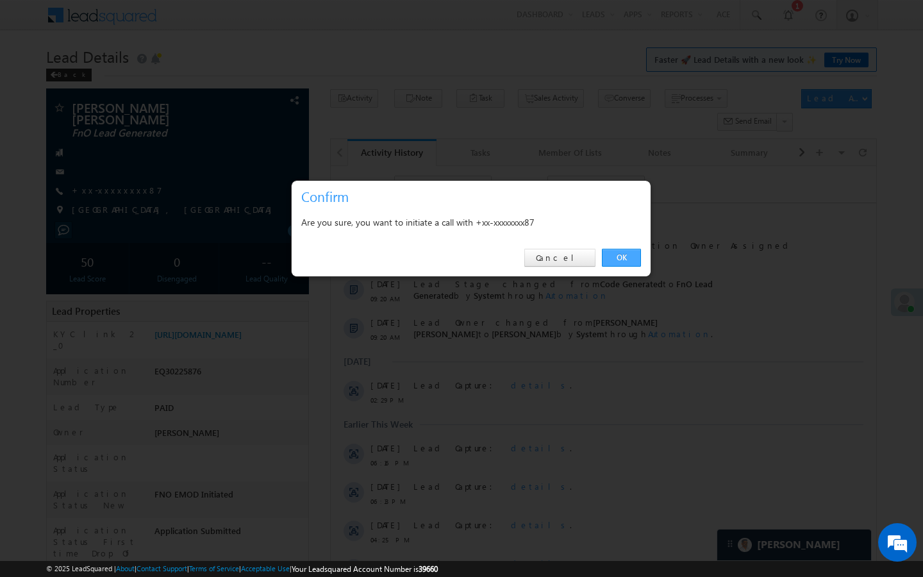
drag, startPoint x: 628, startPoint y: 258, endPoint x: 3, endPoint y: 169, distance: 631.9
click at [628, 258] on link "OK" at bounding box center [621, 258] width 39 height 18
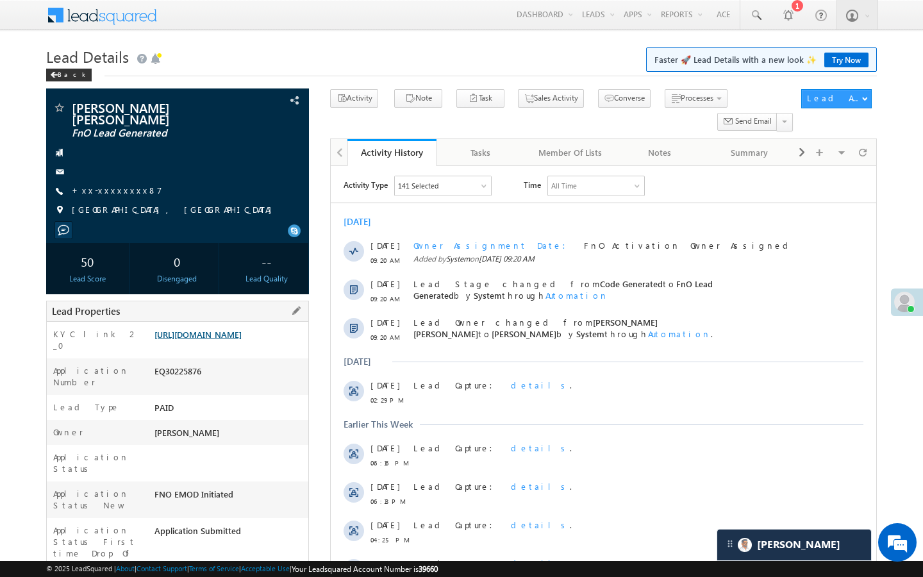
click at [238, 329] on link "[URL][DOMAIN_NAME]" at bounding box center [197, 334] width 87 height 11
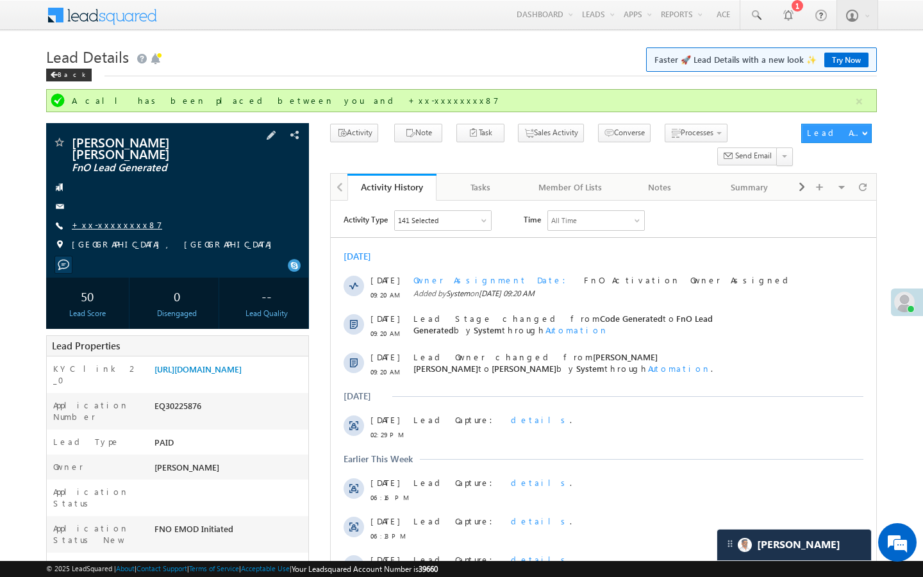
click at [113, 219] on link "+xx-xxxxxxxx87" at bounding box center [117, 224] width 90 height 11
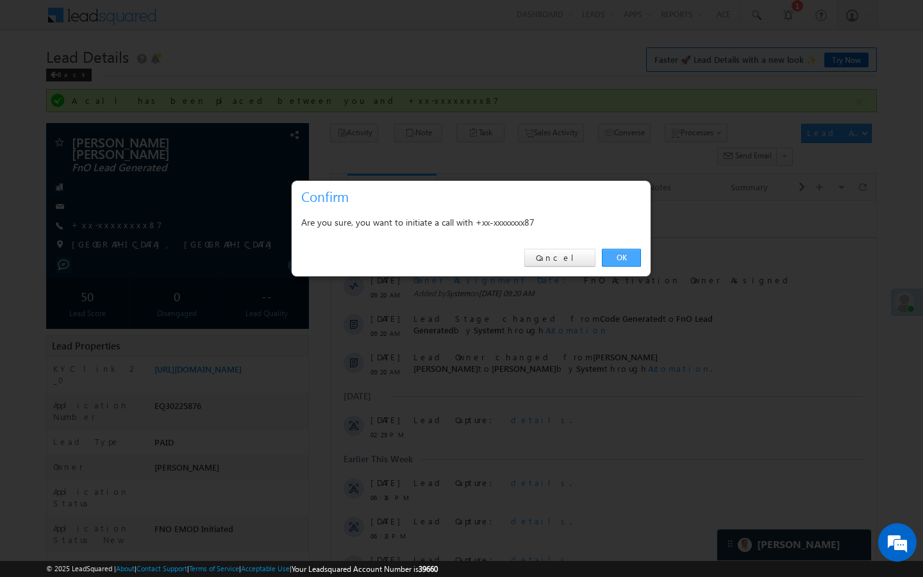
click at [626, 265] on link "OK" at bounding box center [621, 258] width 39 height 18
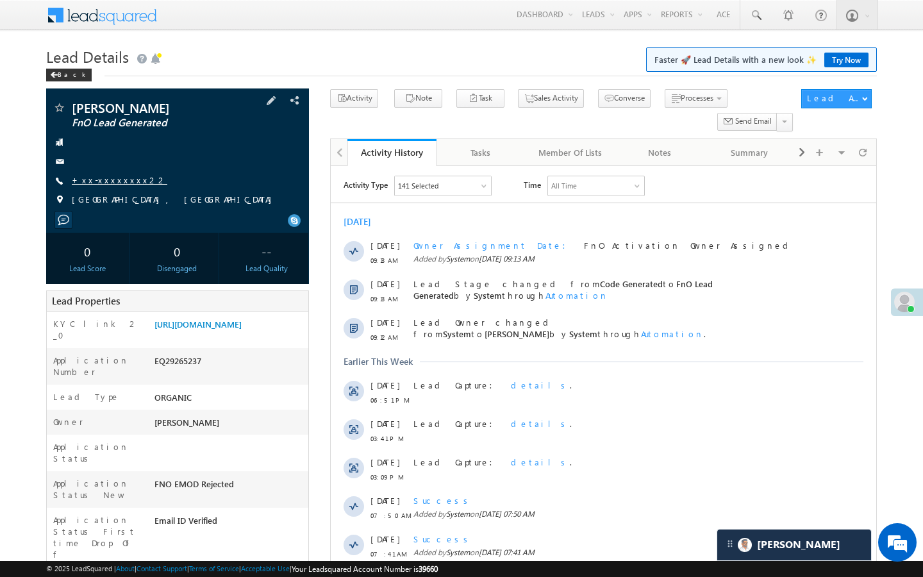
click at [113, 178] on link "+xx-xxxxxxxx22" at bounding box center [120, 179] width 96 height 11
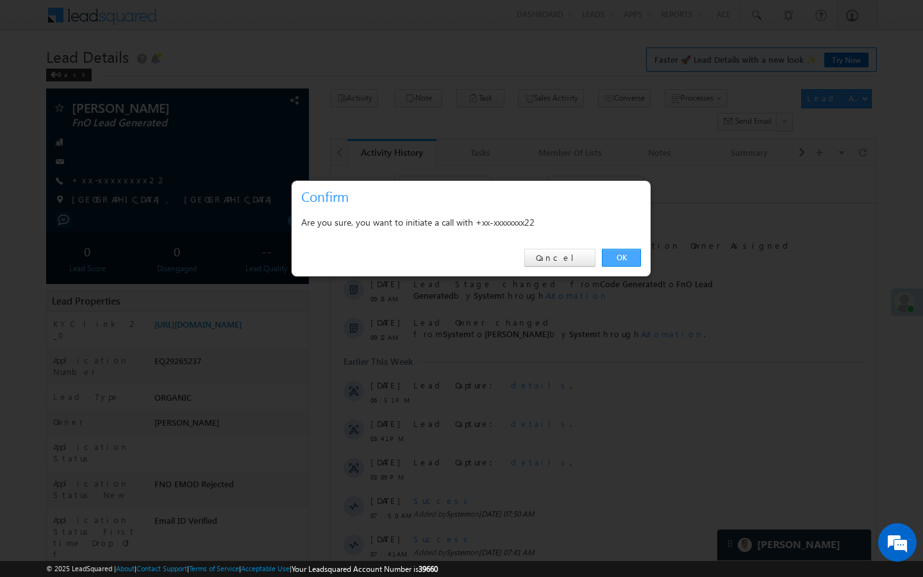
drag, startPoint x: 620, startPoint y: 256, endPoint x: 33, endPoint y: 179, distance: 591.6
click at [620, 256] on link "OK" at bounding box center [621, 258] width 39 height 18
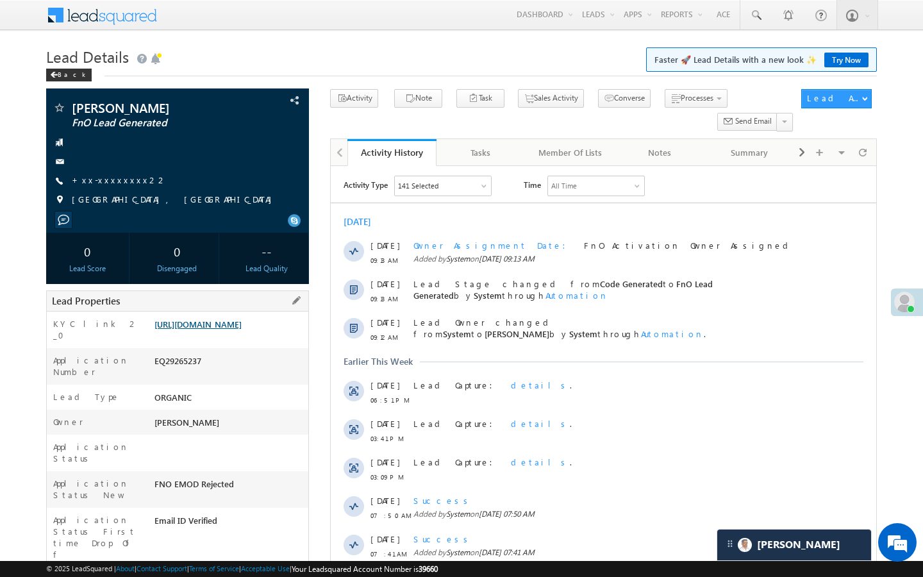
click at [242, 329] on link "[URL][DOMAIN_NAME]" at bounding box center [197, 324] width 87 height 11
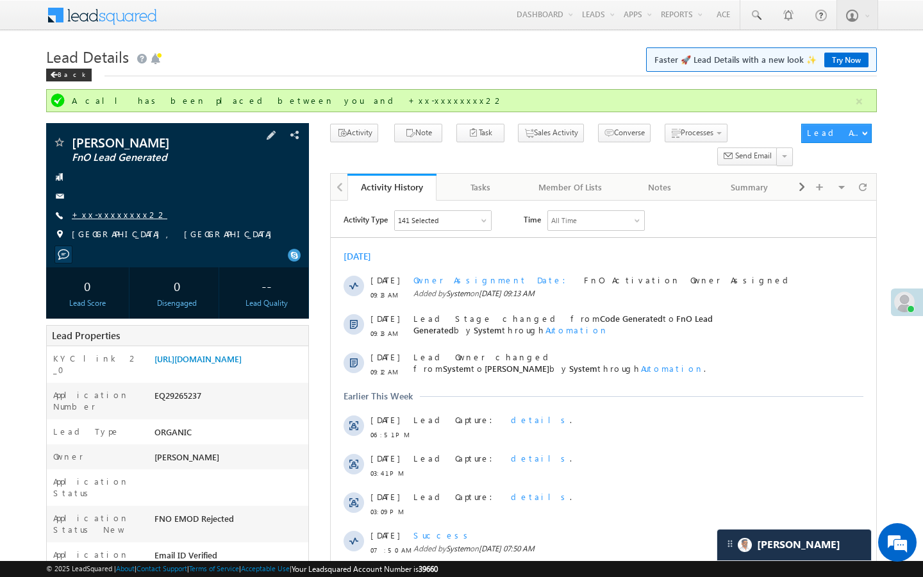
click at [115, 215] on link "+xx-xxxxxxxx22" at bounding box center [120, 214] width 96 height 11
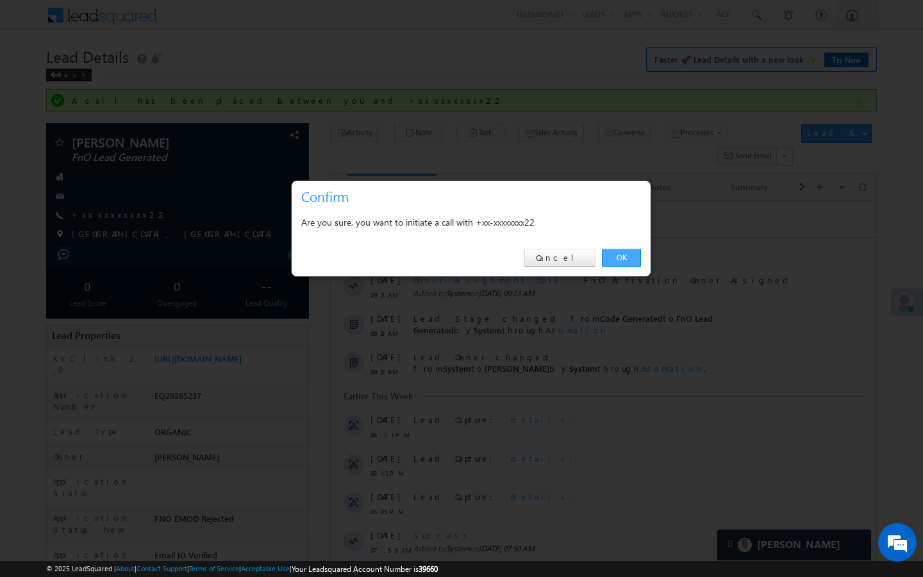
click at [631, 258] on link "OK" at bounding box center [621, 258] width 39 height 18
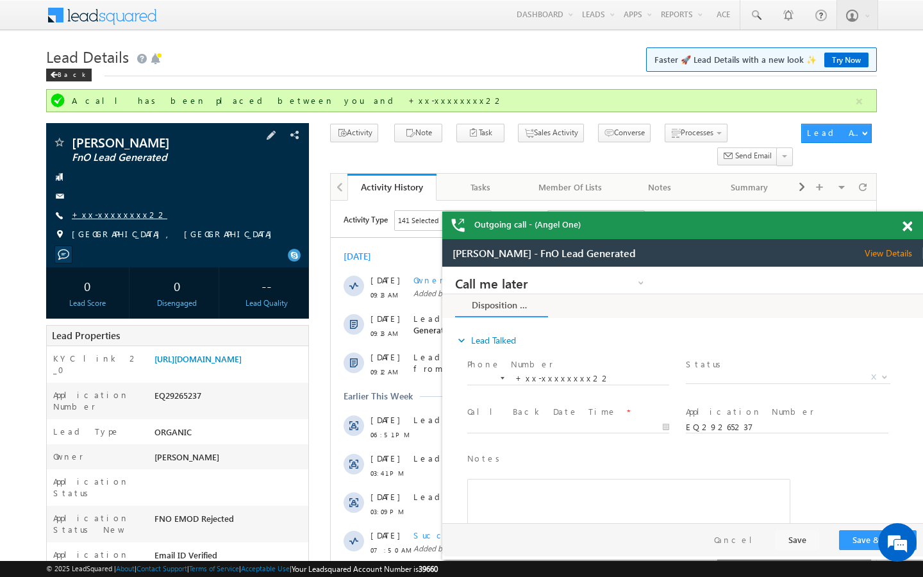
click at [117, 220] on link "+xx-xxxxxxxx22" at bounding box center [120, 214] width 96 height 11
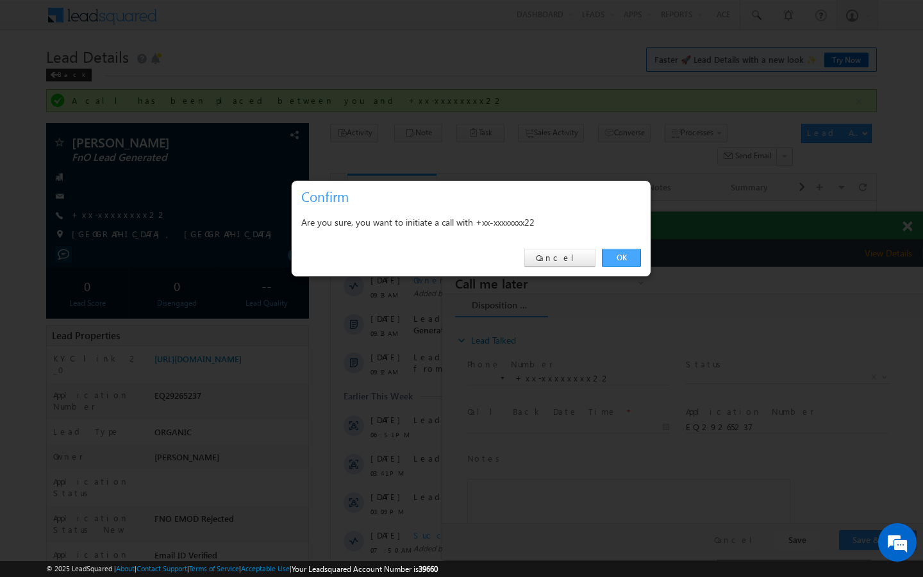
click at [618, 254] on link "OK" at bounding box center [621, 258] width 39 height 18
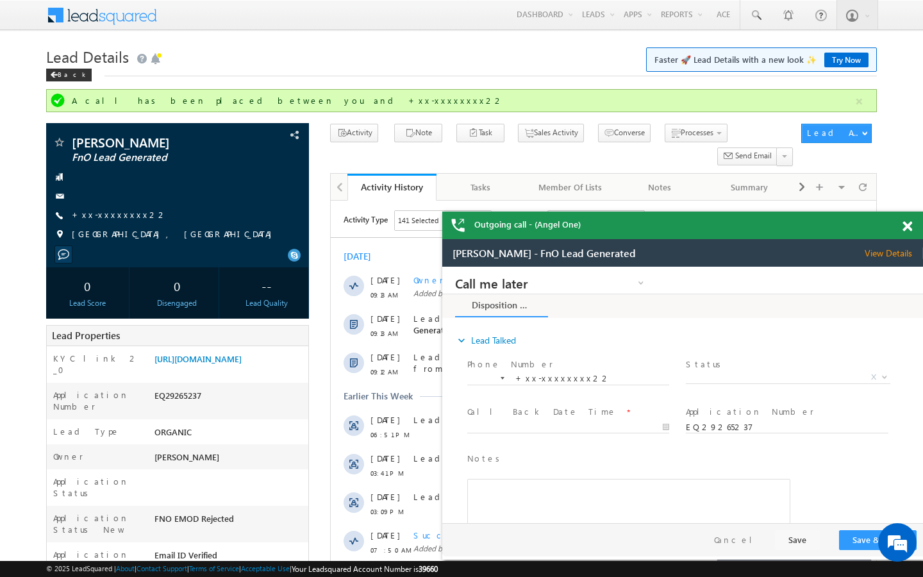
click at [908, 228] on span at bounding box center [907, 226] width 10 height 11
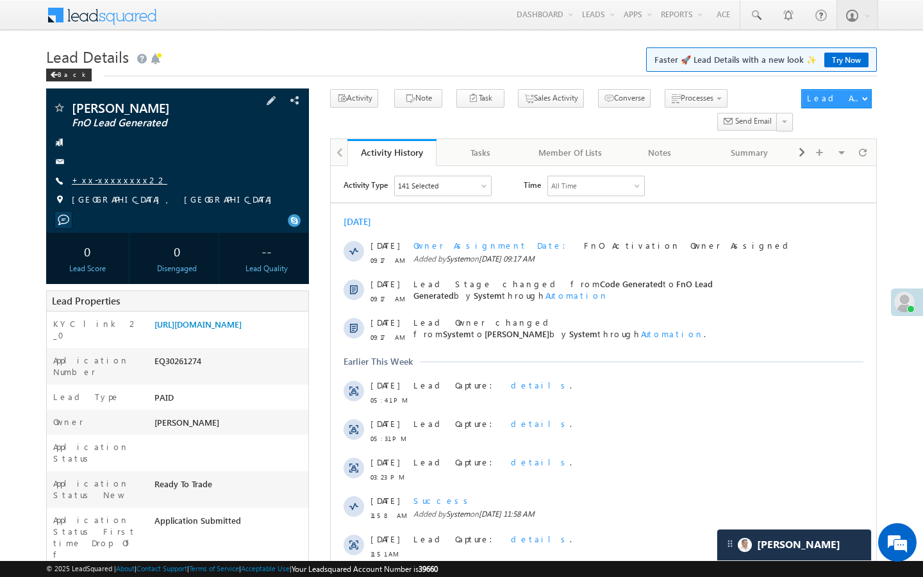
click at [104, 184] on link "+xx-xxxxxxxx22" at bounding box center [120, 179] width 96 height 11
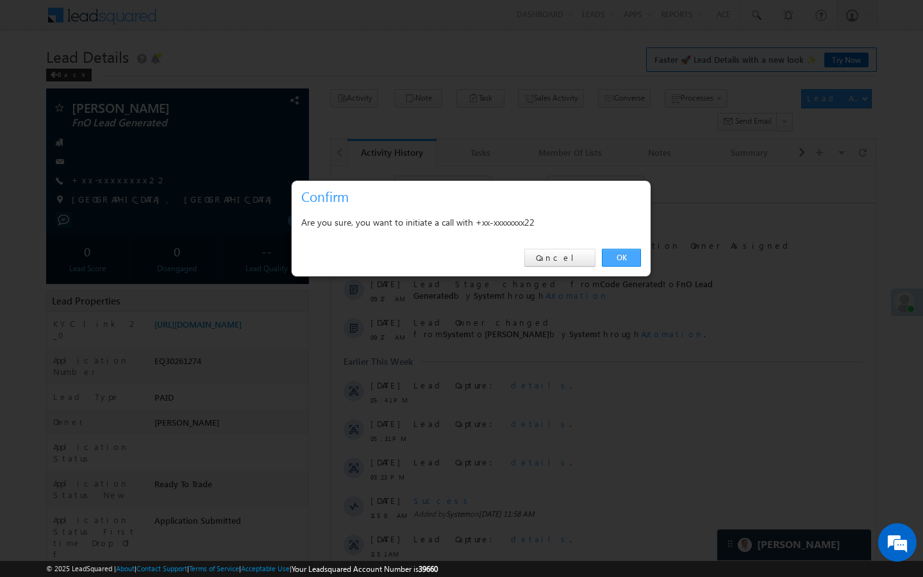
click at [607, 251] on link "OK" at bounding box center [621, 258] width 39 height 18
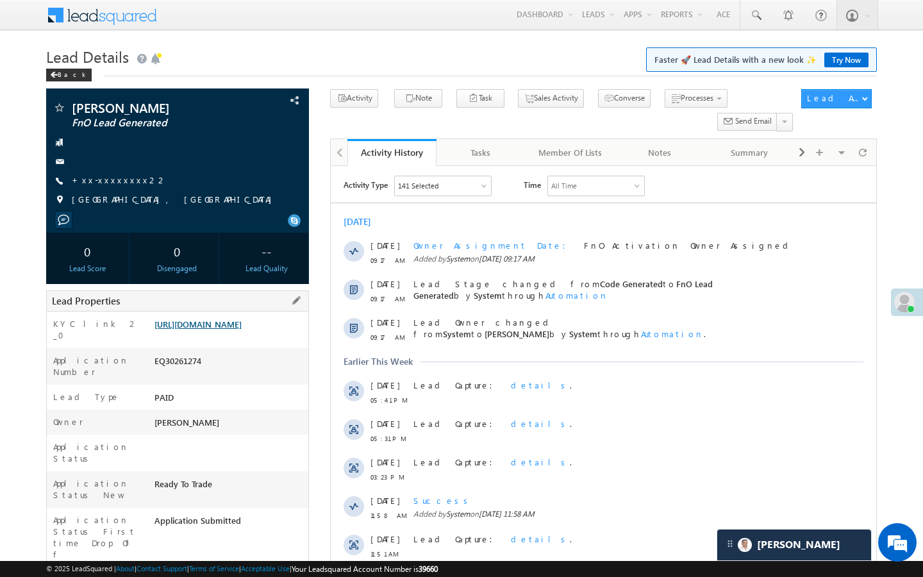
click at [240, 329] on link "https://angelbroking1-pk3em7sa.customui-test.leadsquared.com?leadId=c08611a7-ee…" at bounding box center [197, 324] width 87 height 11
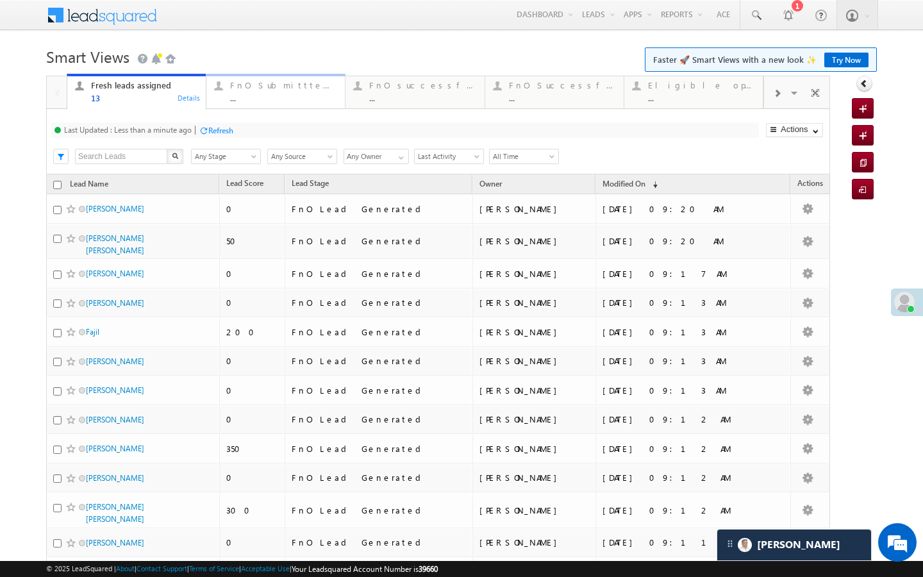
click at [278, 94] on div "..." at bounding box center [283, 98] width 107 height 10
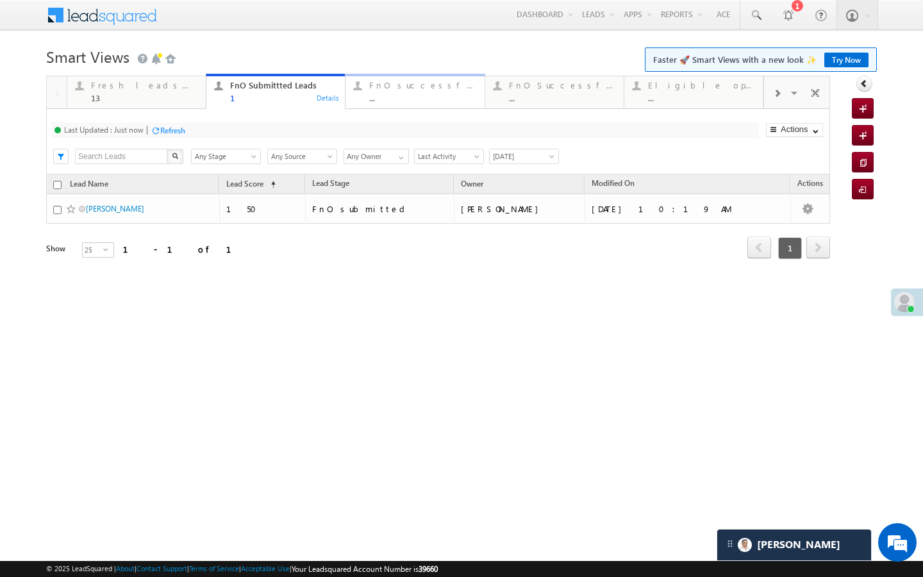
click at [399, 99] on div "..." at bounding box center [422, 98] width 107 height 10
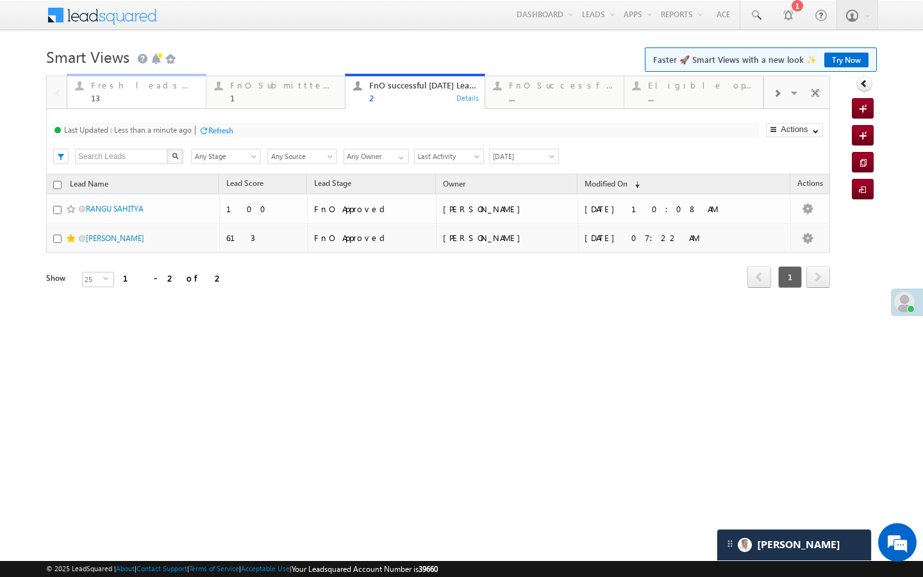
click at [161, 105] on link "Fresh leads assigned 13 Details" at bounding box center [137, 91] width 140 height 35
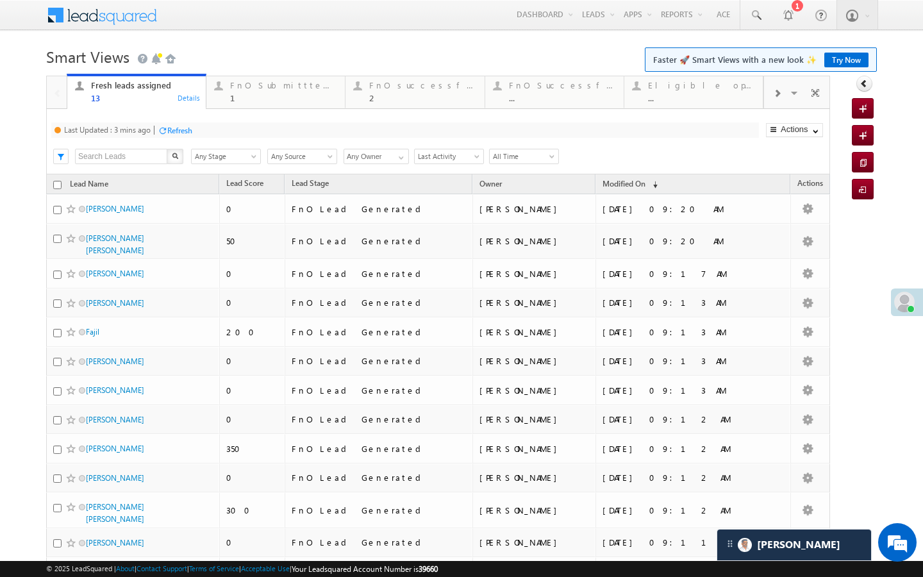
click at [172, 133] on div "Refresh" at bounding box center [179, 131] width 25 height 10
drag, startPoint x: 235, startPoint y: 99, endPoint x: 201, endPoint y: 134, distance: 48.1
click at [235, 99] on div "1" at bounding box center [283, 98] width 107 height 10
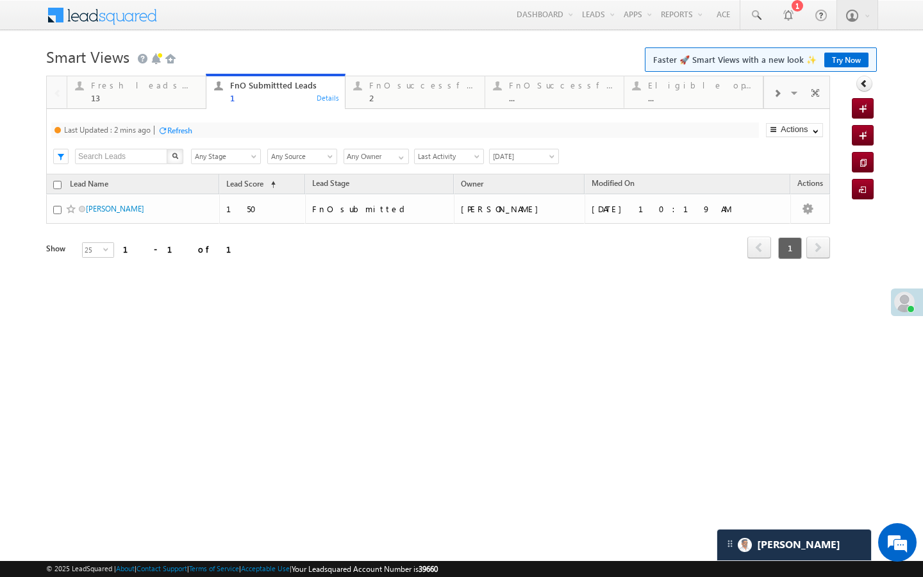
click at [183, 134] on div "Refresh" at bounding box center [179, 131] width 25 height 10
click at [754, 15] on span at bounding box center [755, 15] width 13 height 13
click at [758, 15] on span at bounding box center [755, 15] width 13 height 13
click at [749, 49] on span "Faster 🚀 Smart Views with a new look ✨ Try Now" at bounding box center [761, 59] width 232 height 24
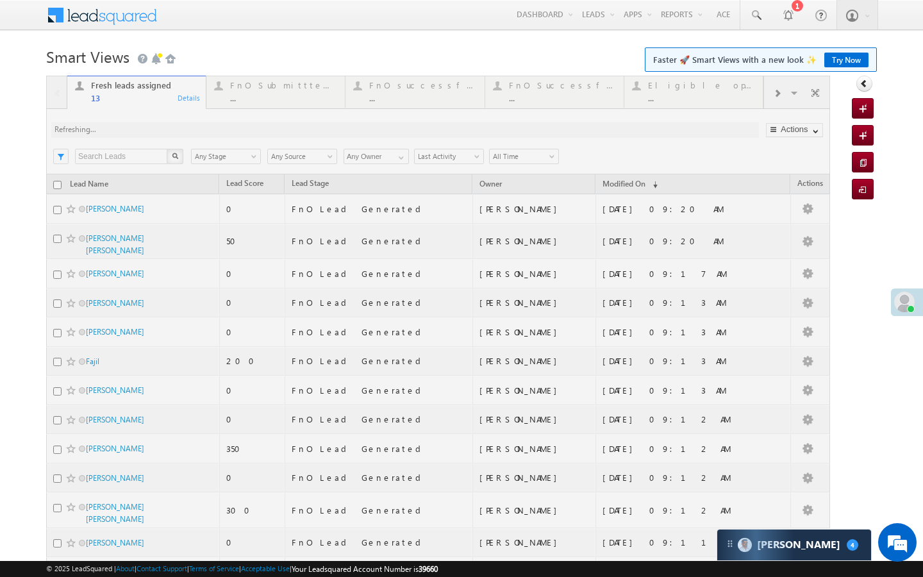
scroll to position [5909, 0]
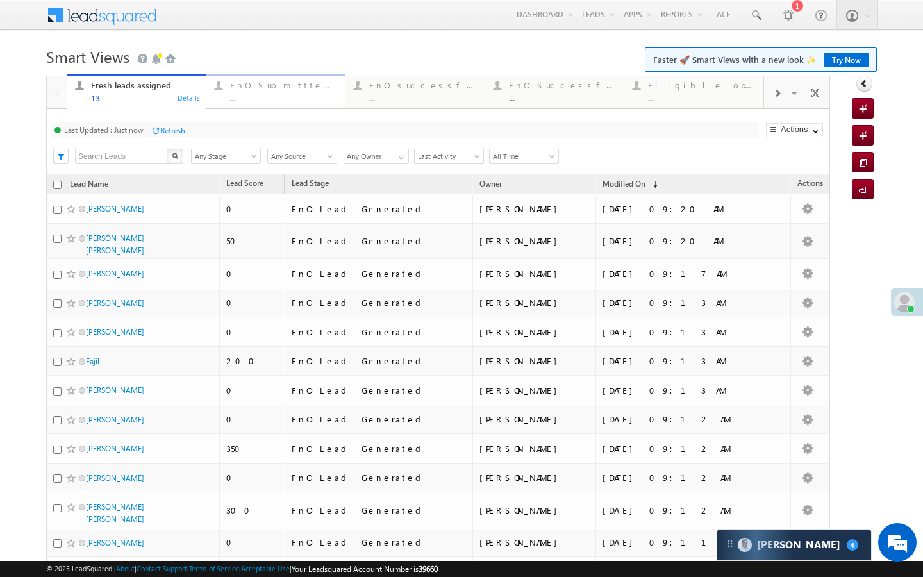
click at [245, 90] on div "FnO Submittted Leads" at bounding box center [283, 85] width 107 height 10
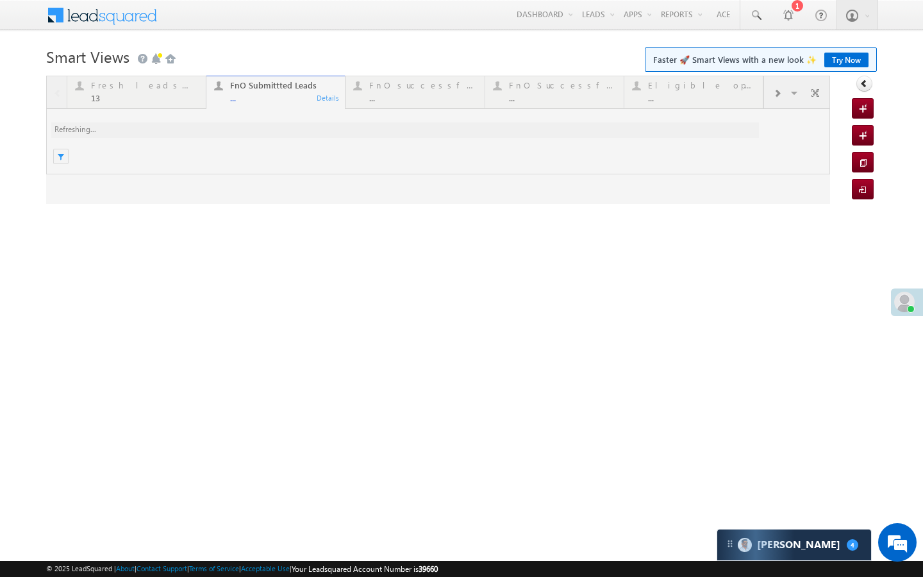
scroll to position [0, 0]
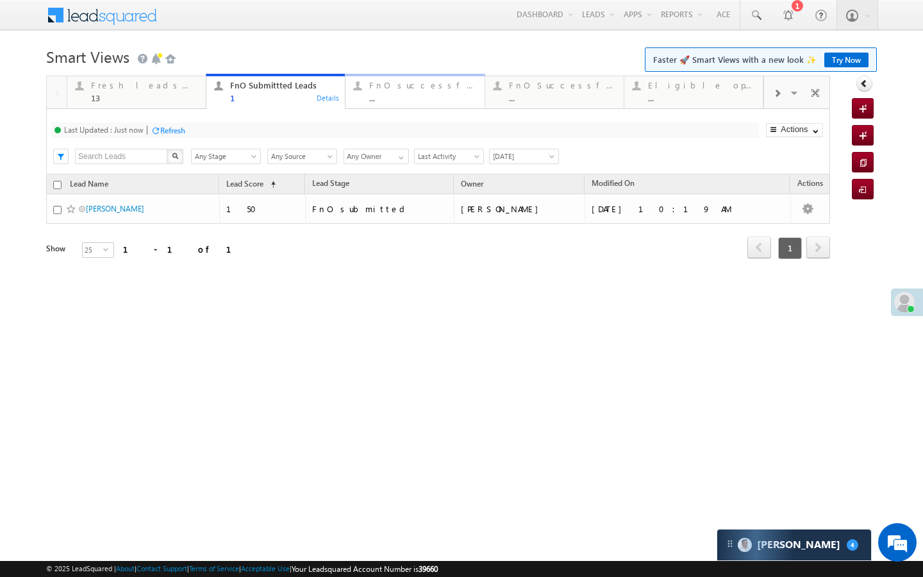
click at [424, 94] on div "..." at bounding box center [422, 98] width 107 height 10
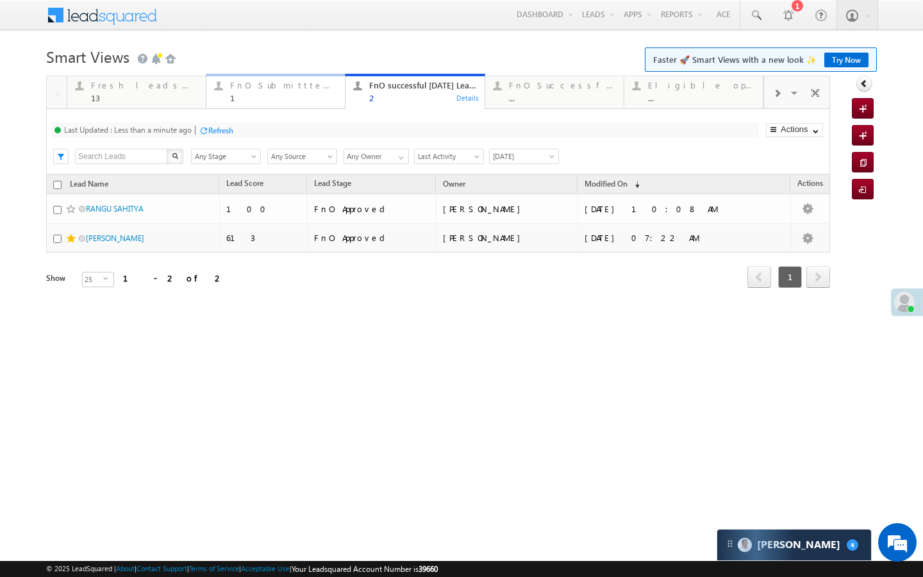
drag, startPoint x: 229, startPoint y: 95, endPoint x: 221, endPoint y: 111, distance: 18.1
click at [230, 95] on div "1" at bounding box center [283, 98] width 107 height 10
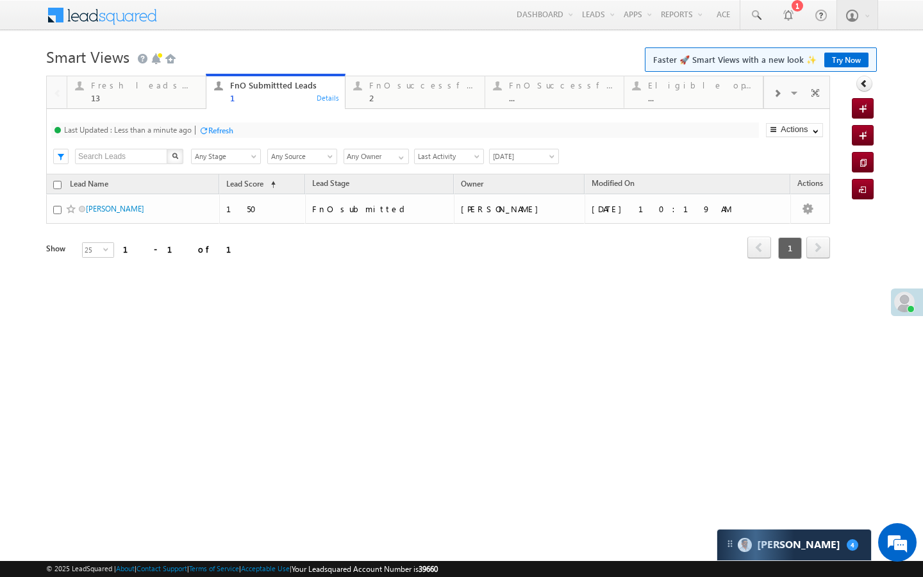
click at [206, 130] on div at bounding box center [204, 131] width 10 height 10
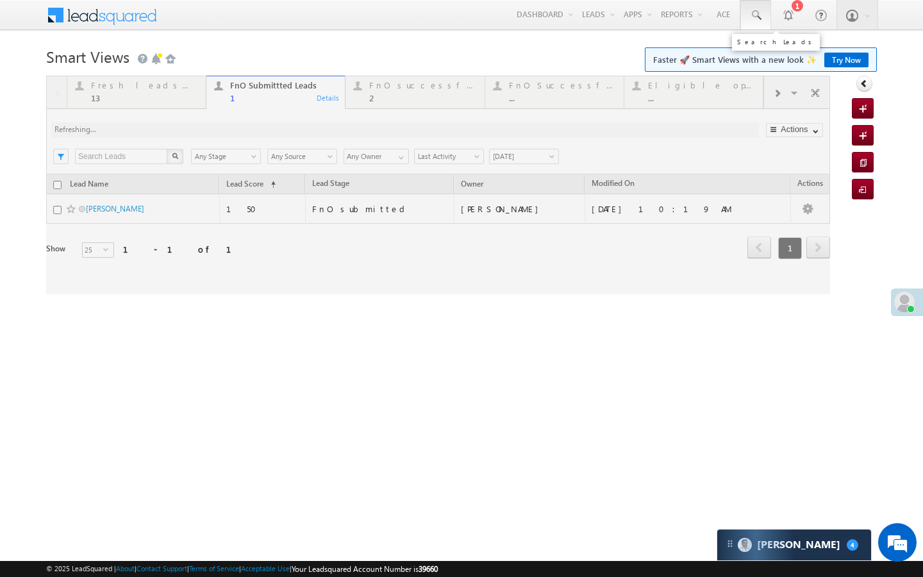
click at [758, 16] on span at bounding box center [755, 15] width 13 height 13
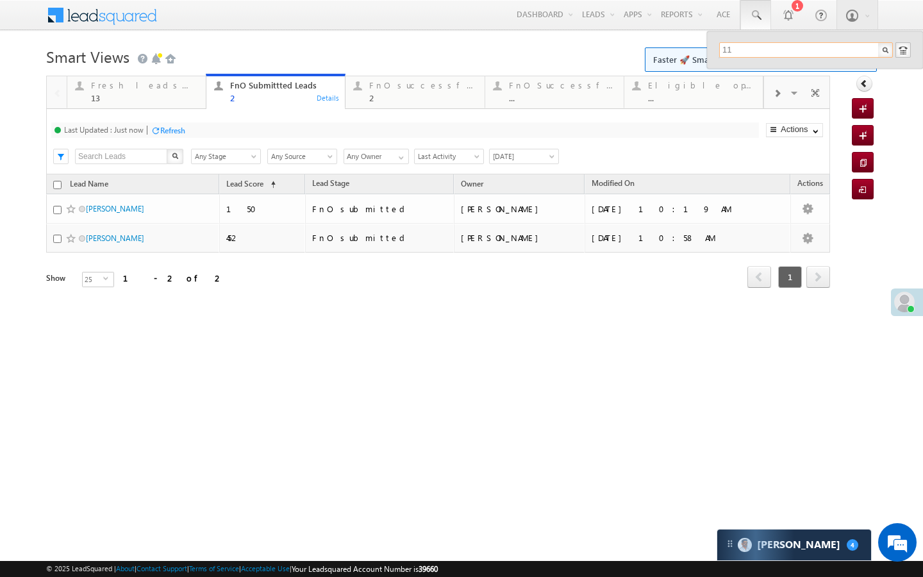
type input "1"
type input "9112023225"
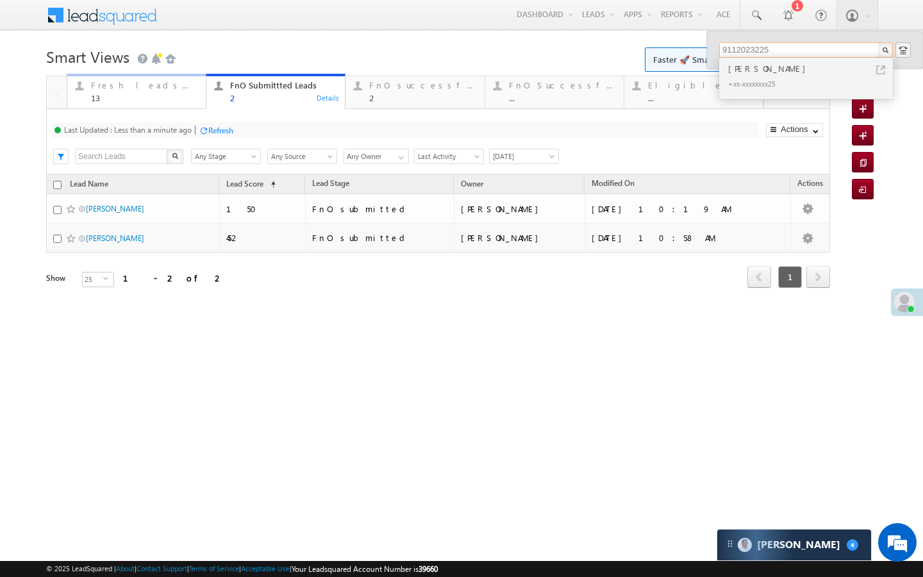
click at [172, 92] on div "Fresh leads assigned 13" at bounding box center [144, 90] width 107 height 25
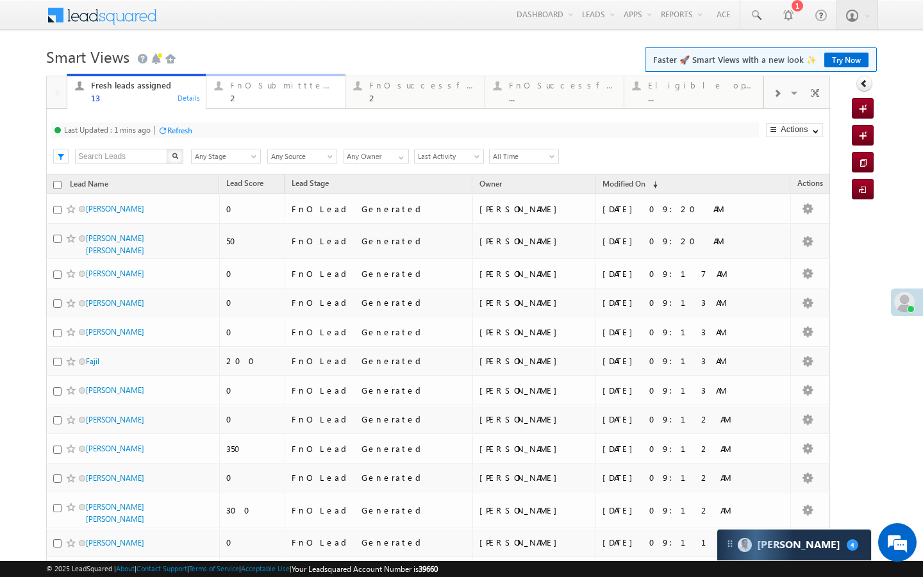
click at [256, 81] on div "FnO Submittted Leads" at bounding box center [283, 85] width 107 height 10
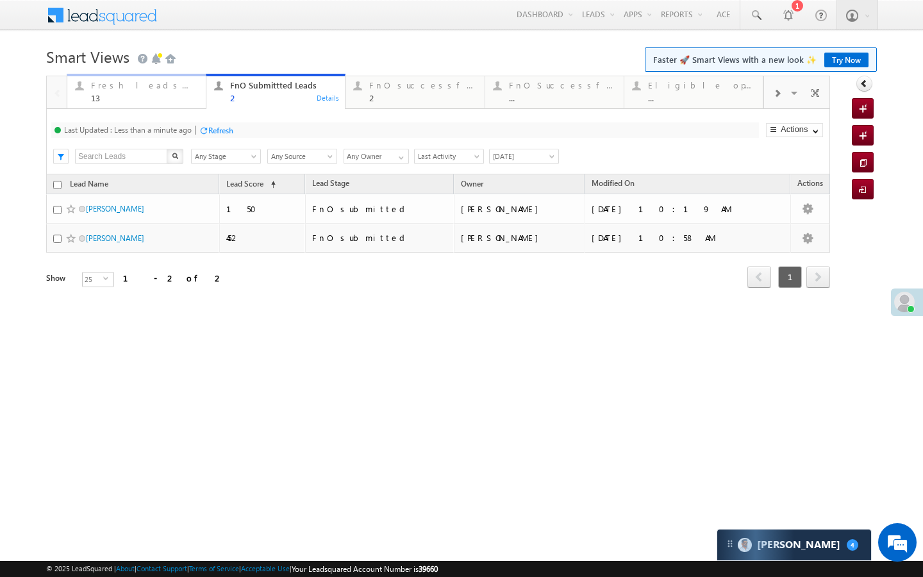
click at [187, 97] on div "13" at bounding box center [144, 98] width 107 height 10
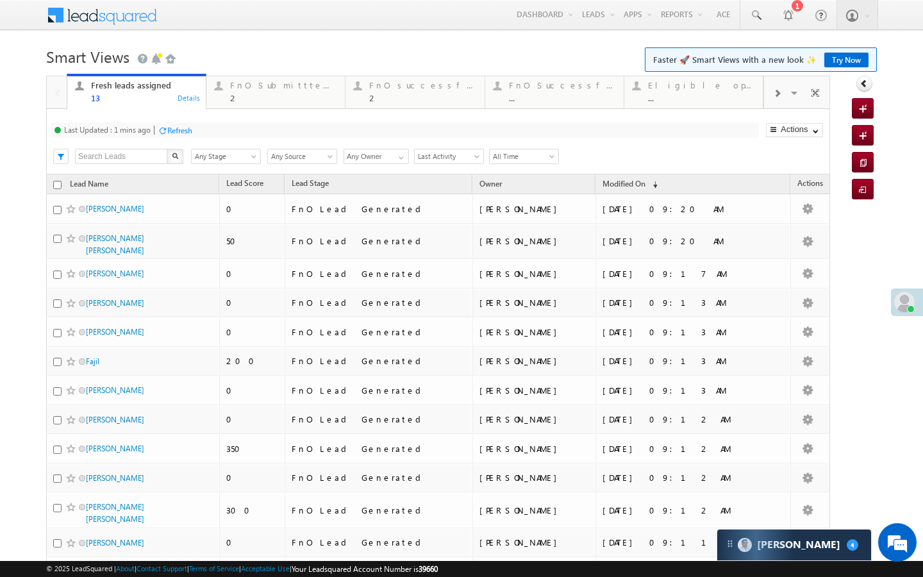
click at [187, 134] on div "Refresh" at bounding box center [179, 131] width 25 height 10
click at [211, 100] on div "FnO Submittted Leads 2 Details" at bounding box center [276, 90] width 136 height 25
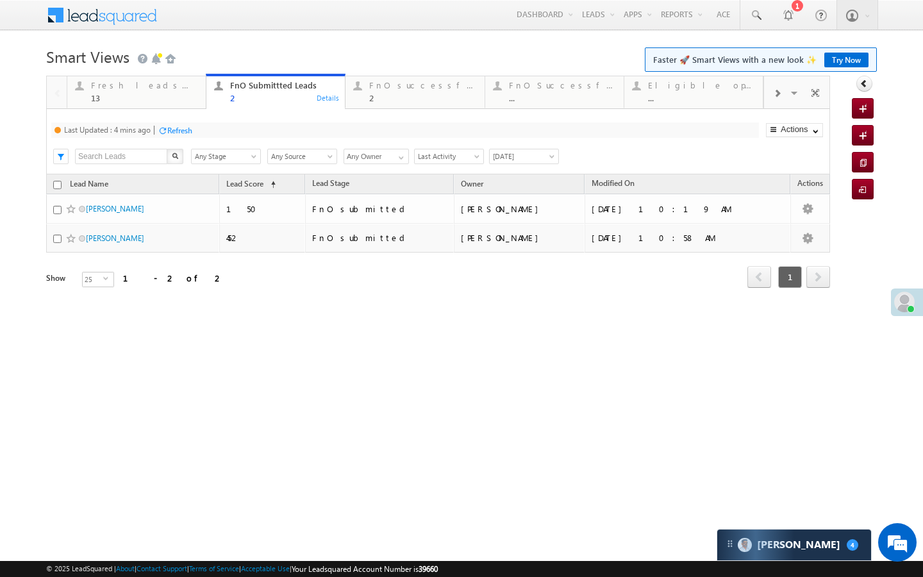
click at [183, 131] on div "Refresh" at bounding box center [179, 131] width 25 height 10
drag, startPoint x: 180, startPoint y: 100, endPoint x: 191, endPoint y: 146, distance: 46.8
click at [180, 100] on div "13" at bounding box center [144, 98] width 107 height 10
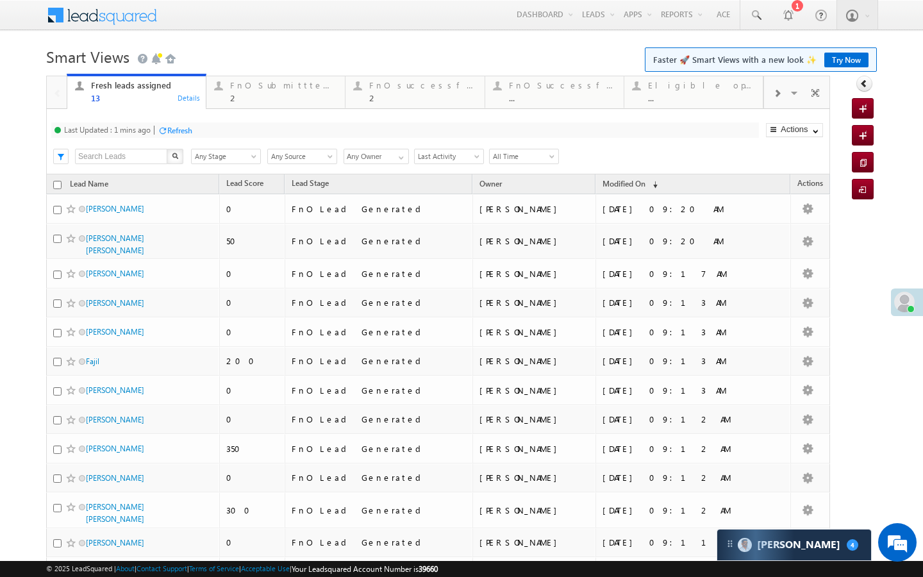
click at [185, 129] on div "Refresh" at bounding box center [179, 131] width 25 height 10
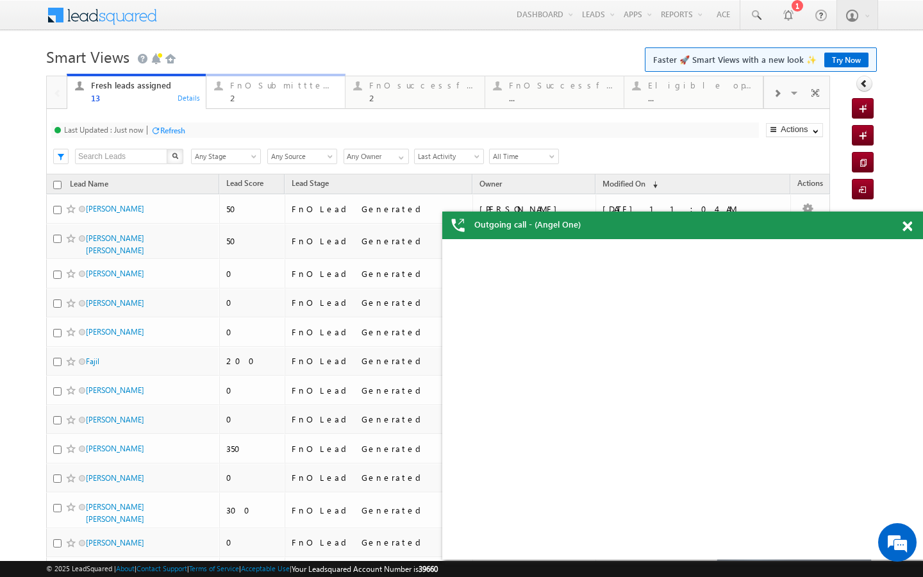
click at [247, 103] on link "FnO Submittted Leads 2 Details" at bounding box center [276, 91] width 140 height 35
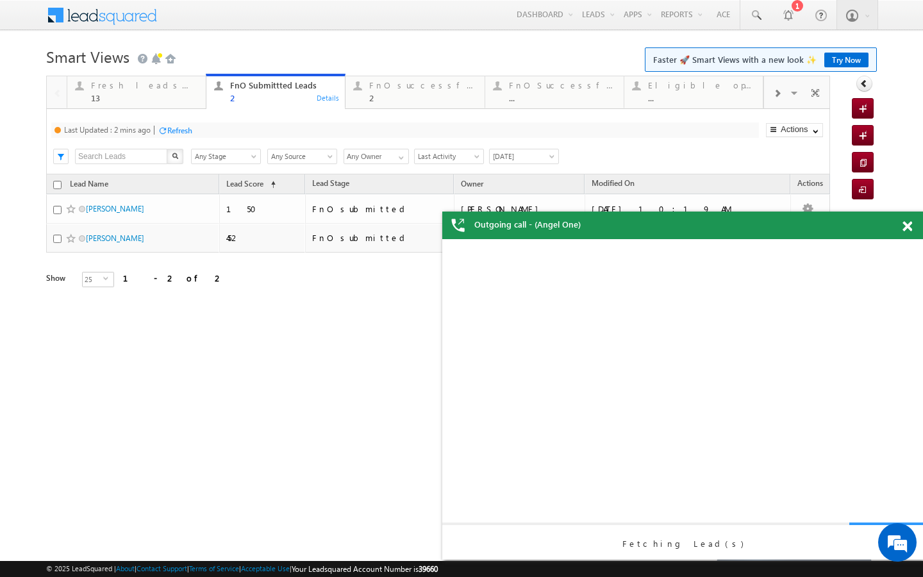
click at [186, 134] on div "Refresh" at bounding box center [179, 131] width 25 height 10
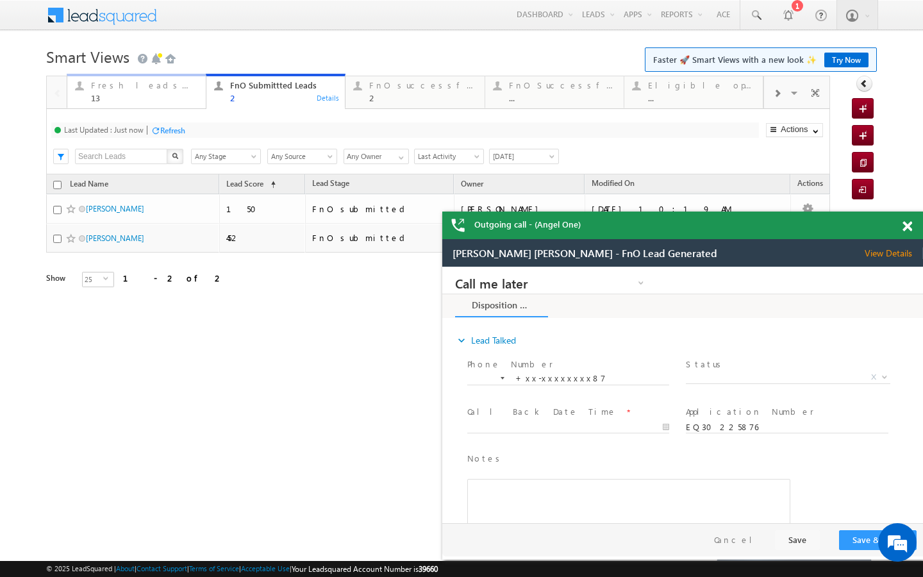
click at [153, 105] on link "Fresh leads assigned 13 Details" at bounding box center [137, 91] width 140 height 35
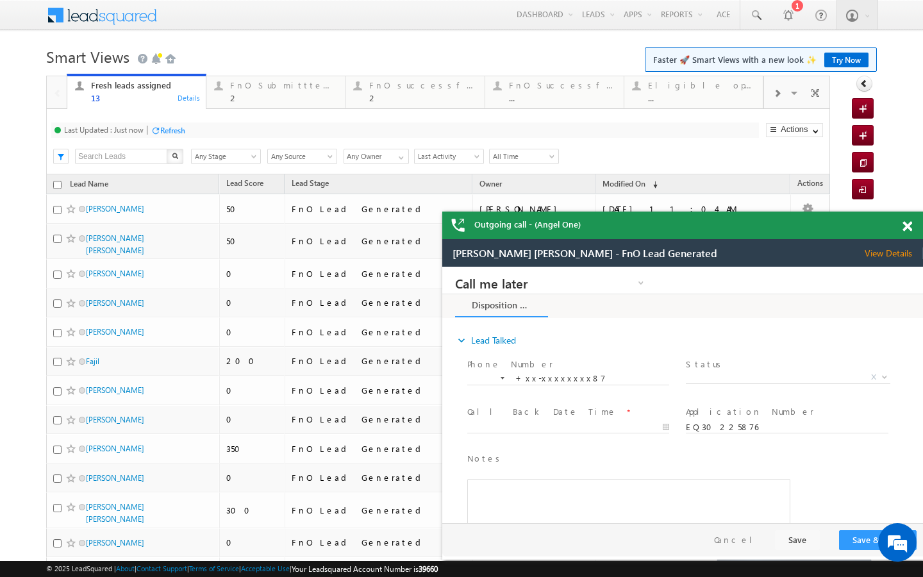
click at [178, 131] on div "Refresh" at bounding box center [172, 131] width 25 height 10
drag, startPoint x: 238, startPoint y: 84, endPoint x: 204, endPoint y: 129, distance: 57.2
click at [238, 84] on div "FnO Submittted Leads" at bounding box center [283, 85] width 107 height 10
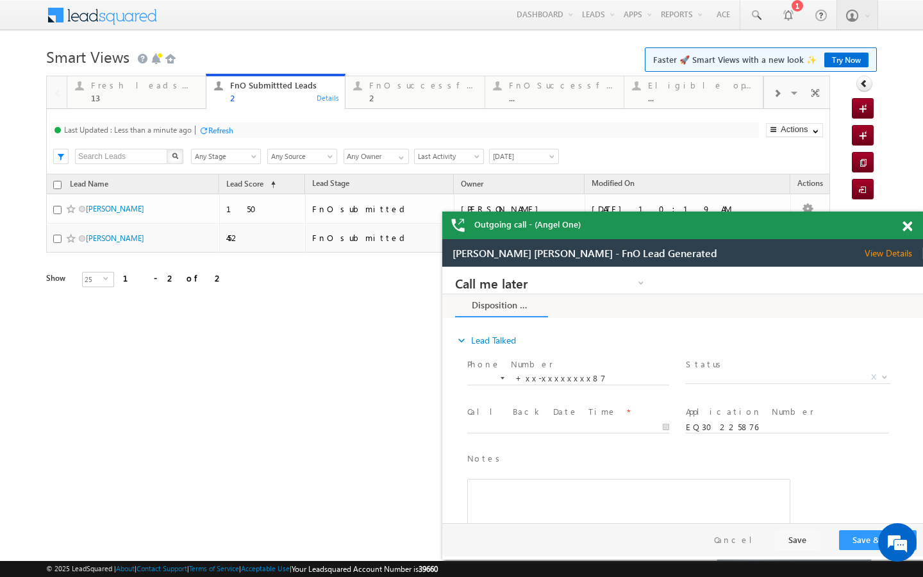
click at [200, 134] on div at bounding box center [204, 131] width 10 height 10
click at [185, 105] on link "Fresh leads assigned 13 Details" at bounding box center [137, 91] width 140 height 35
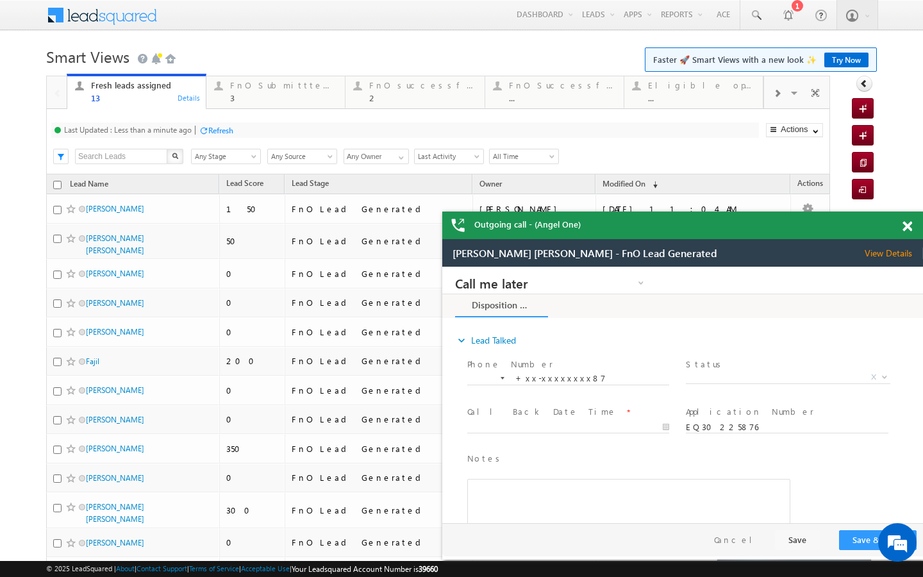
click at [208, 133] on div at bounding box center [204, 131] width 10 height 10
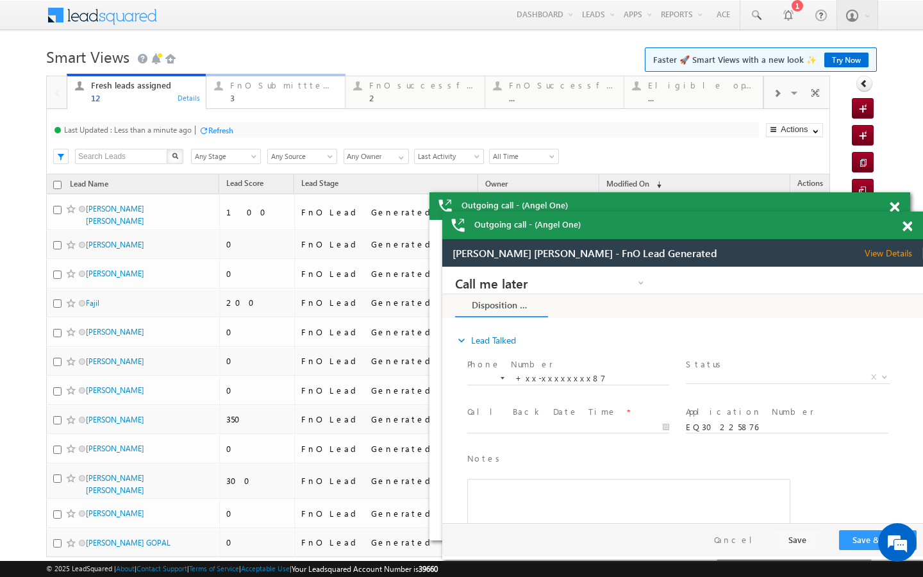
click at [249, 89] on div "FnO Submittted Leads" at bounding box center [283, 85] width 107 height 10
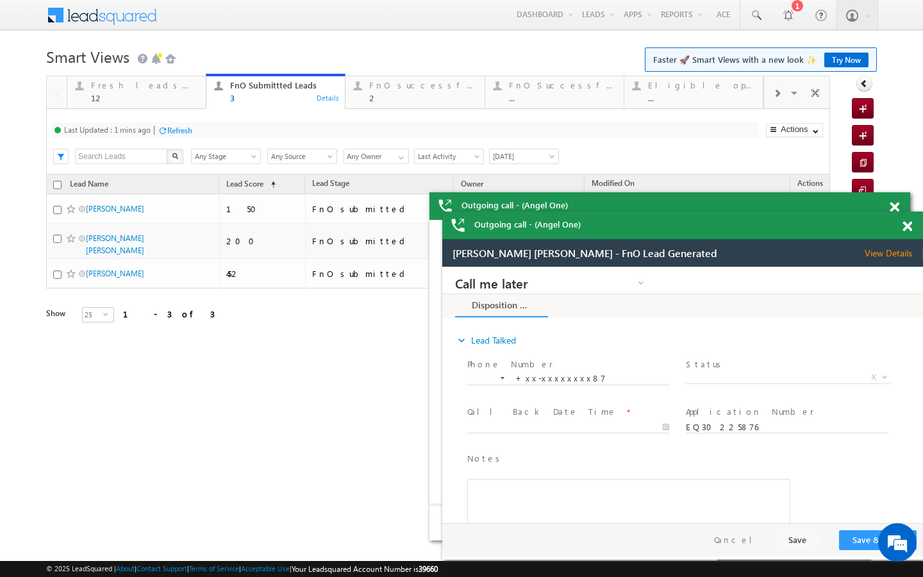
click at [192, 131] on div "Refresh" at bounding box center [179, 131] width 25 height 10
drag, startPoint x: 187, startPoint y: 101, endPoint x: 187, endPoint y: 145, distance: 43.6
click at [187, 101] on div "12" at bounding box center [144, 98] width 107 height 10
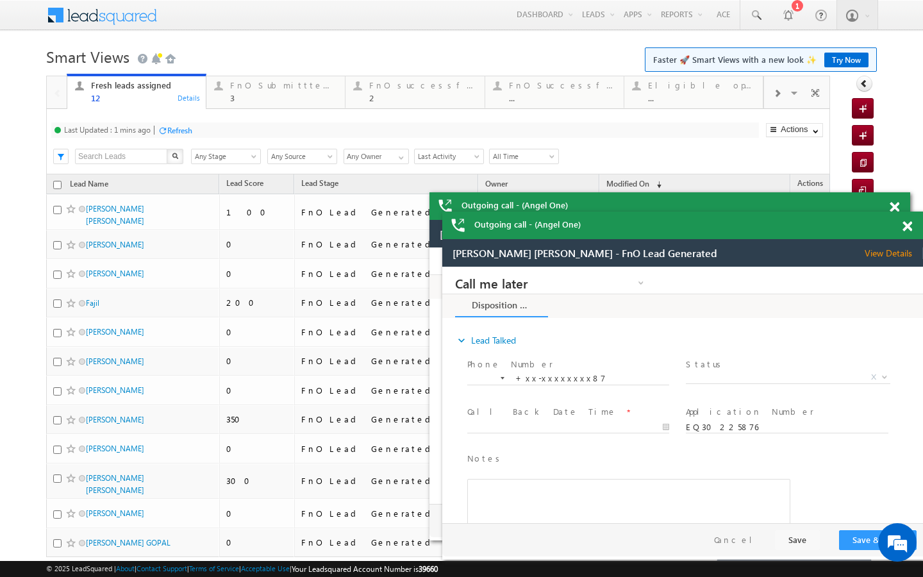
click at [180, 129] on div "Refresh" at bounding box center [179, 131] width 25 height 10
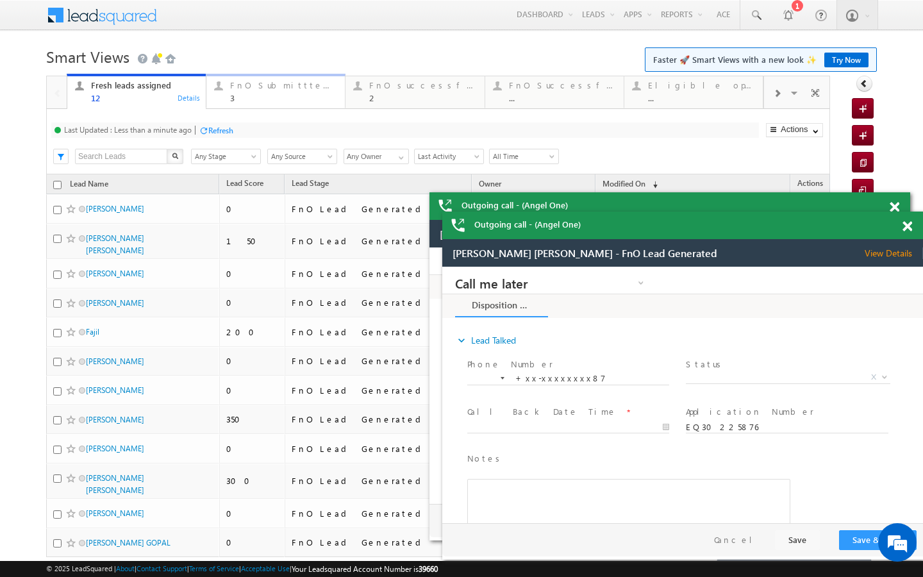
click at [251, 89] on div "FnO Submittted Leads" at bounding box center [283, 85] width 107 height 10
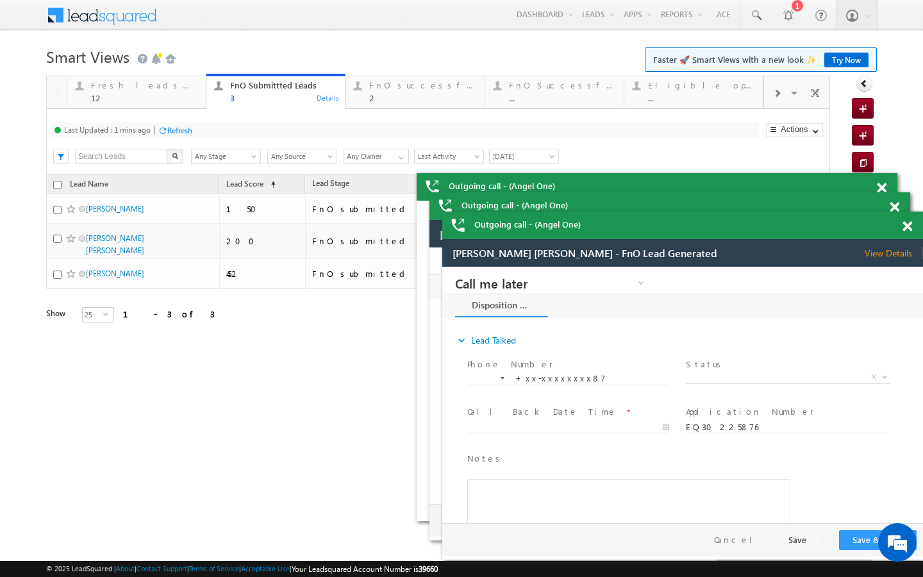
click at [203, 127] on div "Last Updated : 1 mins ago Refresh Refreshing..." at bounding box center [405, 129] width 708 height 15
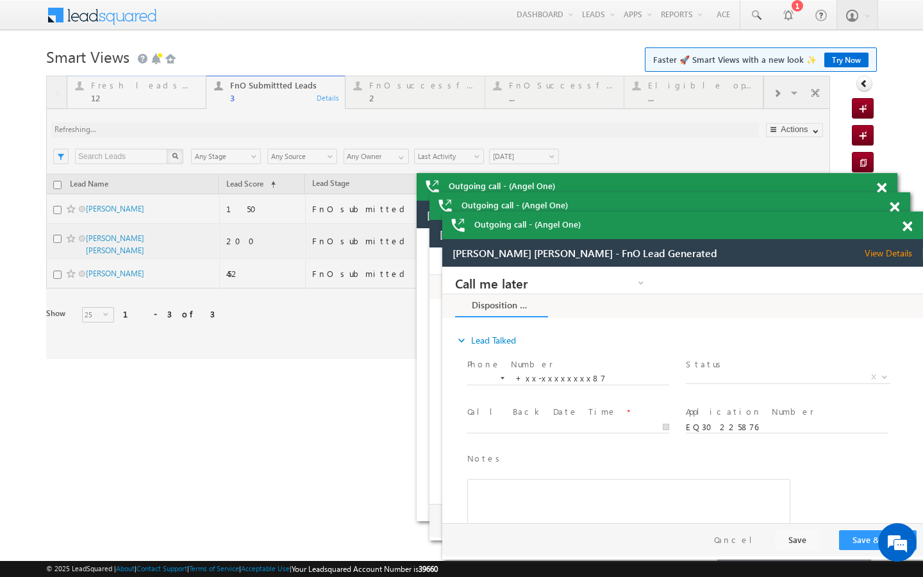
click at [183, 94] on div "12" at bounding box center [144, 98] width 107 height 10
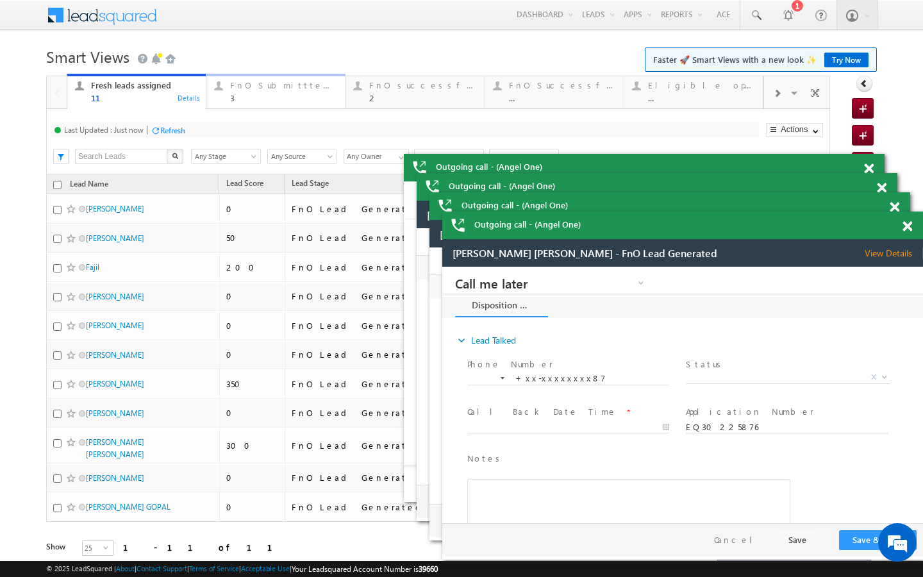
click at [253, 87] on div "FnO Submittted Leads" at bounding box center [283, 85] width 107 height 10
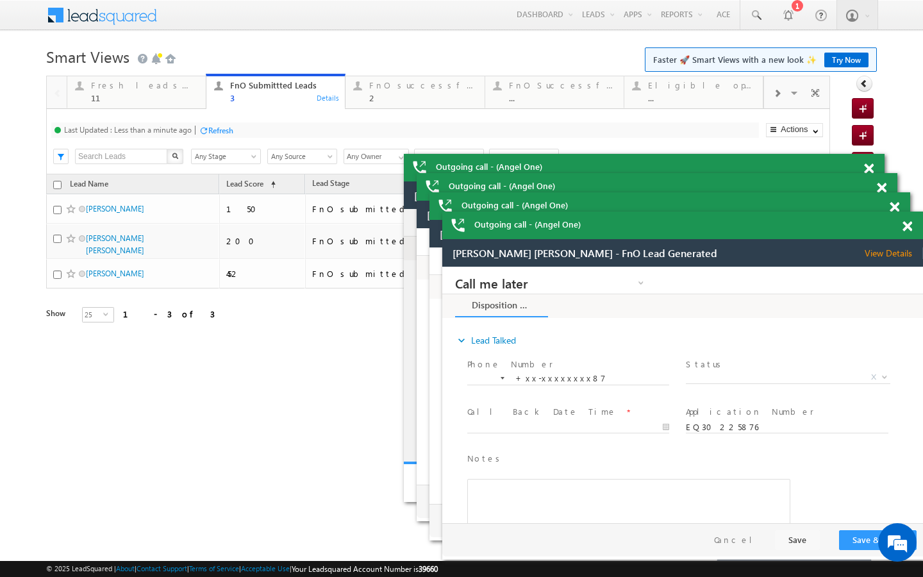
click at [229, 128] on div "Refresh" at bounding box center [220, 131] width 25 height 10
drag, startPoint x: 196, startPoint y: 97, endPoint x: 193, endPoint y: 135, distance: 38.0
click at [196, 97] on div "11" at bounding box center [144, 98] width 107 height 10
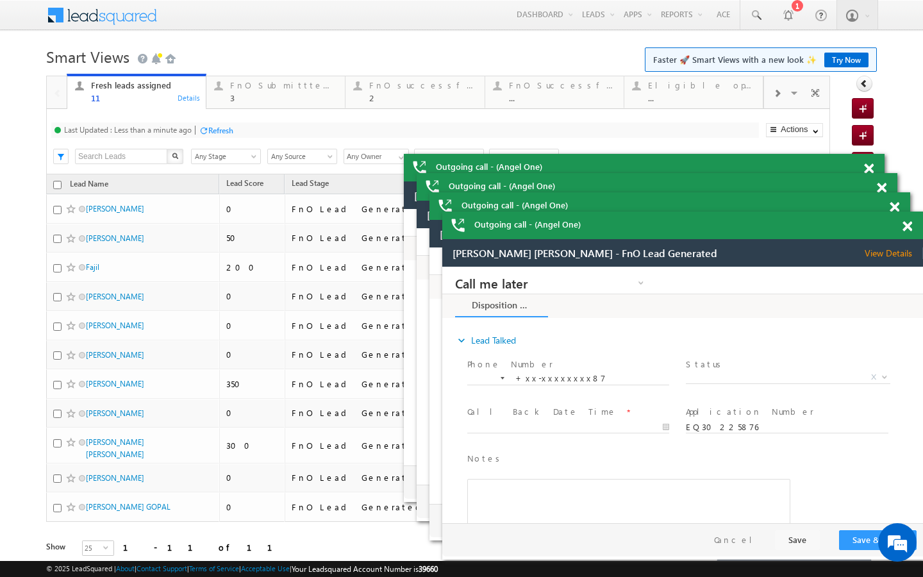
click at [213, 126] on div "Refresh" at bounding box center [220, 131] width 25 height 10
click at [224, 105] on link "FnO Submittted Leads 3 Details" at bounding box center [276, 91] width 140 height 35
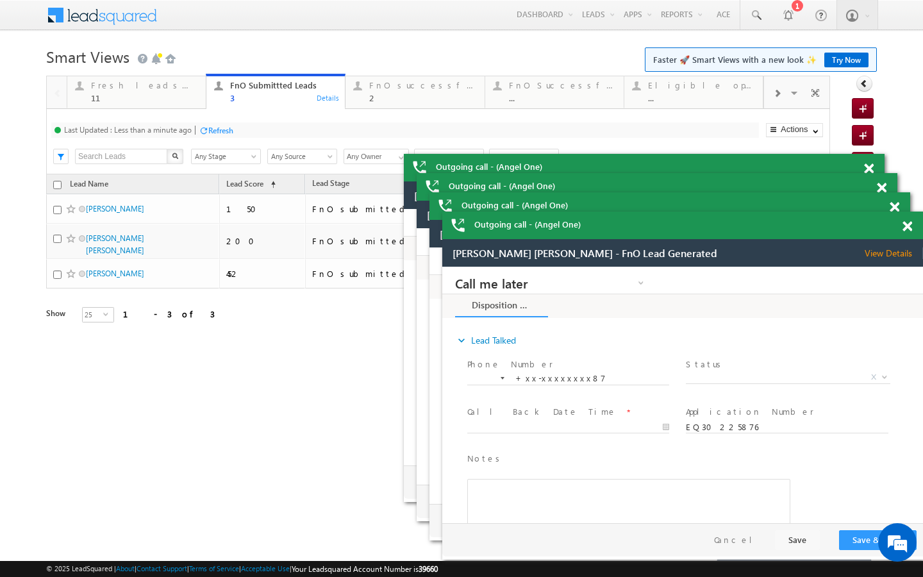
click at [213, 128] on div "Refresh" at bounding box center [220, 131] width 25 height 10
drag, startPoint x: 177, startPoint y: 101, endPoint x: 183, endPoint y: 132, distance: 32.1
click at [177, 101] on div "11" at bounding box center [144, 98] width 107 height 10
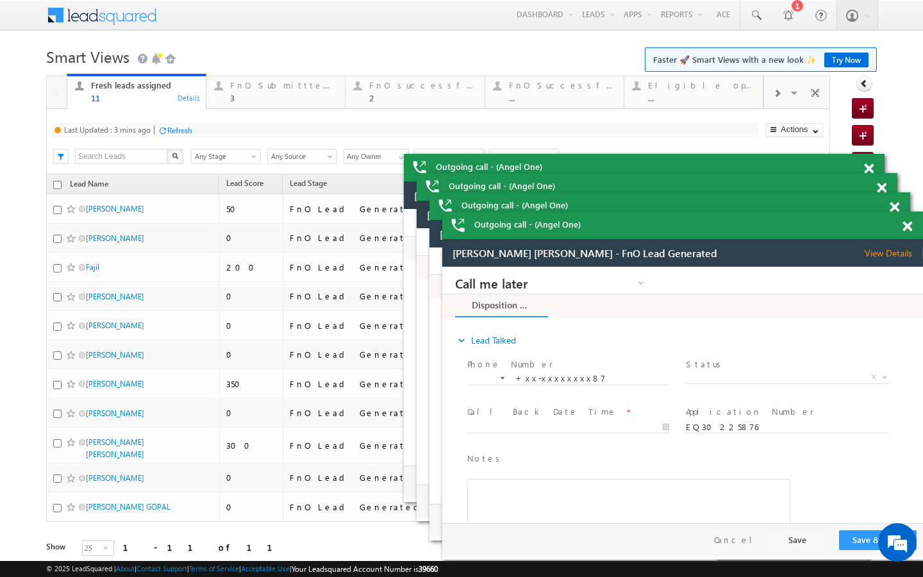
click at [188, 133] on div "Refresh" at bounding box center [179, 131] width 25 height 10
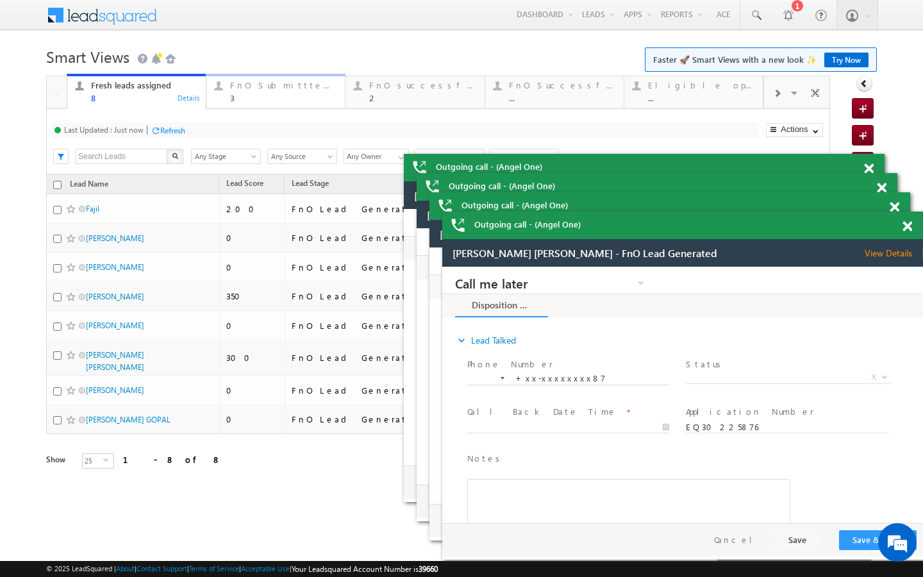
click at [240, 96] on div "3" at bounding box center [283, 98] width 107 height 10
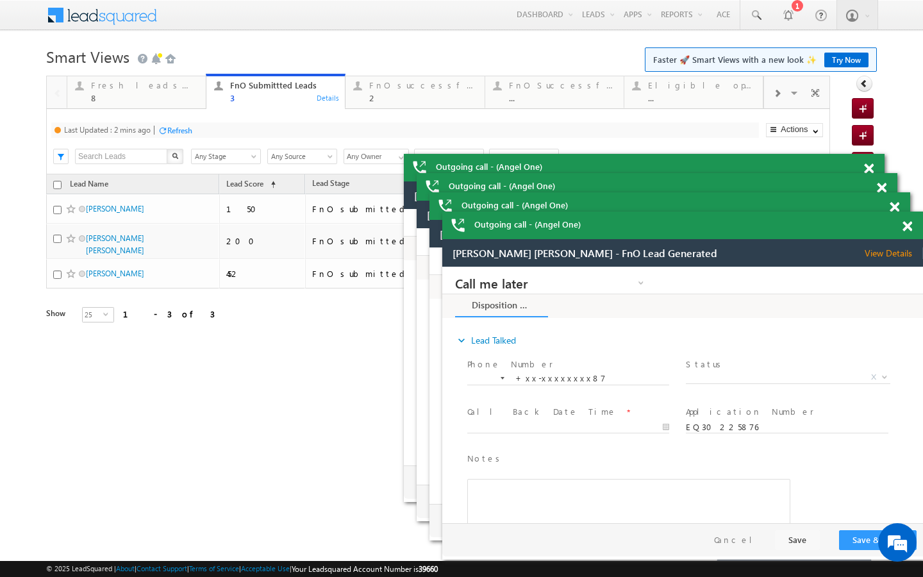
click at [181, 131] on div "Refresh" at bounding box center [179, 131] width 25 height 10
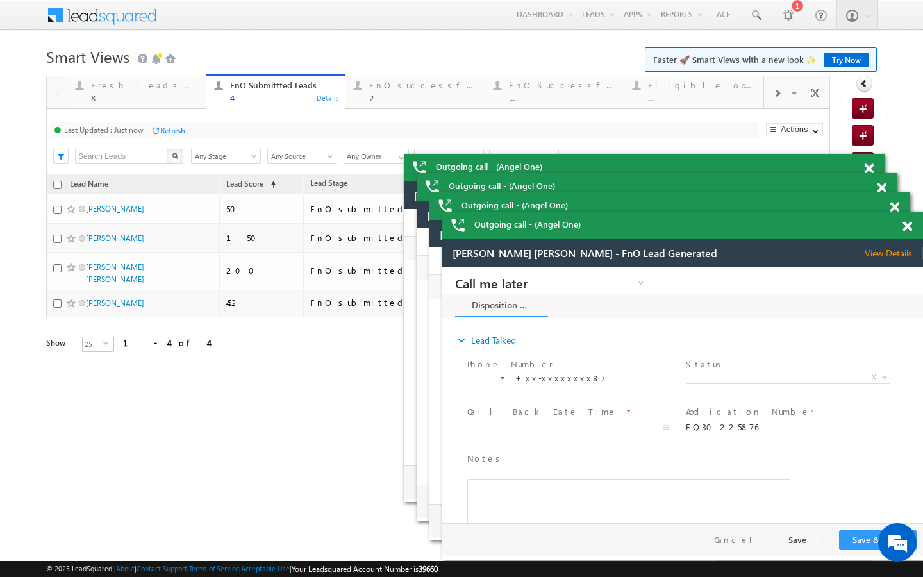
click at [905, 115] on body "Menu Tanya Sharma Tanya .shar ma@an gelbr oking .com" at bounding box center [461, 194] width 923 height 388
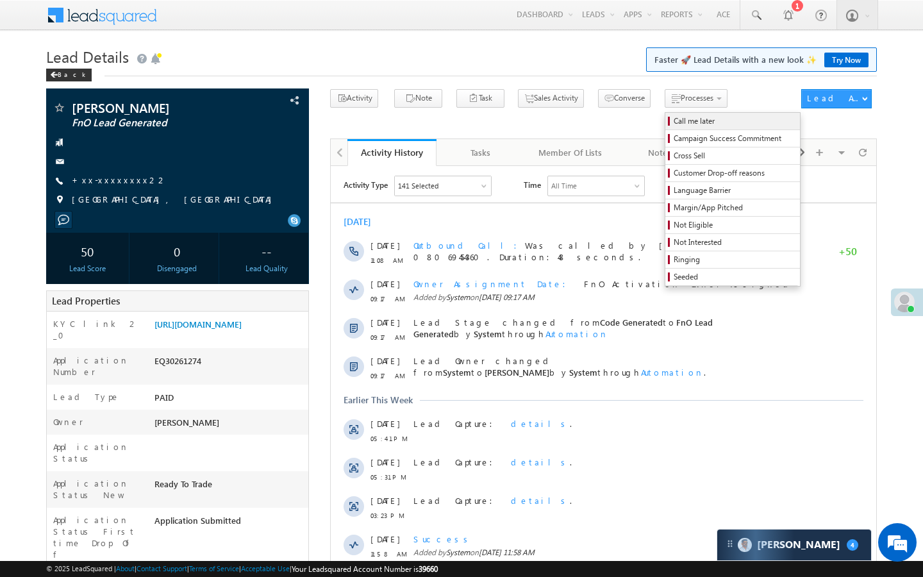
click at [674, 126] on span "Call me later" at bounding box center [735, 121] width 122 height 12
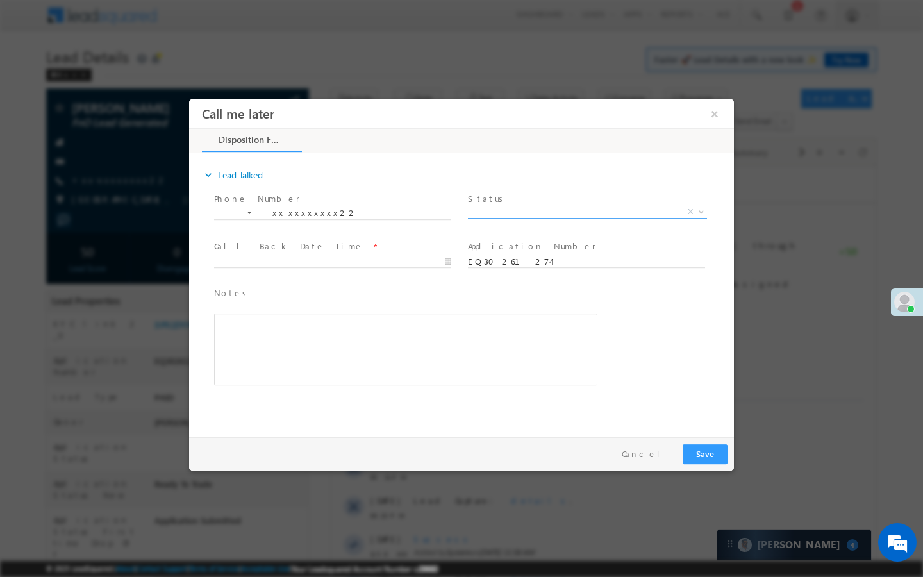
scroll to position [5909, 0]
click at [601, 212] on span "X" at bounding box center [587, 212] width 239 height 13
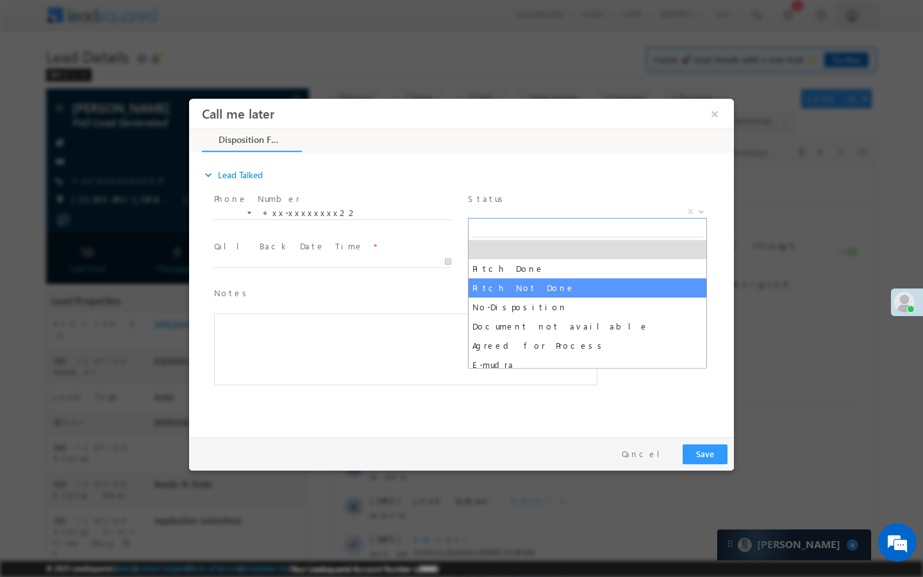
select select "Pitch Not Done"
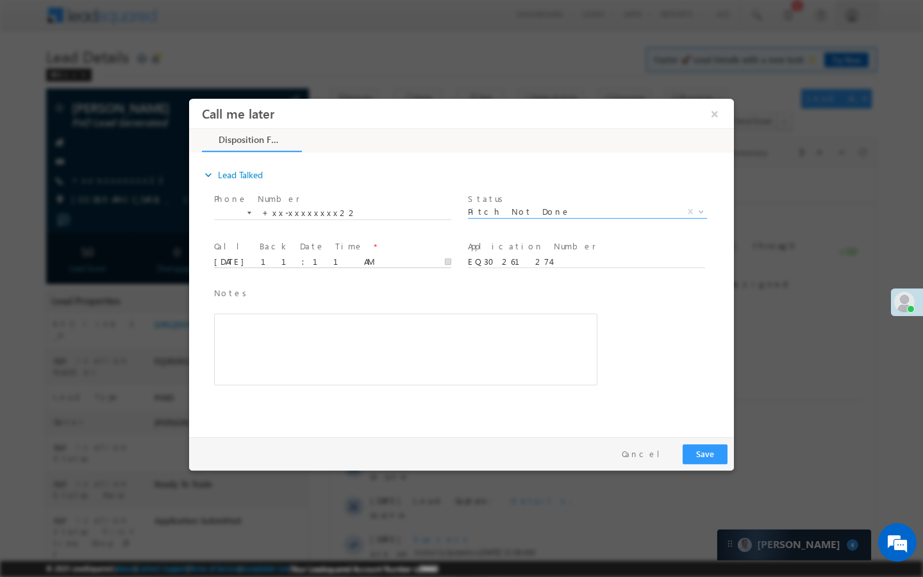
click at [397, 259] on input "10/11/25 11:11 AM" at bounding box center [332, 262] width 237 height 13
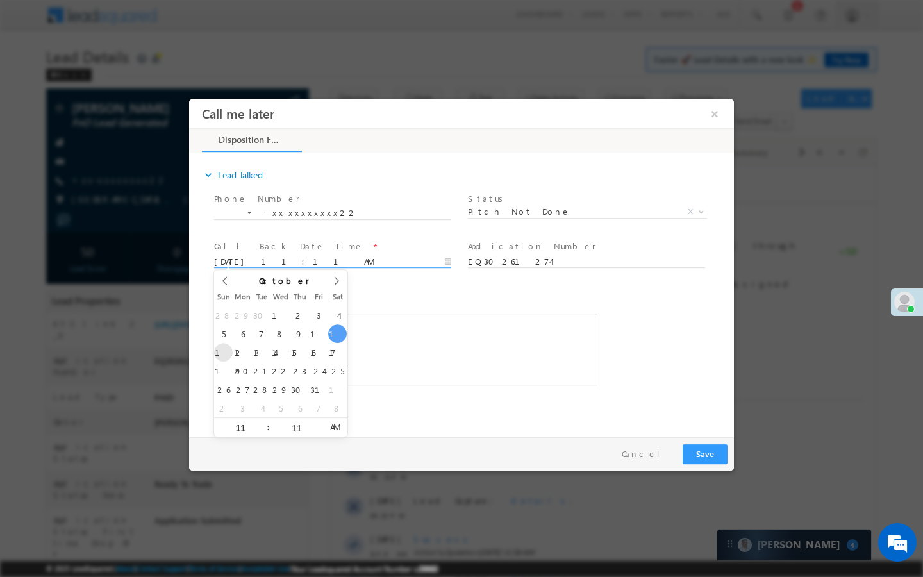
type input "10/12/25 11:11 AM"
click at [706, 446] on button "Save" at bounding box center [705, 454] width 45 height 20
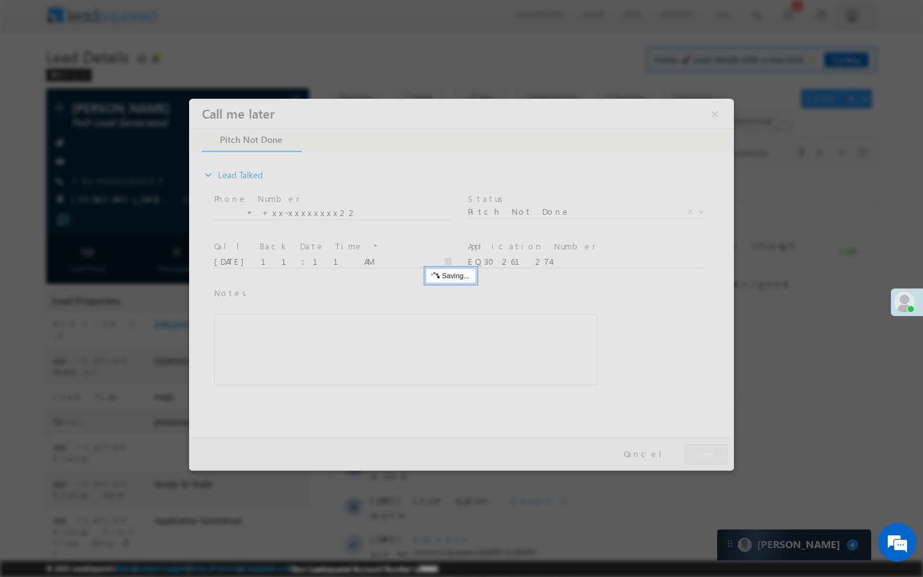
scroll to position [0, 0]
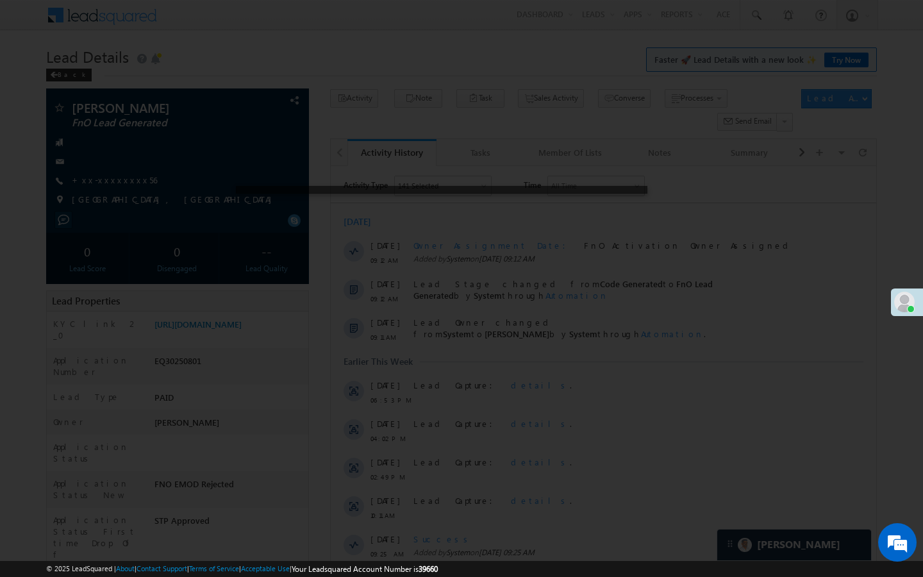
scroll to position [5909, 0]
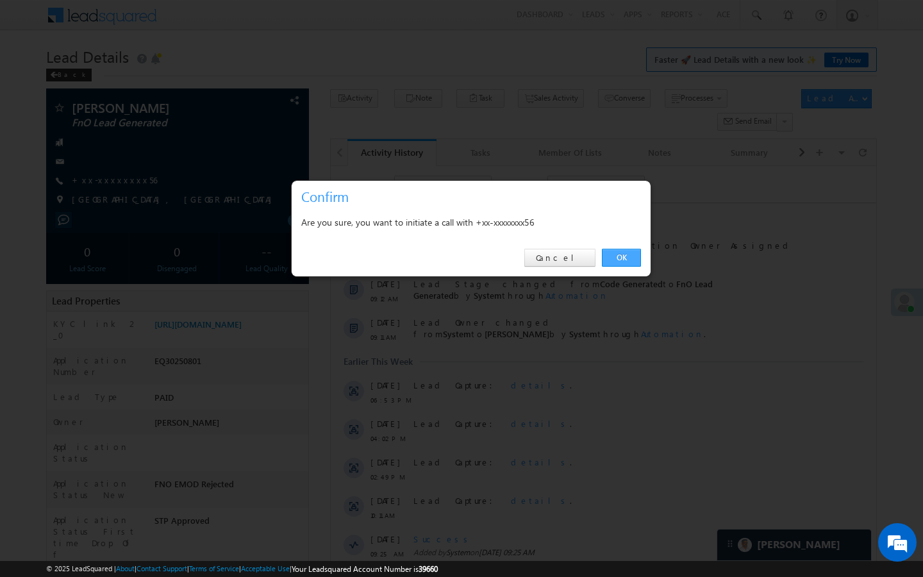
click at [616, 258] on link "OK" at bounding box center [621, 258] width 39 height 18
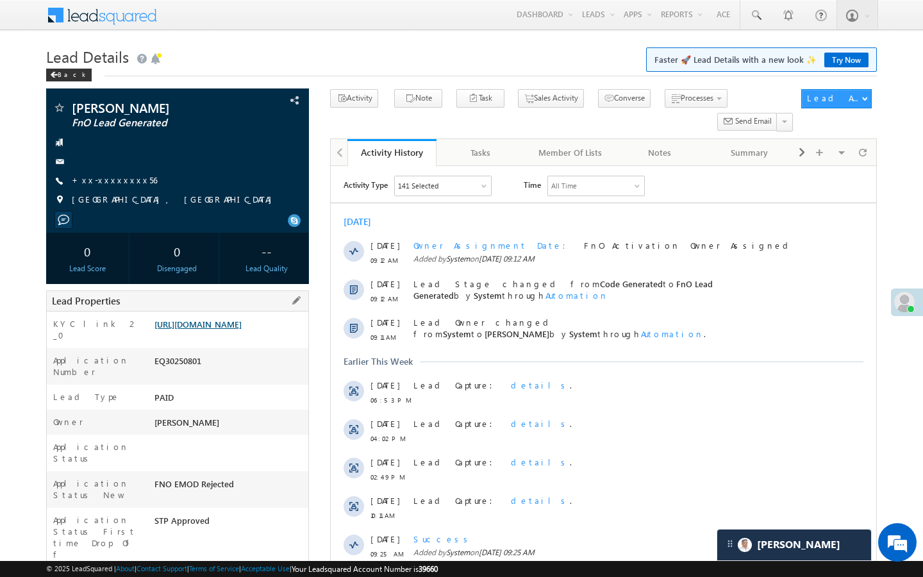
click at [242, 329] on link "[URL][DOMAIN_NAME]" at bounding box center [197, 324] width 87 height 11
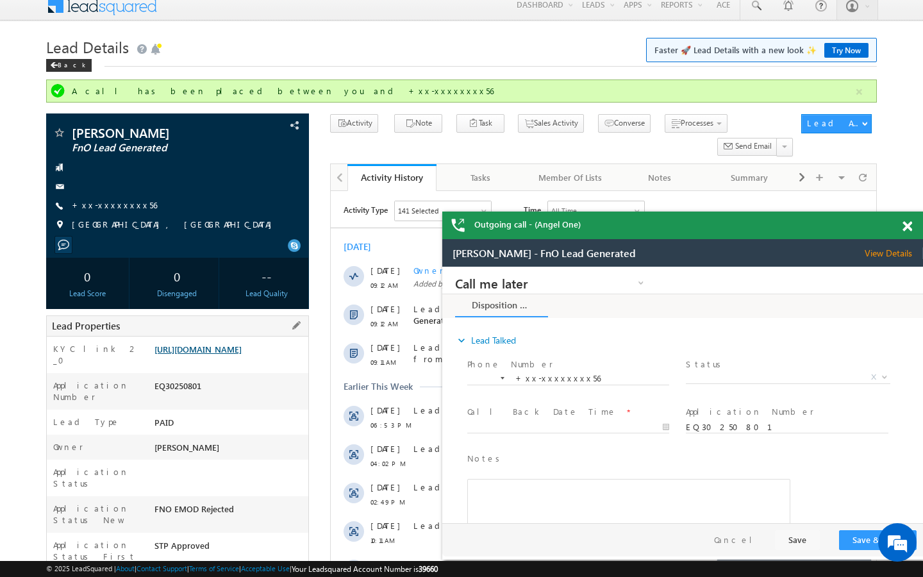
scroll to position [0, 0]
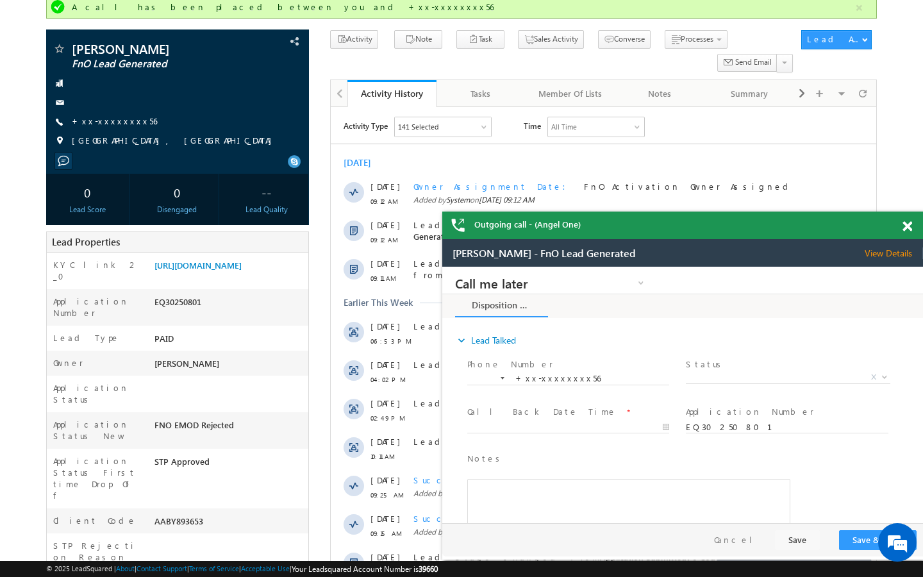
scroll to position [103, 0]
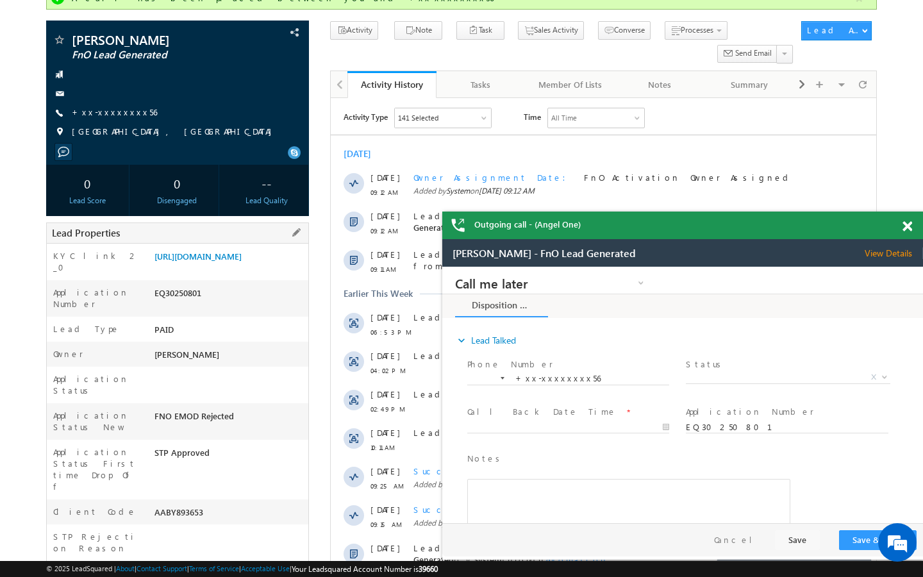
drag, startPoint x: 153, startPoint y: 467, endPoint x: 226, endPoint y: 467, distance: 73.1
click at [226, 506] on div "AABY893653" at bounding box center [229, 515] width 157 height 18
copy div "AABY893653"
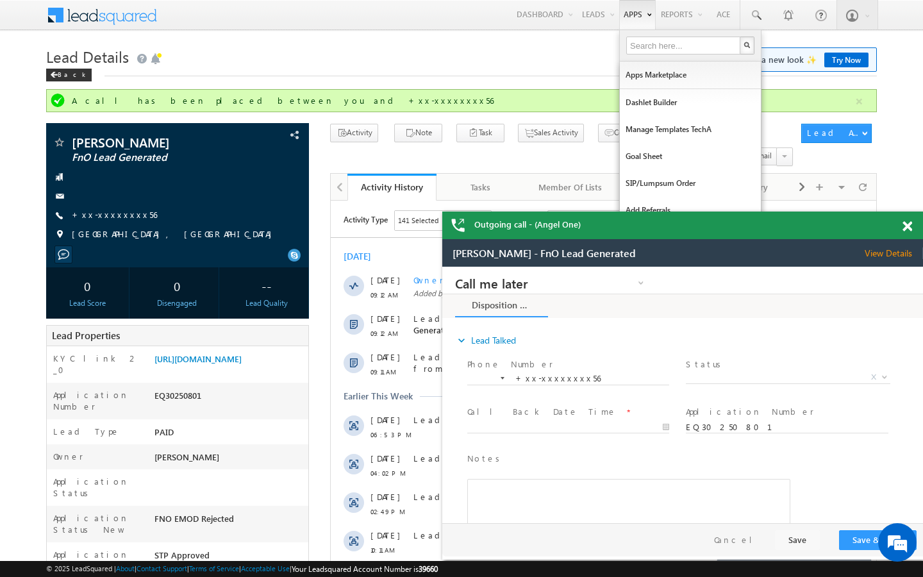
scroll to position [0, 0]
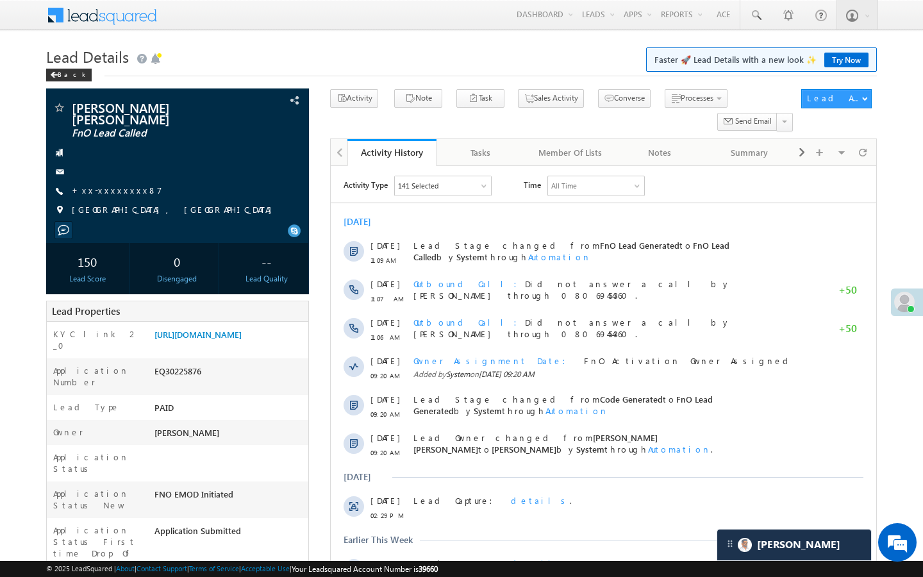
scroll to position [5909, 0]
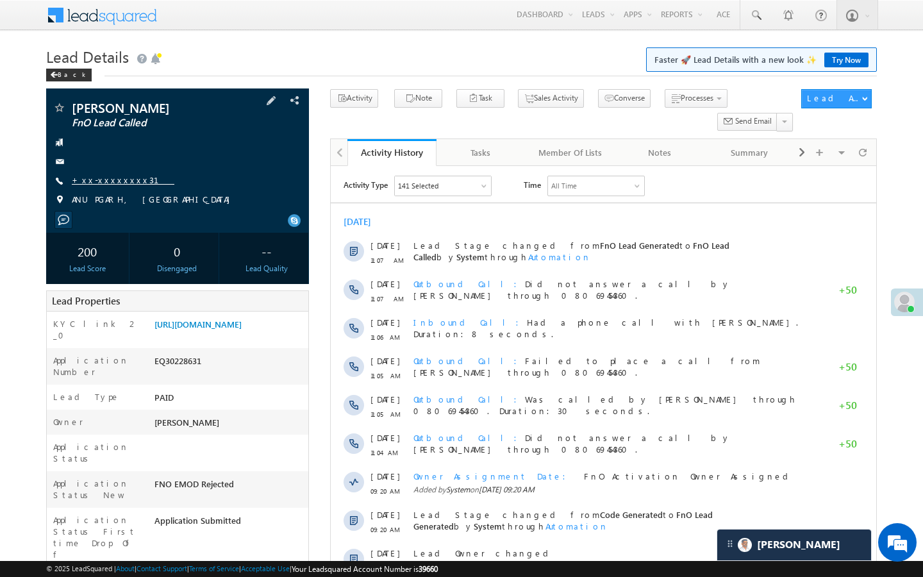
click at [114, 180] on link "+xx-xxxxxxxx31" at bounding box center [123, 179] width 103 height 11
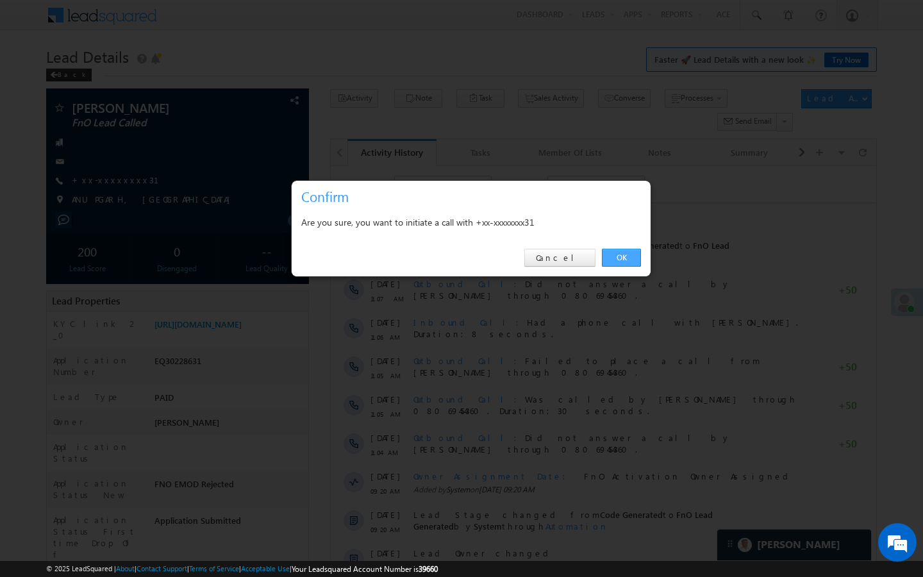
click at [635, 253] on link "OK" at bounding box center [621, 258] width 39 height 18
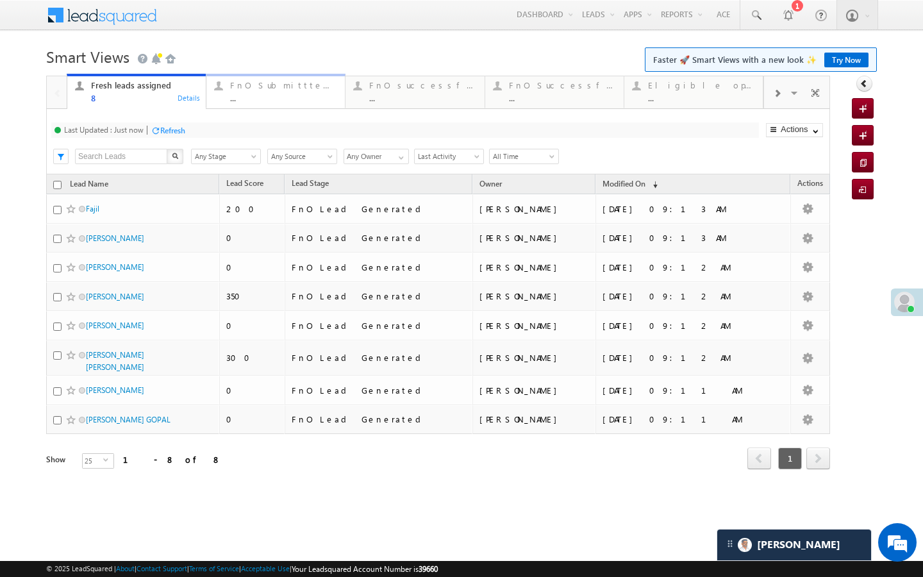
click at [254, 103] on link "FnO Submittted Leads ... Details" at bounding box center [276, 91] width 140 height 35
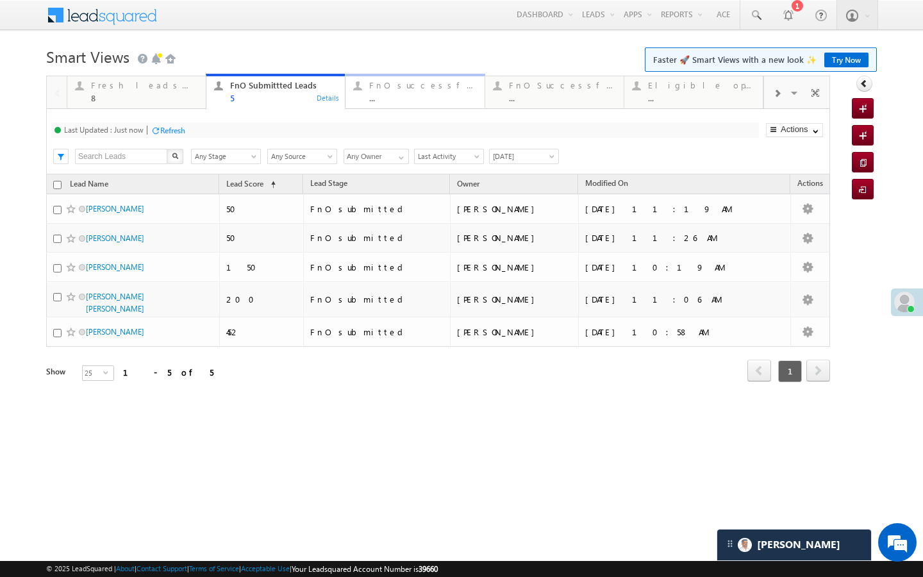
click at [412, 96] on div "..." at bounding box center [422, 98] width 107 height 10
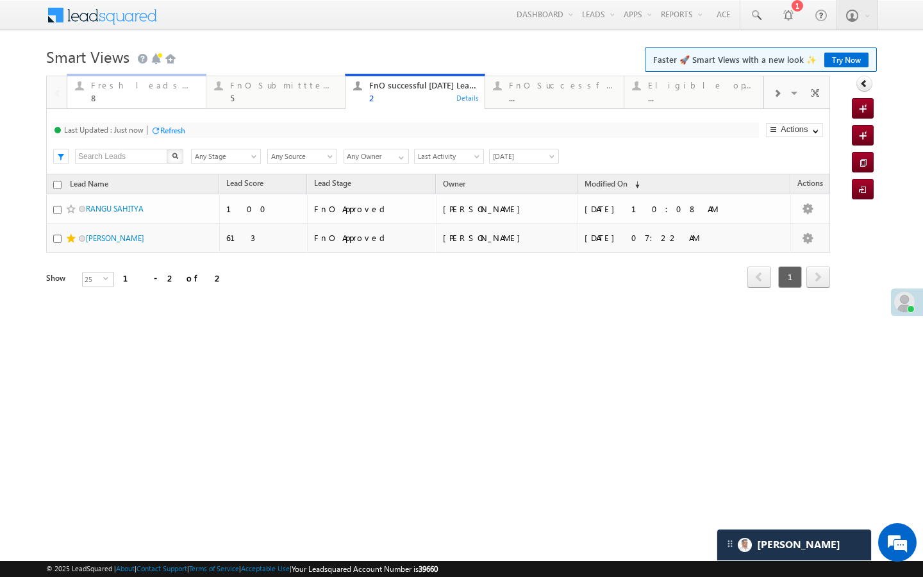
click at [187, 99] on div "8" at bounding box center [144, 98] width 107 height 10
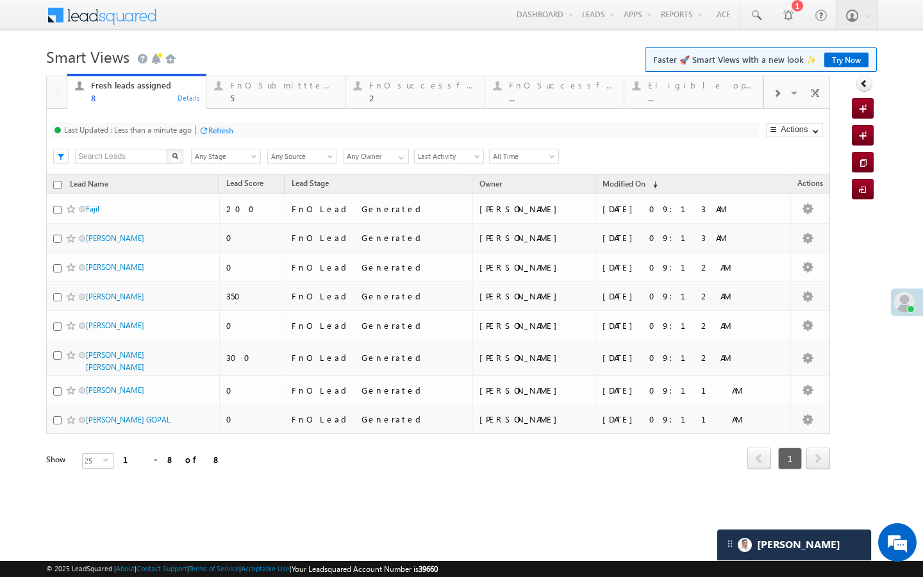
click at [176, 137] on div "Last Updated : Less than a minute ago Refresh Refreshing..." at bounding box center [405, 129] width 708 height 15
click at [218, 136] on div "Refresh" at bounding box center [216, 130] width 35 height 12
click at [242, 99] on div "5" at bounding box center [283, 98] width 107 height 10
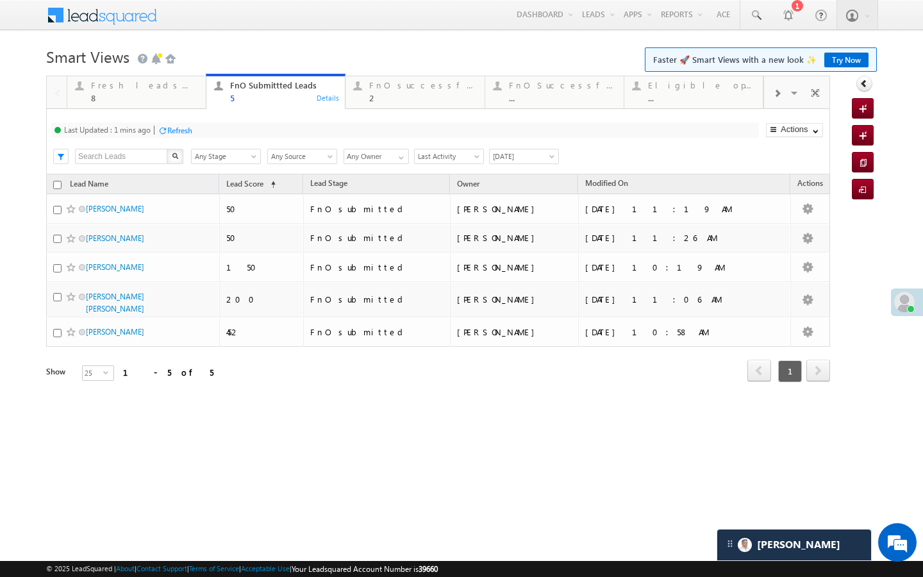
click at [195, 127] on div "Last Updated : 1 mins ago Refresh Refreshing..." at bounding box center [405, 129] width 708 height 15
click at [185, 129] on div "Refresh" at bounding box center [179, 131] width 25 height 10
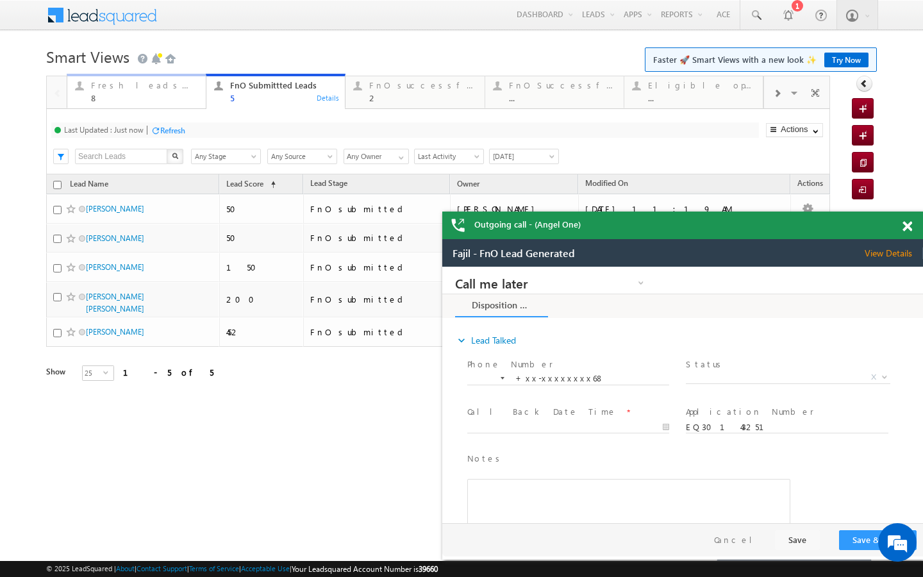
drag, startPoint x: 163, startPoint y: 90, endPoint x: 163, endPoint y: 98, distance: 7.7
click at [163, 90] on div "Fresh leads assigned 8" at bounding box center [144, 90] width 107 height 25
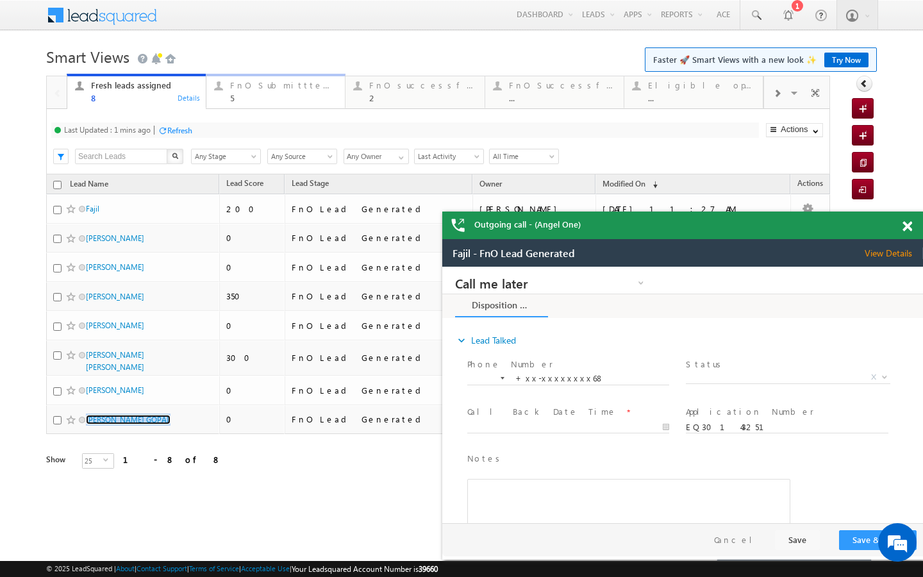
click at [293, 97] on div "5" at bounding box center [283, 98] width 107 height 10
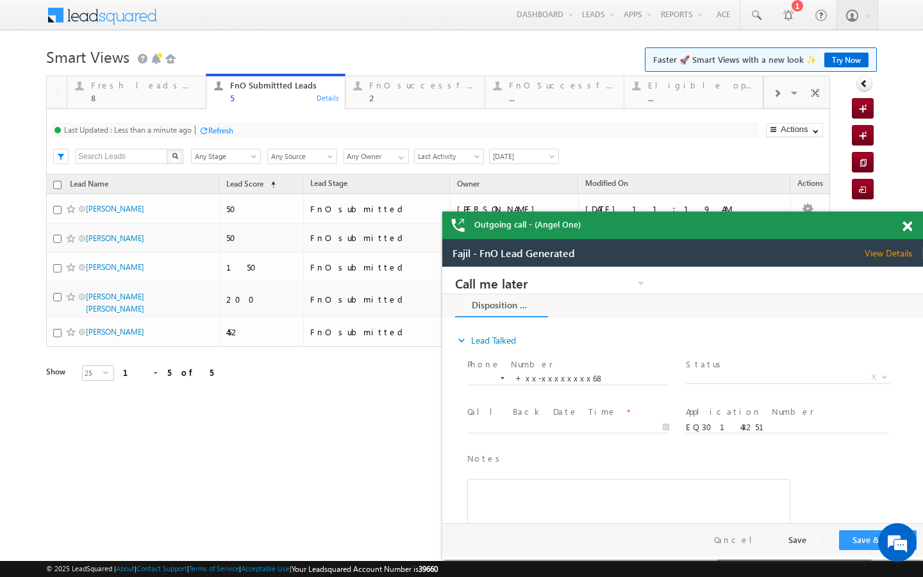
click at [218, 136] on div "Refresh" at bounding box center [216, 130] width 35 height 12
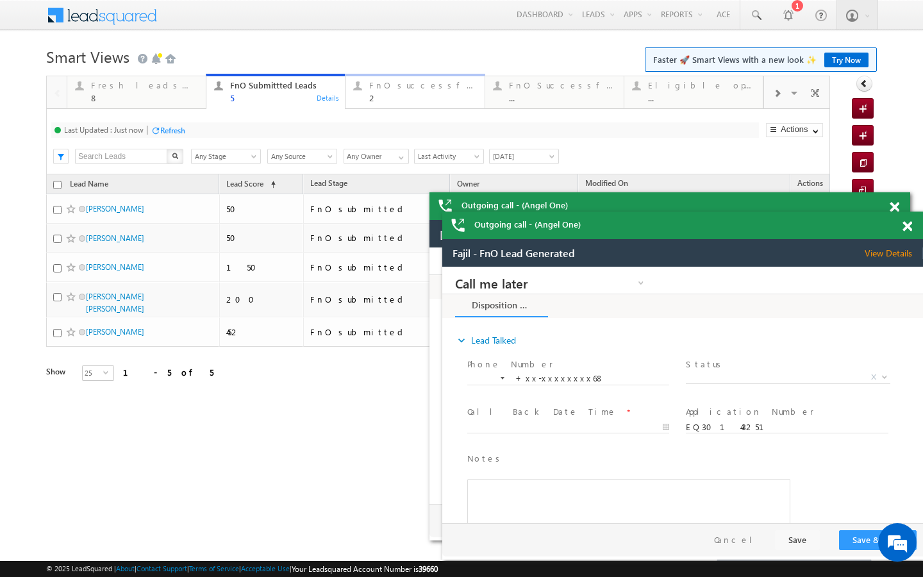
click at [381, 101] on div "2" at bounding box center [422, 98] width 107 height 10
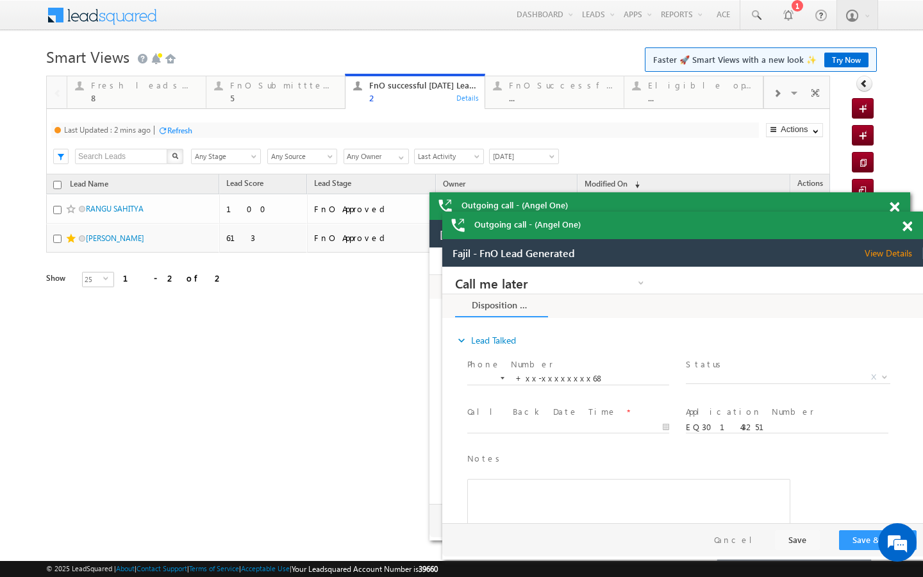
click at [188, 131] on div "Refresh" at bounding box center [179, 131] width 25 height 10
click at [184, 104] on link "Fresh leads assigned 8 Details" at bounding box center [137, 91] width 140 height 35
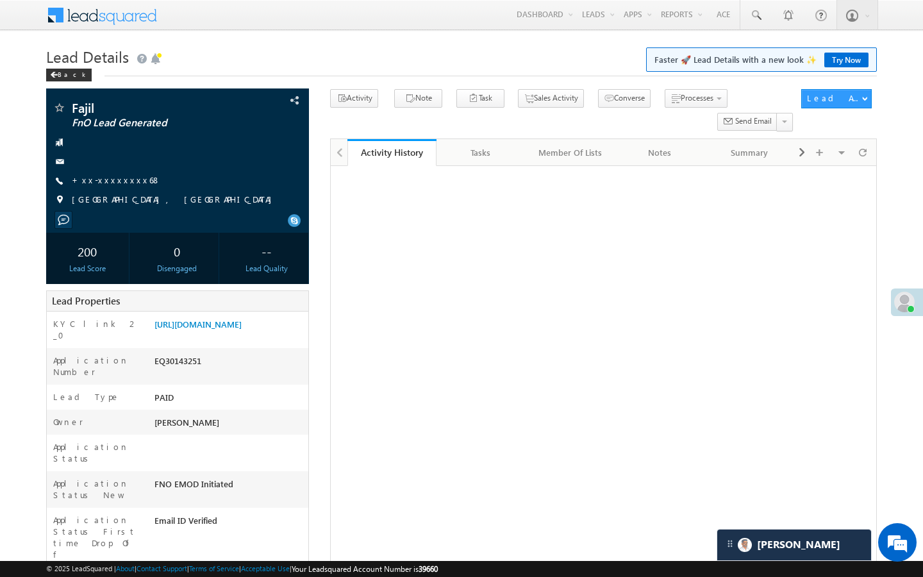
click at [200, 329] on link "https://angelbroking1-pk3em7sa.customui-test.leadsquared.com?leadId=a08f69d9-90…" at bounding box center [197, 324] width 87 height 11
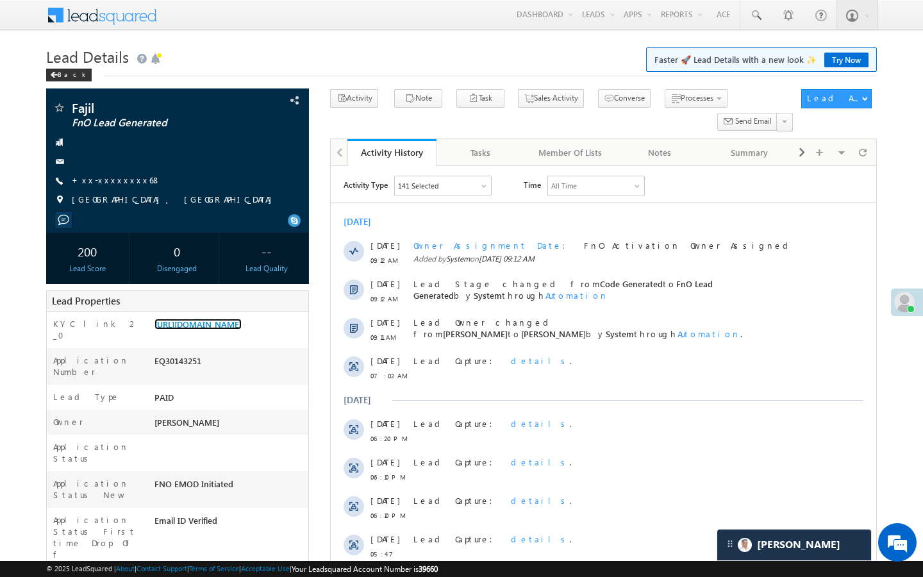
scroll to position [5909, 0]
click at [96, 184] on link "+xx-xxxxxxxx68" at bounding box center [116, 179] width 89 height 11
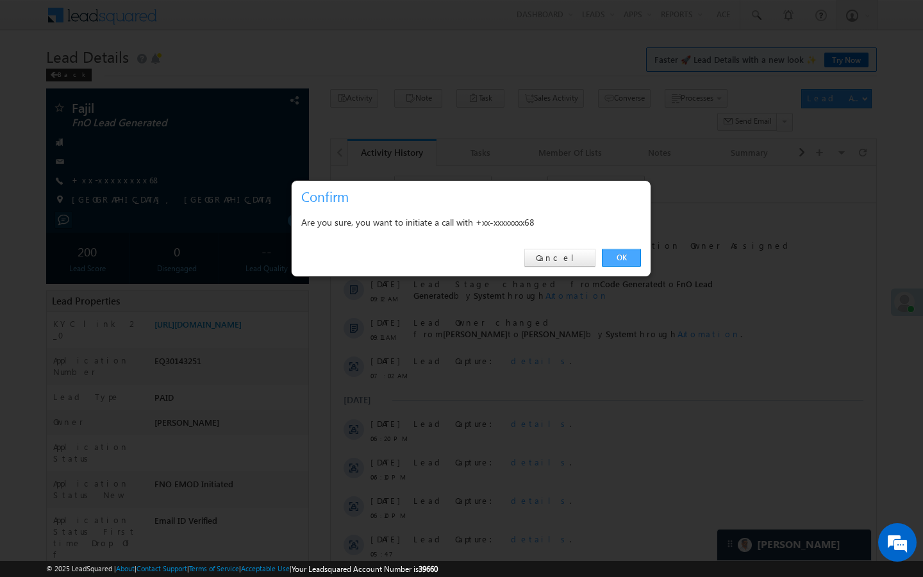
click at [613, 250] on link "OK" at bounding box center [621, 258] width 39 height 18
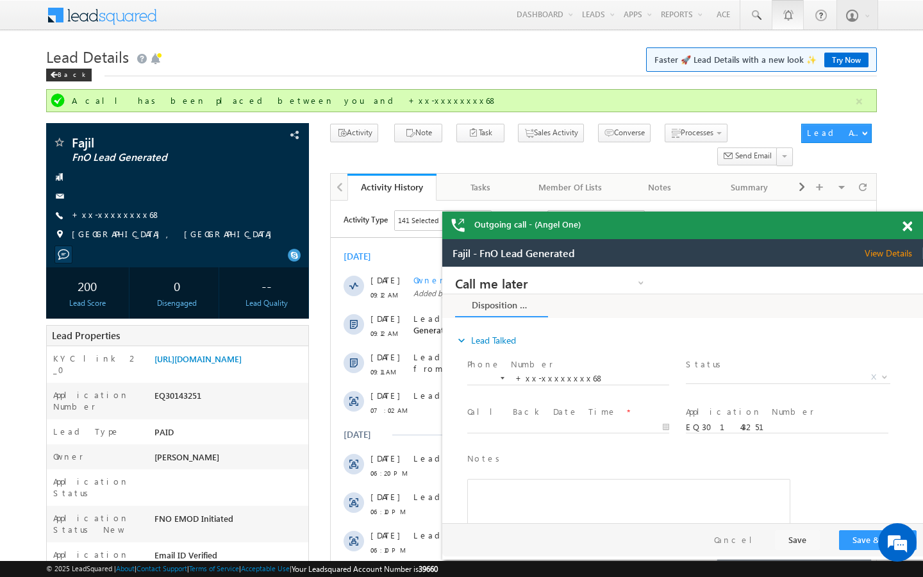
scroll to position [0, 0]
click at [113, 211] on link "+xx-xxxxxxxx68" at bounding box center [116, 214] width 89 height 11
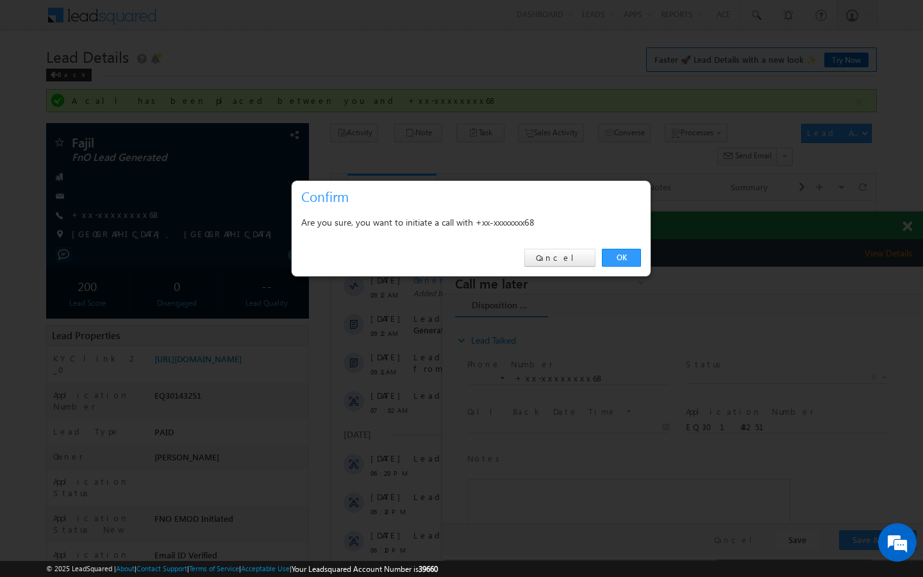
click at [623, 253] on link "OK" at bounding box center [621, 258] width 39 height 18
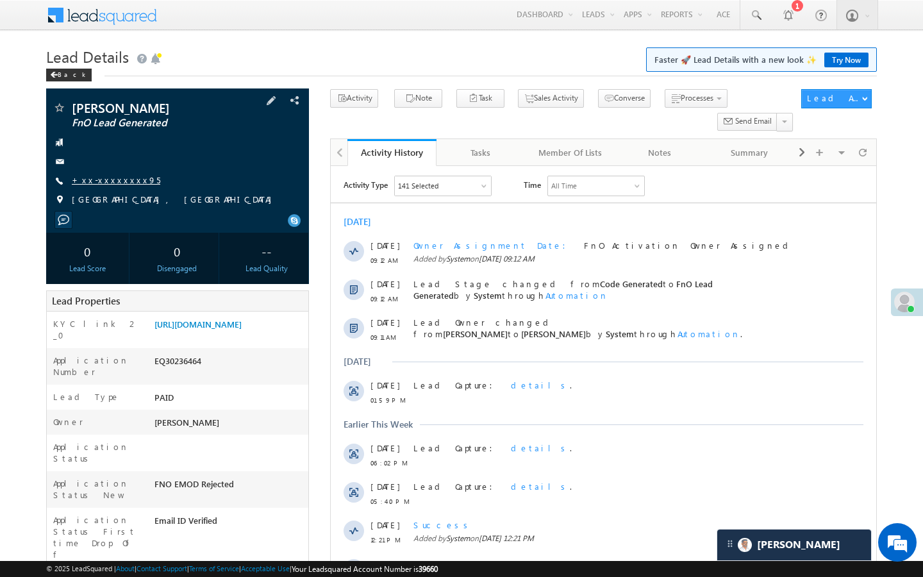
click at [122, 180] on link "+xx-xxxxxxxx95" at bounding box center [116, 179] width 88 height 11
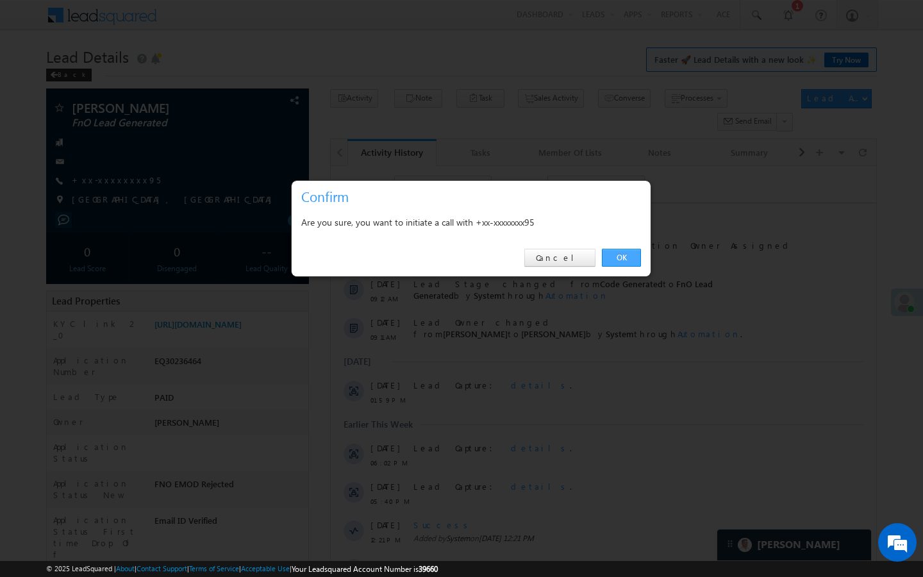
click at [621, 260] on link "OK" at bounding box center [621, 258] width 39 height 18
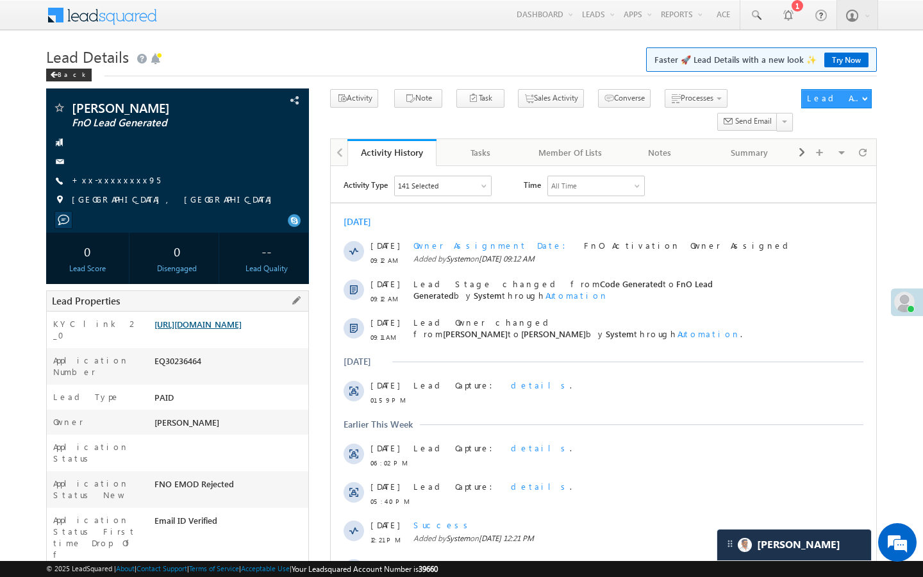
click at [242, 324] on link "https://angelbroking1-pk3em7sa.customui-test.leadsquared.com?leadId=a920a521-6f…" at bounding box center [197, 324] width 87 height 11
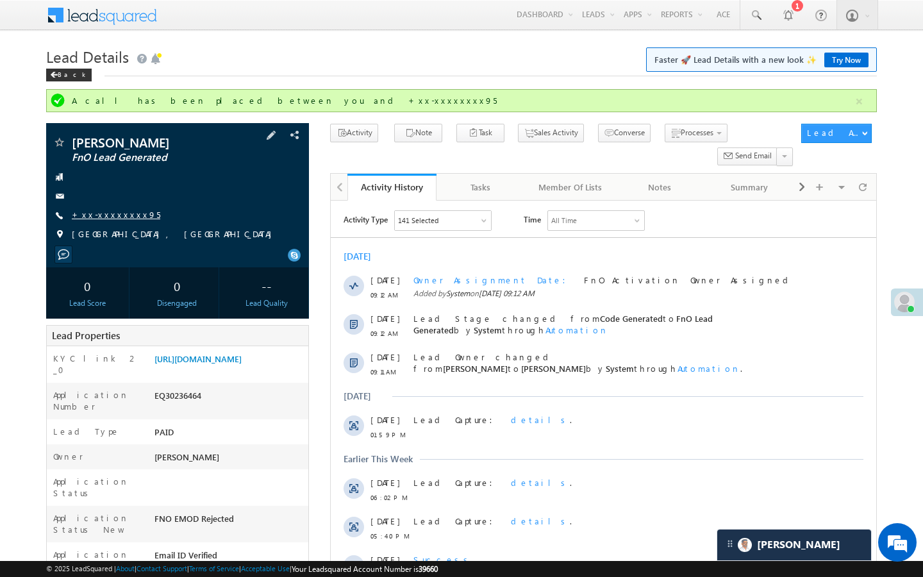
click at [103, 219] on link "+xx-xxxxxxxx95" at bounding box center [116, 214] width 88 height 11
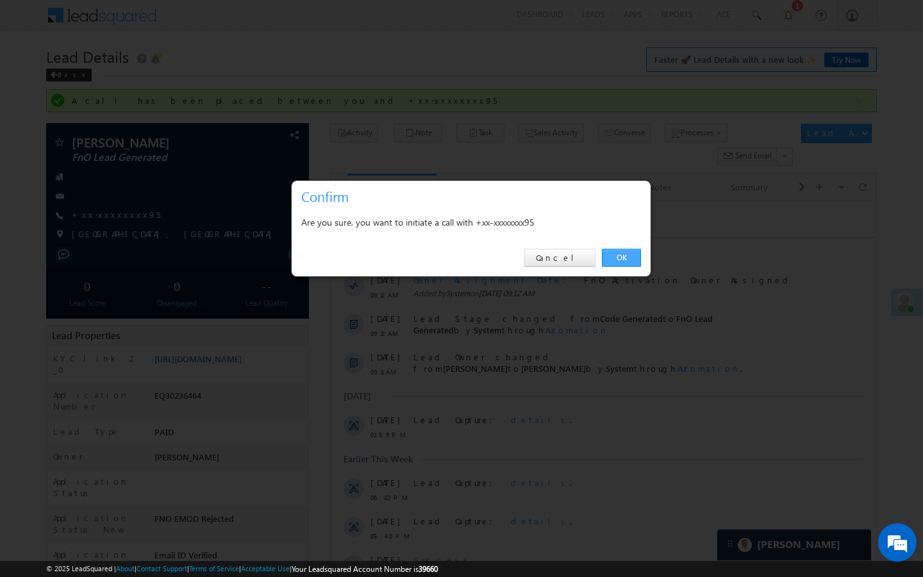
click at [613, 258] on link "OK" at bounding box center [621, 258] width 39 height 18
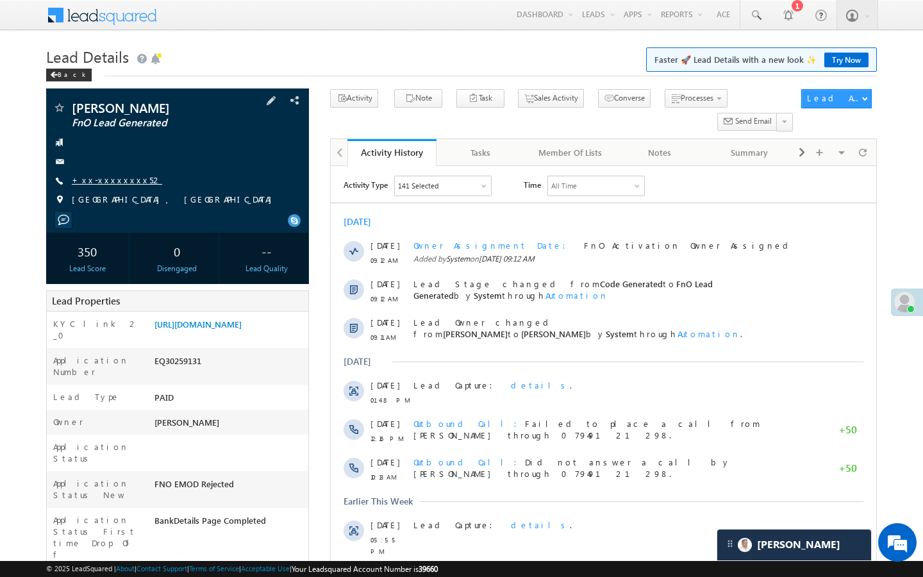
click at [113, 185] on link "+xx-xxxxxxxx52" at bounding box center [117, 179] width 90 height 11
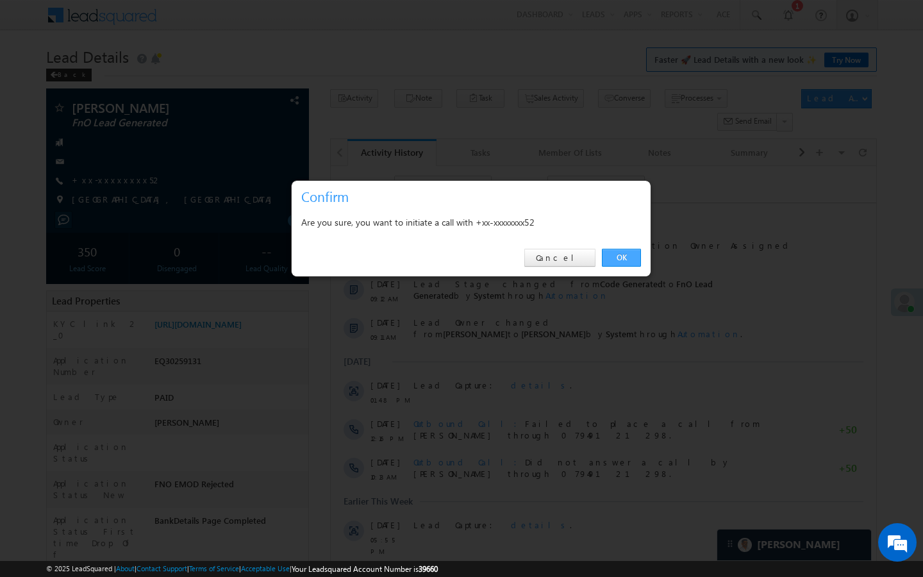
click at [624, 254] on link "OK" at bounding box center [621, 258] width 39 height 18
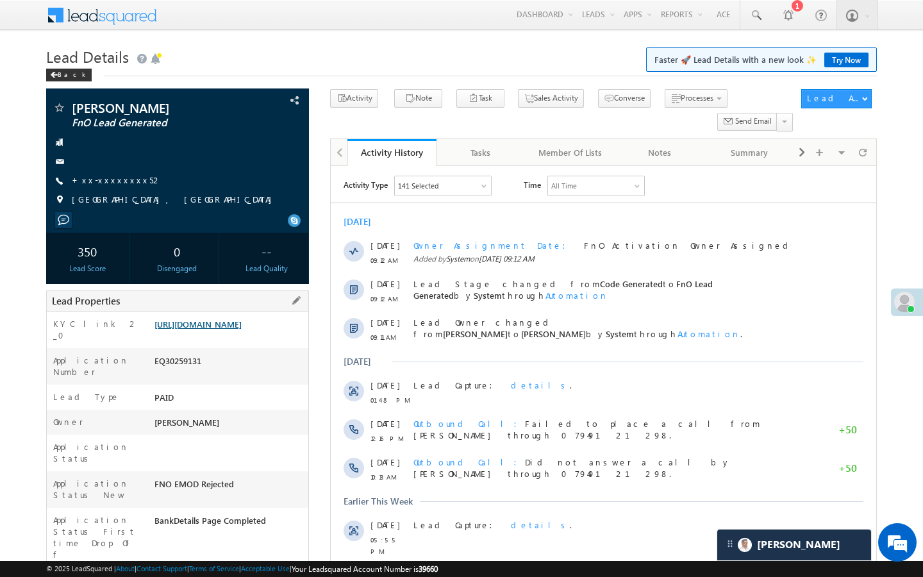
click at [206, 329] on link "https://angelbroking1-pk3em7sa.customui-test.leadsquared.com?leadId=ce8b137c-21…" at bounding box center [197, 324] width 87 height 11
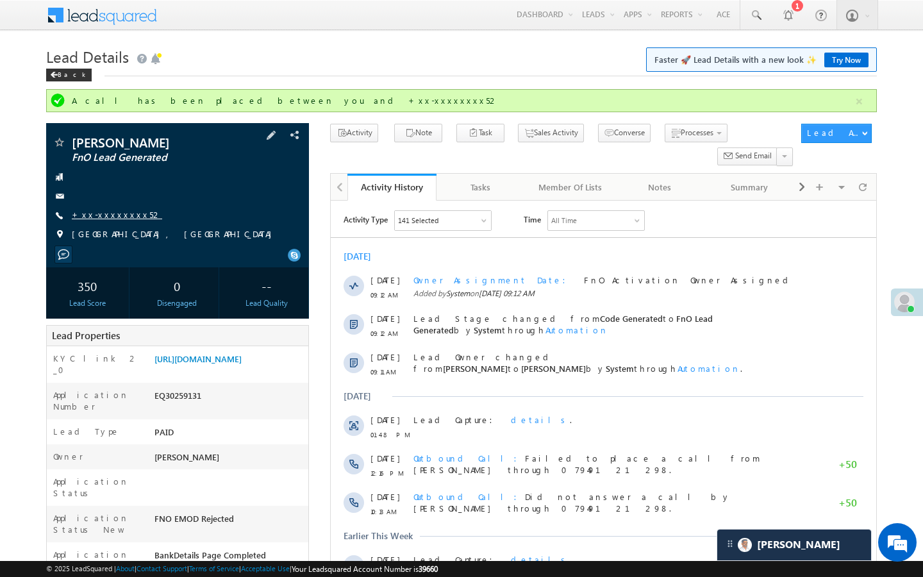
click at [105, 220] on link "+xx-xxxxxxxx52" at bounding box center [117, 214] width 90 height 11
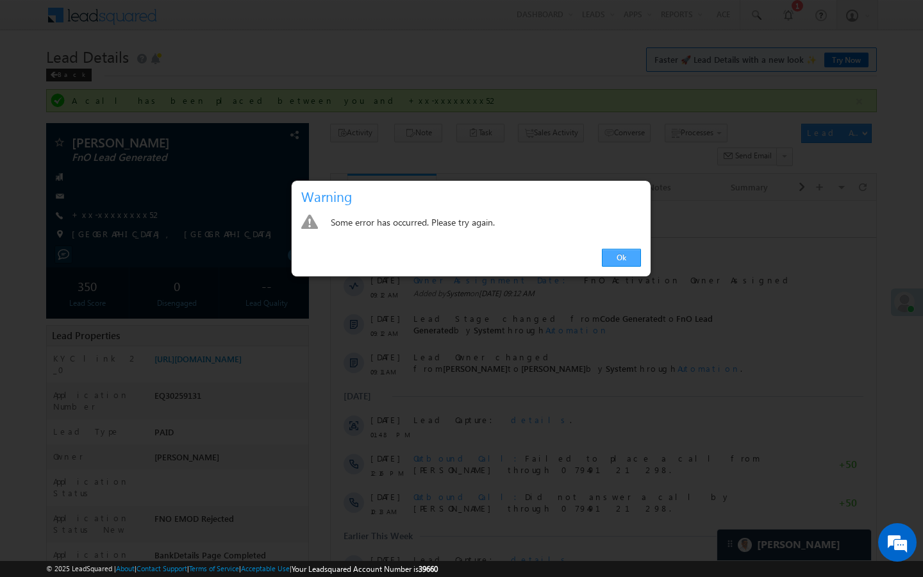
click at [629, 259] on link "Ok" at bounding box center [621, 258] width 39 height 18
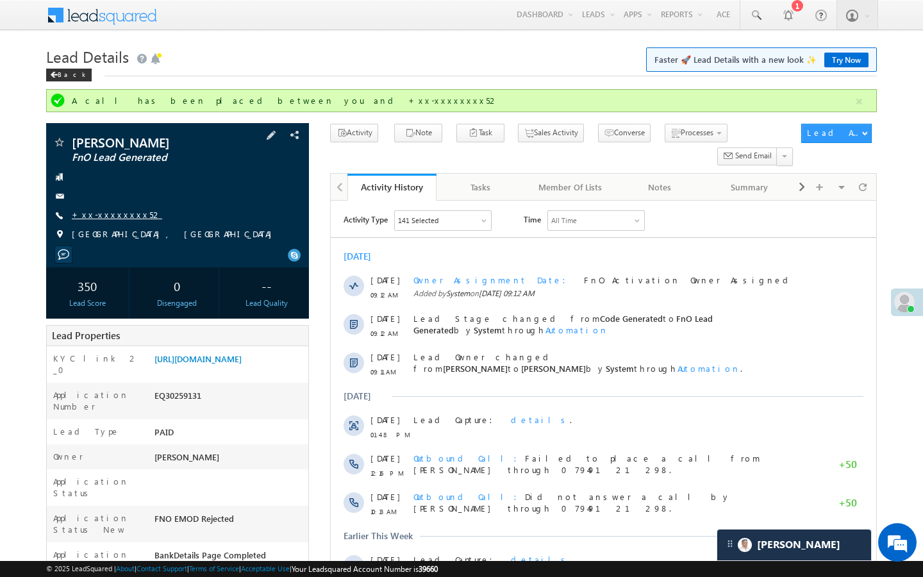
click at [115, 220] on link "+xx-xxxxxxxx52" at bounding box center [117, 214] width 90 height 11
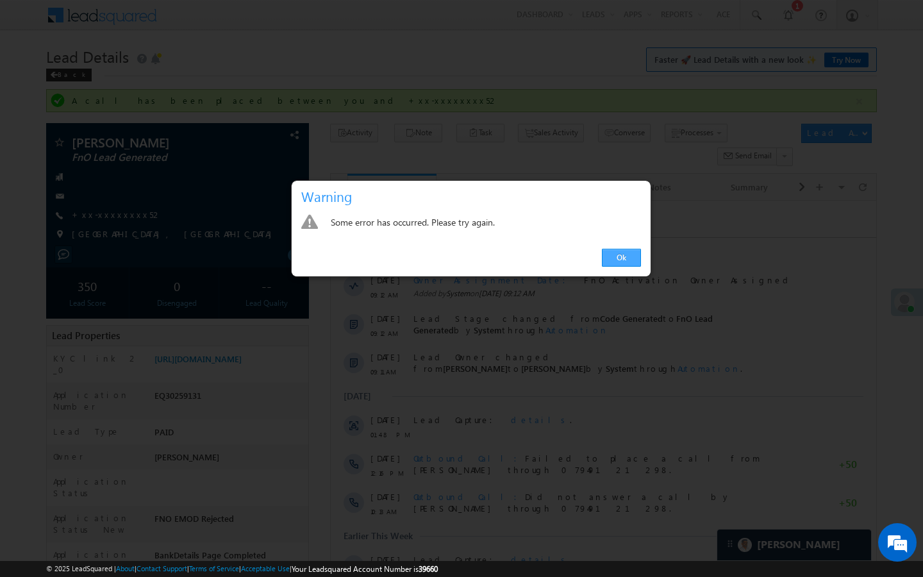
click at [621, 263] on link "Ok" at bounding box center [621, 258] width 39 height 18
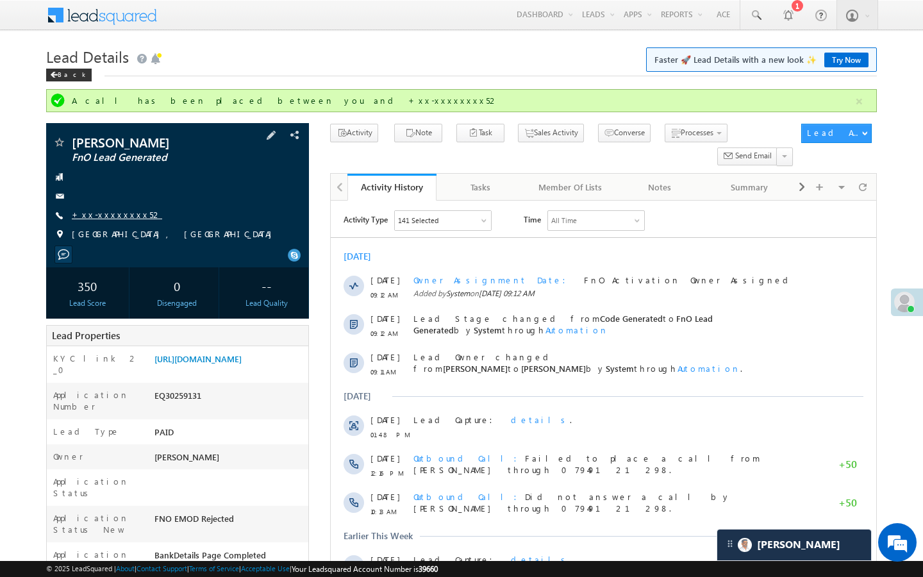
click at [98, 220] on link "+xx-xxxxxxxx52" at bounding box center [117, 214] width 90 height 11
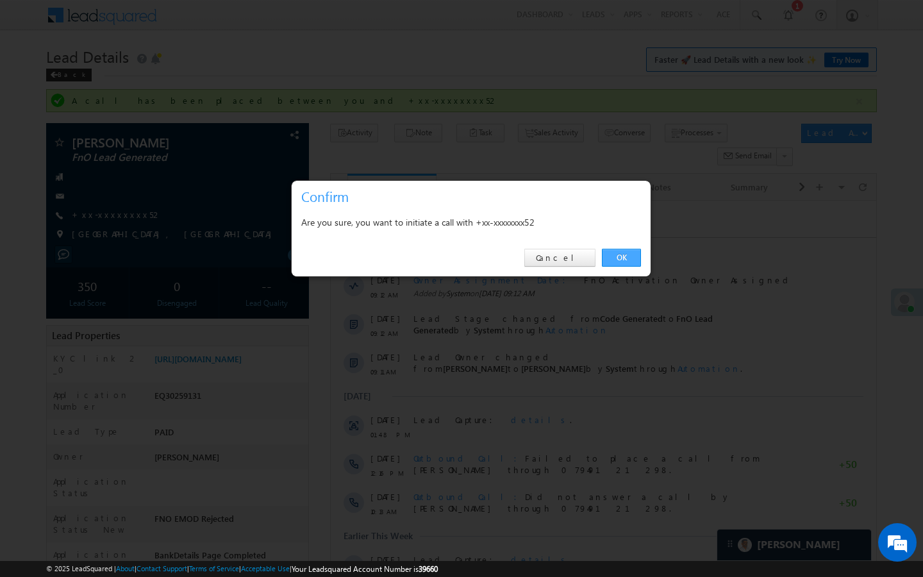
click at [625, 258] on link "OK" at bounding box center [621, 258] width 39 height 18
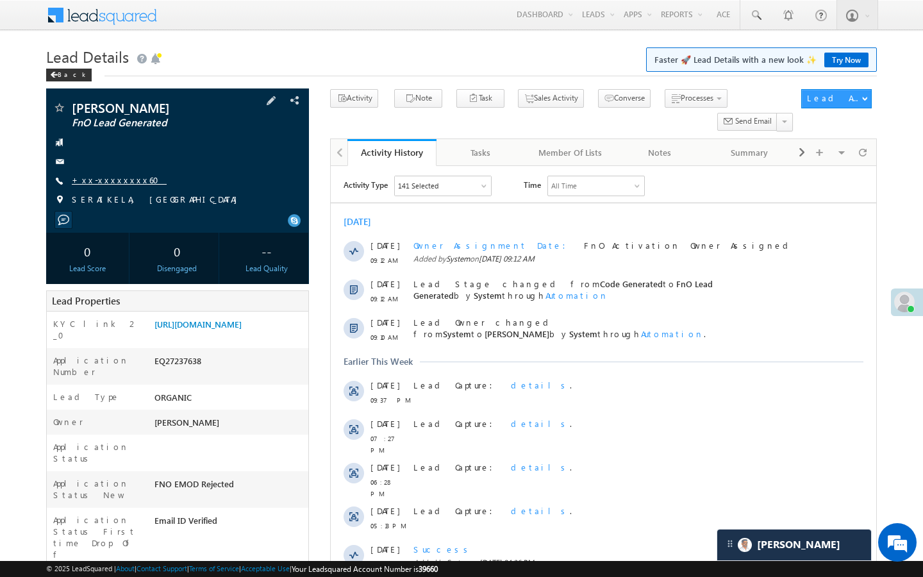
click at [114, 182] on link "+xx-xxxxxxxx60" at bounding box center [119, 179] width 95 height 11
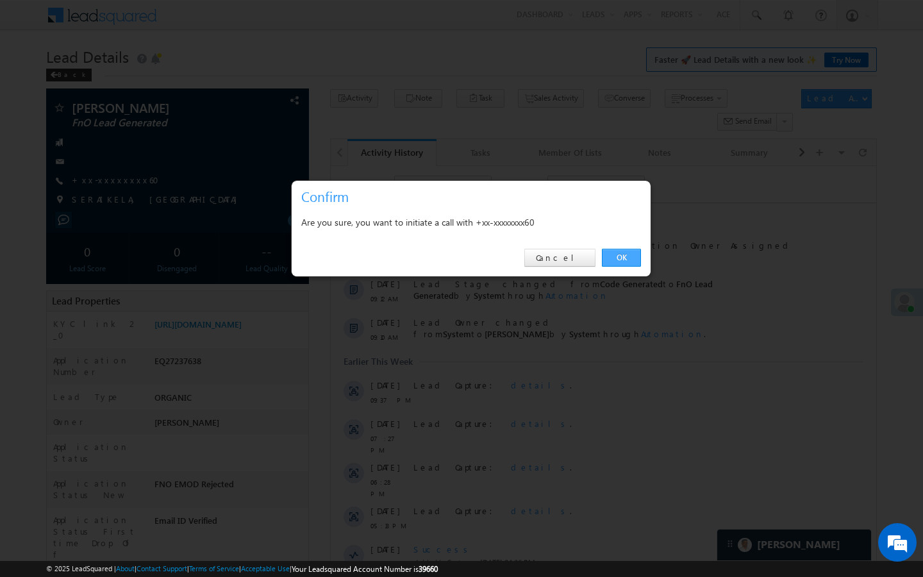
click at [628, 259] on link "OK" at bounding box center [621, 258] width 39 height 18
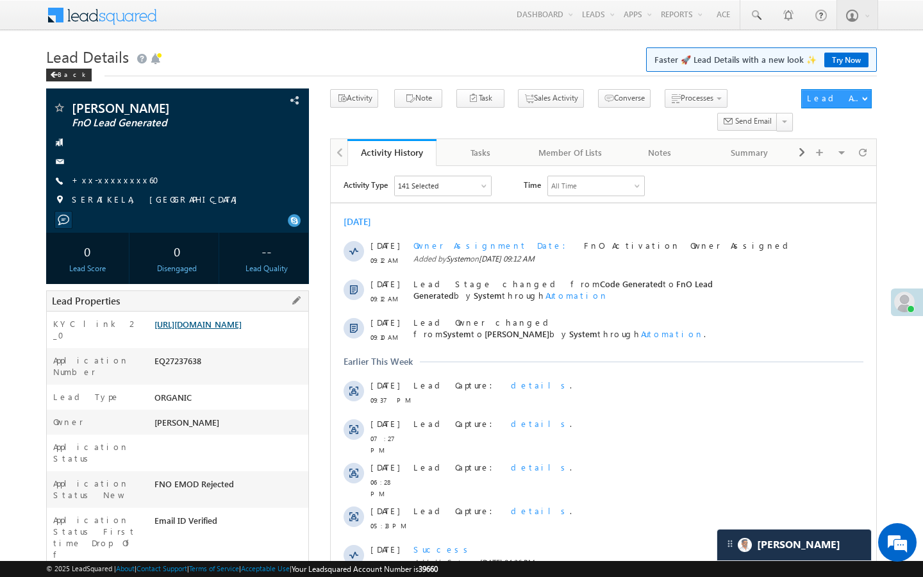
click at [242, 329] on link "[URL][DOMAIN_NAME]" at bounding box center [197, 324] width 87 height 11
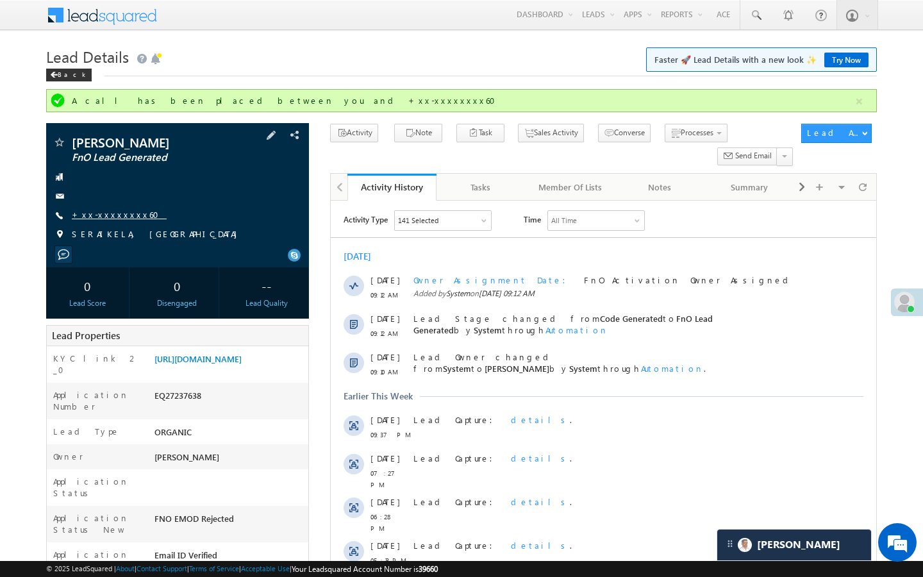
click at [118, 211] on link "+xx-xxxxxxxx60" at bounding box center [119, 214] width 95 height 11
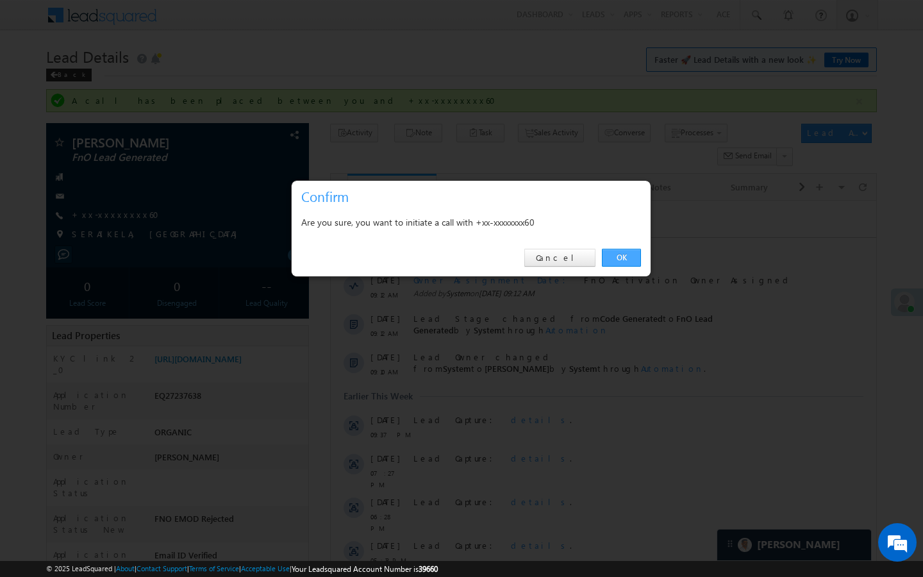
drag, startPoint x: 625, startPoint y: 261, endPoint x: 3, endPoint y: 178, distance: 627.3
click at [625, 261] on link "OK" at bounding box center [621, 258] width 39 height 18
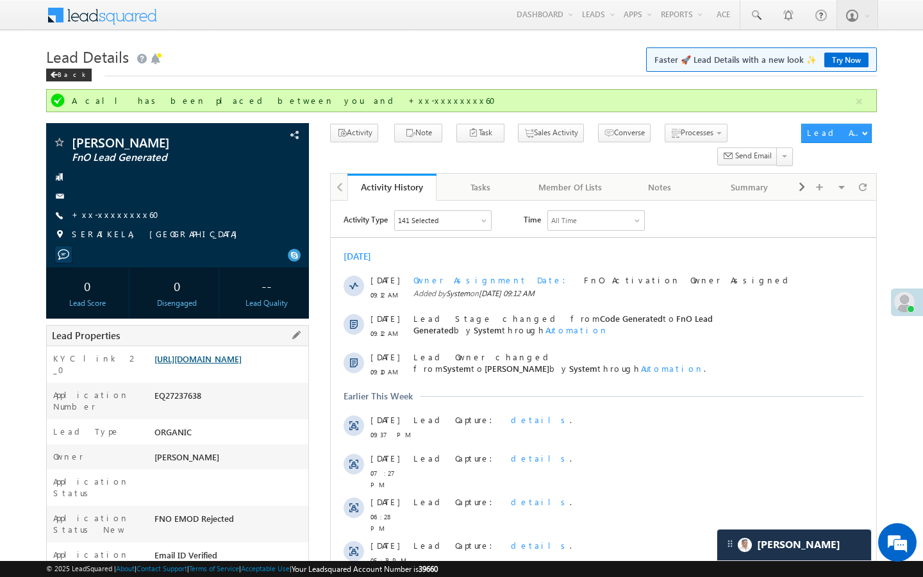
click at [242, 364] on link "[URL][DOMAIN_NAME]" at bounding box center [197, 358] width 87 height 11
click at [118, 217] on link "+xx-xxxxxxxx60" at bounding box center [119, 214] width 95 height 11
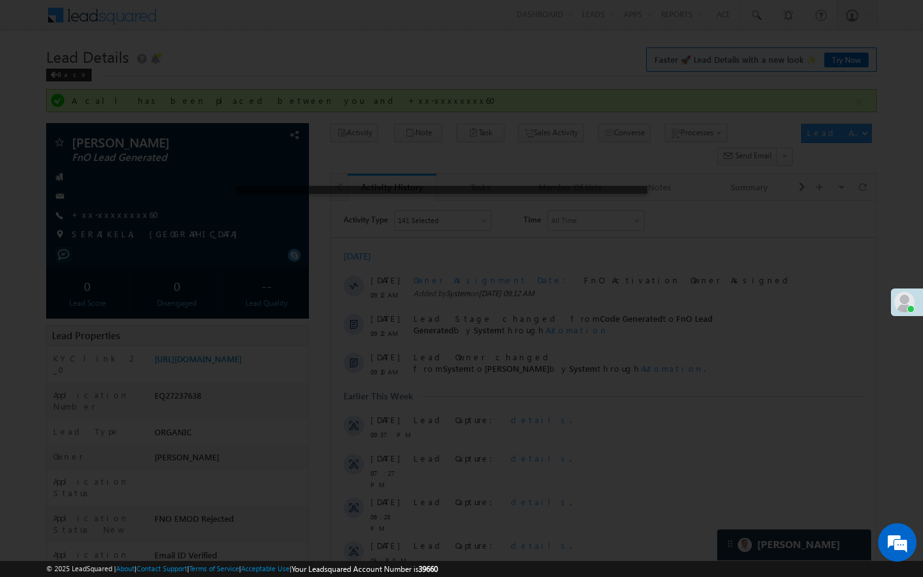
click at [255, 33] on div at bounding box center [461, 288] width 923 height 577
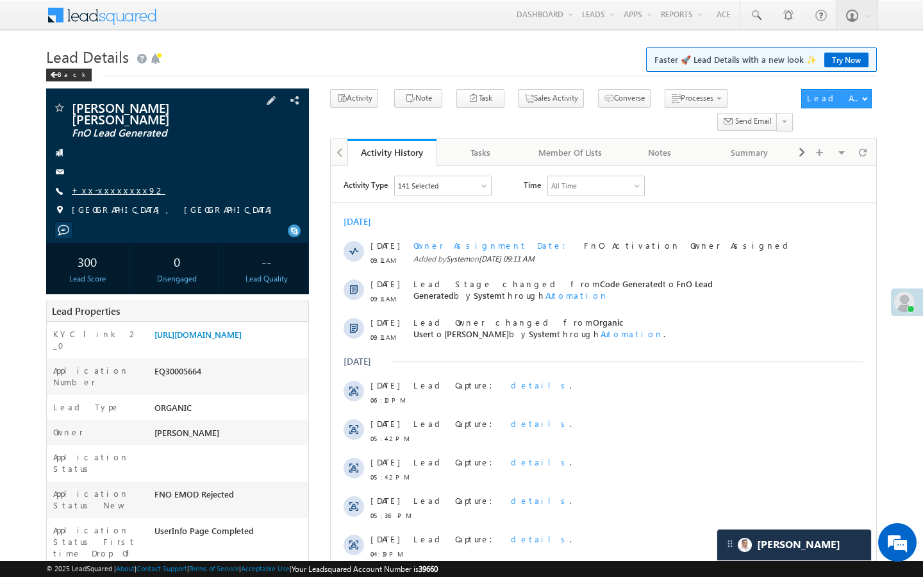
click at [115, 188] on link "+xx-xxxxxxxx92" at bounding box center [119, 190] width 94 height 11
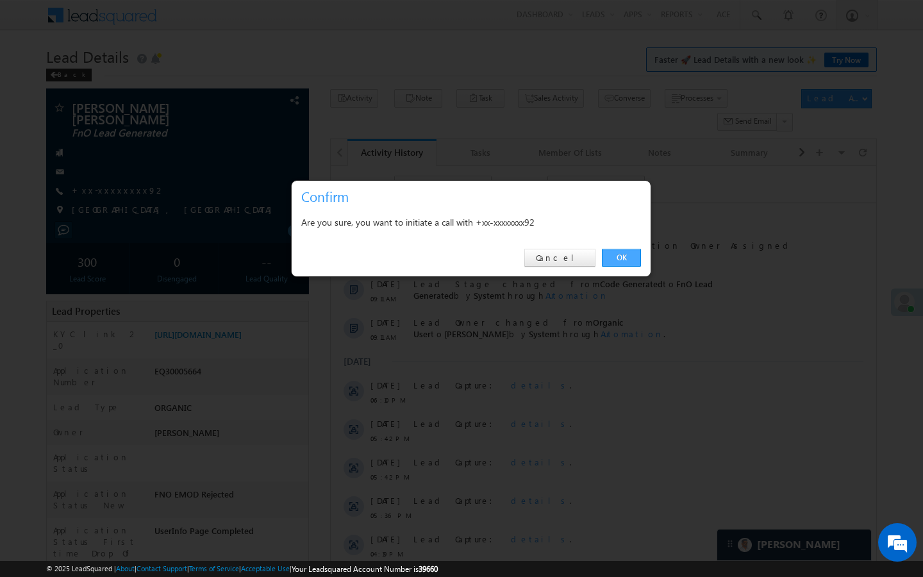
drag, startPoint x: 620, startPoint y: 257, endPoint x: 288, endPoint y: 113, distance: 361.7
click at [621, 257] on link "OK" at bounding box center [621, 258] width 39 height 18
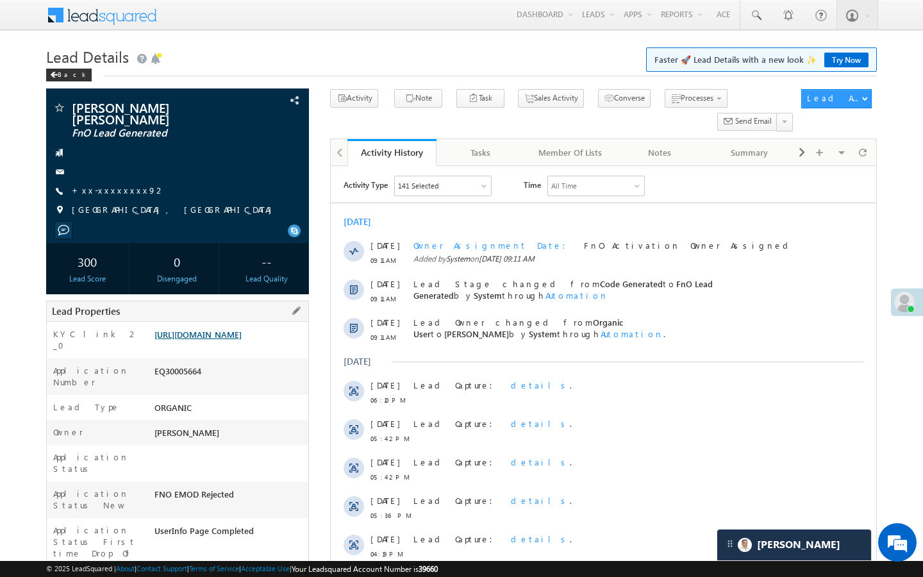
click at [242, 340] on link "[URL][DOMAIN_NAME]" at bounding box center [197, 334] width 87 height 11
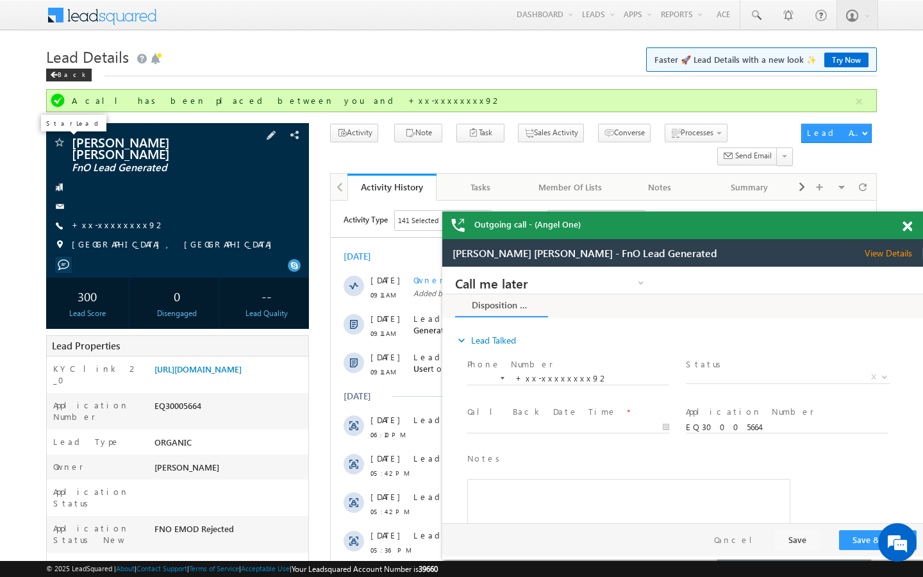
click at [59, 145] on span at bounding box center [59, 143] width 13 height 13
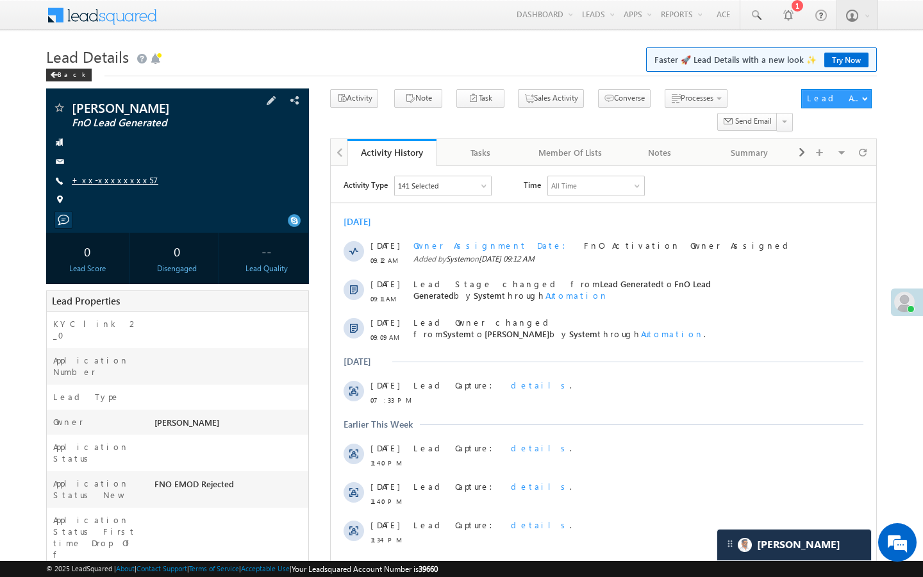
click at [121, 181] on link "+xx-xxxxxxxx57" at bounding box center [115, 179] width 87 height 11
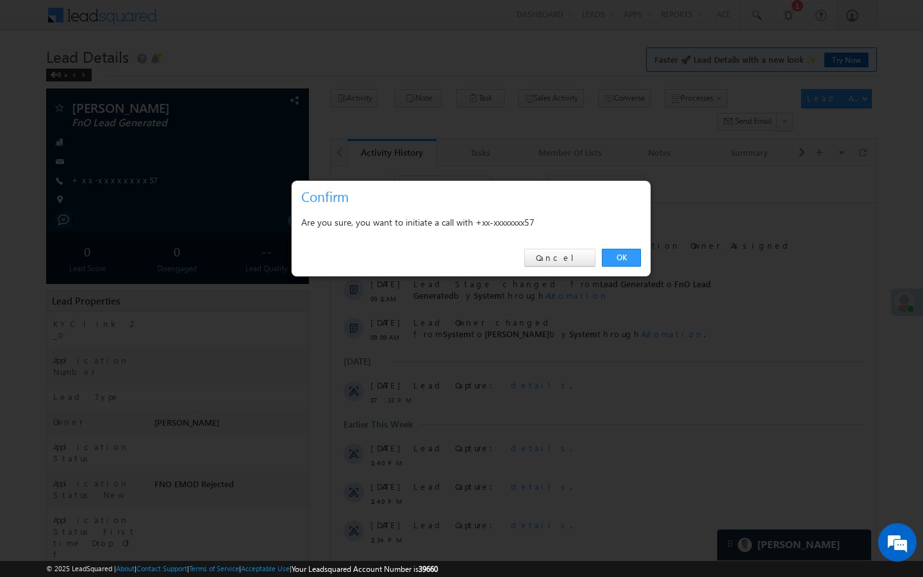
click at [622, 268] on div "OK Cancel" at bounding box center [471, 258] width 359 height 37
click at [622, 267] on div "OK Cancel" at bounding box center [471, 258] width 359 height 37
click at [623, 258] on link "OK" at bounding box center [621, 258] width 39 height 18
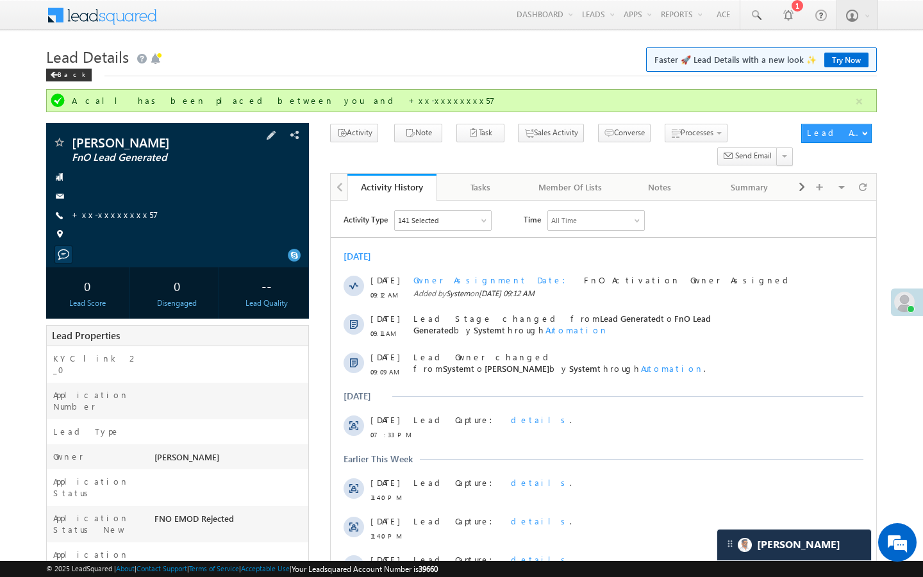
click at [103, 221] on span "+xx-xxxxxxxx57" at bounding box center [115, 215] width 87 height 13
click at [108, 217] on link "+xx-xxxxxxxx57" at bounding box center [115, 214] width 87 height 11
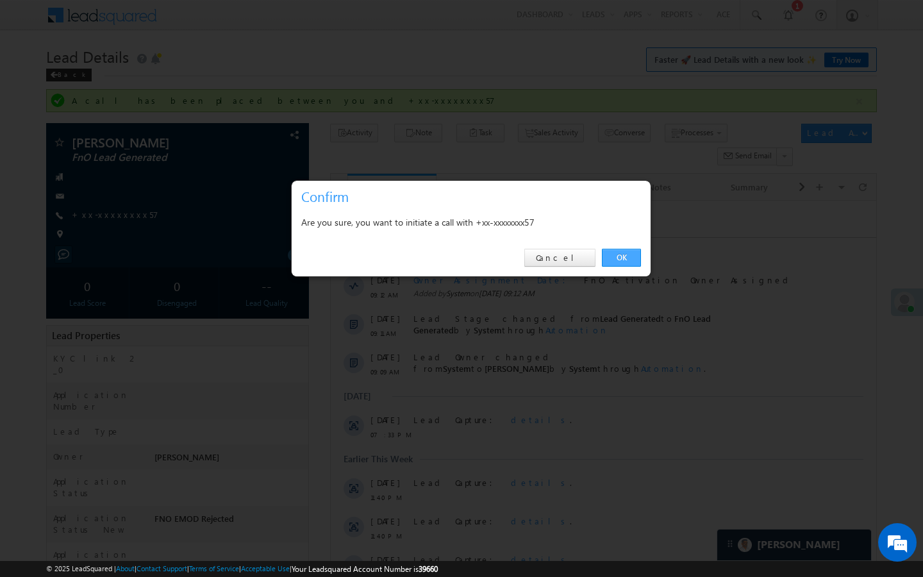
click at [614, 261] on link "OK" at bounding box center [621, 258] width 39 height 18
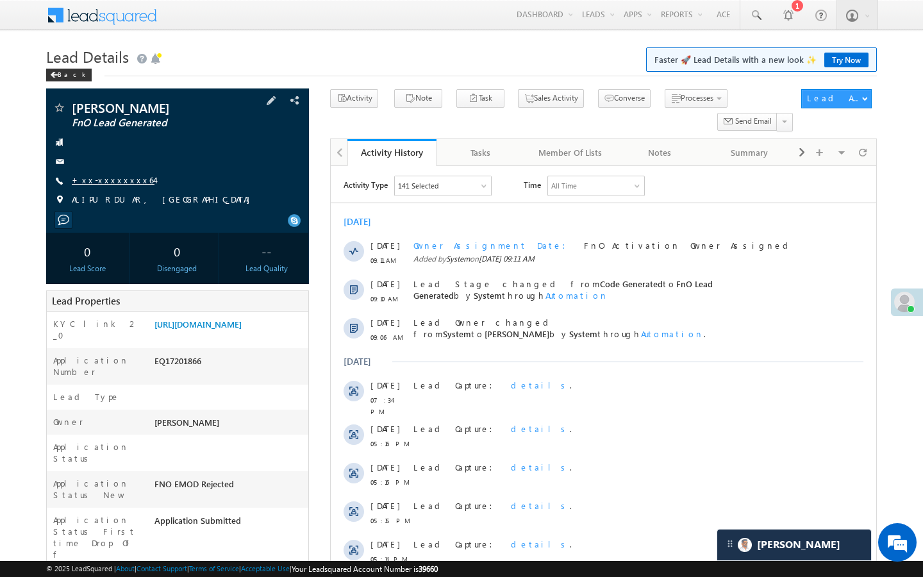
click at [118, 174] on link "+xx-xxxxxxxx64" at bounding box center [113, 179] width 83 height 11
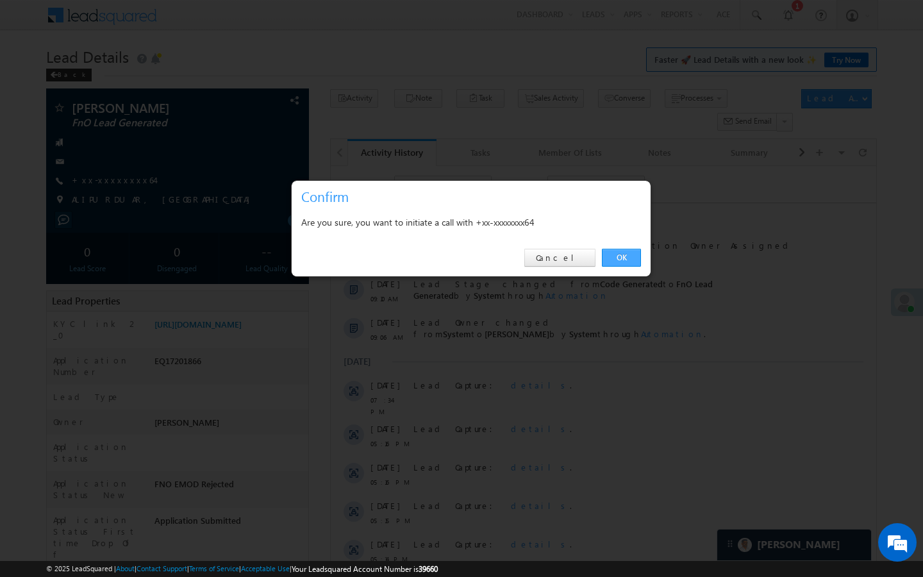
drag, startPoint x: 617, startPoint y: 254, endPoint x: 292, endPoint y: 81, distance: 368.7
click at [617, 254] on link "OK" at bounding box center [621, 258] width 39 height 18
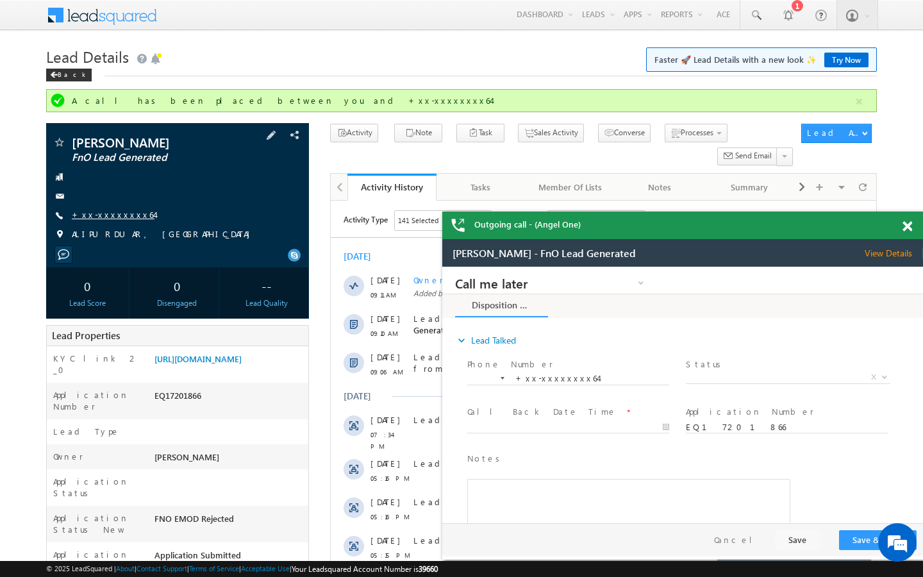
click at [110, 215] on link "+xx-xxxxxxxx64" at bounding box center [113, 214] width 83 height 11
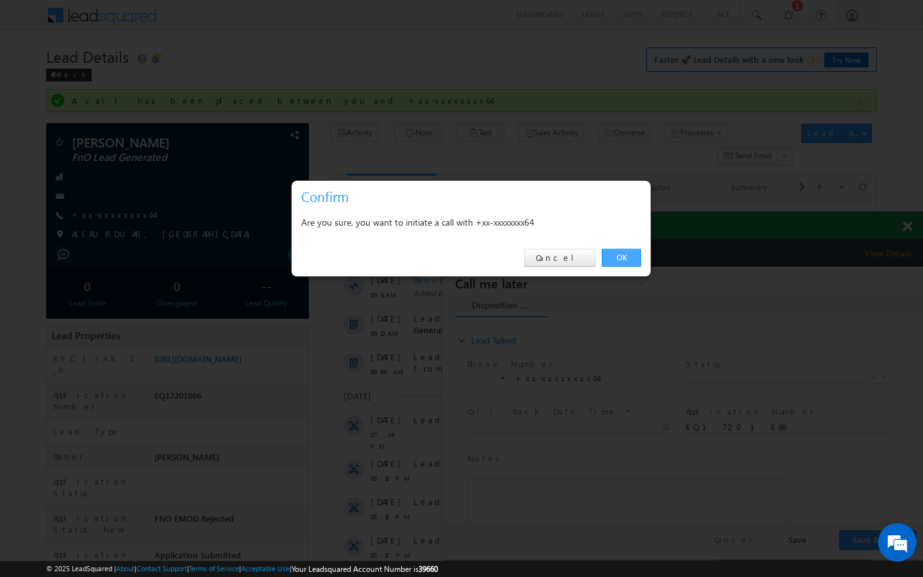
click at [616, 256] on link "OK" at bounding box center [621, 258] width 39 height 18
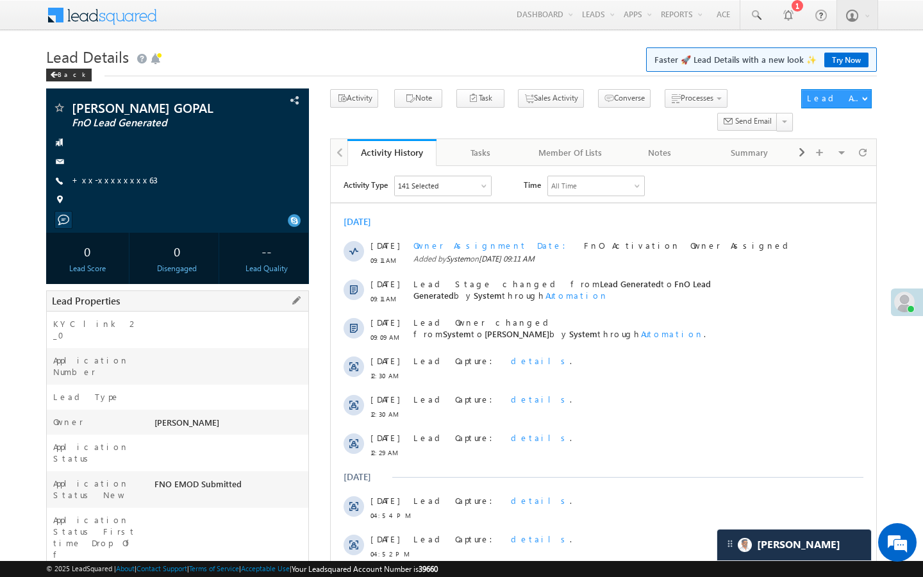
drag, startPoint x: 154, startPoint y: 510, endPoint x: 206, endPoint y: 510, distance: 52.6
click at [206, 574] on div "D52565783" at bounding box center [229, 583] width 157 height 18
copy div "D52565783"
click at [114, 181] on link "+xx-xxxxxxxx63" at bounding box center [115, 179] width 86 height 11
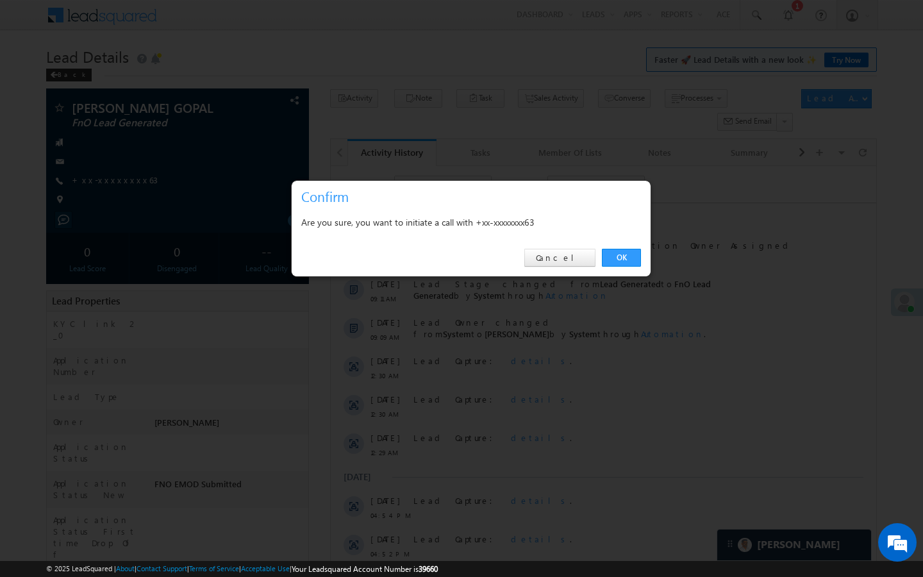
click at [622, 257] on link "OK" at bounding box center [621, 258] width 39 height 18
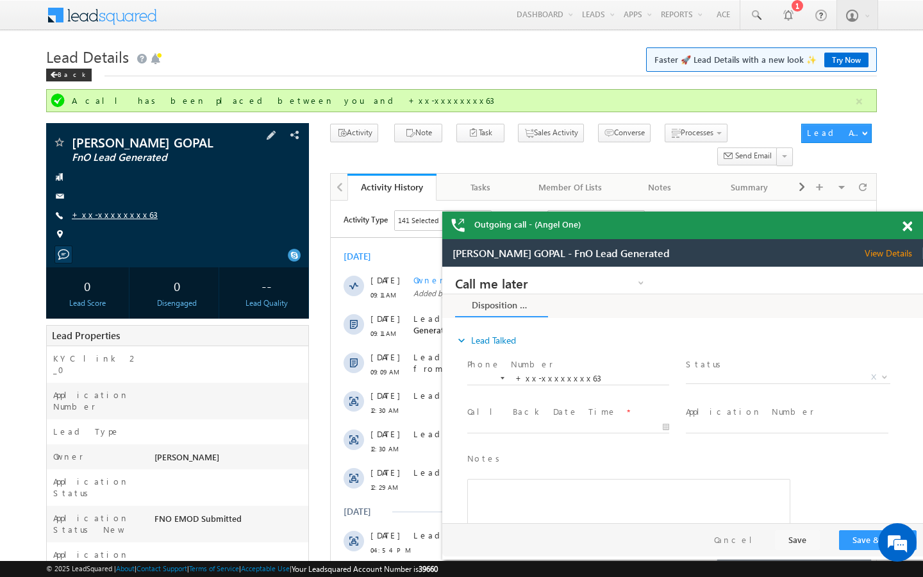
click at [113, 214] on link "+xx-xxxxxxxx63" at bounding box center [115, 214] width 86 height 11
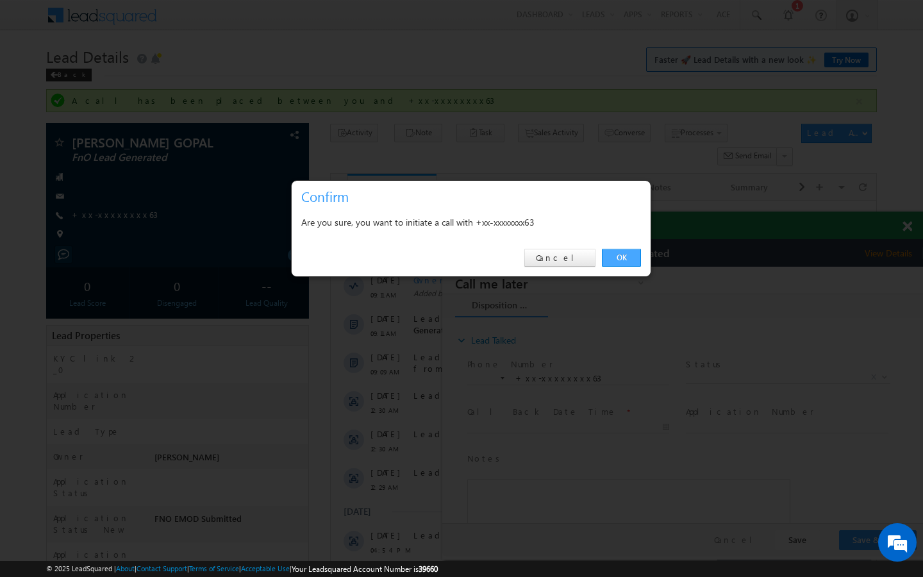
click at [613, 254] on link "OK" at bounding box center [621, 258] width 39 height 18
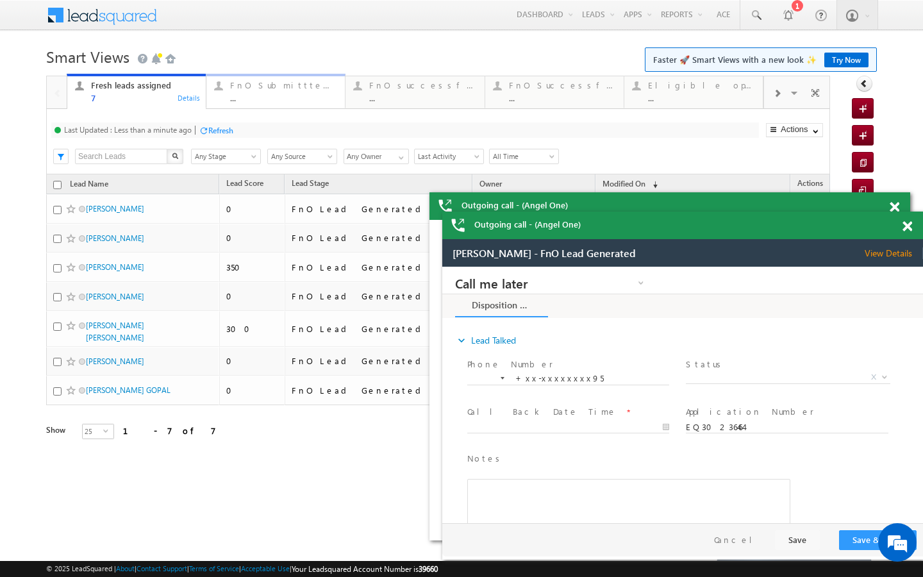
click at [221, 101] on div "FnO Submittted Leads ... Details" at bounding box center [276, 90] width 136 height 25
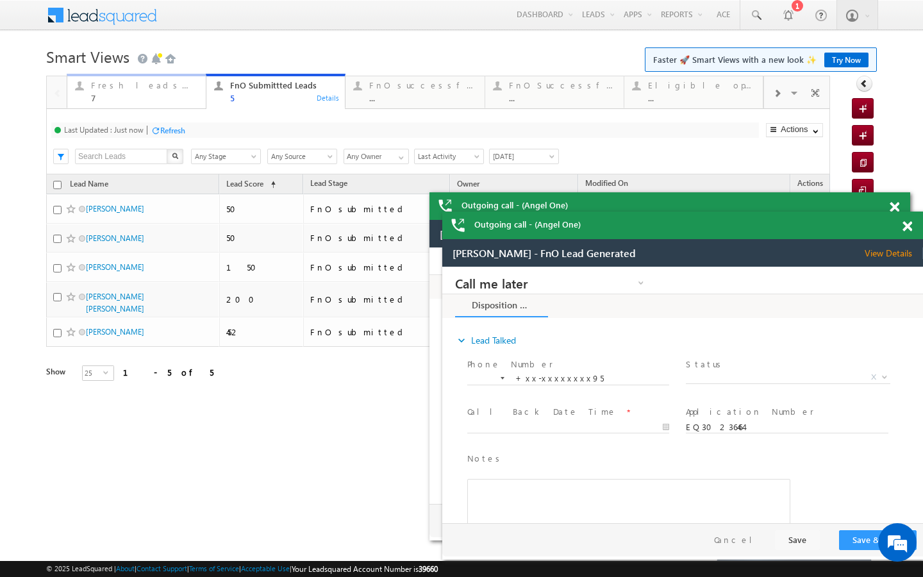
click at [175, 108] on link "Fresh leads assigned 7 Details" at bounding box center [137, 91] width 140 height 35
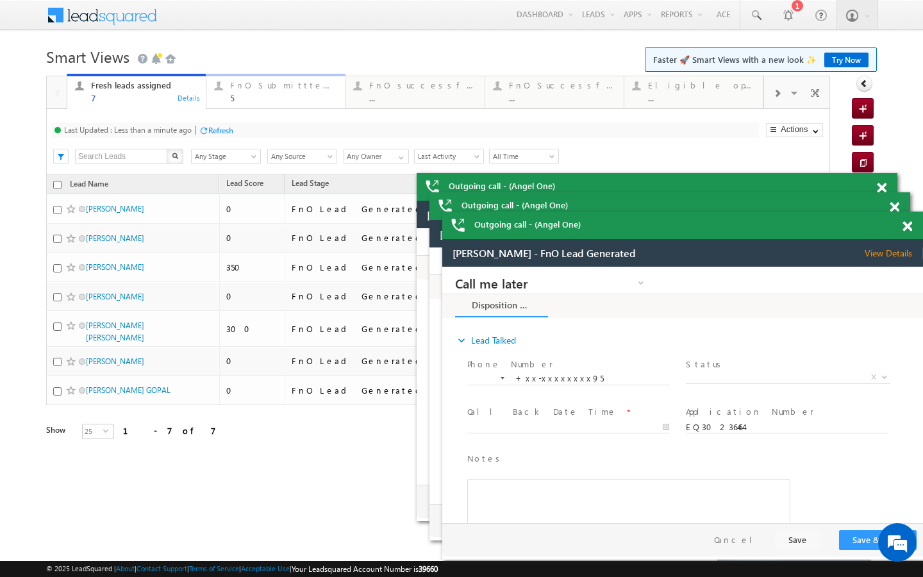
drag, startPoint x: 239, startPoint y: 107, endPoint x: 206, endPoint y: 123, distance: 36.4
click at [239, 107] on link "FnO Submittted Leads 5 Details" at bounding box center [276, 91] width 140 height 35
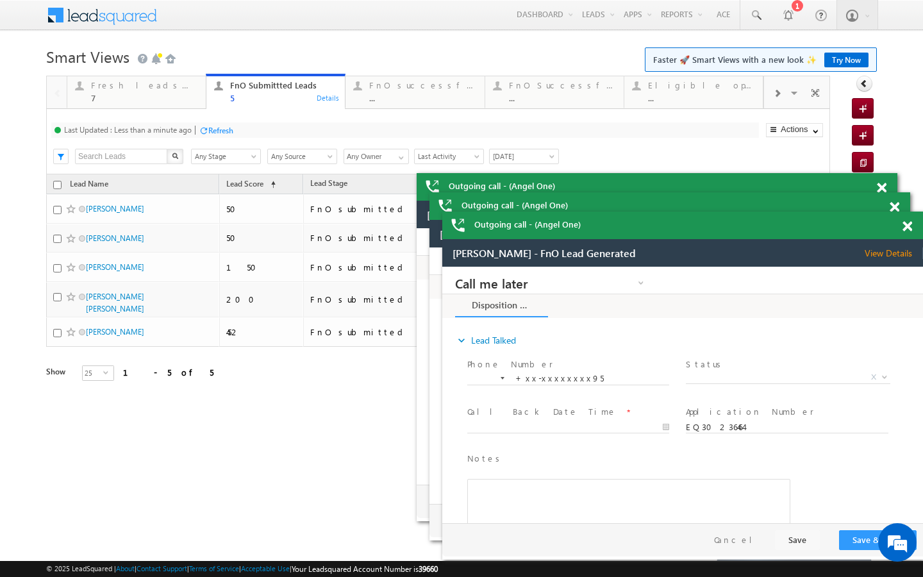
click at [206, 130] on div at bounding box center [204, 131] width 10 height 10
click at [185, 90] on div "Fresh leads assigned" at bounding box center [144, 85] width 107 height 10
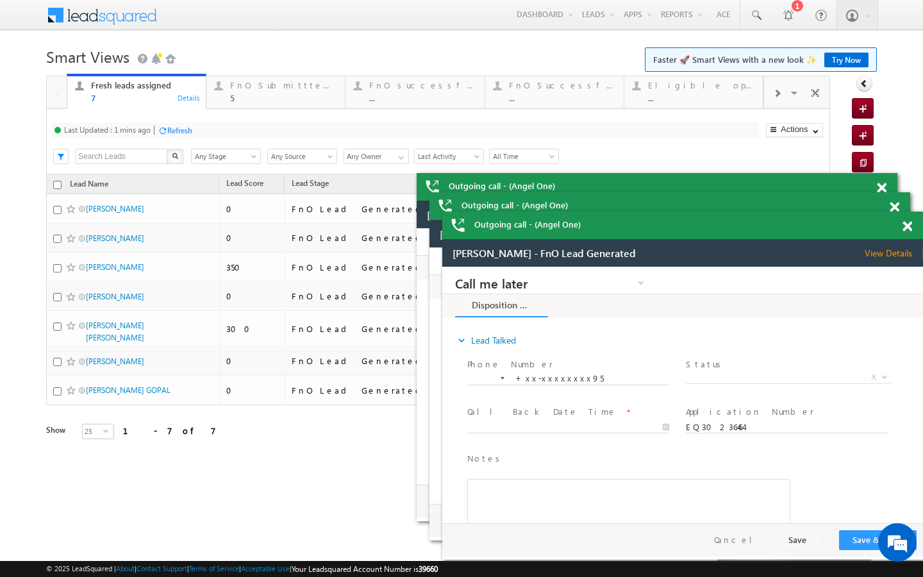
click at [188, 129] on div "Refresh" at bounding box center [179, 131] width 25 height 10
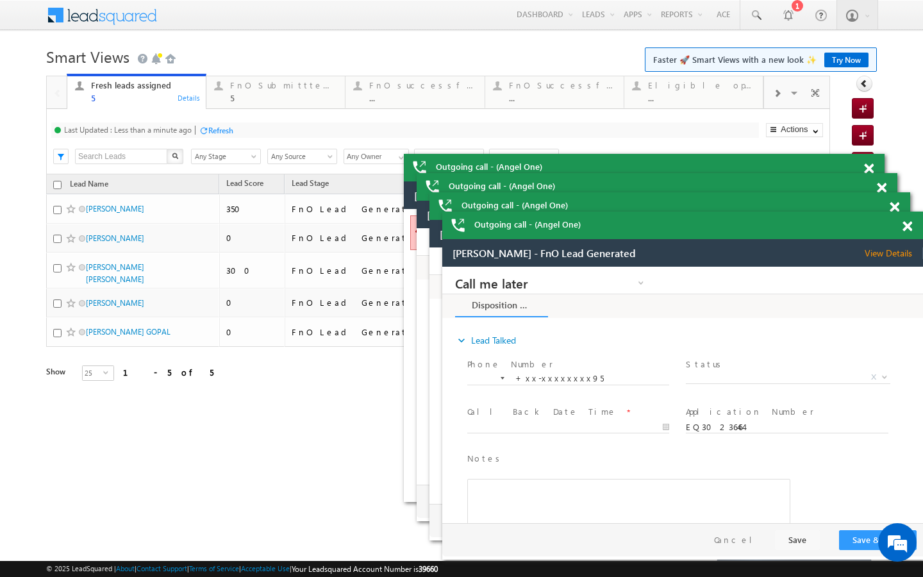
click at [215, 136] on div "Refresh" at bounding box center [216, 130] width 35 height 12
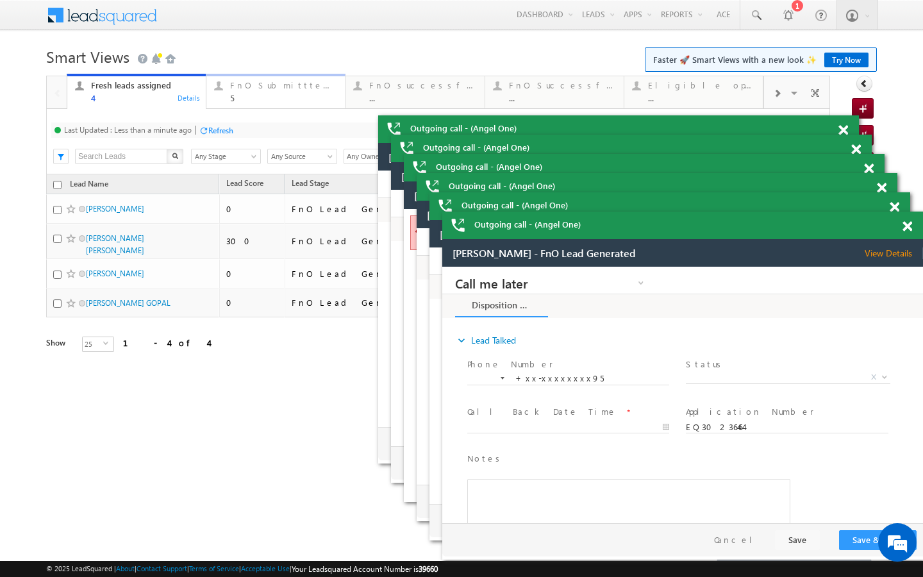
click at [222, 99] on div "FnO Submittted Leads 5 Details" at bounding box center [276, 90] width 136 height 25
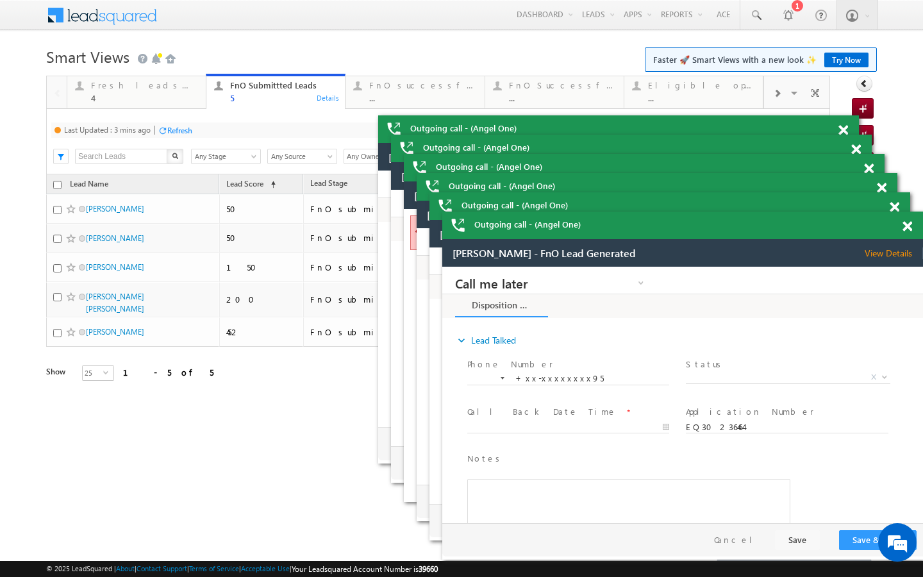
click at [178, 136] on div "Refresh" at bounding box center [175, 130] width 35 height 12
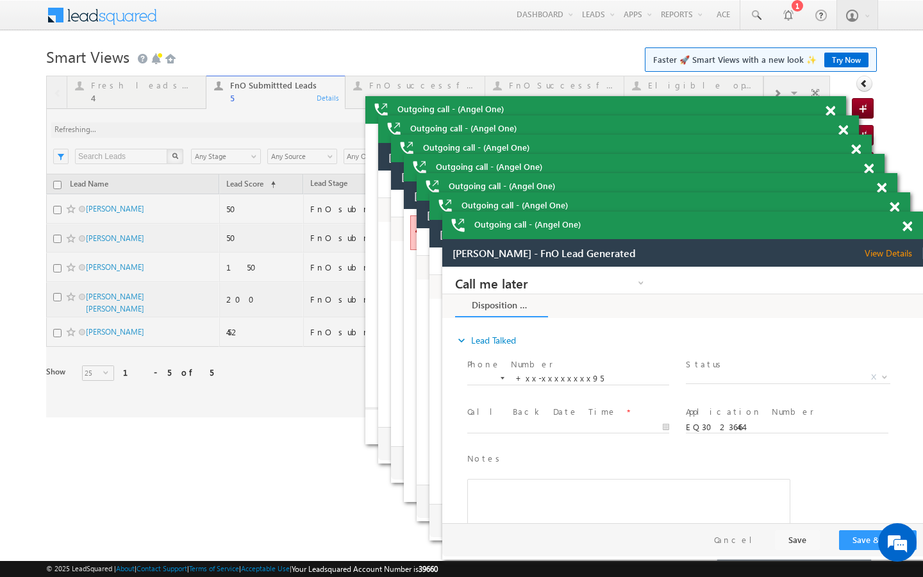
click at [178, 131] on div at bounding box center [438, 247] width 784 height 342
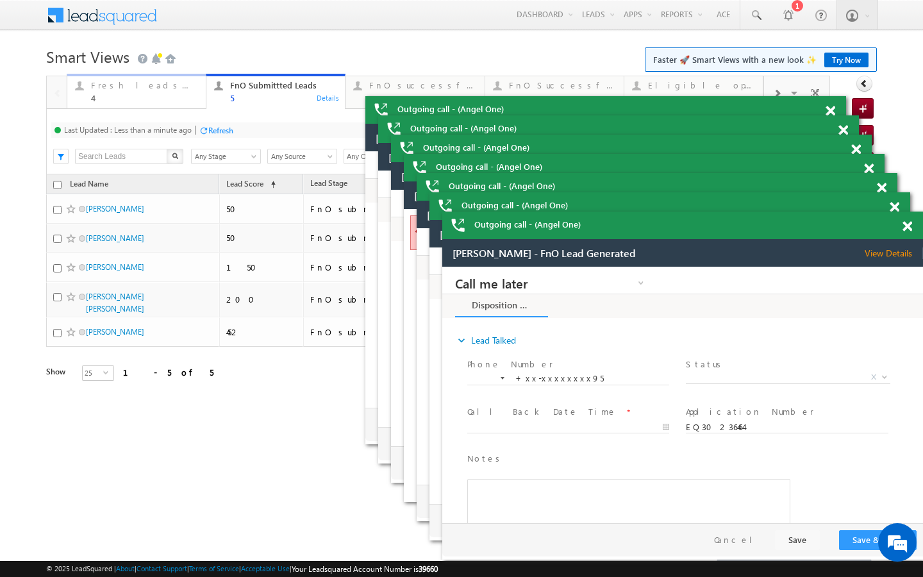
click at [181, 88] on div "Fresh leads assigned" at bounding box center [144, 85] width 107 height 10
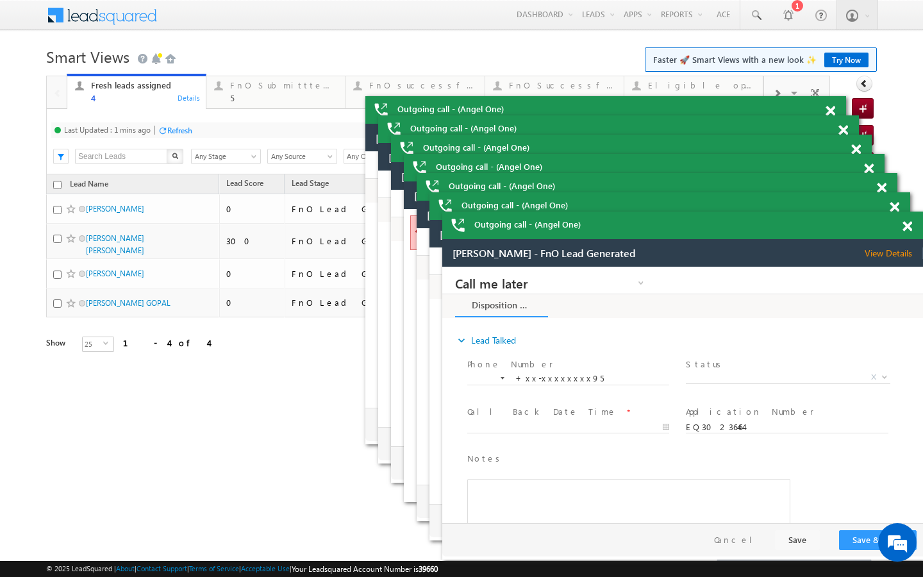
click at [185, 135] on div "Refresh" at bounding box center [179, 131] width 25 height 10
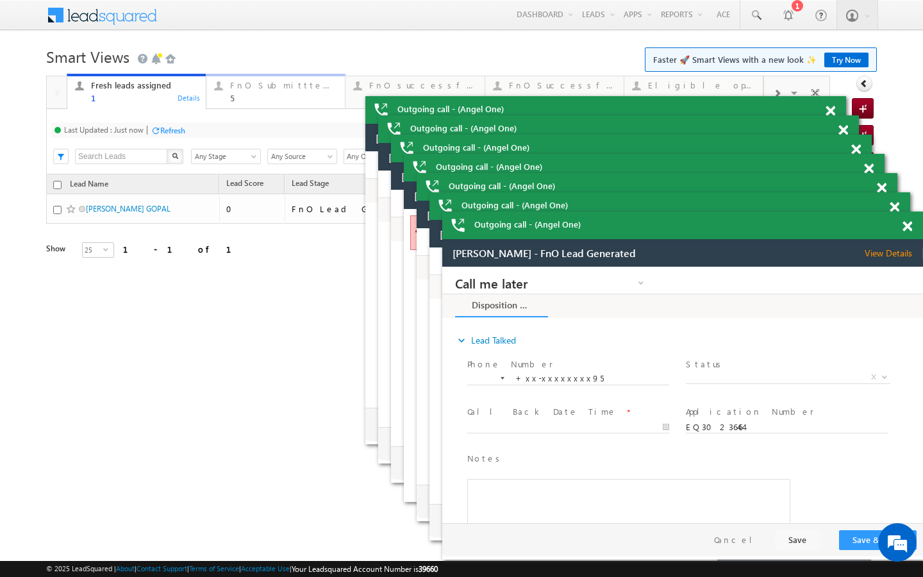
drag, startPoint x: 263, startPoint y: 102, endPoint x: 192, endPoint y: 145, distance: 83.1
click at [263, 102] on div "5" at bounding box center [283, 98] width 107 height 10
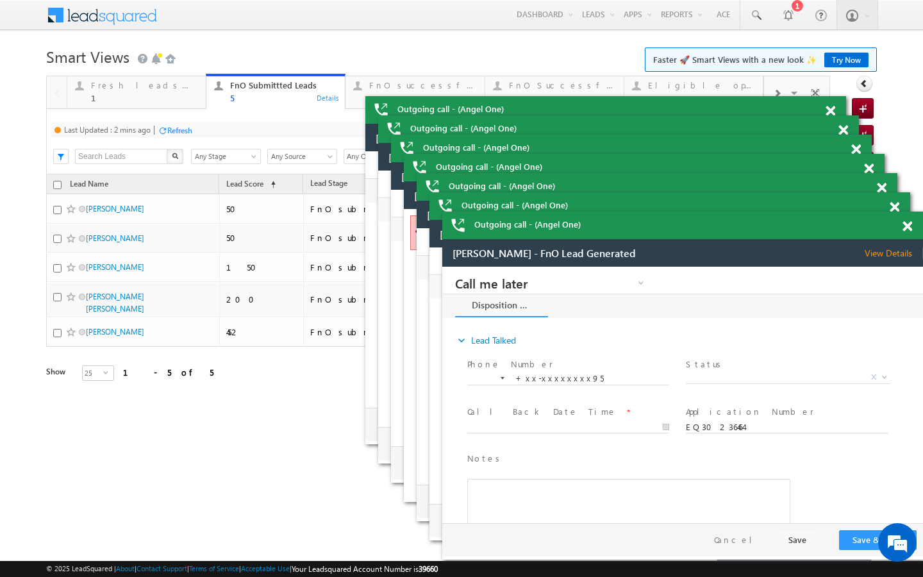
click at [181, 134] on div "Refresh" at bounding box center [179, 131] width 25 height 10
click at [193, 96] on div "1" at bounding box center [144, 98] width 107 height 10
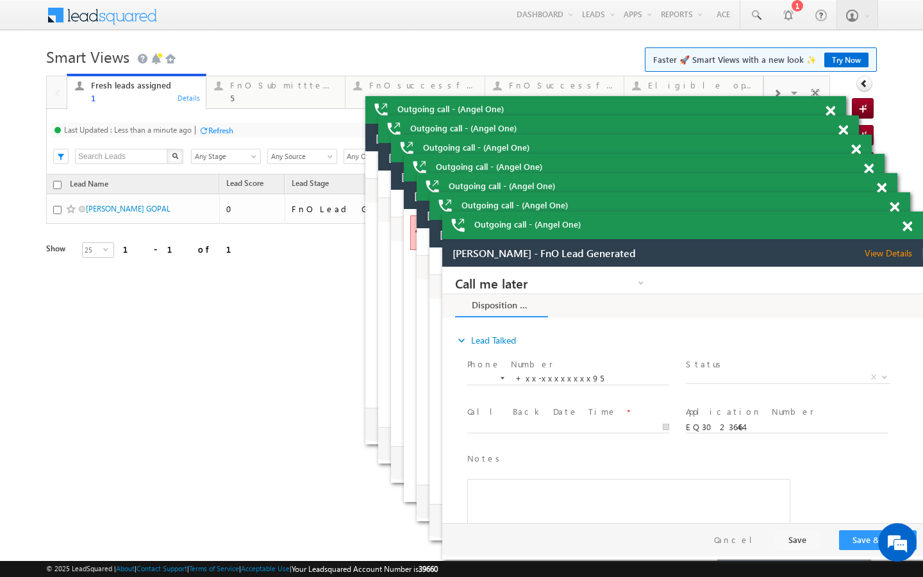
click at [207, 126] on div at bounding box center [204, 131] width 10 height 10
